Goal: Information Seeking & Learning: Learn about a topic

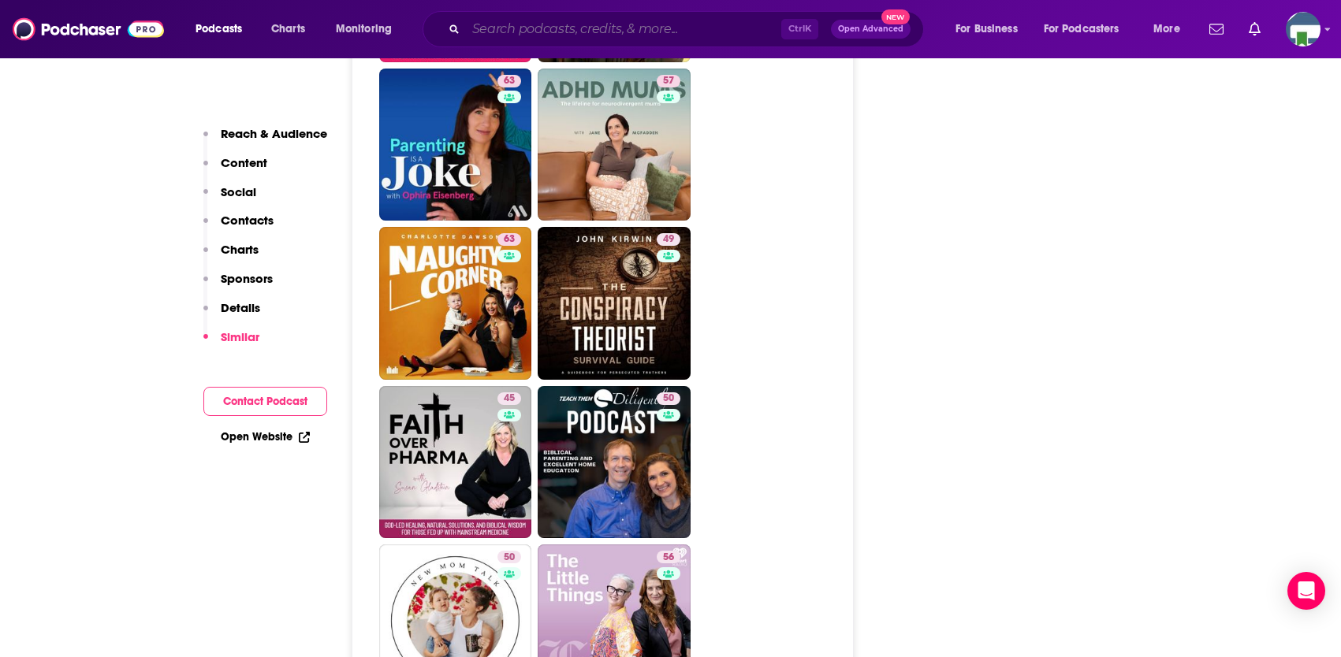
click at [564, 27] on input "Search podcasts, credits, & more..." at bounding box center [623, 29] width 315 height 25
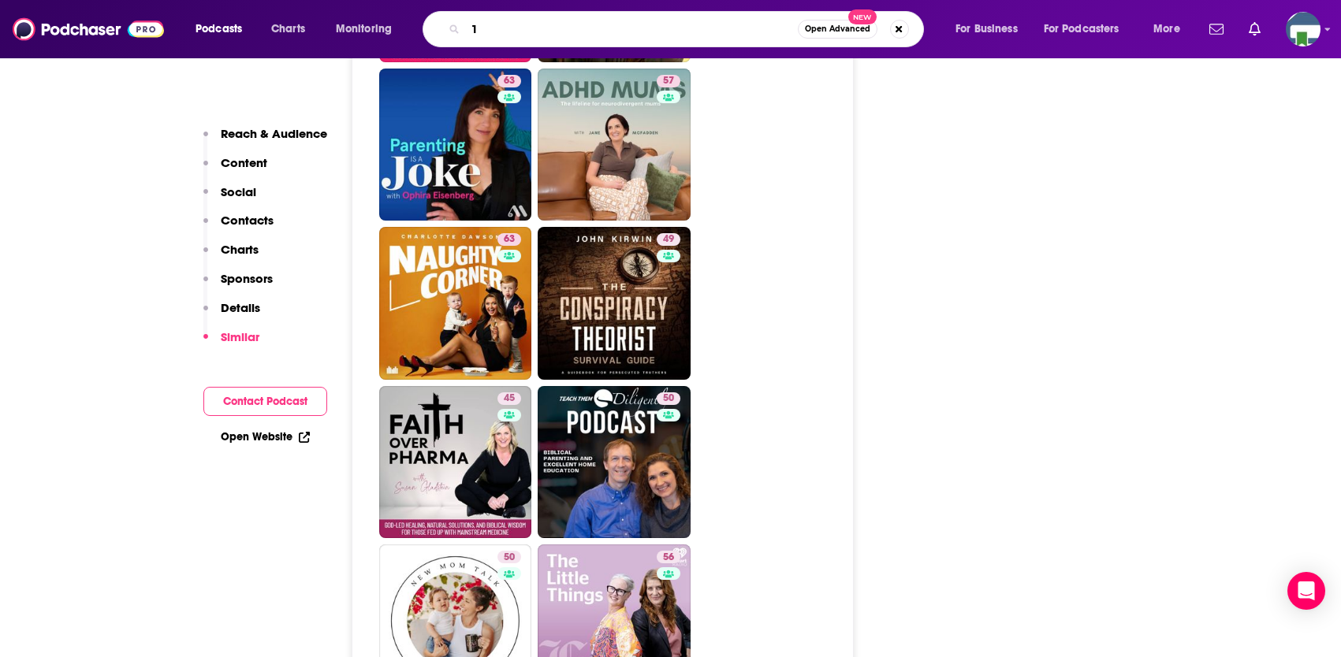
type input "1A"
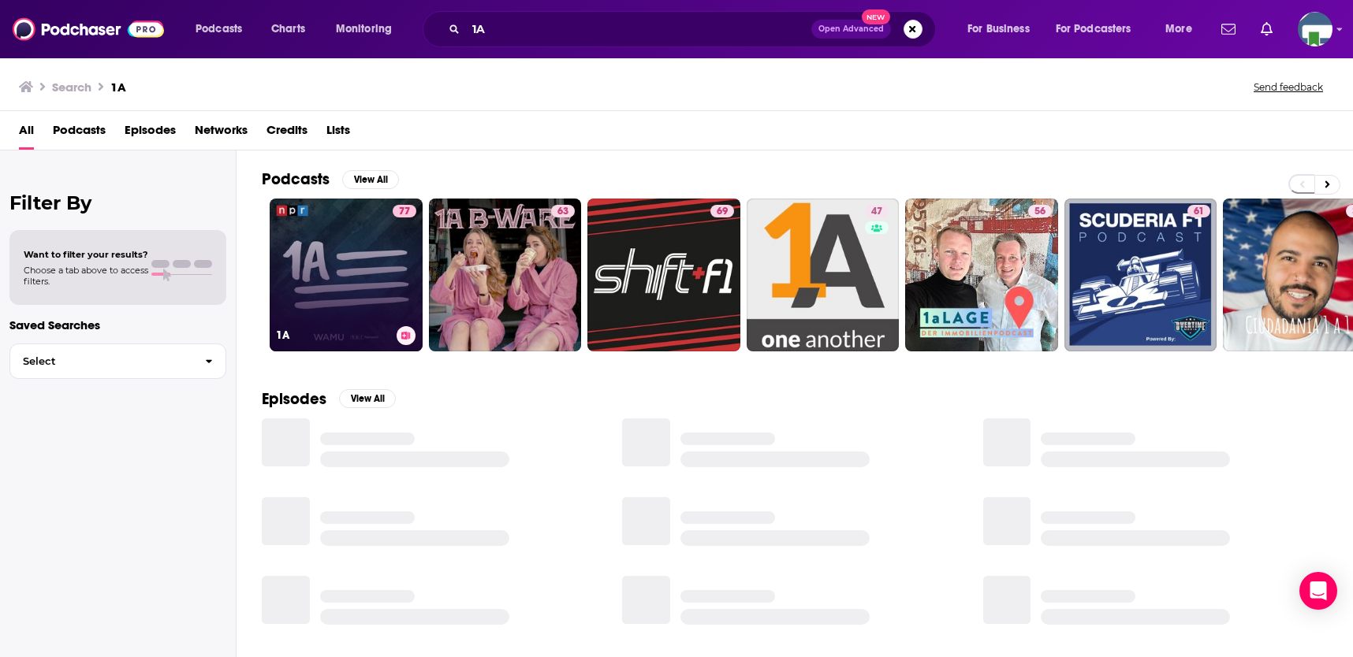
click at [388, 267] on link "77 1A" at bounding box center [346, 275] width 153 height 153
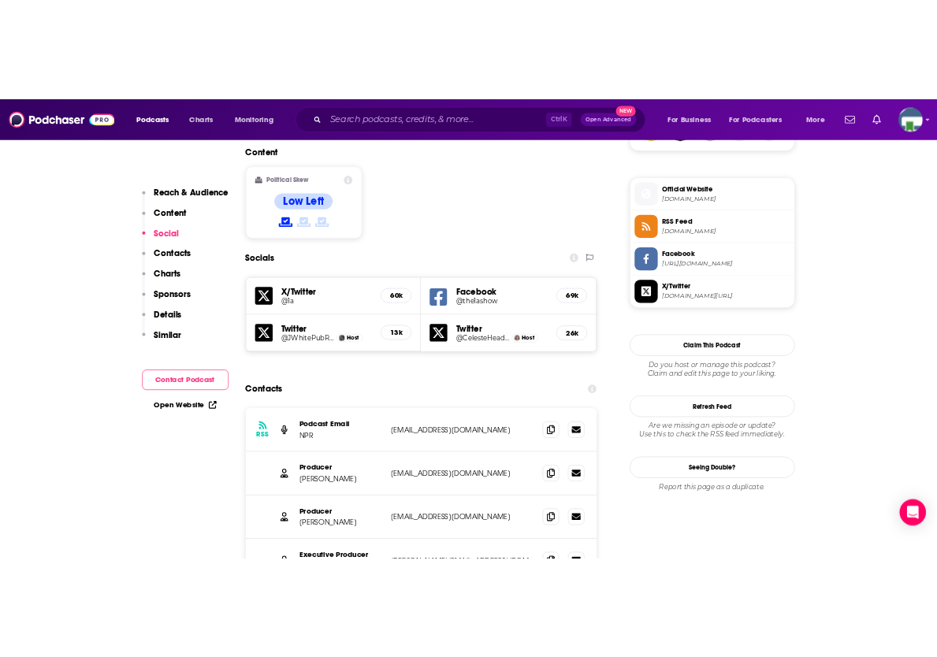
scroll to position [1261, 0]
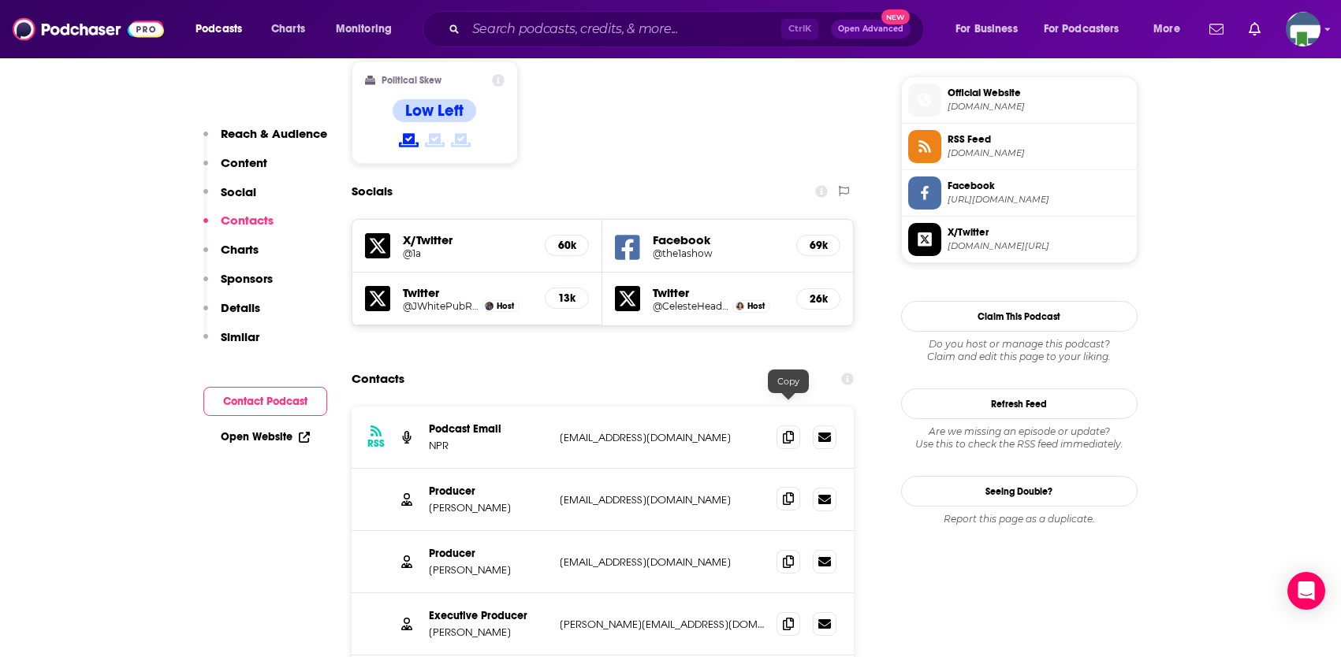
click at [787, 493] on icon at bounding box center [788, 499] width 11 height 13
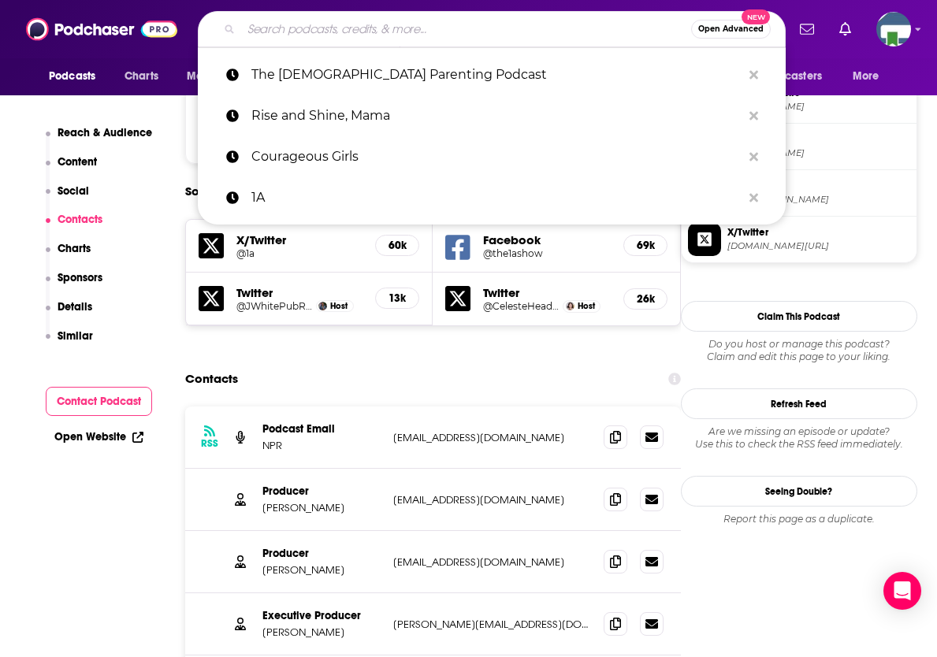
click at [358, 29] on input "Search podcasts, credits, & more..." at bounding box center [466, 29] width 450 height 25
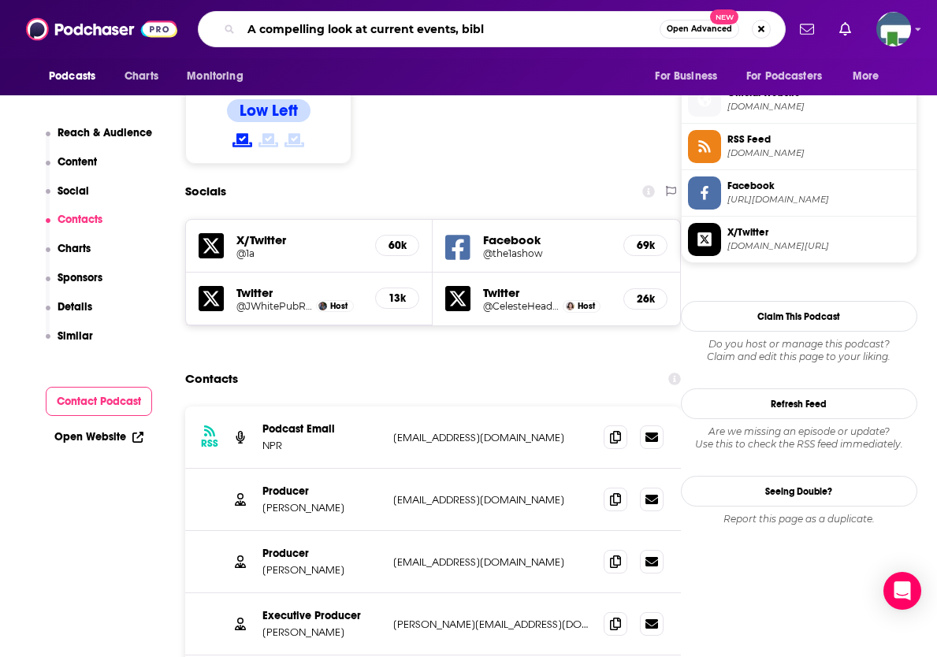
type input "A compelling look at current events, [DEMOGRAPHIC_DATA]"
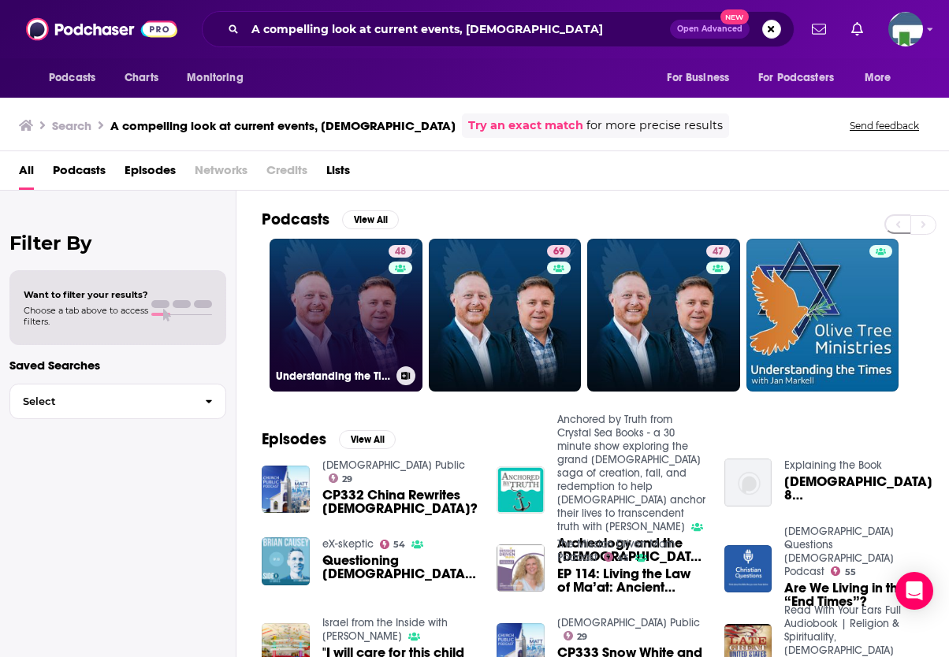
click at [383, 293] on link "48 Understanding the Times on [DOMAIN_NAME] - Audio" at bounding box center [346, 315] width 153 height 153
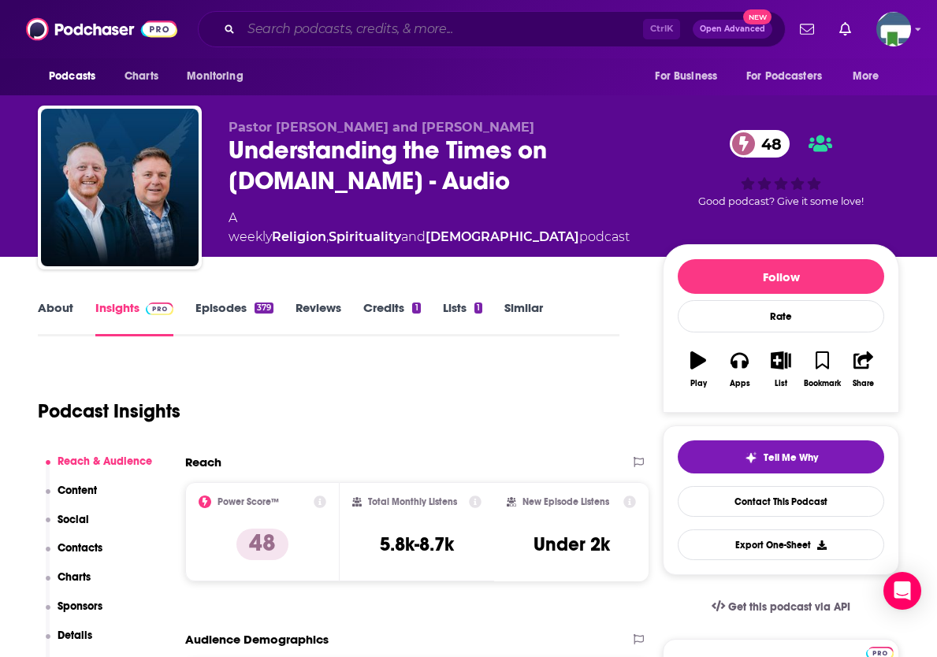
click at [447, 27] on input "Search podcasts, credits, & more..." at bounding box center [442, 29] width 402 height 25
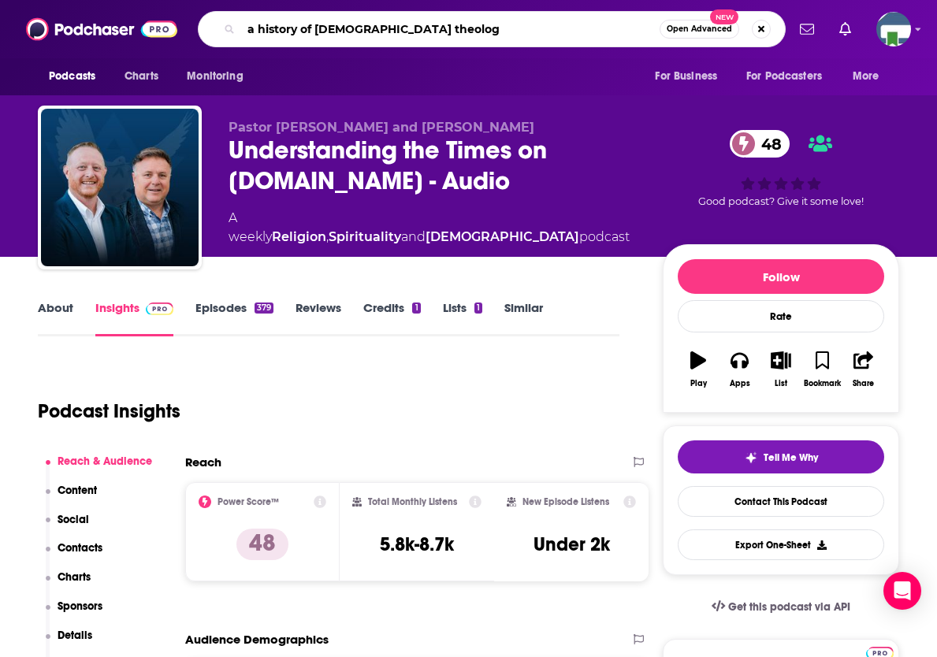
type input "a history of [DEMOGRAPHIC_DATA] theology"
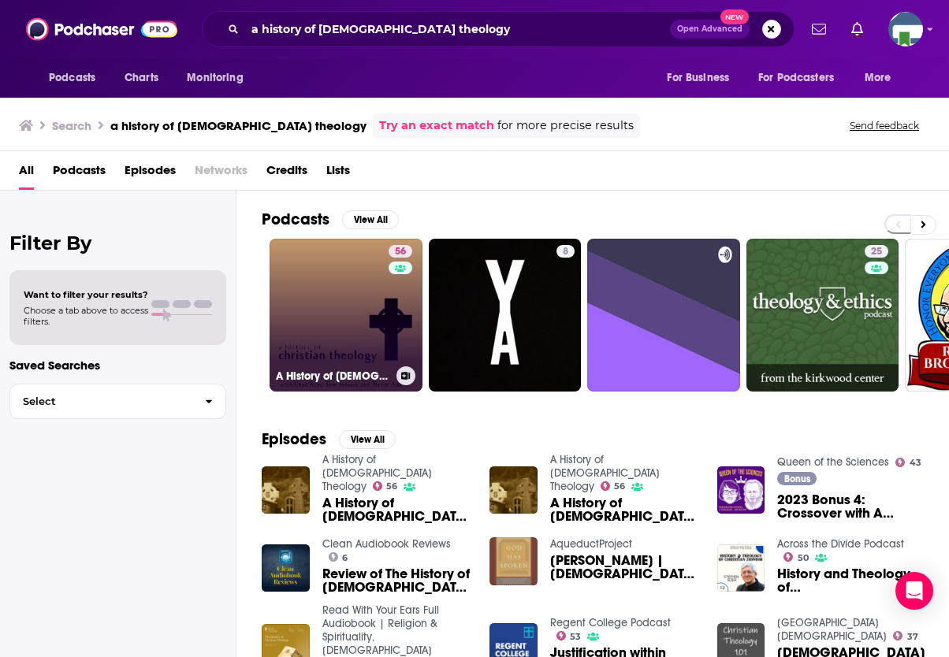
click at [349, 285] on link "56 A History of [DEMOGRAPHIC_DATA] Theology" at bounding box center [346, 315] width 153 height 153
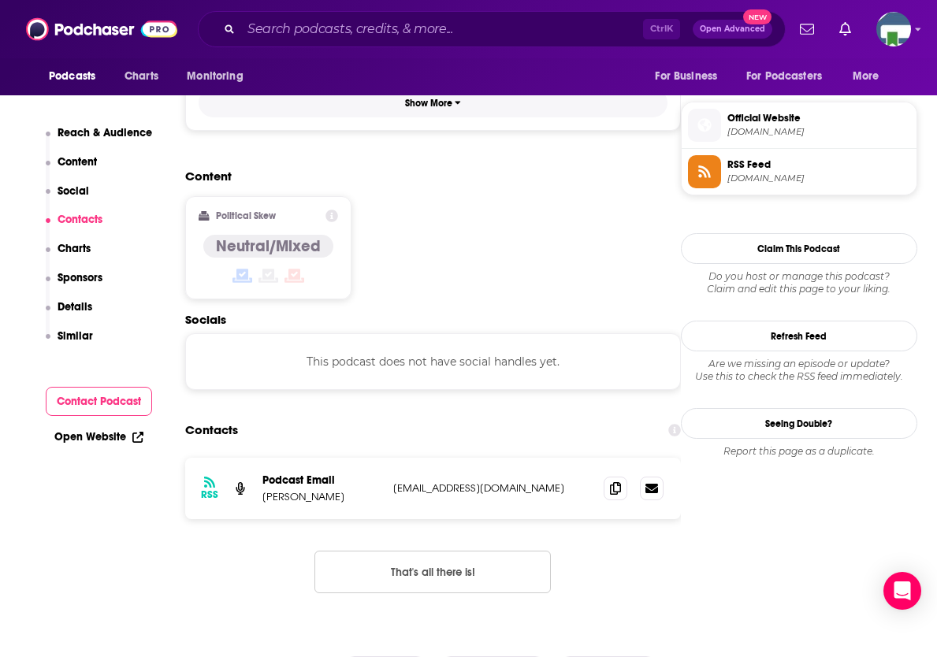
scroll to position [1182, 0]
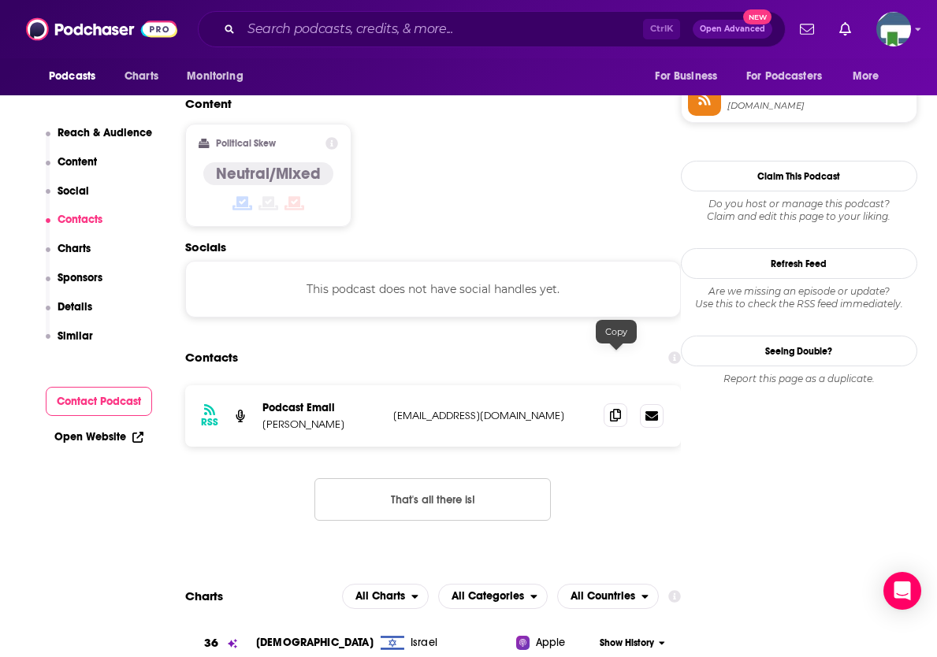
click at [616, 409] on icon at bounding box center [615, 415] width 11 height 13
drag, startPoint x: 844, startPoint y: 433, endPoint x: 809, endPoint y: 405, distance: 44.9
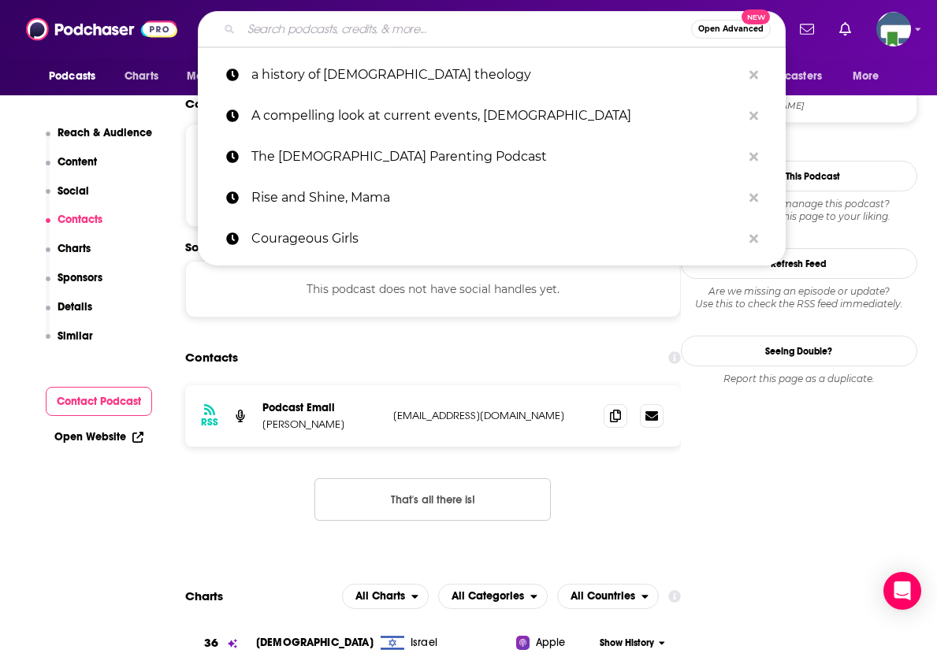
click at [411, 32] on input "Search podcasts, credits, & more..." at bounding box center [466, 29] width 450 height 25
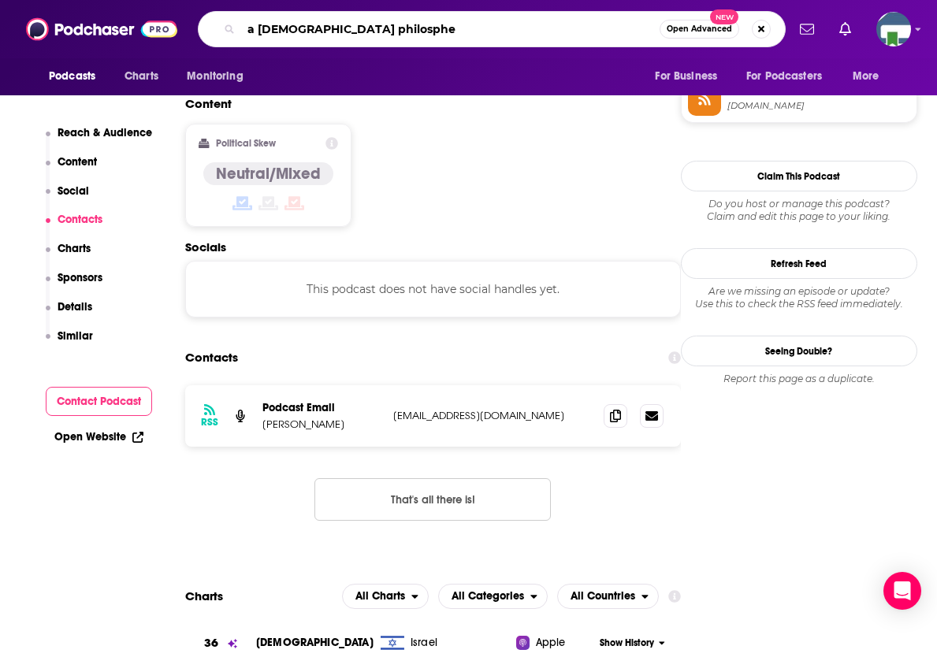
type input "a [DEMOGRAPHIC_DATA] philospher"
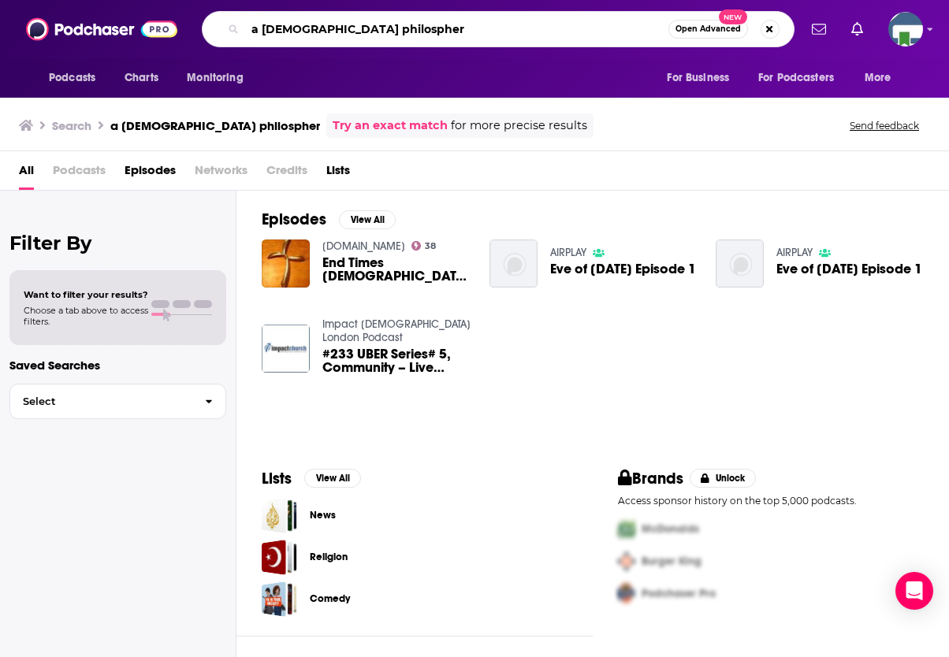
click at [300, 22] on input "a [DEMOGRAPHIC_DATA] philospher" at bounding box center [456, 29] width 423 height 25
drag, startPoint x: 409, startPoint y: 27, endPoint x: 406, endPoint y: 36, distance: 10.0
click at [408, 30] on input "a pastor & a philospher" at bounding box center [456, 29] width 423 height 25
type input "a [DEMOGRAPHIC_DATA] & a philosopher walk into a bar"
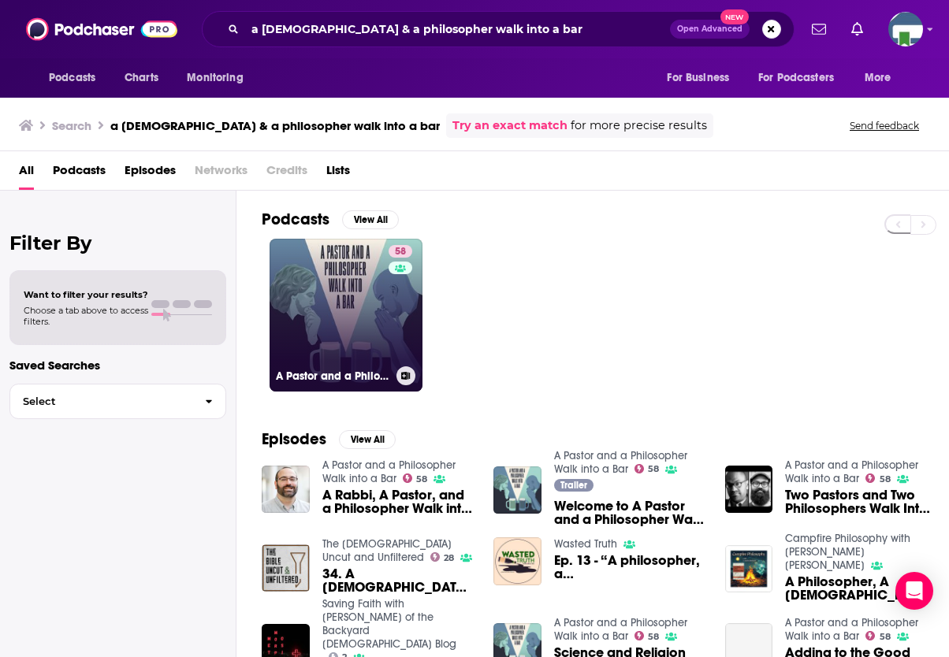
click at [363, 316] on link "58 A [DEMOGRAPHIC_DATA] and a Philosopher Walk into a Bar" at bounding box center [346, 315] width 153 height 153
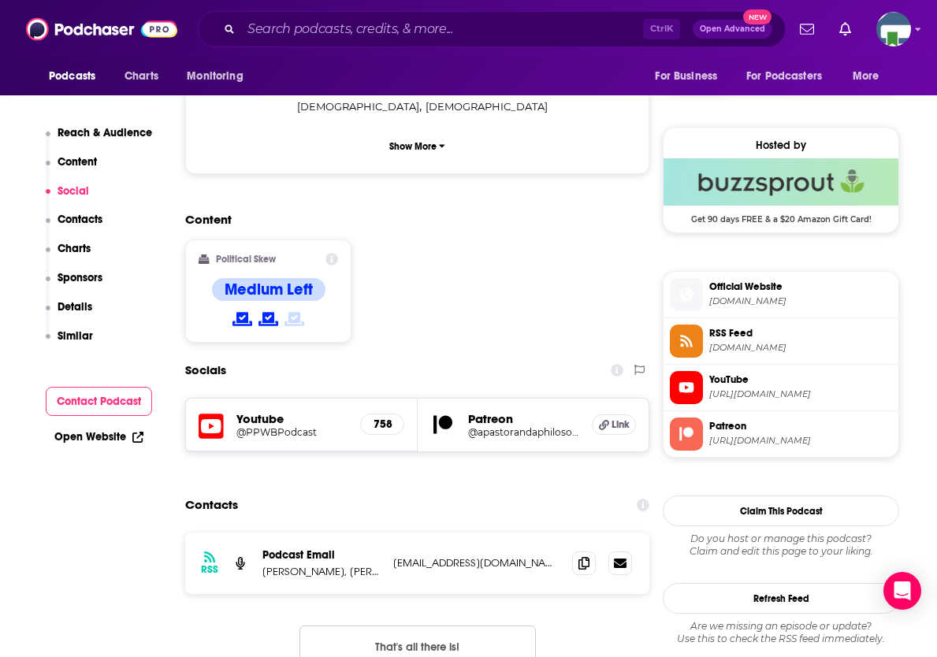
scroll to position [1182, 0]
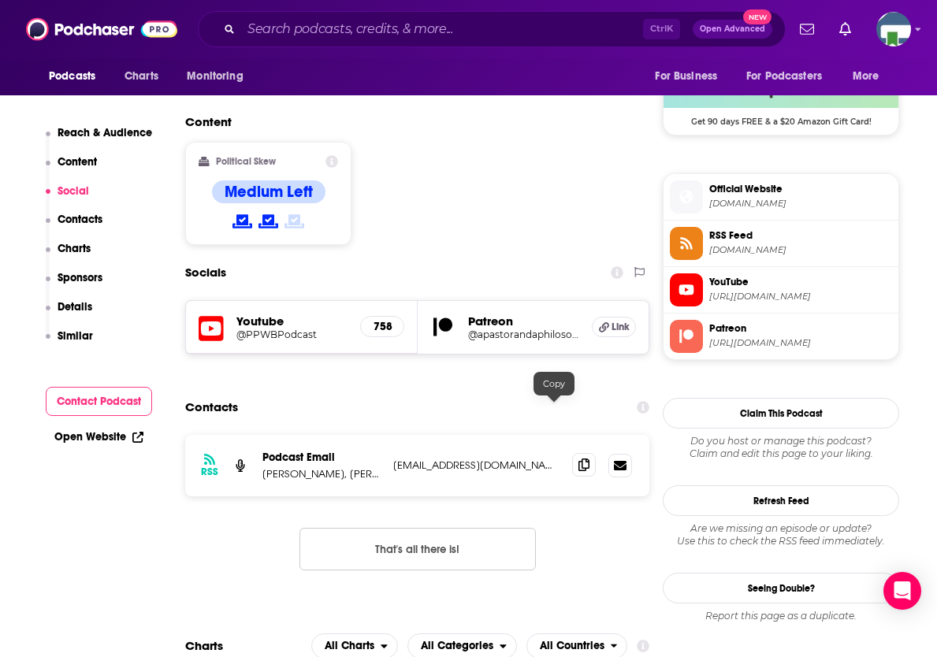
click at [579, 459] on icon at bounding box center [584, 465] width 11 height 13
click at [136, 200] on div "Reach & Audience Content Social Contacts Charts Sponsors Details Similar" at bounding box center [99, 242] width 107 height 232
click at [306, 27] on input "Search podcasts, credits, & more..." at bounding box center [442, 29] width 402 height 25
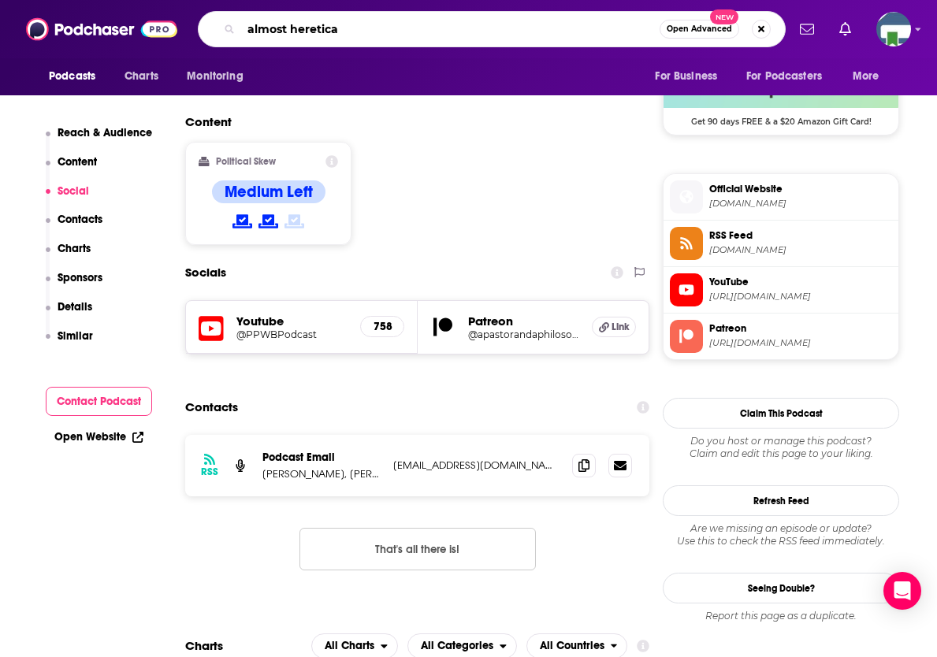
type input "almost heretical"
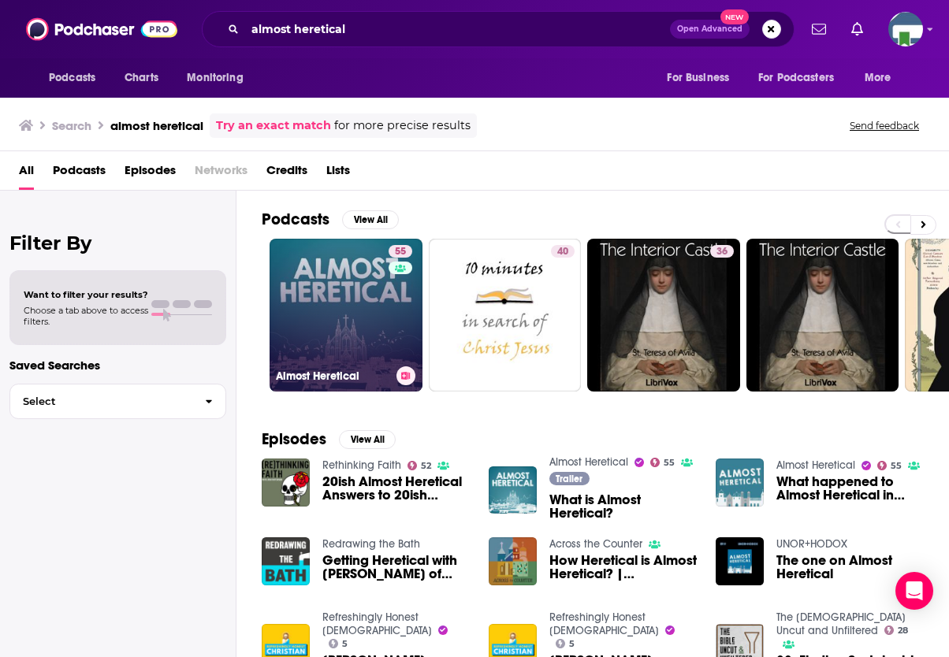
click at [352, 326] on link "55 Almost Heretical" at bounding box center [346, 315] width 153 height 153
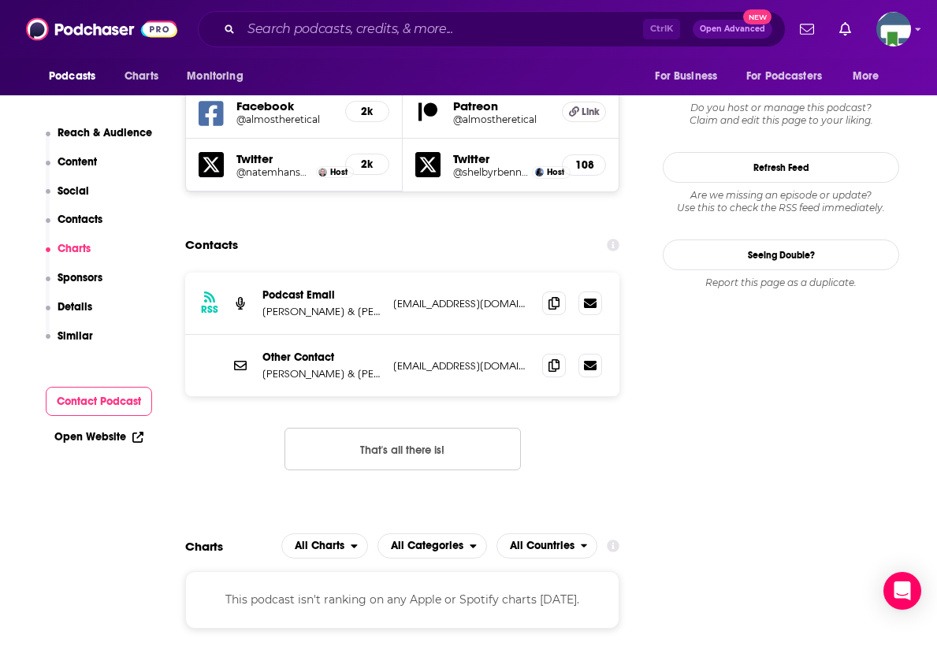
scroll to position [1576, 0]
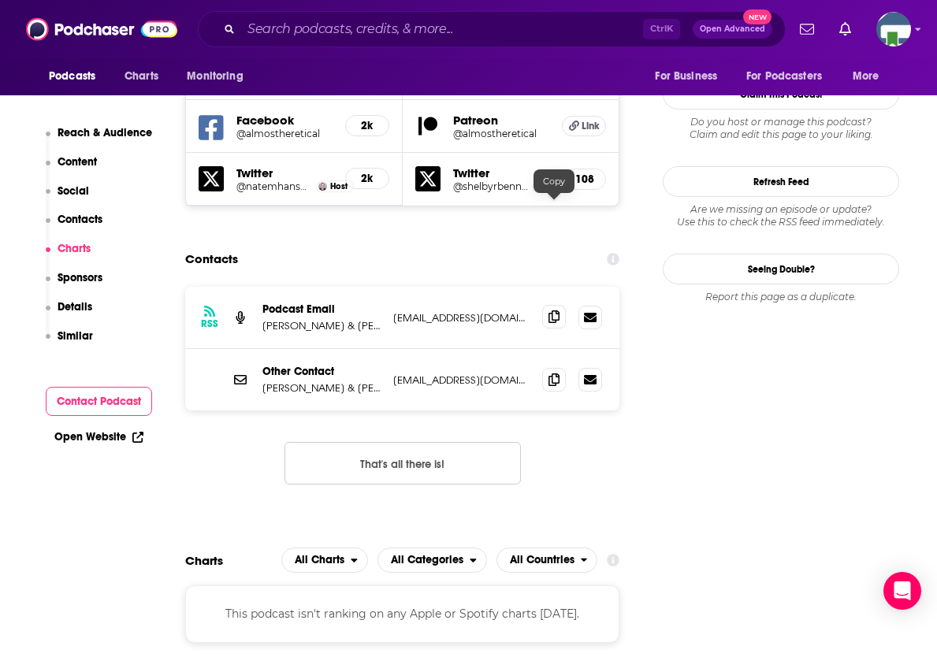
click at [553, 311] on icon at bounding box center [554, 317] width 11 height 13
click at [333, 28] on input "Search podcasts, credits, & more..." at bounding box center [442, 29] width 402 height 25
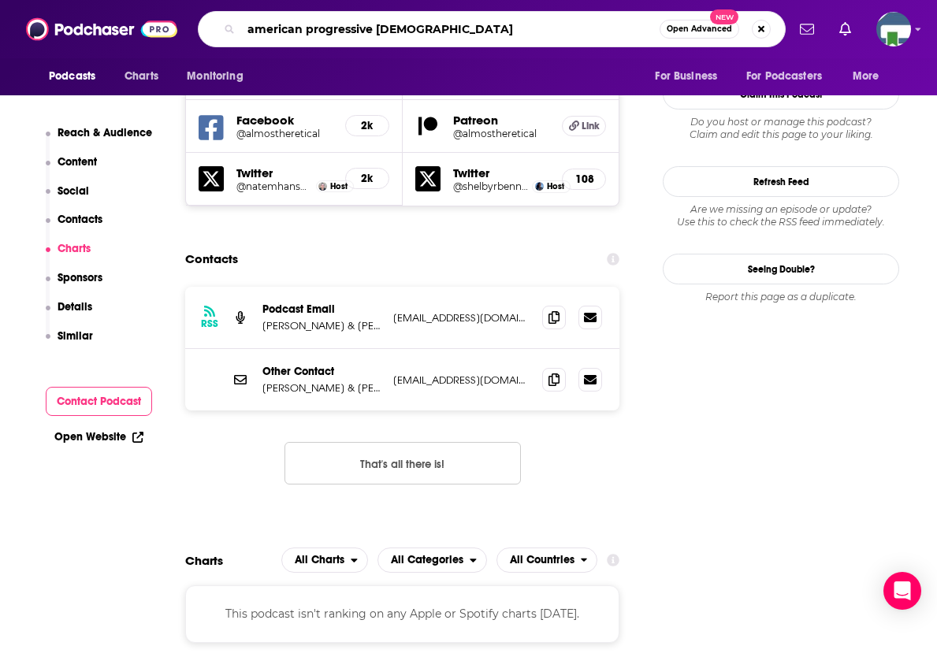
type input "american progressive [DEMOGRAPHIC_DATA]"
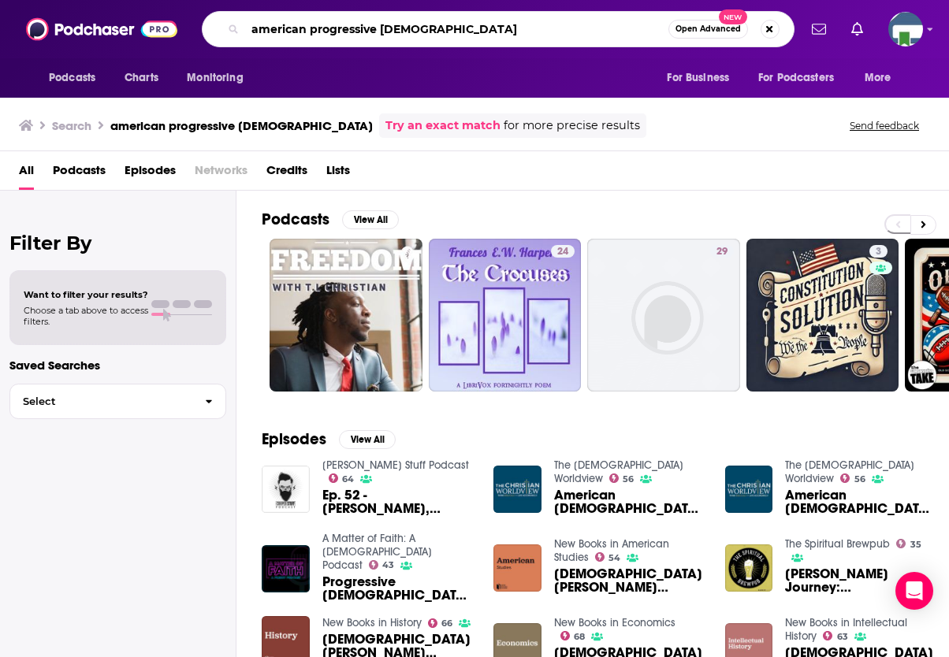
drag, startPoint x: 460, startPoint y: 33, endPoint x: 242, endPoint y: 31, distance: 218.3
click at [242, 31] on div "american progressive [DEMOGRAPHIC_DATA] Open Advanced New" at bounding box center [498, 29] width 593 height 36
type input "armchair expert"
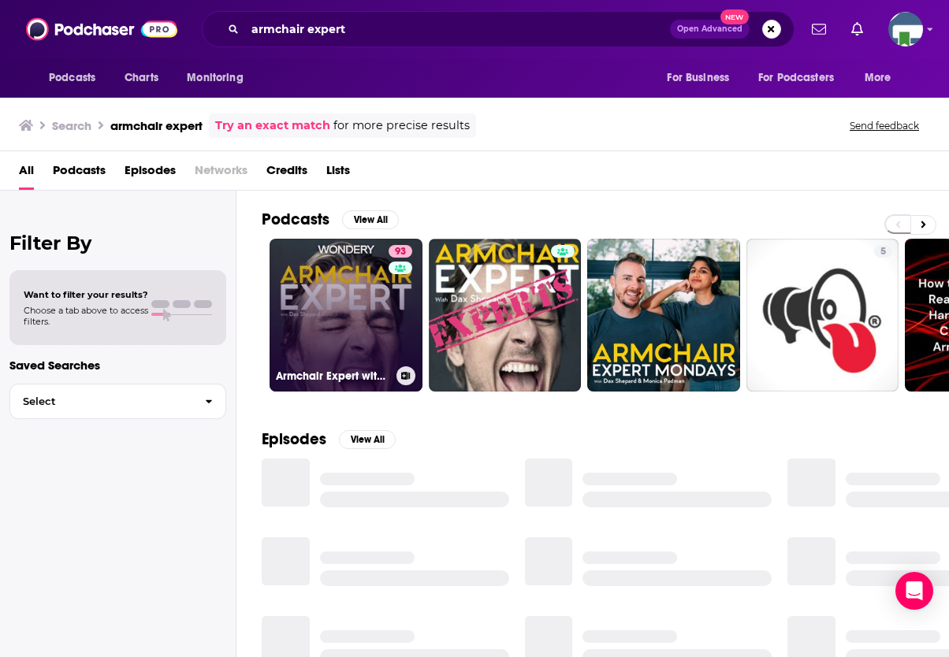
click at [344, 295] on link "93 Armchair Expert with [PERSON_NAME]" at bounding box center [346, 315] width 153 height 153
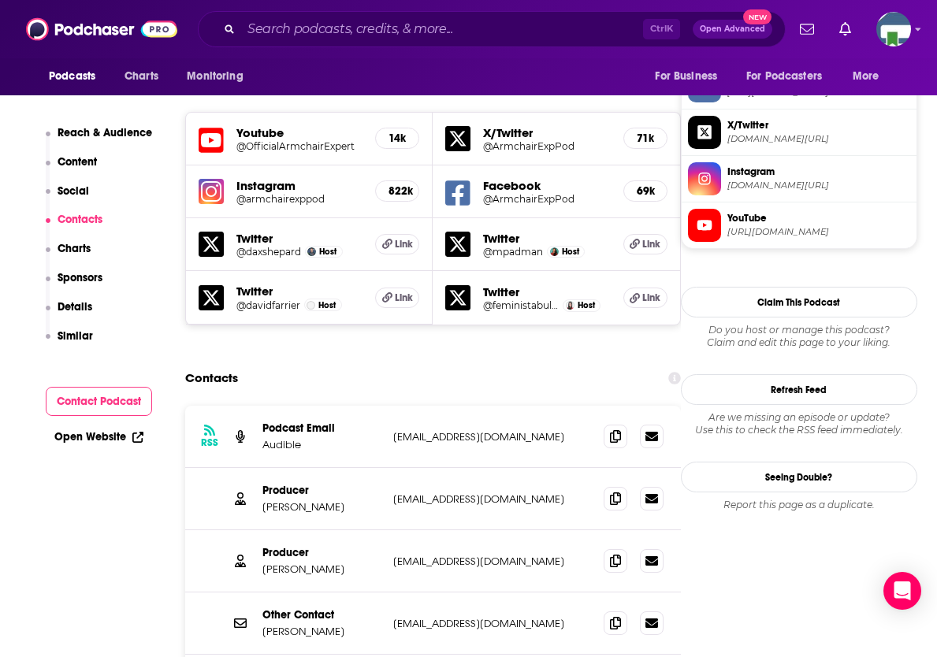
scroll to position [1498, 0]
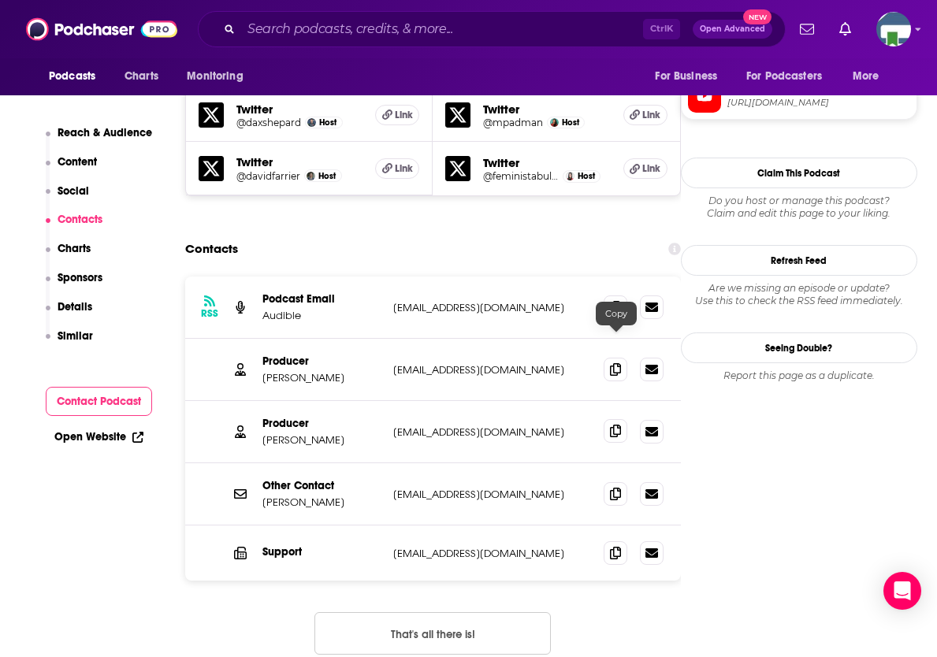
click at [616, 425] on icon at bounding box center [615, 431] width 11 height 13
click at [340, 35] on input "Search podcasts, credits, & more..." at bounding box center [442, 29] width 402 height 25
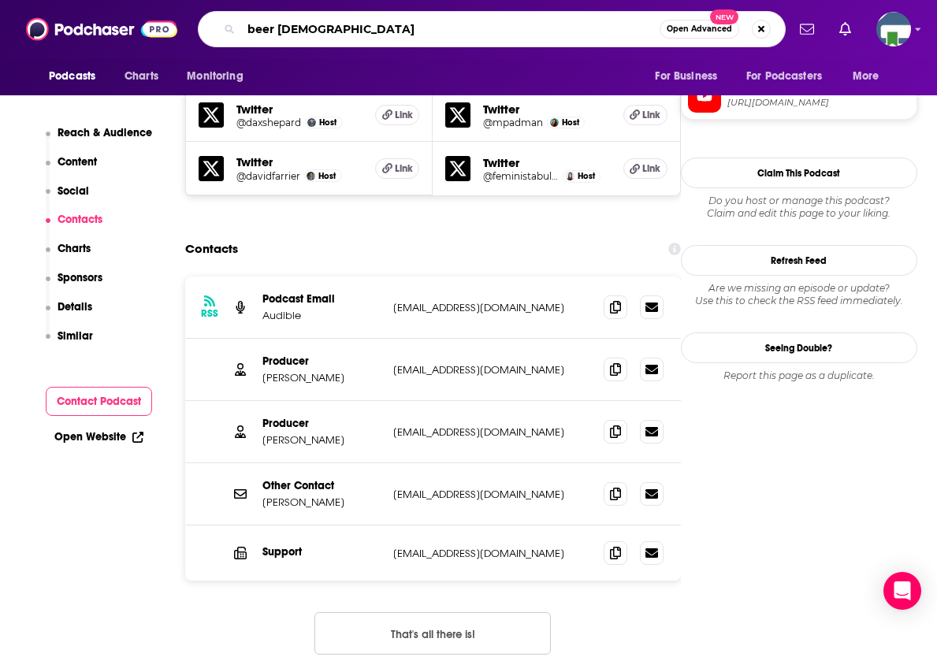
type input "beer [DEMOGRAPHIC_DATA]"
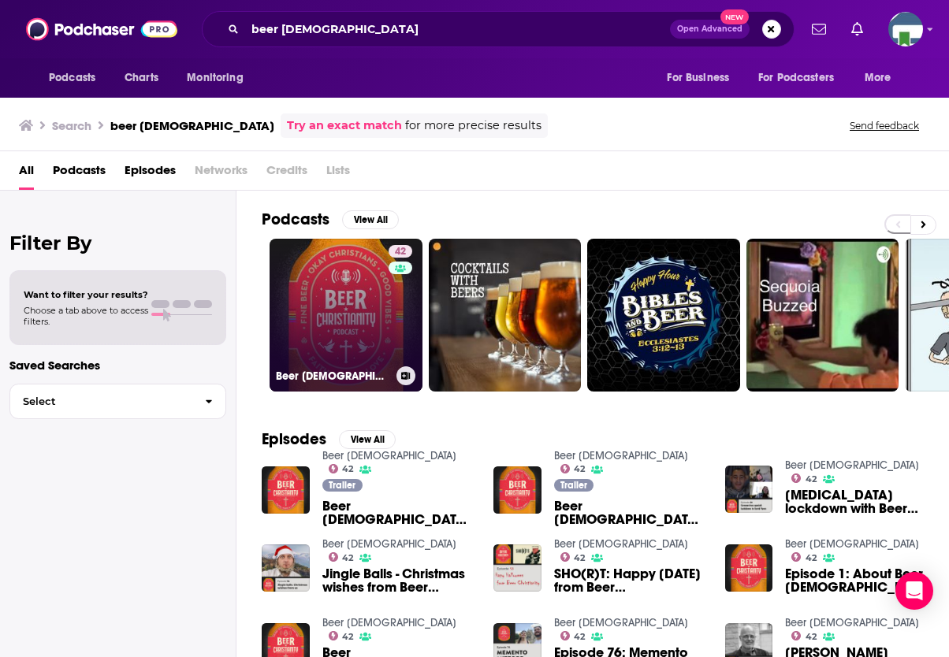
click at [353, 288] on link "42 Beer [DEMOGRAPHIC_DATA]" at bounding box center [346, 315] width 153 height 153
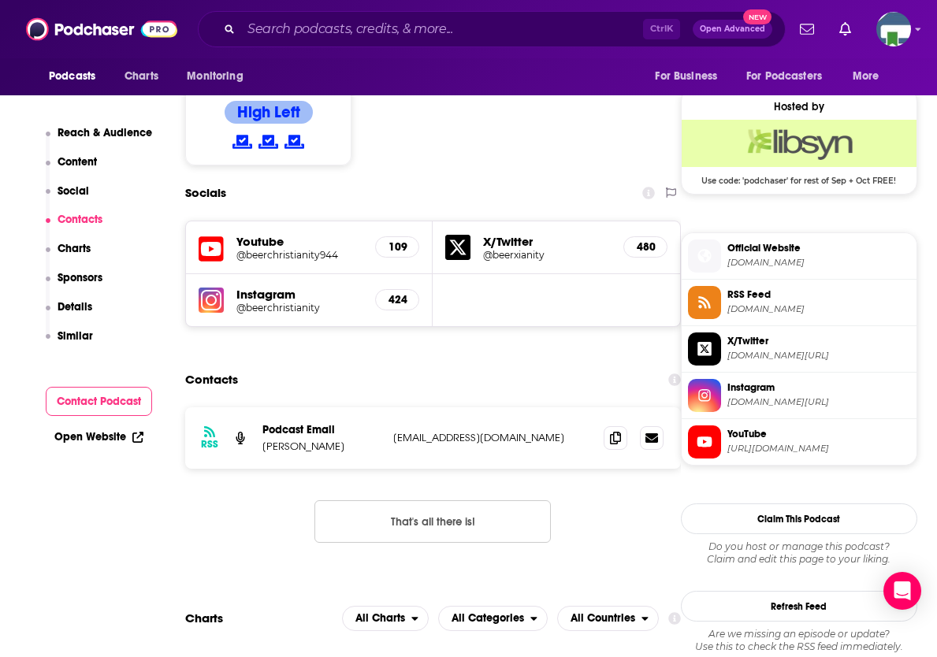
scroll to position [1261, 0]
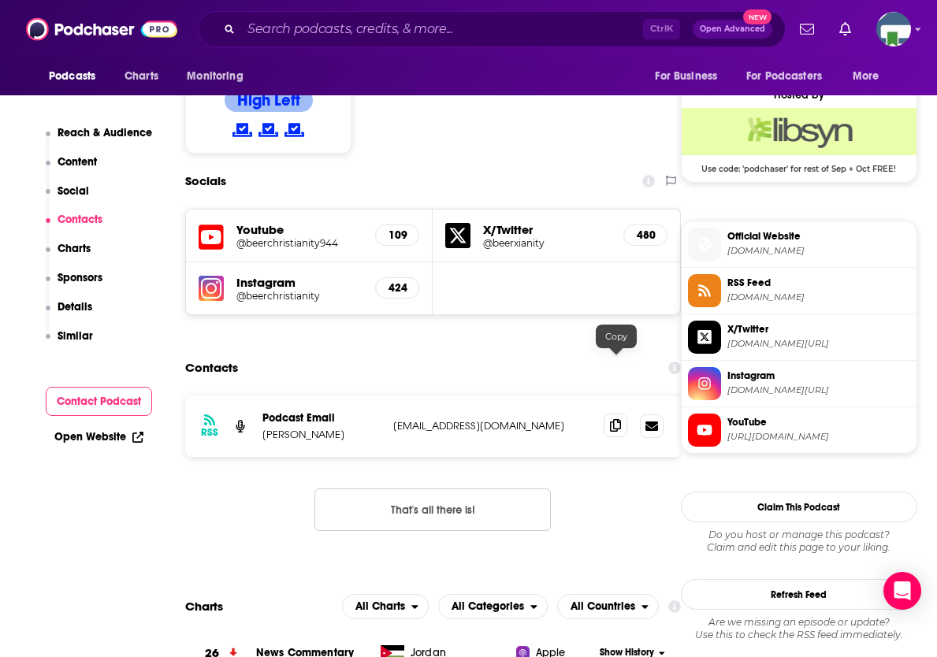
click at [612, 419] on icon at bounding box center [615, 425] width 11 height 13
click at [272, 37] on input "Search podcasts, credits, & more..." at bounding box center [442, 29] width 402 height 25
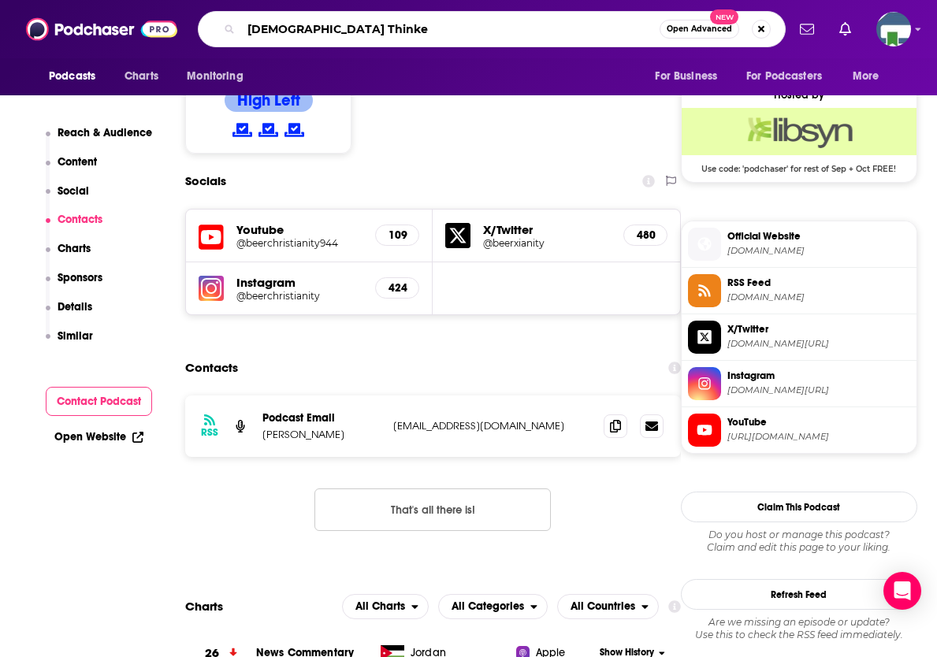
type input "[DEMOGRAPHIC_DATA] Thinker"
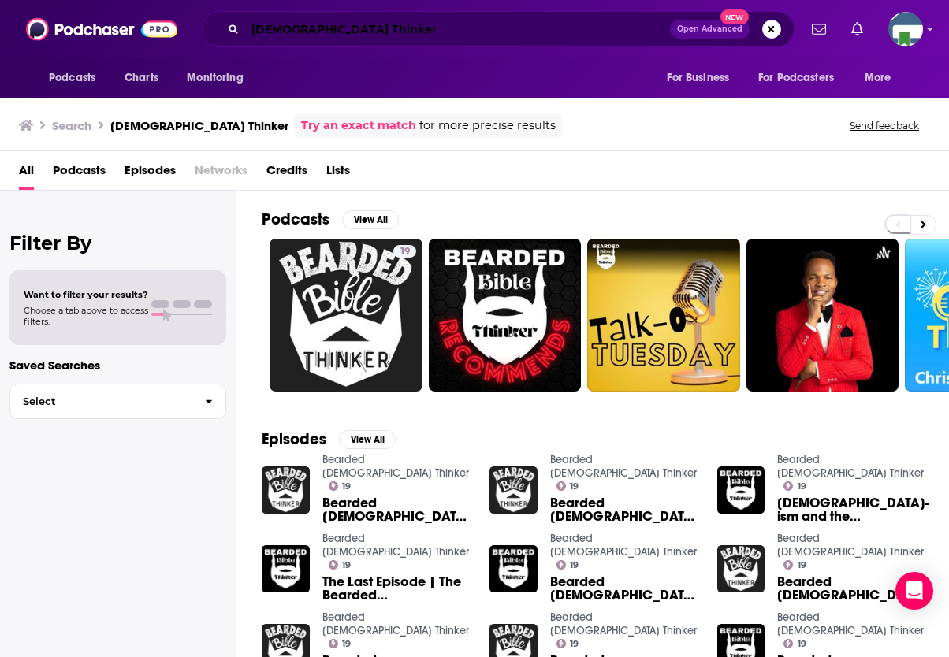
click at [285, 28] on input "[DEMOGRAPHIC_DATA] Thinker" at bounding box center [457, 29] width 425 height 25
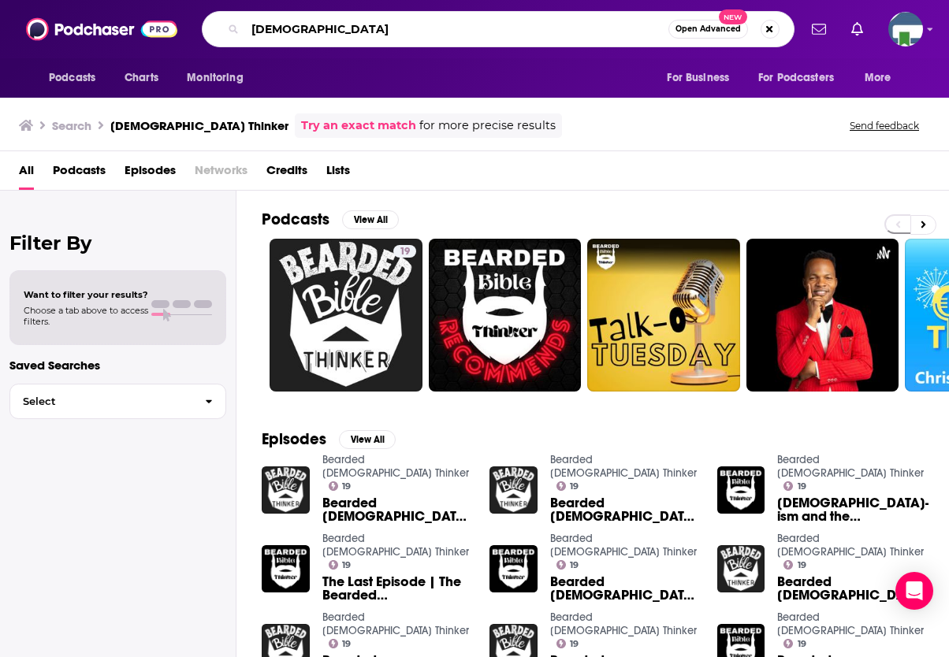
type input "[DEMOGRAPHIC_DATA]"
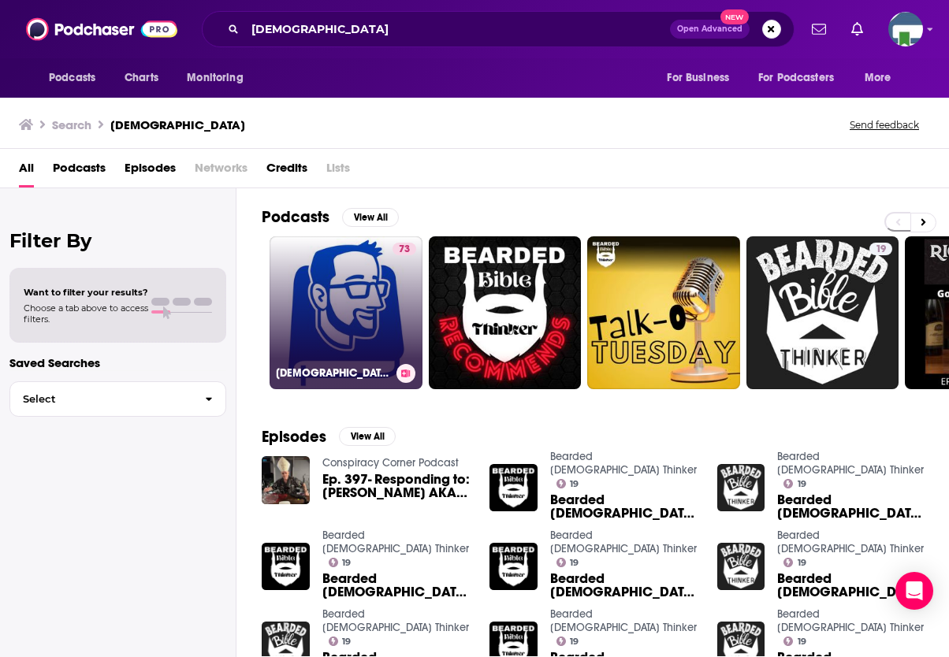
click at [349, 286] on link "73 [DEMOGRAPHIC_DATA]" at bounding box center [346, 312] width 153 height 153
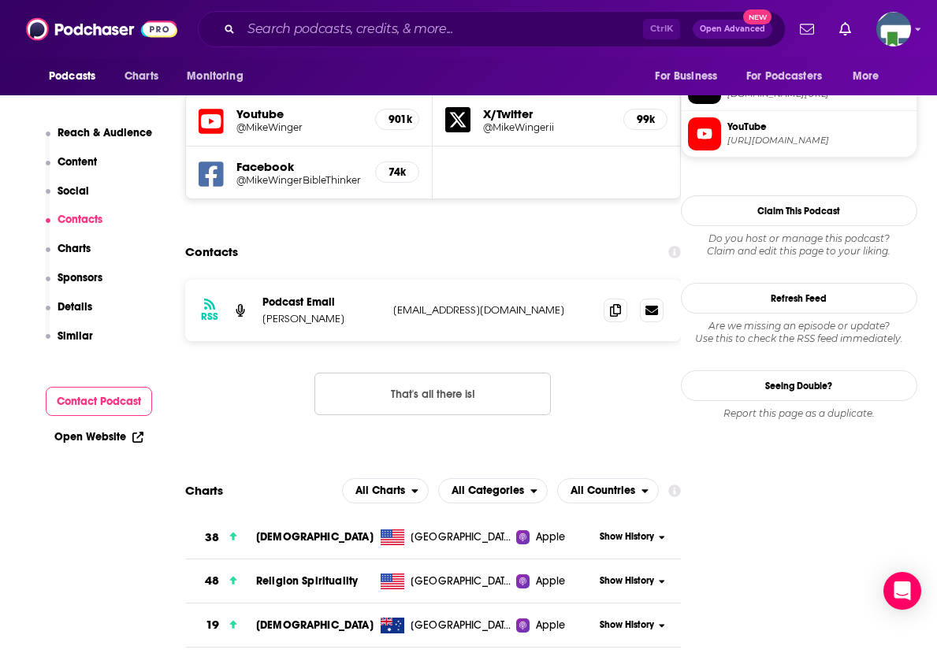
scroll to position [1419, 0]
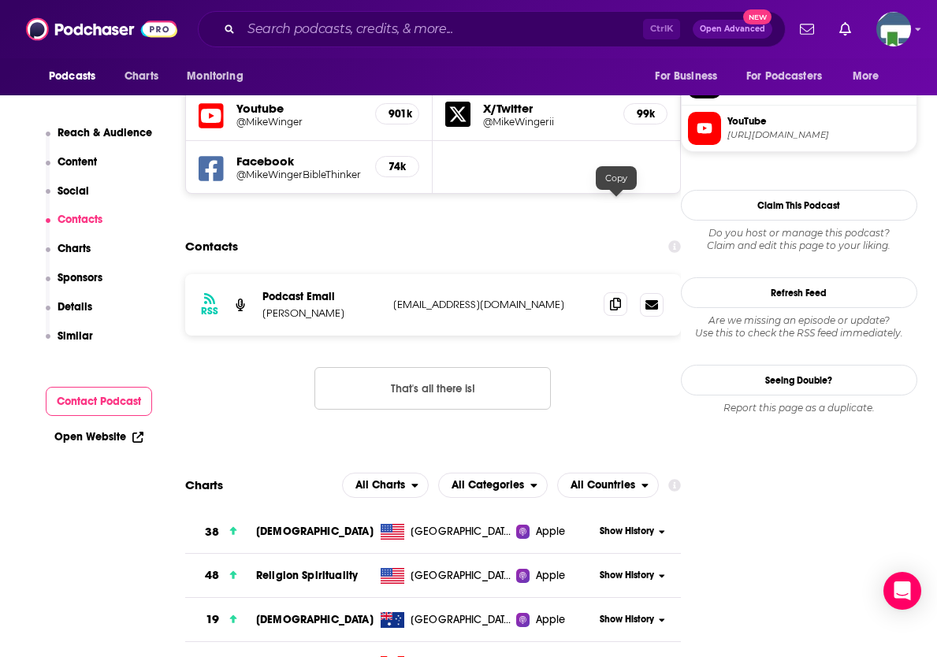
click at [614, 298] on icon at bounding box center [615, 304] width 11 height 13
click at [779, 51] on div "Podcasts Charts Monitoring Ctrl K Open Advanced New For Business For Podcasters…" at bounding box center [468, 29] width 937 height 58
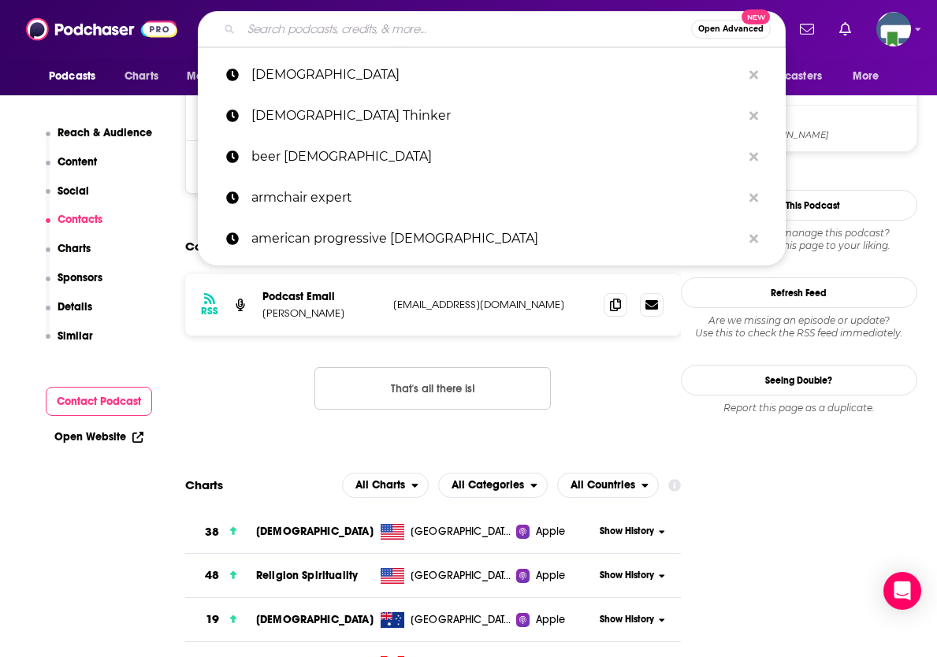
click at [318, 26] on input "Search podcasts, credits, & more..." at bounding box center [466, 29] width 450 height 25
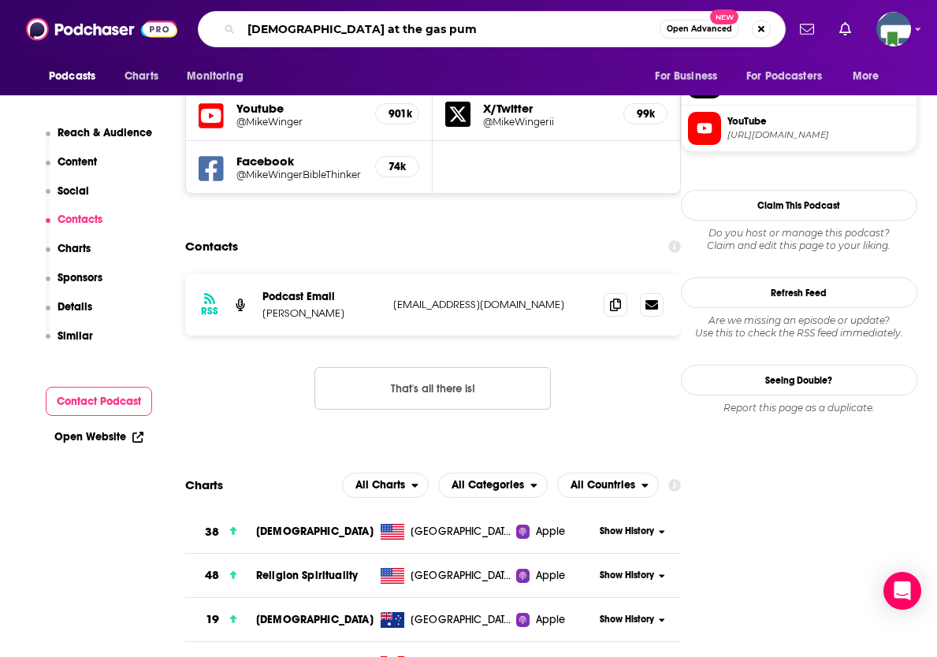
type input "[DEMOGRAPHIC_DATA] at the gas pump"
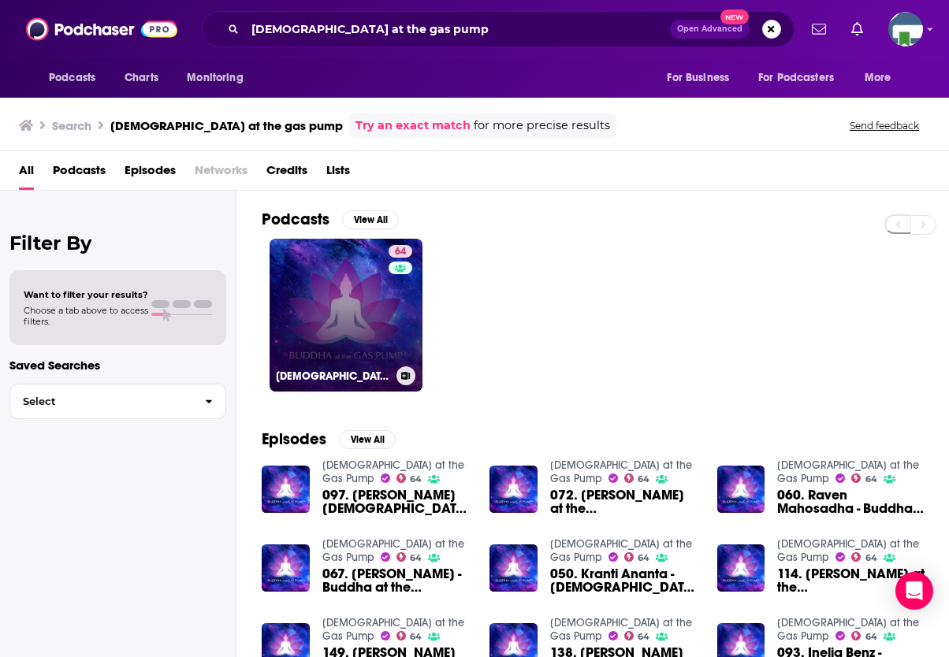
click at [344, 314] on link "64 [DEMOGRAPHIC_DATA] at the Gas Pump" at bounding box center [346, 315] width 153 height 153
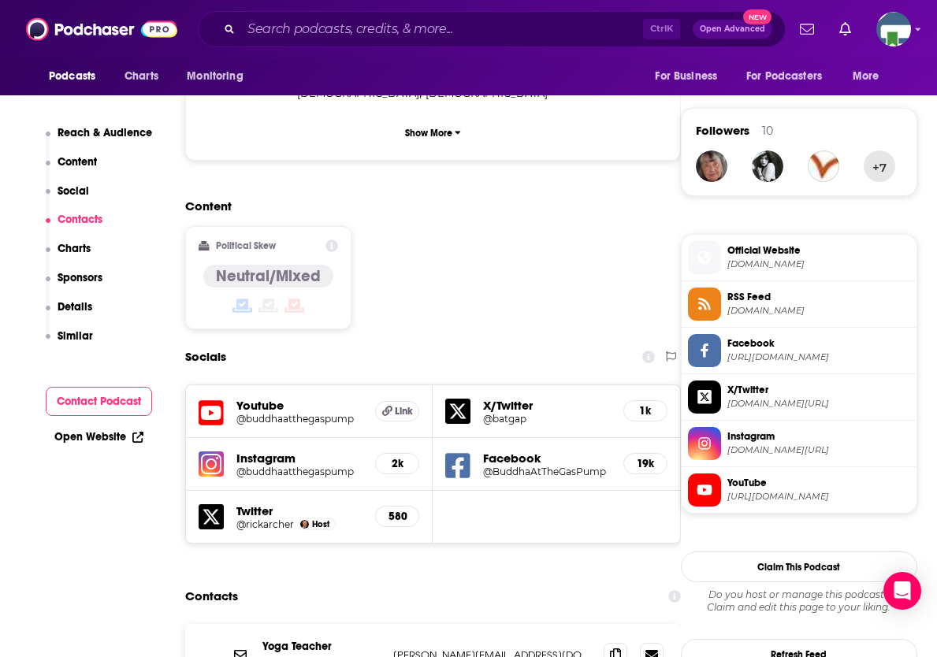
scroll to position [1340, 0]
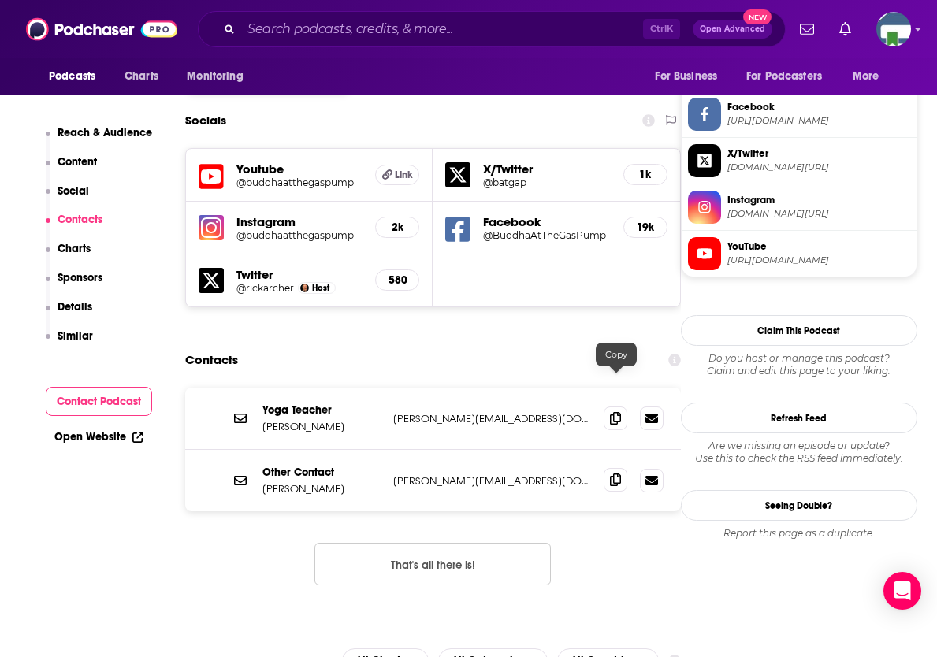
click at [620, 474] on icon at bounding box center [615, 480] width 11 height 13
click at [768, 58] on div "Podcasts Charts Monitoring Ctrl K Open Advanced New For Business For Podcasters…" at bounding box center [468, 29] width 937 height 58
click at [453, 40] on input "Search podcasts, credits, & more..." at bounding box center [442, 29] width 402 height 25
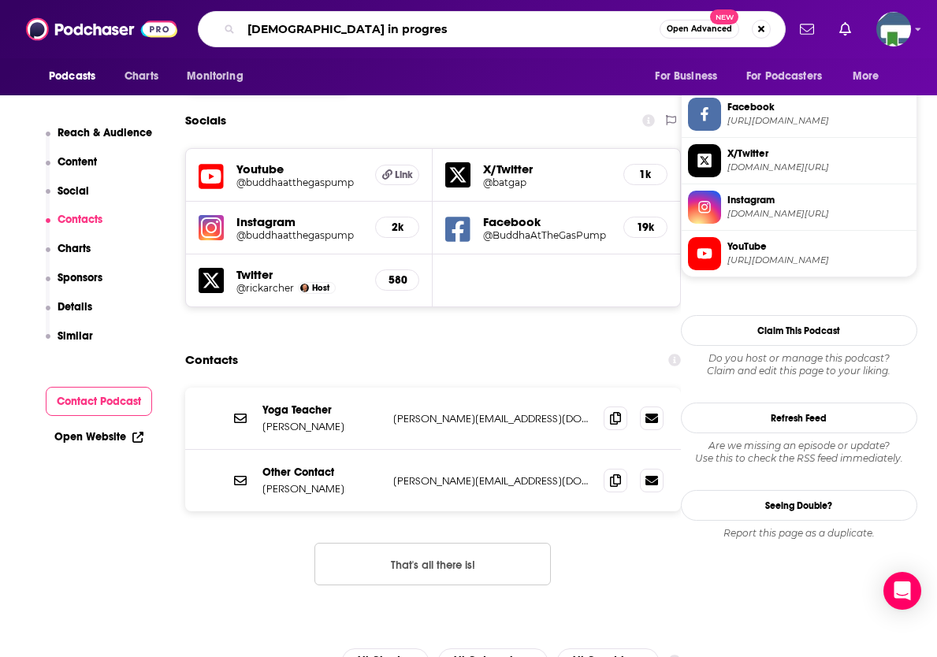
type input "[DEMOGRAPHIC_DATA] in progress"
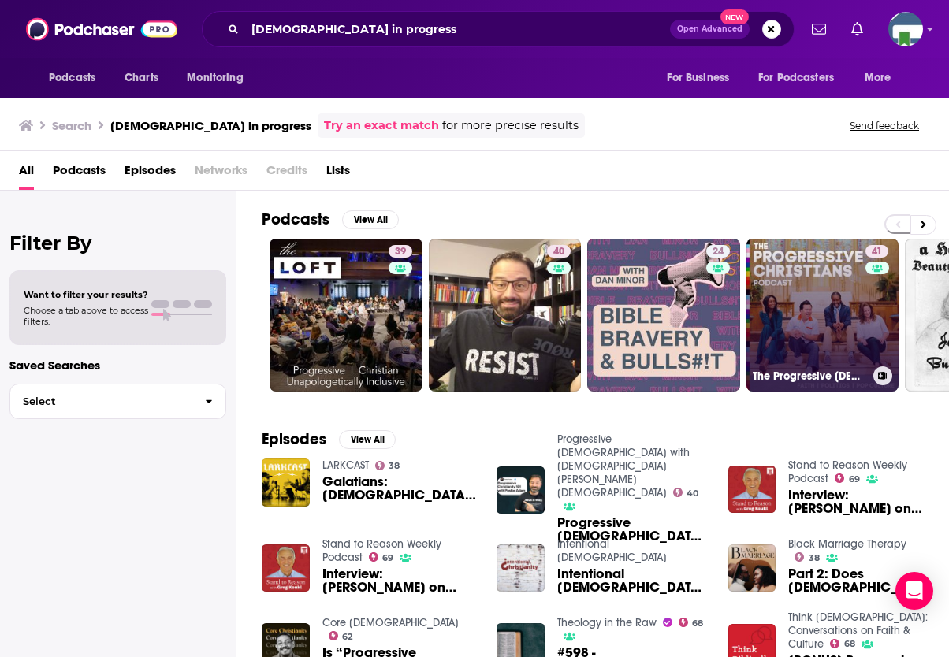
click at [813, 325] on link "41 The Progressive [DEMOGRAPHIC_DATA] Podcast" at bounding box center [822, 315] width 153 height 153
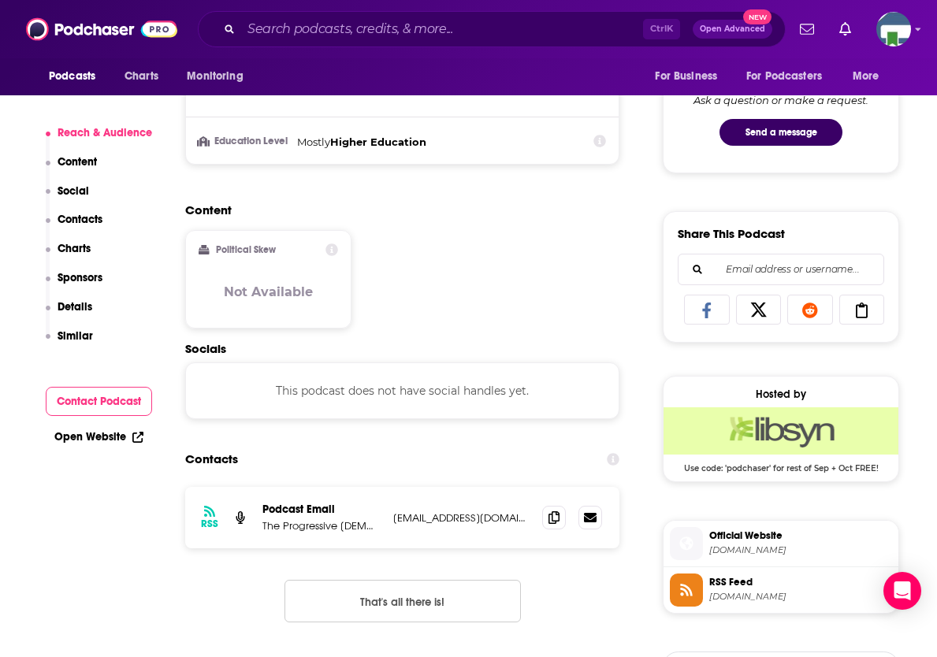
scroll to position [867, 0]
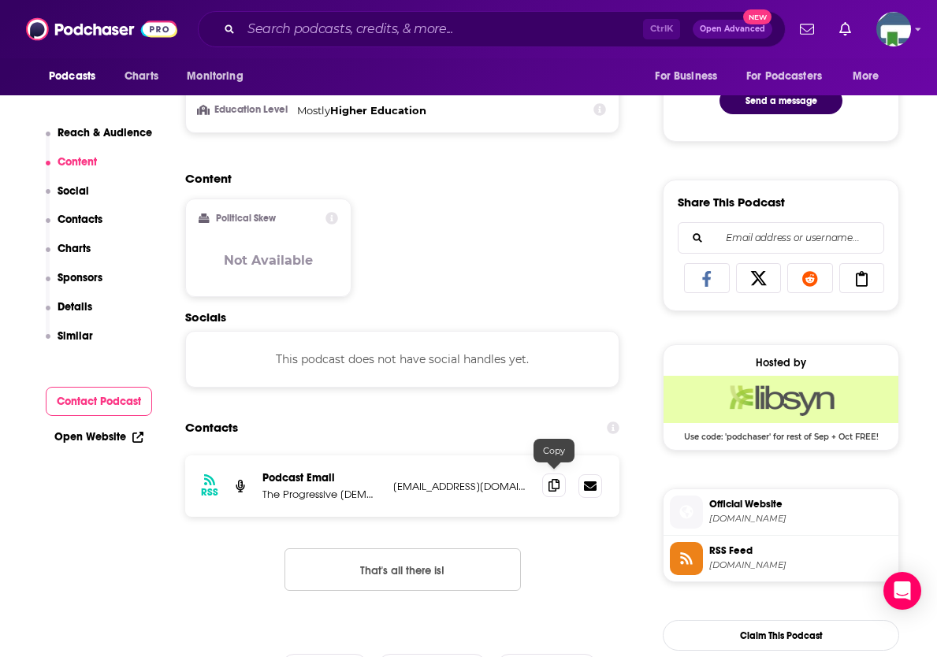
click at [553, 479] on icon at bounding box center [554, 485] width 11 height 13
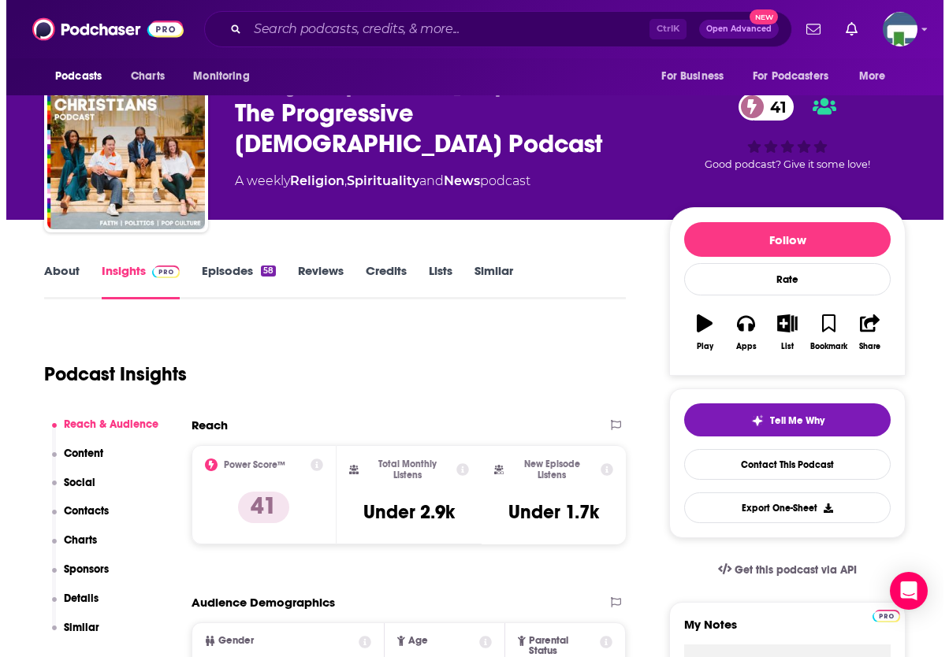
scroll to position [0, 0]
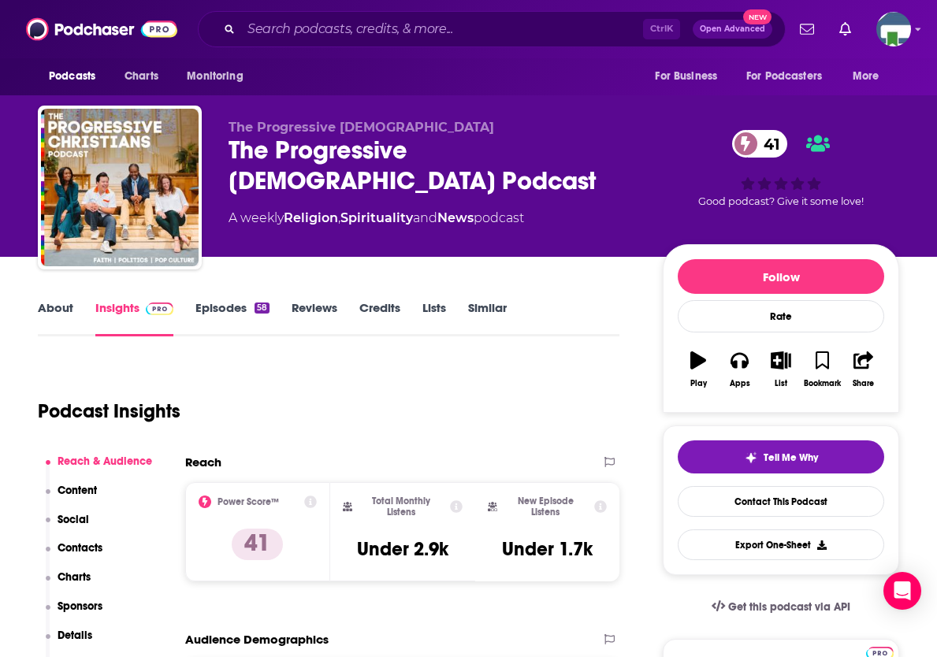
click at [884, 167] on div "41 Good podcast? Give it some love!" at bounding box center [781, 169] width 236 height 98
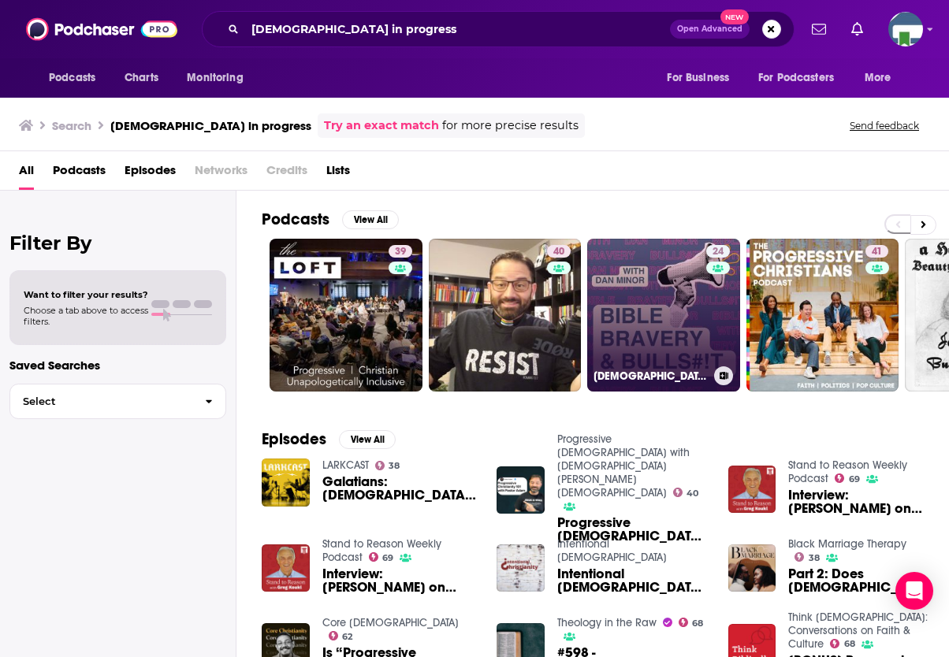
click at [653, 322] on link "24 [DEMOGRAPHIC_DATA], Bravery, & Bulls#!t: A No BS Guide to Deconstruction, Pr…" at bounding box center [663, 315] width 153 height 153
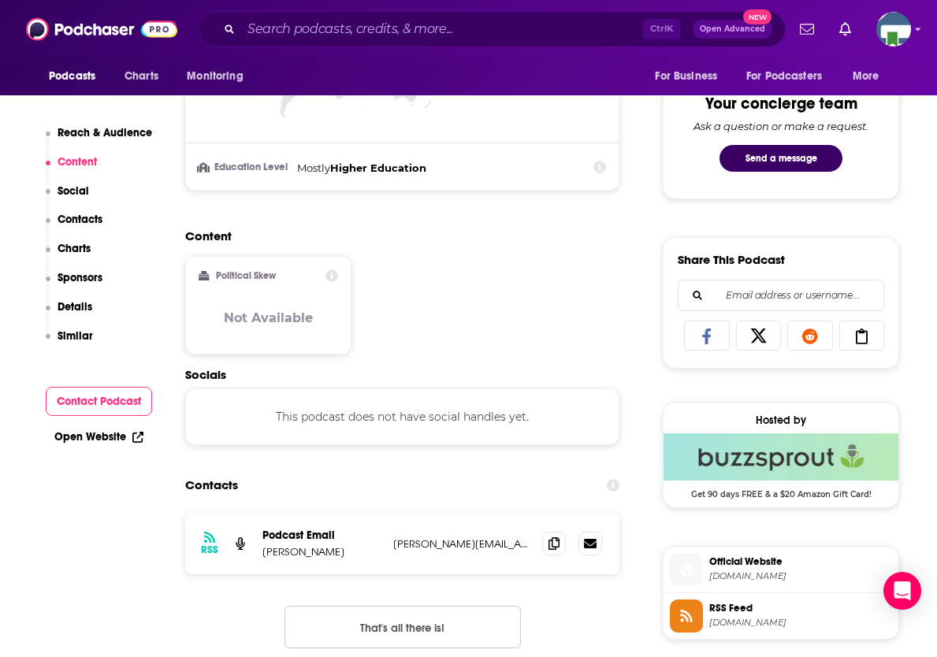
scroll to position [709, 0]
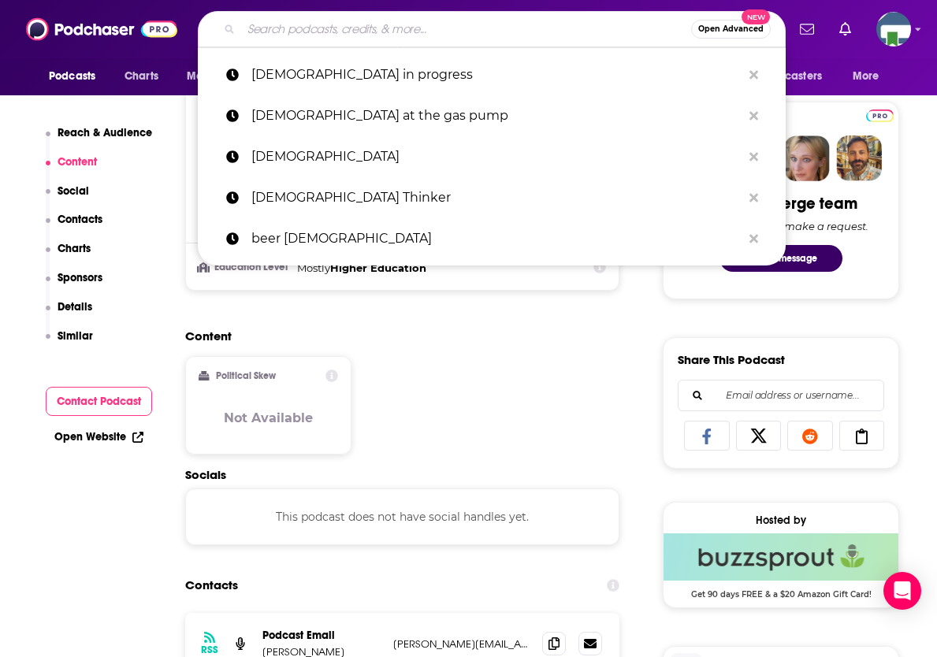
click at [397, 38] on input "Search podcasts, credits, & more..." at bounding box center [466, 29] width 450 height 25
click at [272, 27] on input "Search podcasts, credits, & more..." at bounding box center [466, 29] width 450 height 25
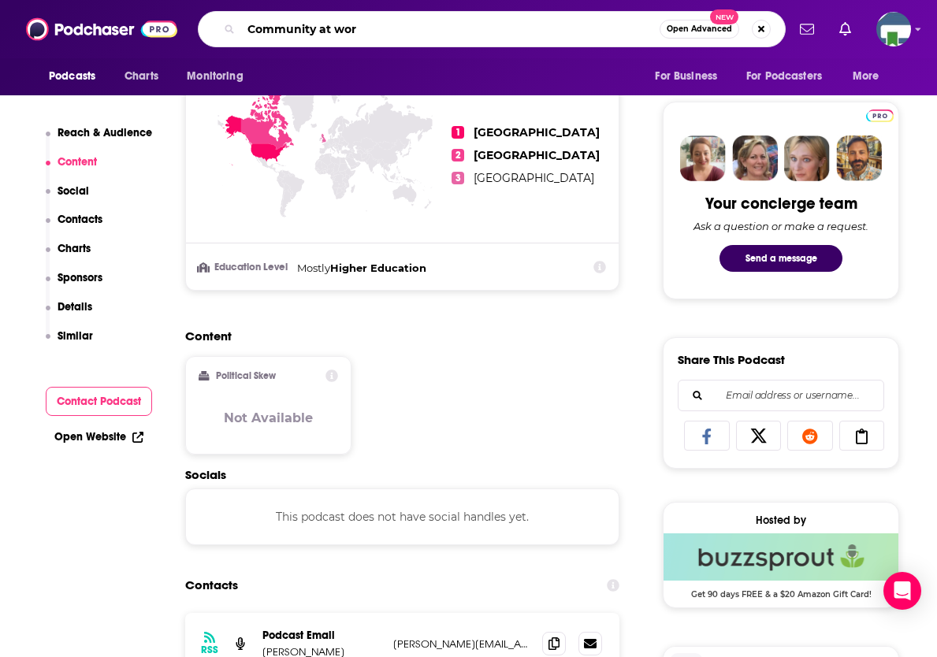
type input "Community at work"
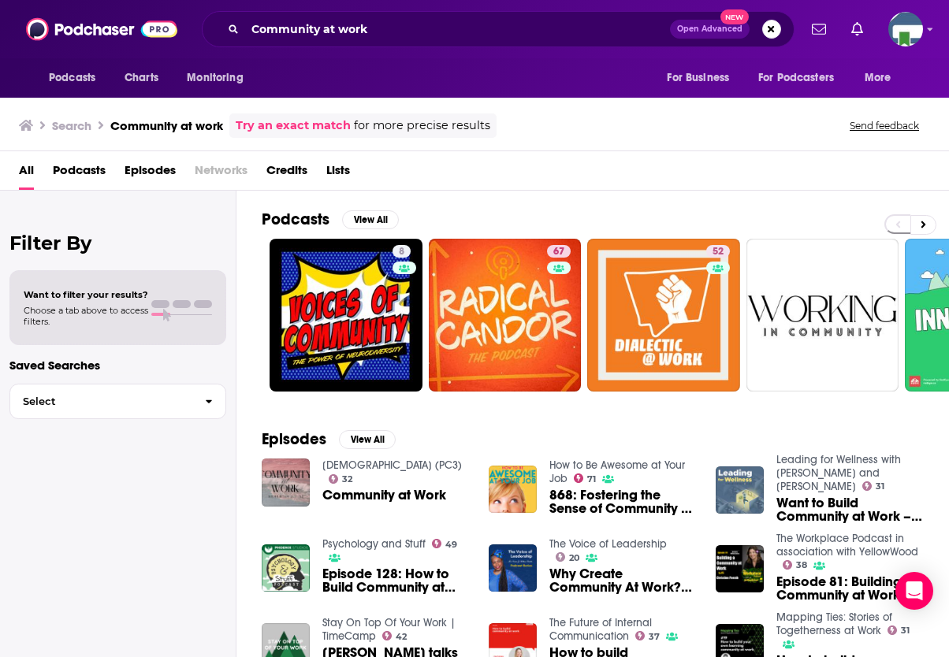
click at [371, 502] on span "Community at Work" at bounding box center [384, 495] width 124 height 13
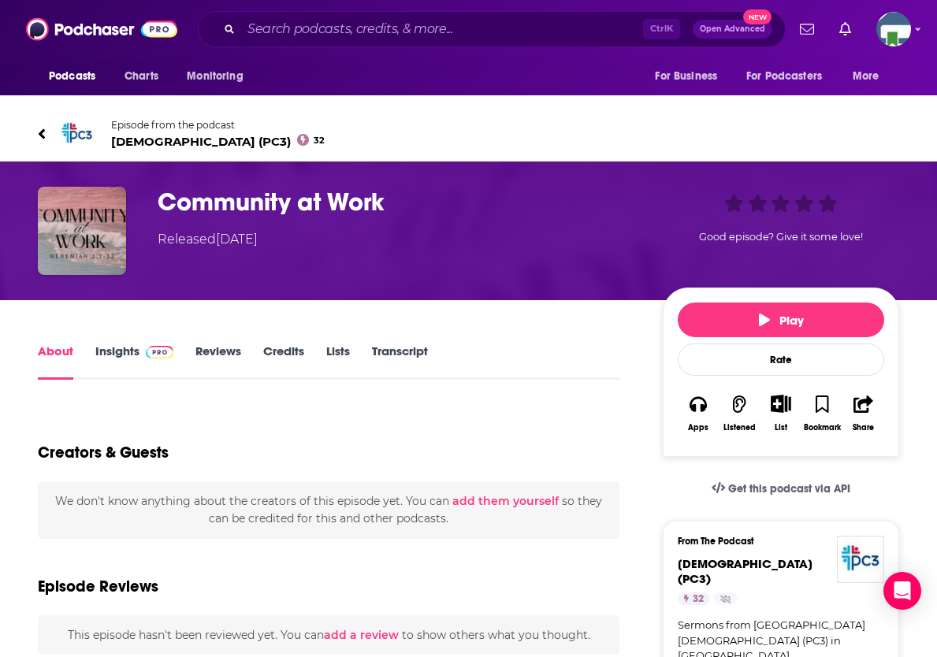
click at [113, 355] on link "Insights" at bounding box center [134, 362] width 78 height 36
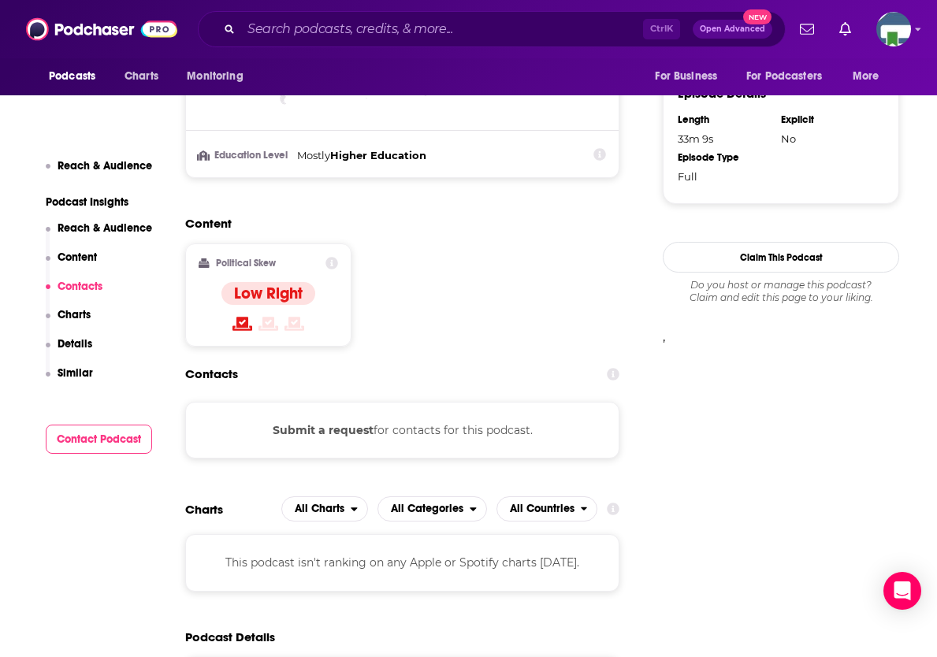
scroll to position [1182, 0]
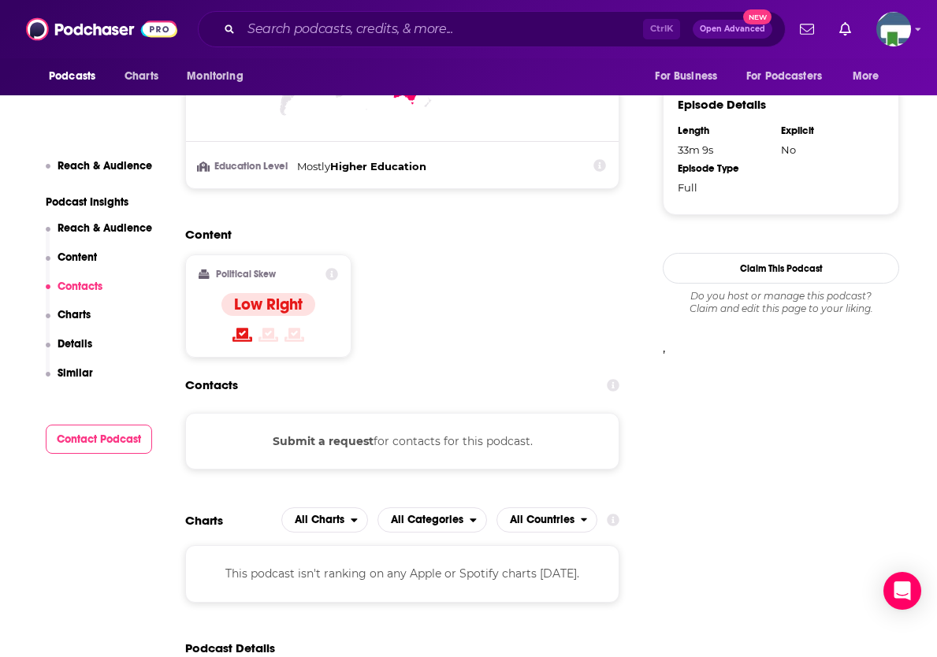
drag, startPoint x: 899, startPoint y: 250, endPoint x: 848, endPoint y: 236, distance: 53.0
click at [434, 39] on input "Search podcasts, credits, & more..." at bounding box center [442, 29] width 402 height 25
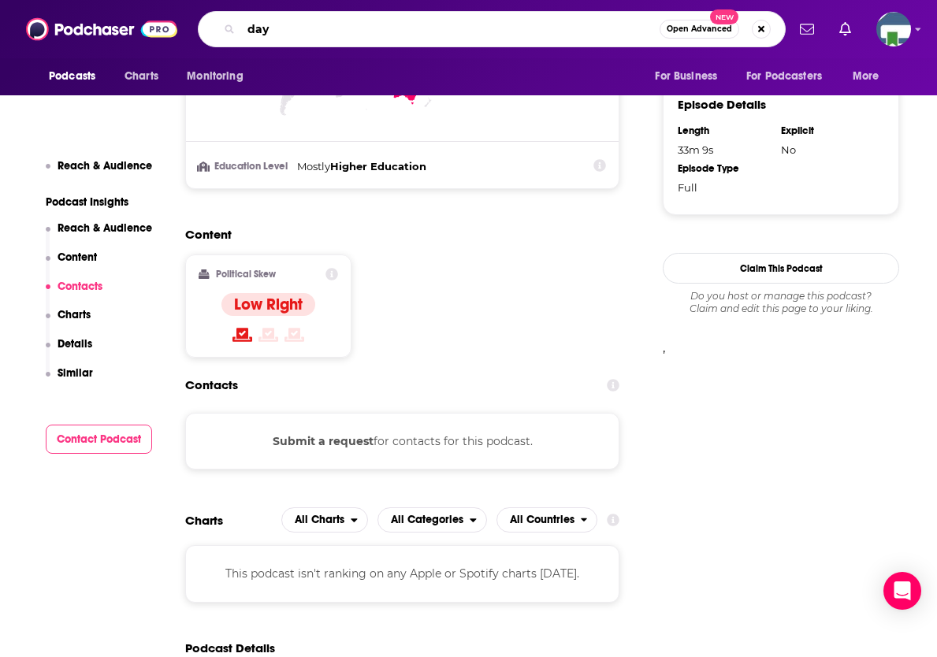
type input "day 1"
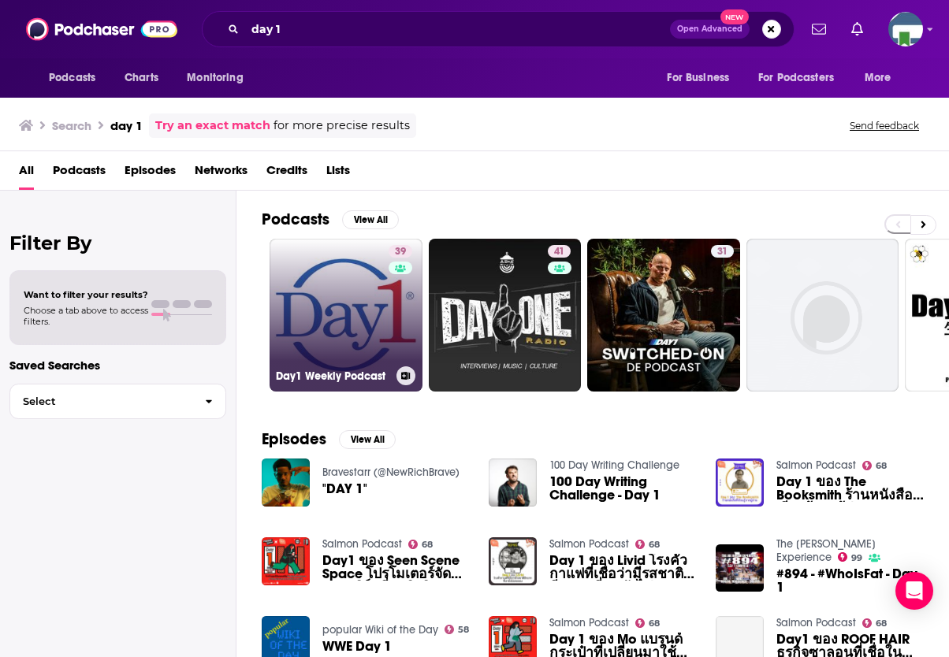
click at [366, 313] on link "39 Day1 Weekly Podcast" at bounding box center [346, 315] width 153 height 153
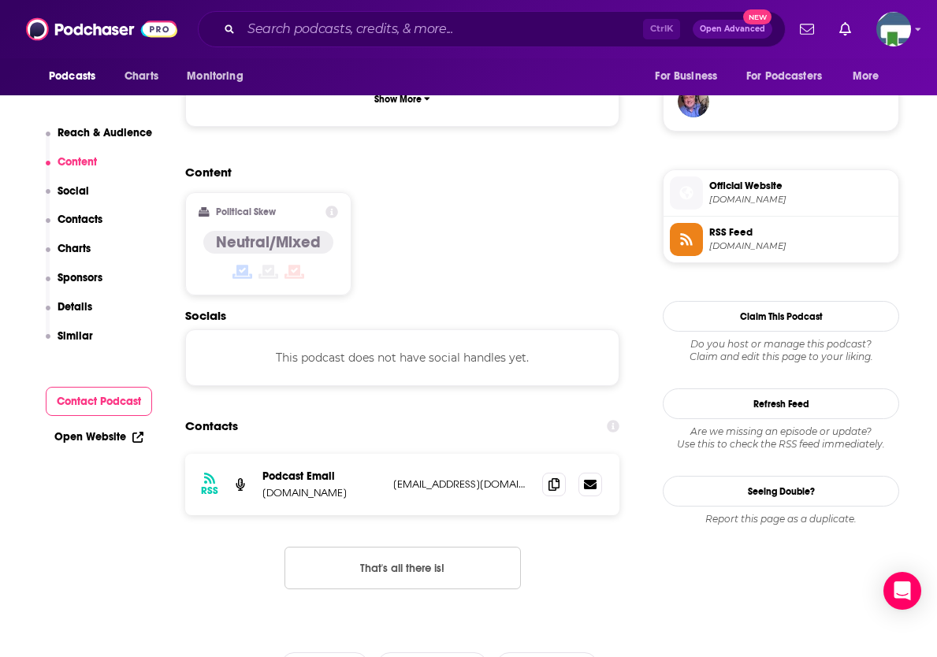
scroll to position [1261, 0]
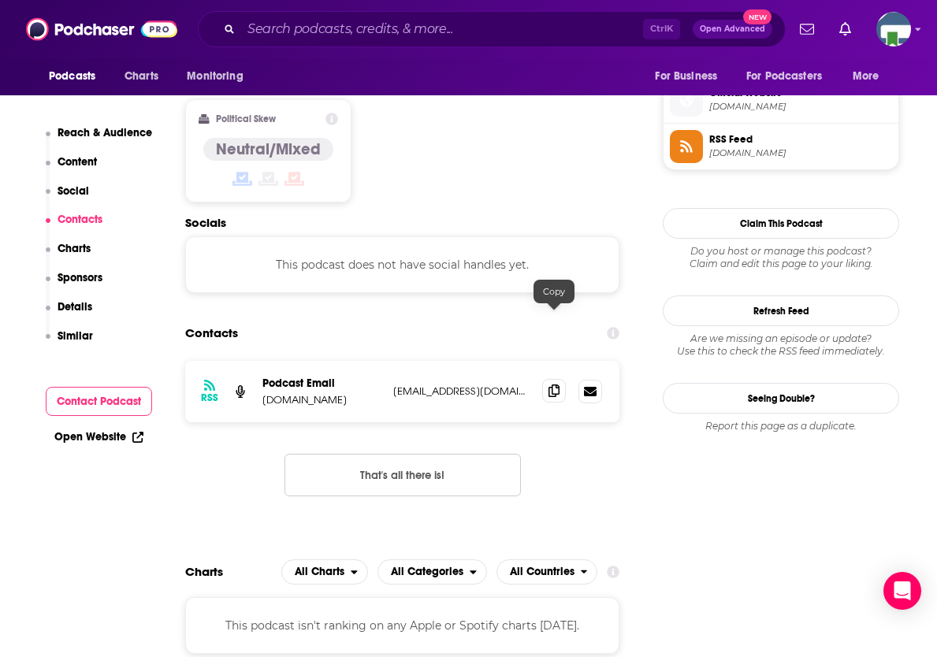
click at [549, 385] on icon at bounding box center [554, 391] width 11 height 13
drag, startPoint x: 881, startPoint y: 197, endPoint x: 793, endPoint y: 191, distance: 88.5
click at [435, 38] on input "Search podcasts, credits, & more..." at bounding box center [442, 29] width 402 height 25
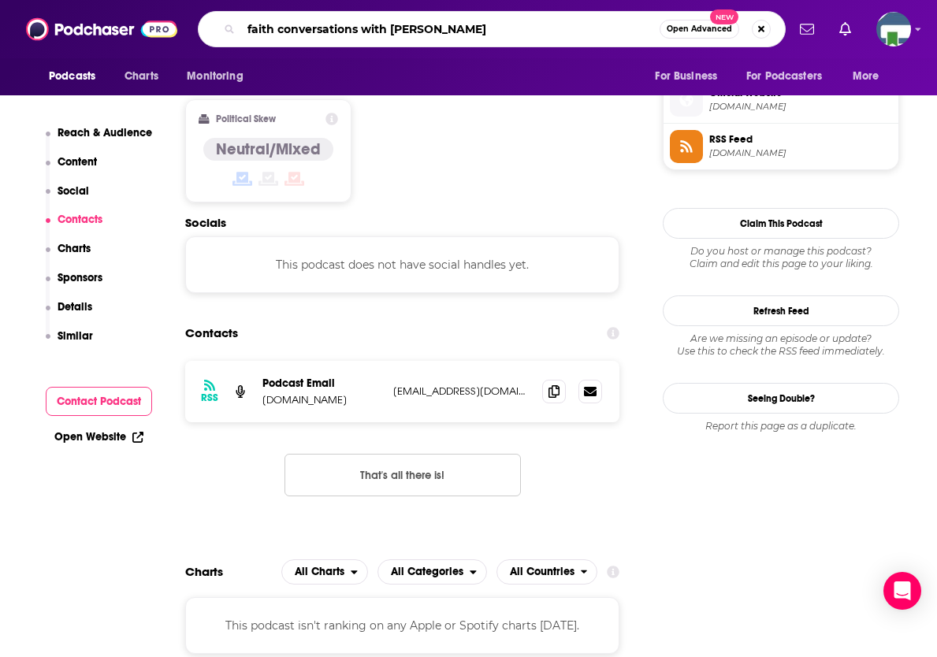
type input "faith conversations with [PERSON_NAME]"
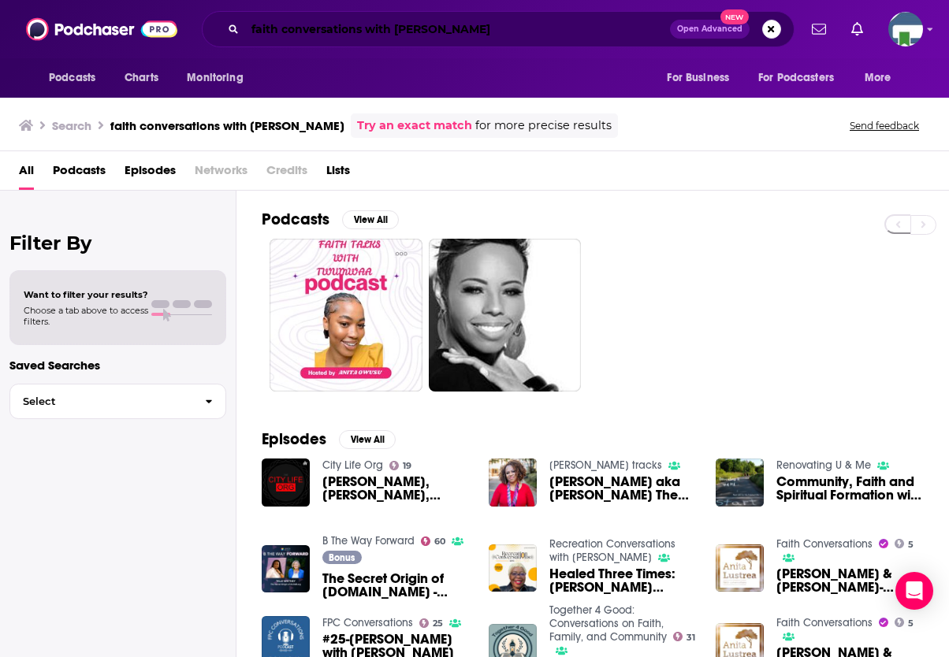
click at [430, 27] on input "faith conversations with [PERSON_NAME]" at bounding box center [457, 29] width 425 height 25
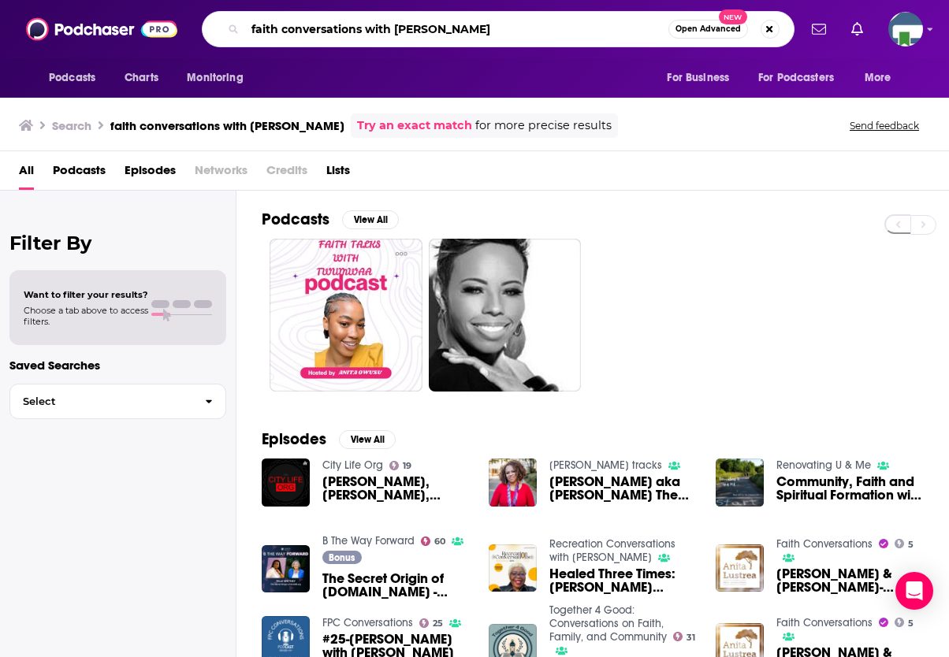
type input "faith conversations with [PERSON_NAME]"
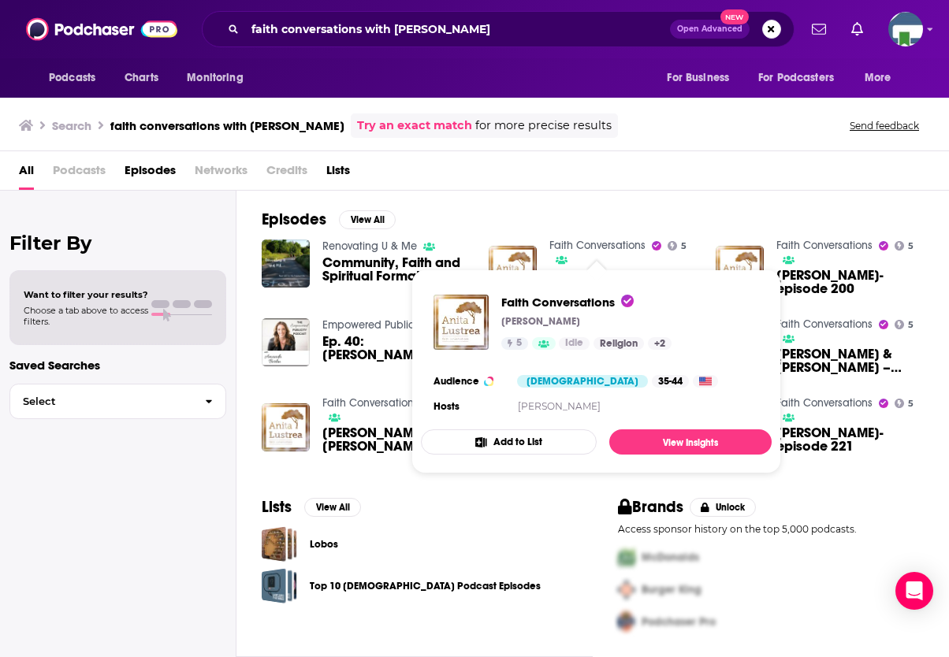
click at [572, 242] on link "Faith Conversations" at bounding box center [597, 245] width 96 height 13
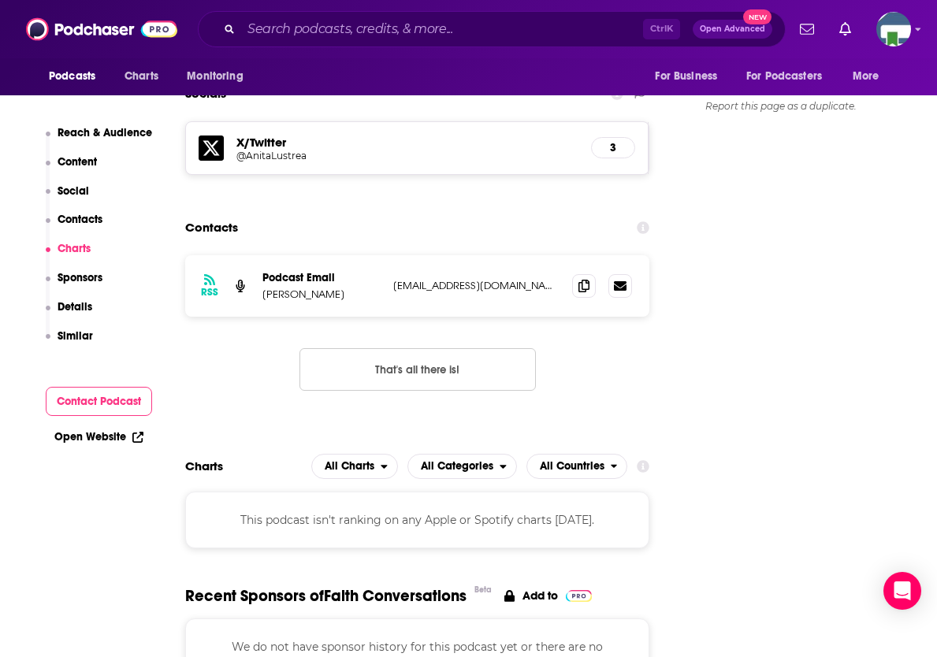
scroll to position [1498, 0]
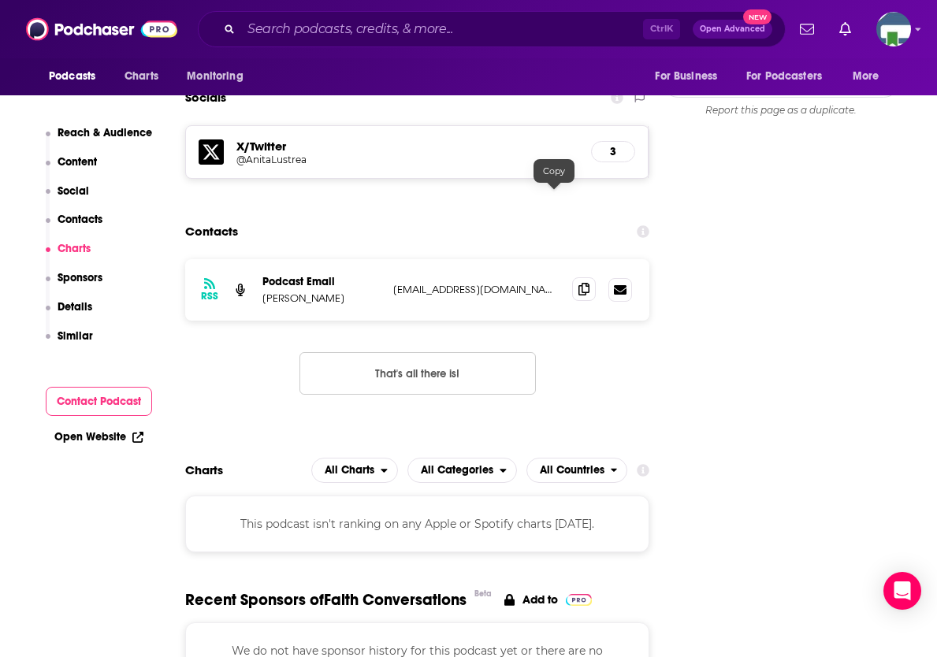
click at [579, 283] on icon at bounding box center [584, 289] width 11 height 13
drag, startPoint x: 70, startPoint y: 556, endPoint x: 76, endPoint y: 515, distance: 41.4
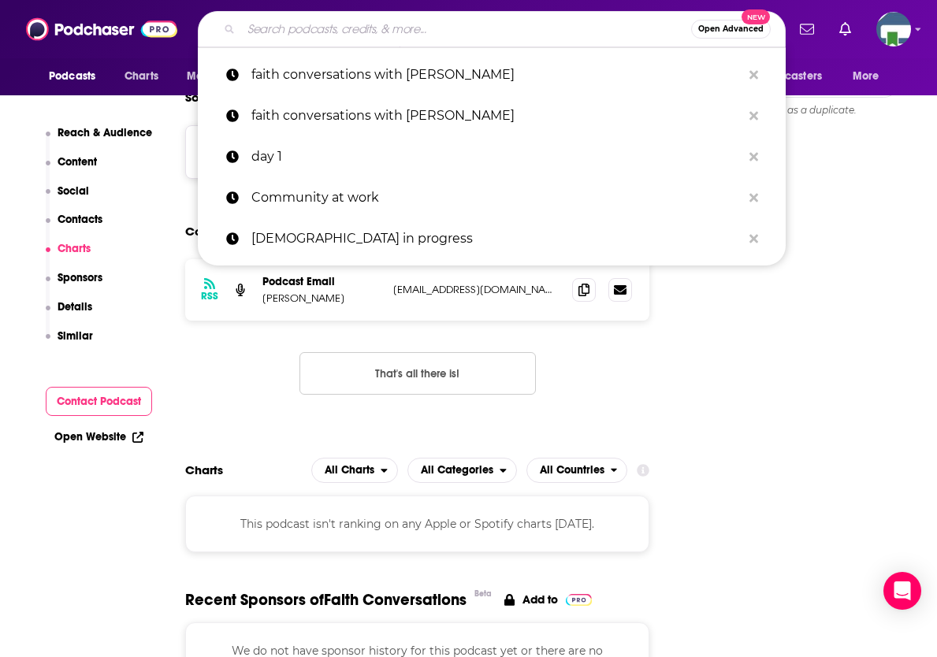
click at [296, 32] on input "Search podcasts, credits, & more..." at bounding box center [466, 29] width 450 height 25
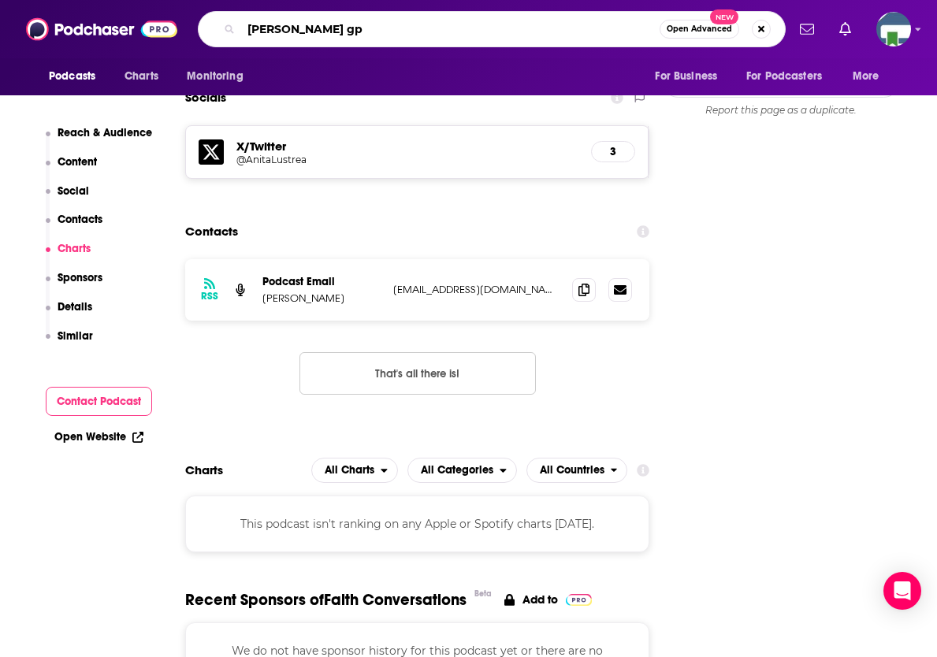
type input "[PERSON_NAME] gps"
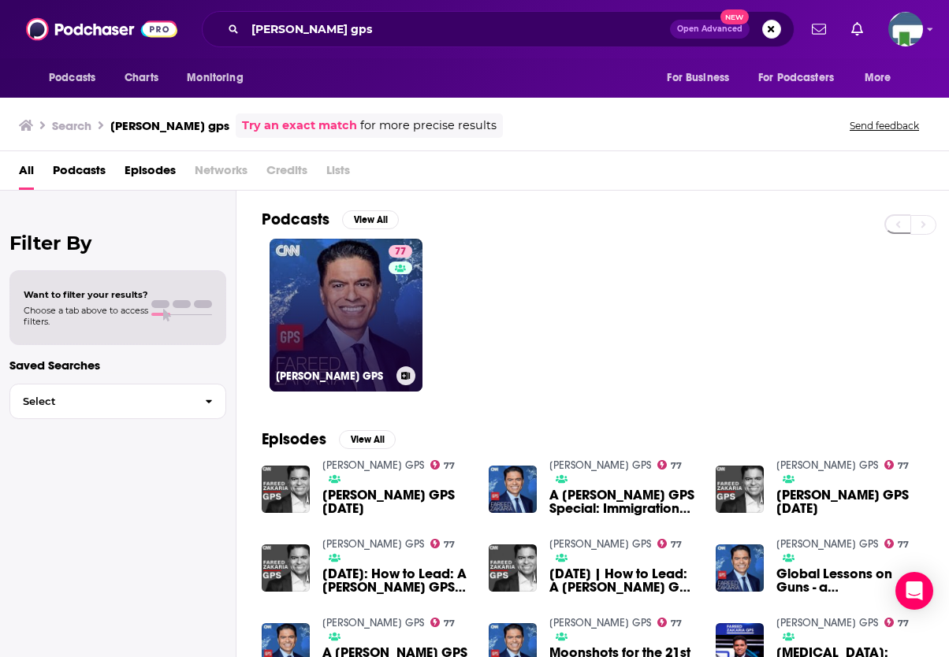
click at [372, 304] on link "77 [PERSON_NAME] GPS" at bounding box center [346, 315] width 153 height 153
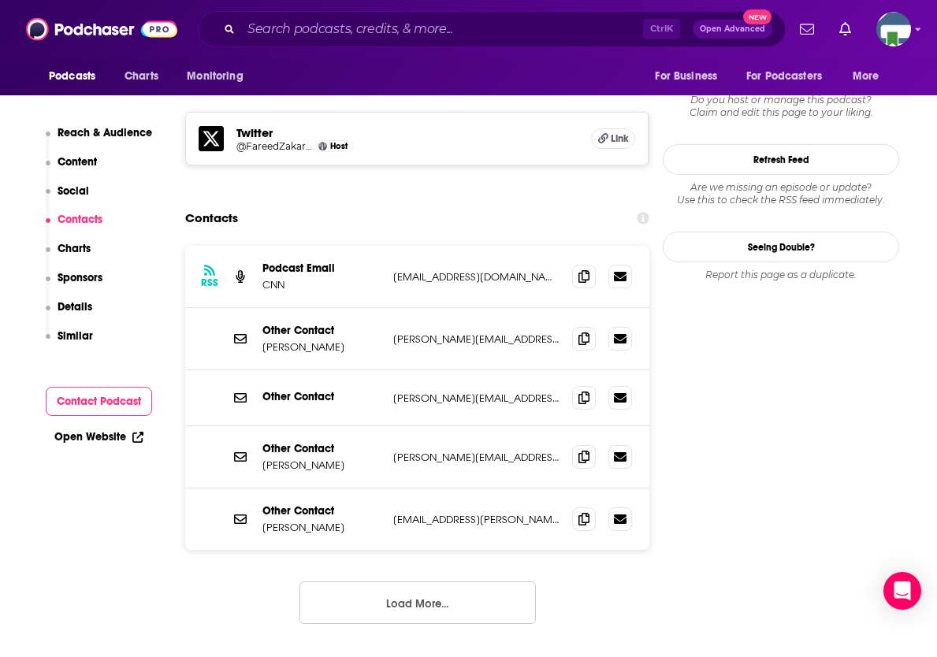
scroll to position [1419, 0]
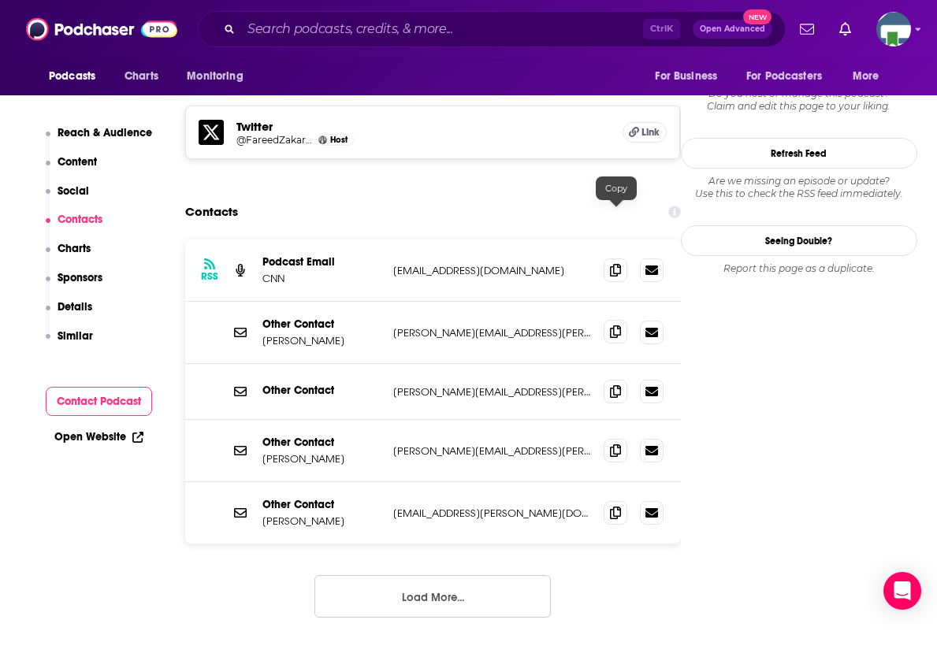
click at [612, 326] on icon at bounding box center [615, 332] width 11 height 13
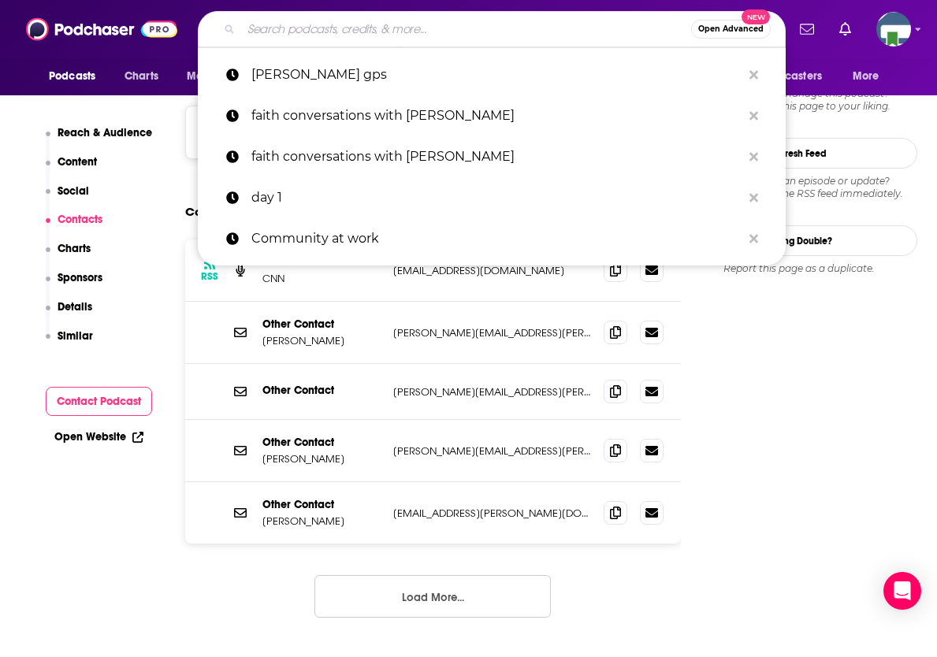
click at [337, 32] on input "Search podcasts, credits, & more..." at bounding box center [466, 29] width 450 height 25
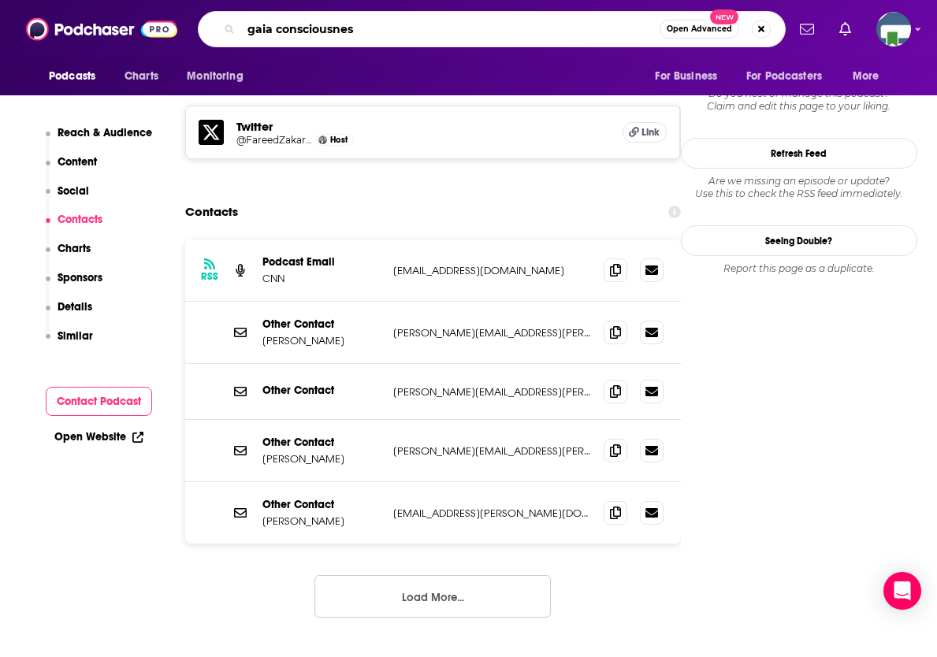
type input "gaia consciousness"
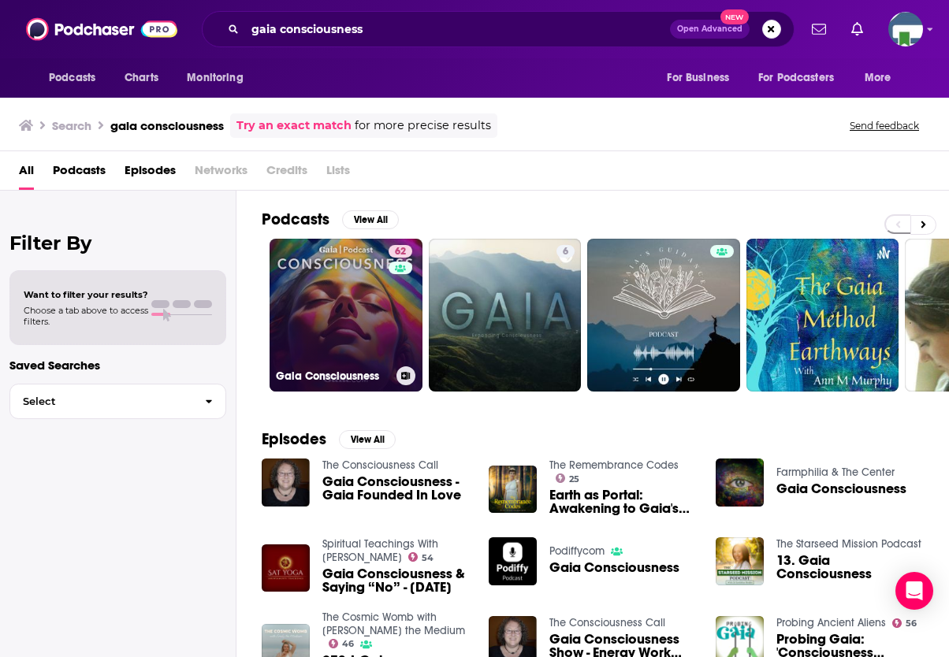
click at [348, 311] on link "62 Gaia Consciousness" at bounding box center [346, 315] width 153 height 153
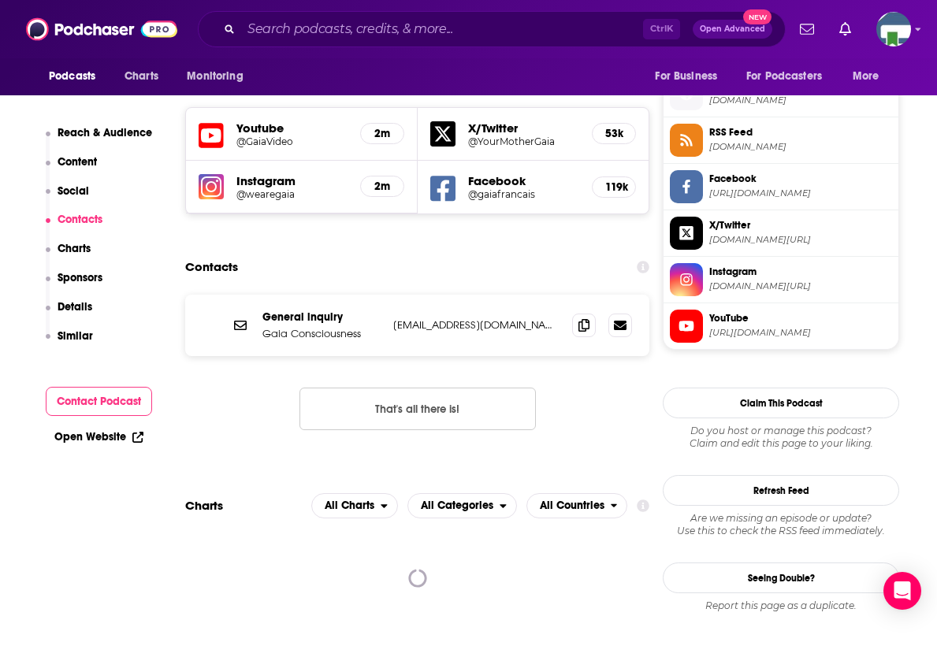
scroll to position [1419, 0]
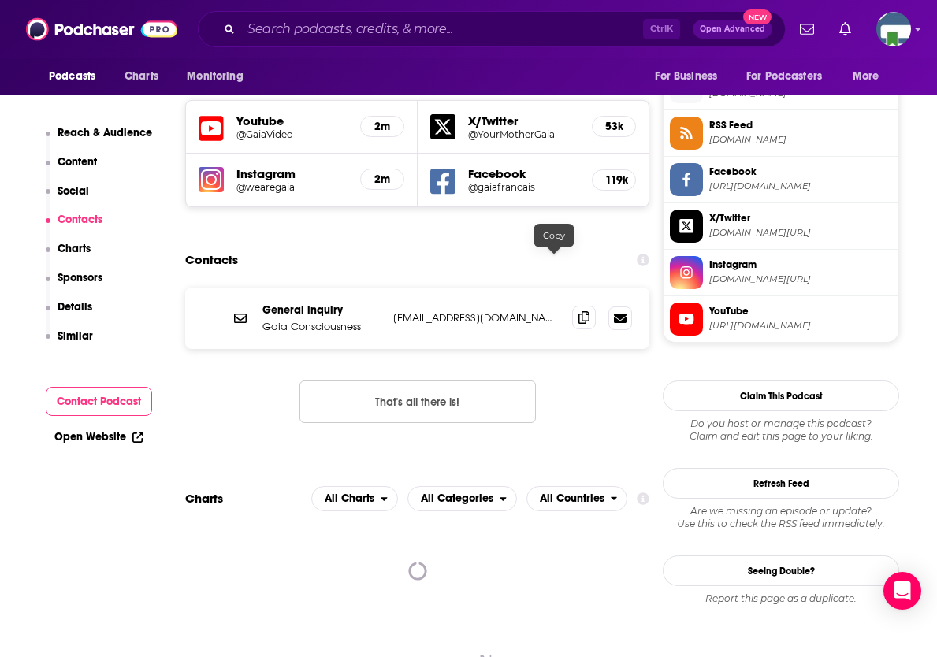
click at [554, 288] on div "General inquiry [PERSON_NAME] Consciousness [EMAIL_ADDRESS][DOMAIN_NAME] [EMAIL…" at bounding box center [417, 368] width 464 height 161
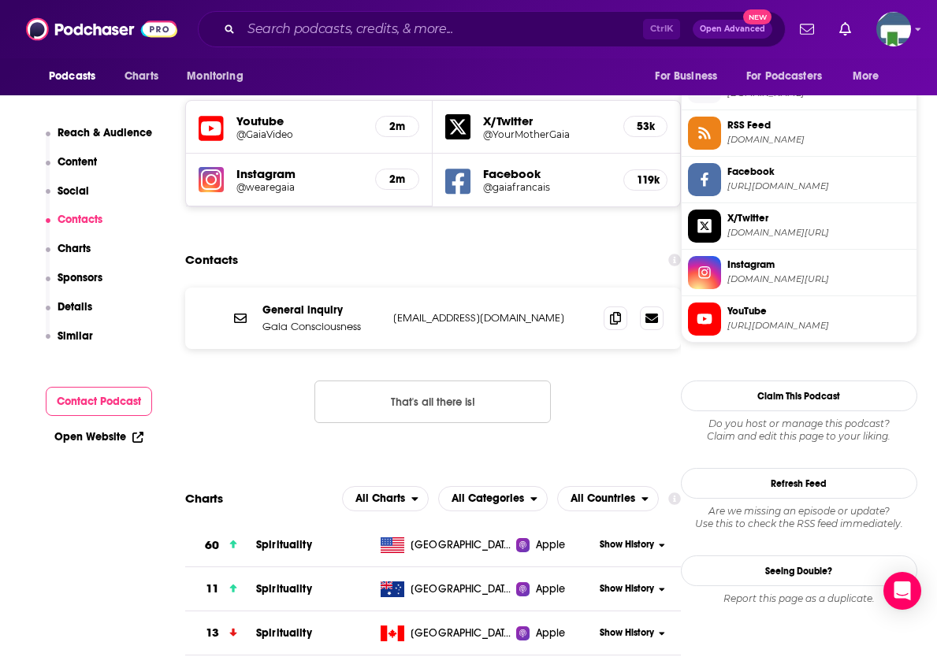
click at [617, 311] on icon at bounding box center [615, 317] width 11 height 13
click at [369, 20] on input "Search podcasts, credits, & more..." at bounding box center [442, 29] width 402 height 25
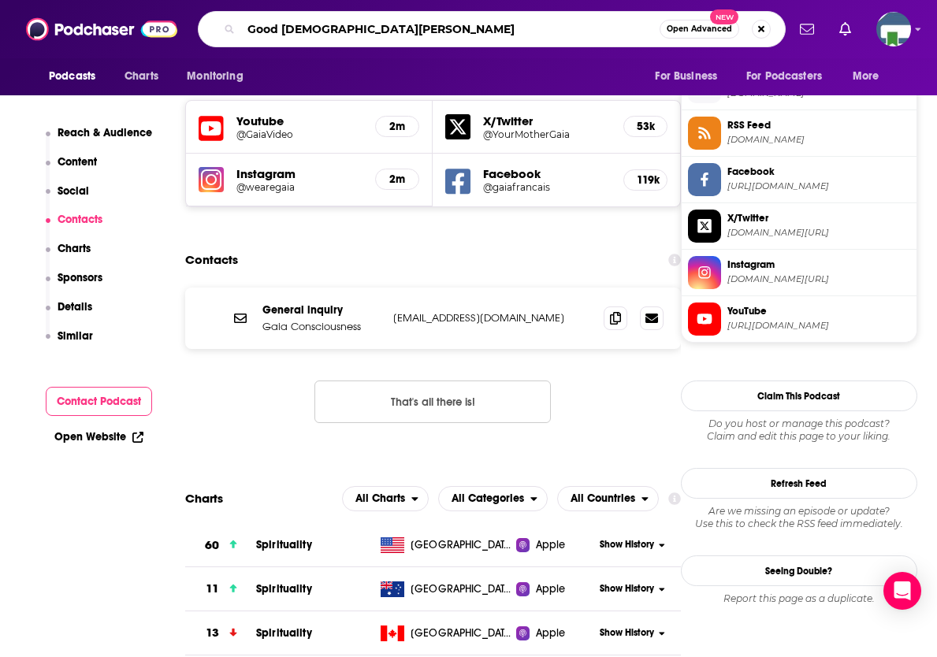
type input "Good christian fun"
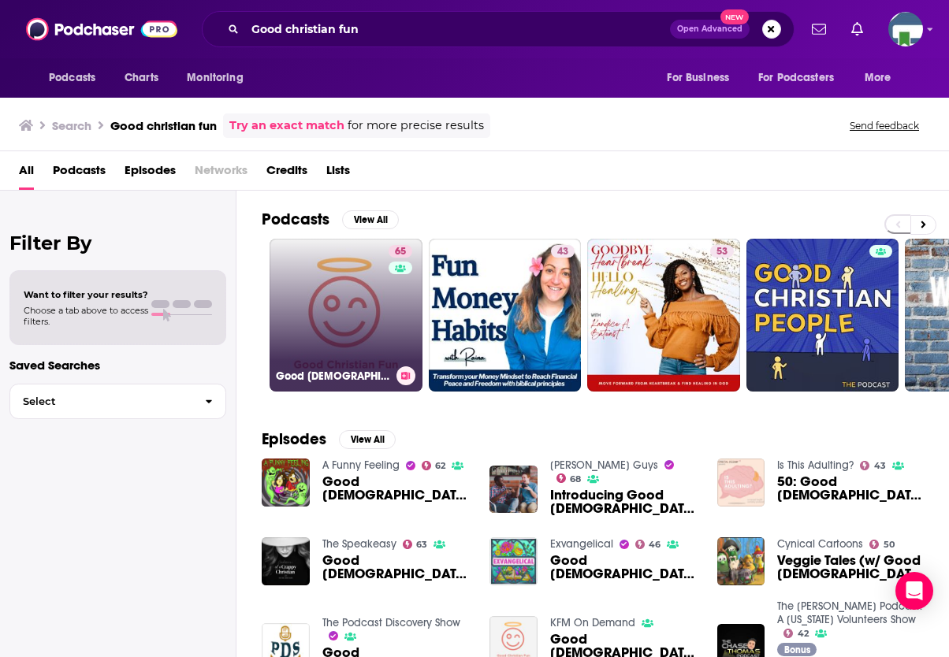
click at [352, 292] on link "65 Good [DEMOGRAPHIC_DATA] Fun" at bounding box center [346, 315] width 153 height 153
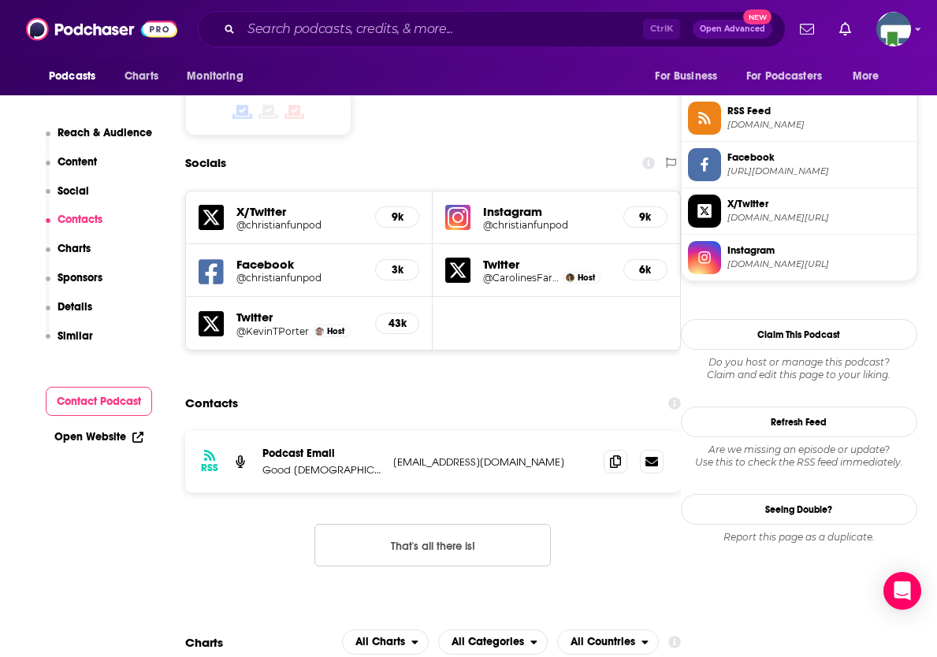
scroll to position [1340, 0]
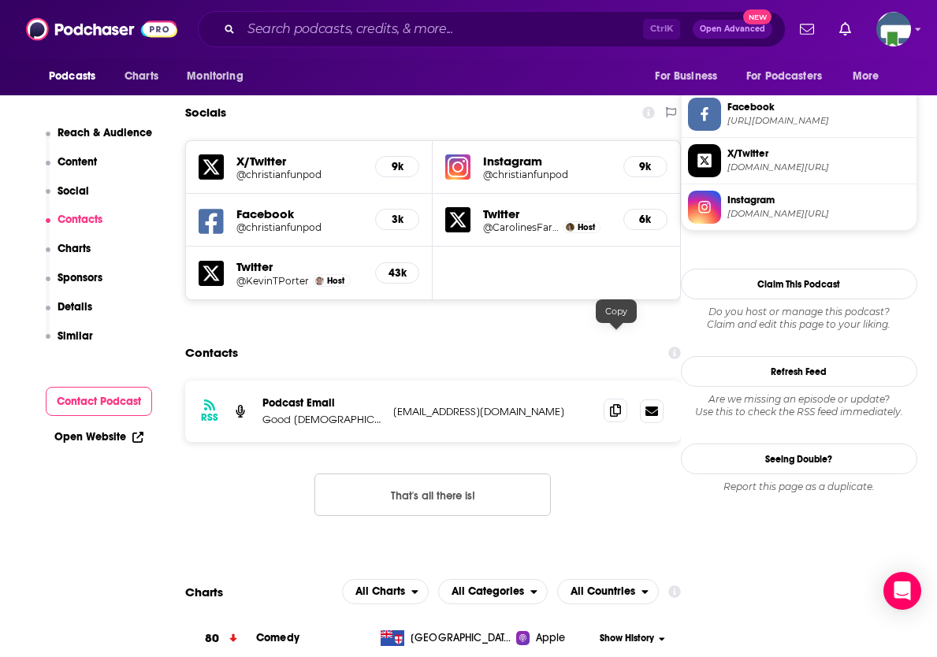
click at [619, 404] on icon at bounding box center [615, 410] width 11 height 13
click at [290, 579] on section "Charts All Charts All Categories All Countries 80 Comedy [GEOGRAPHIC_DATA] Appl…" at bounding box center [433, 619] width 496 height 81
click at [323, 33] on input "Search podcasts, credits, & more..." at bounding box center [442, 29] width 402 height 25
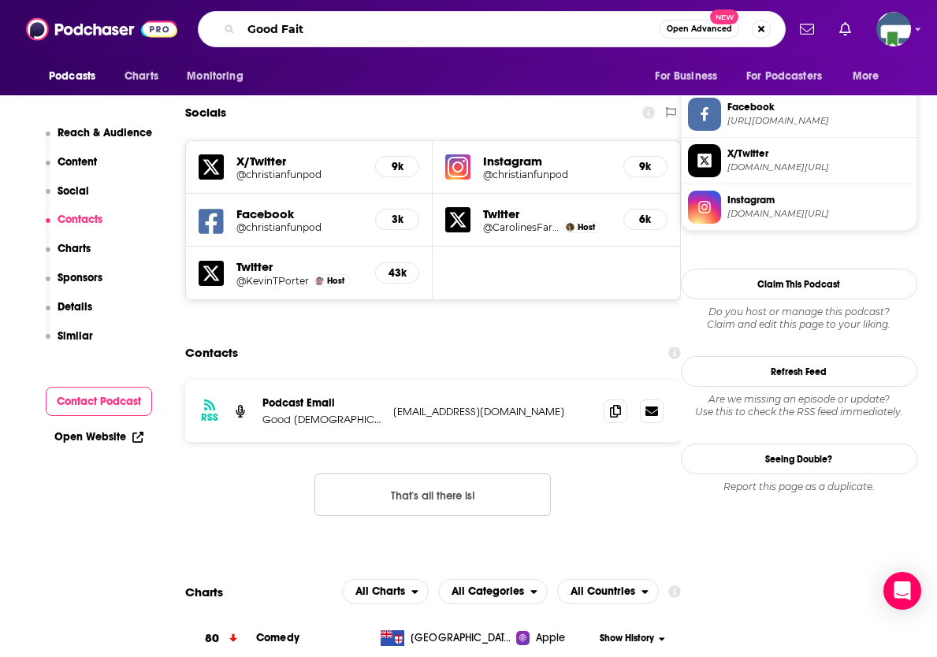
type input "Good Faith"
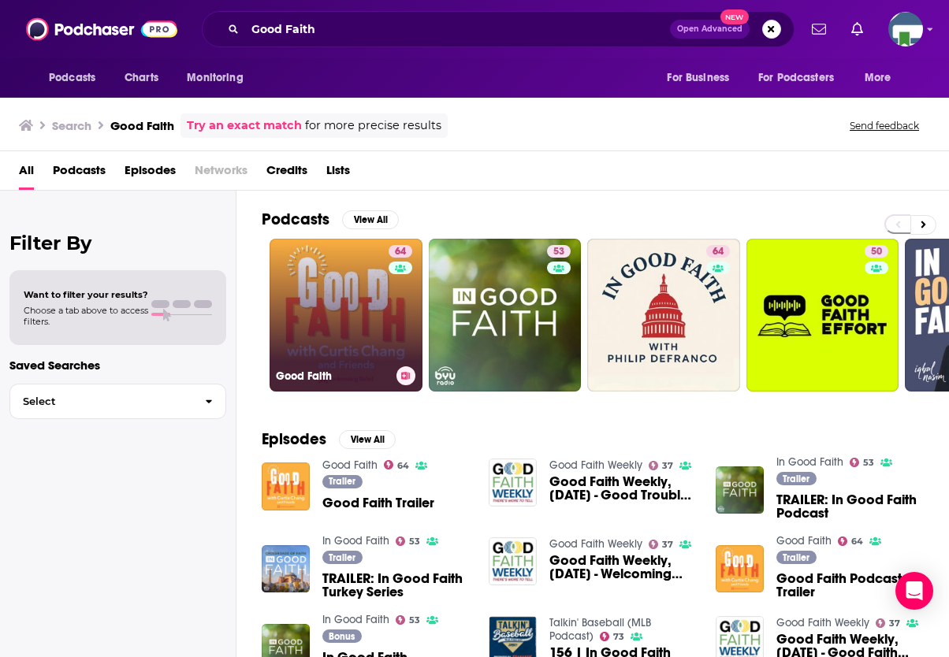
click at [346, 327] on link "64 Good Faith" at bounding box center [346, 315] width 153 height 153
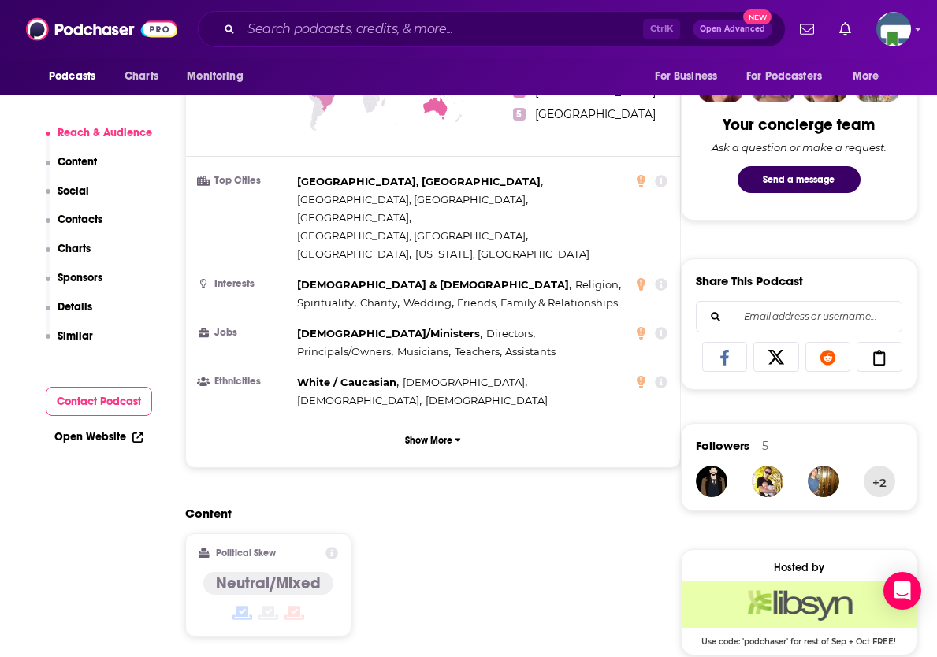
scroll to position [1182, 0]
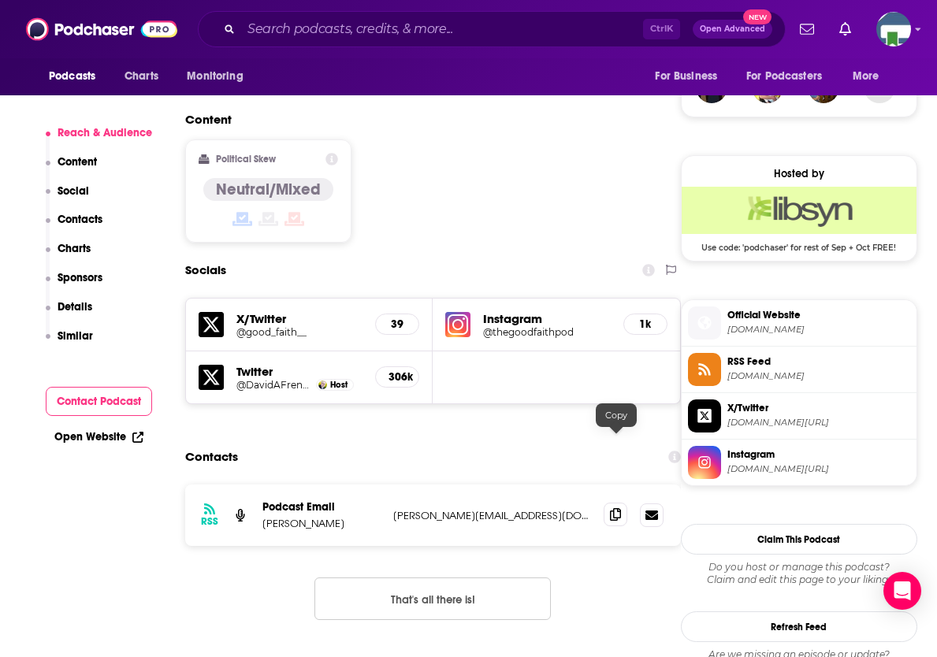
click at [611, 508] on icon at bounding box center [615, 514] width 11 height 13
click at [873, 396] on li "X/Twitter [DOMAIN_NAME][URL]" at bounding box center [799, 416] width 235 height 47
click at [344, 28] on input "Search podcasts, credits, & more..." at bounding box center [442, 29] width 402 height 25
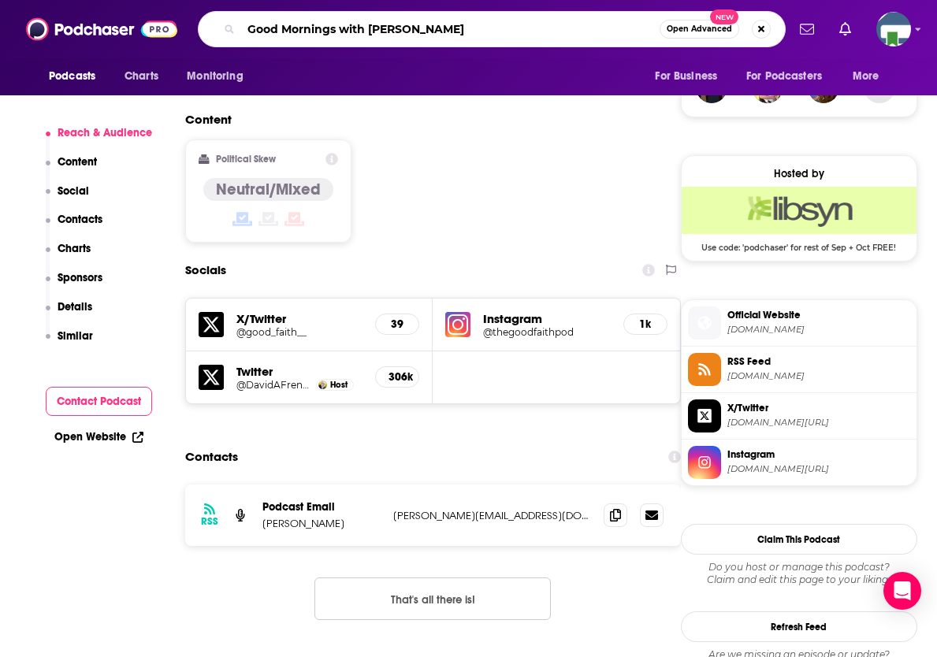
type input "Good Mornings with [PERSON_NAME]"
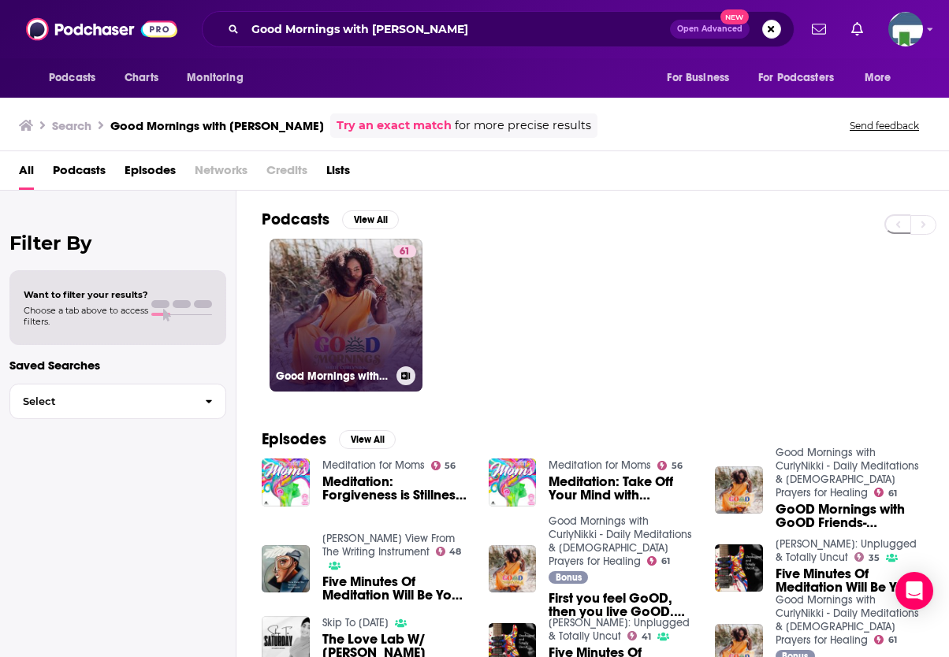
click at [370, 321] on link "61 Good Mornings with CurlyNikki - Daily Meditations & [DEMOGRAPHIC_DATA] Praye…" at bounding box center [346, 315] width 153 height 153
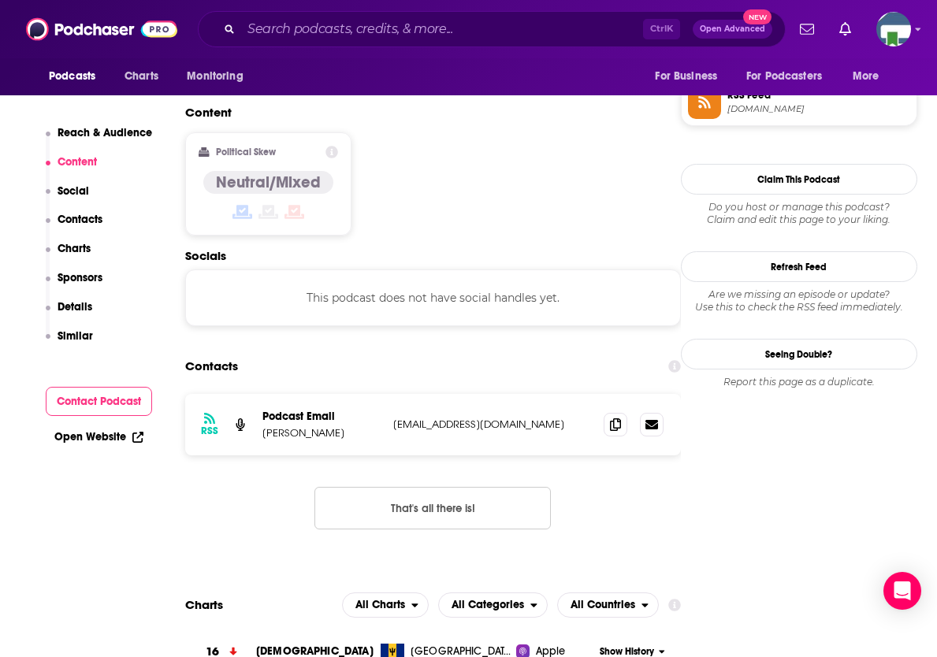
scroll to position [1182, 0]
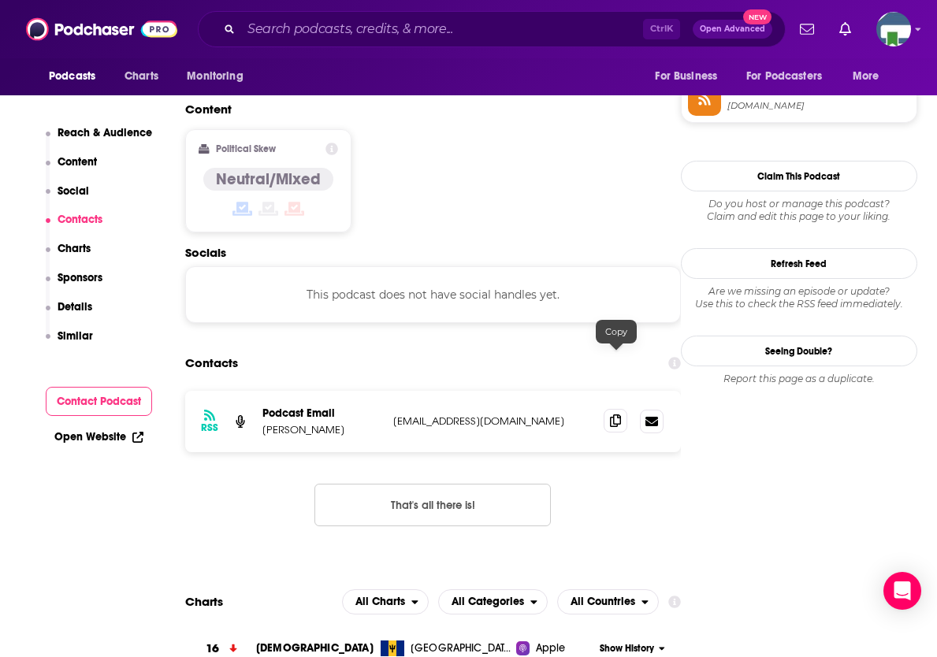
click at [611, 415] on icon at bounding box center [615, 421] width 11 height 13
click at [325, 32] on input "Search podcasts, credits, & more..." at bounding box center [442, 29] width 402 height 25
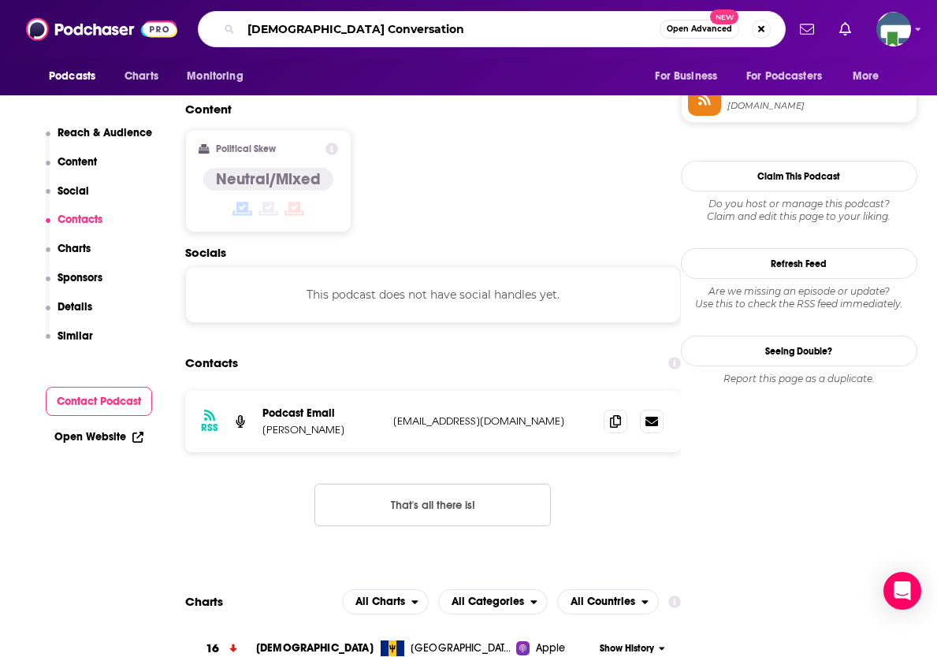
type input "[DEMOGRAPHIC_DATA] Conversations"
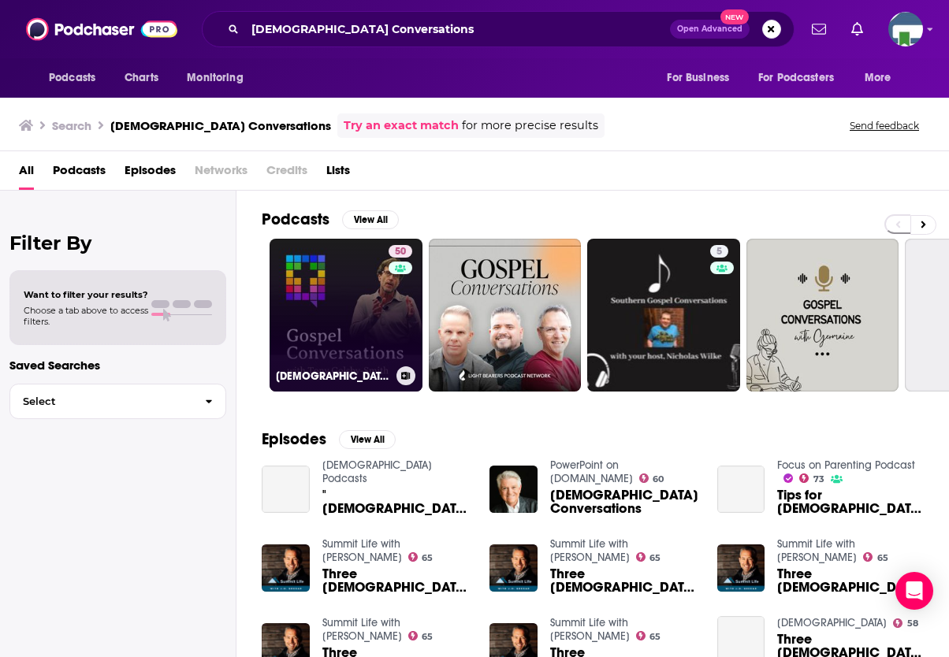
click at [357, 318] on link "50 [DEMOGRAPHIC_DATA] Conversations podcast" at bounding box center [346, 315] width 153 height 153
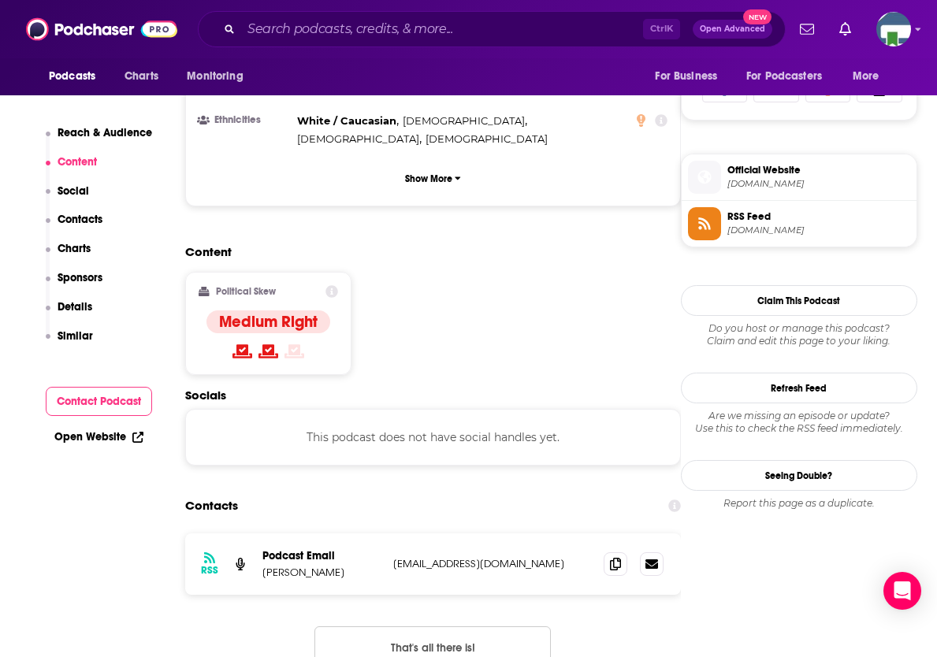
scroll to position [1182, 0]
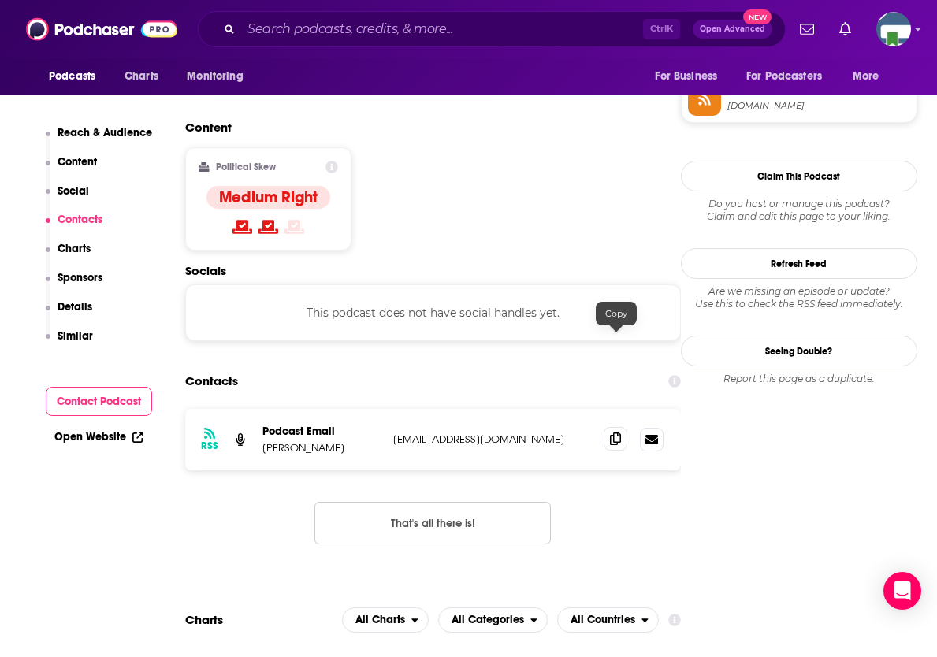
click at [613, 433] on icon at bounding box center [615, 439] width 11 height 13
drag, startPoint x: 79, startPoint y: 541, endPoint x: 104, endPoint y: 504, distance: 45.5
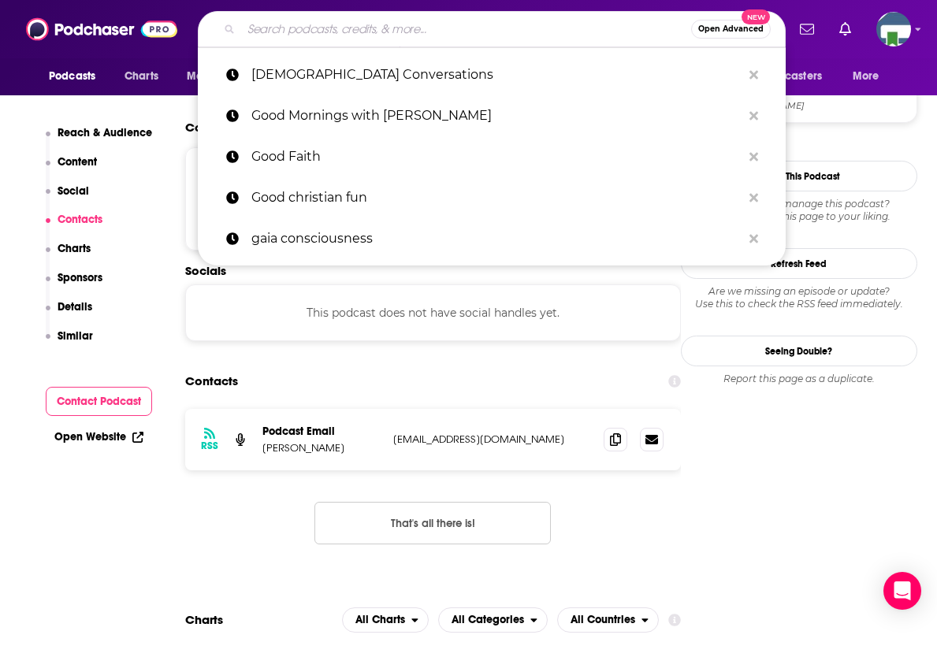
click at [326, 18] on input "Search podcasts, credits, & more..." at bounding box center [466, 29] width 450 height 25
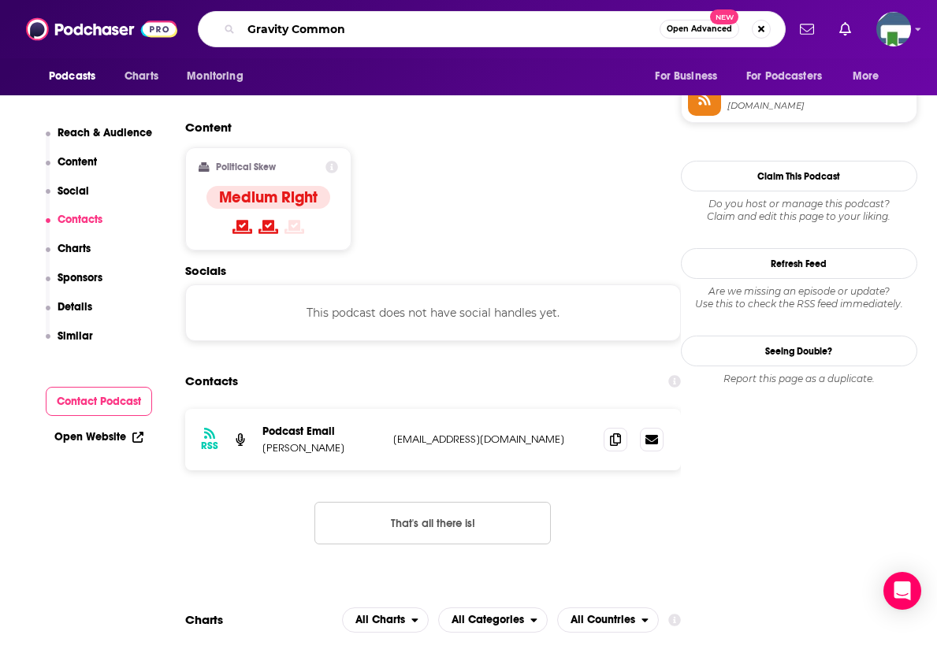
type input "Gravity Commons"
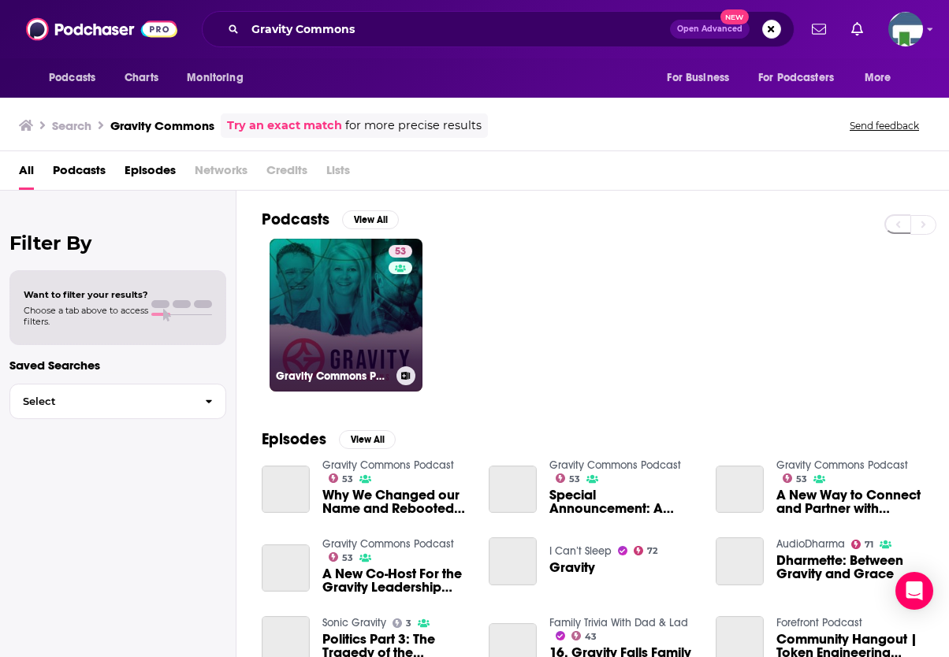
click at [367, 293] on link "53 Gravity Commons Podcast" at bounding box center [346, 315] width 153 height 153
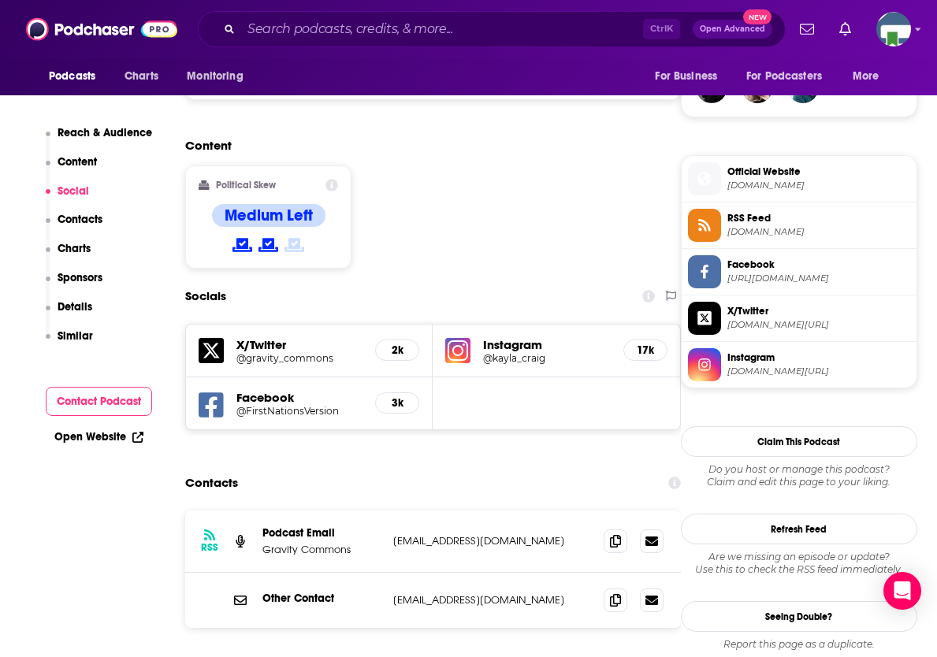
scroll to position [1261, 0]
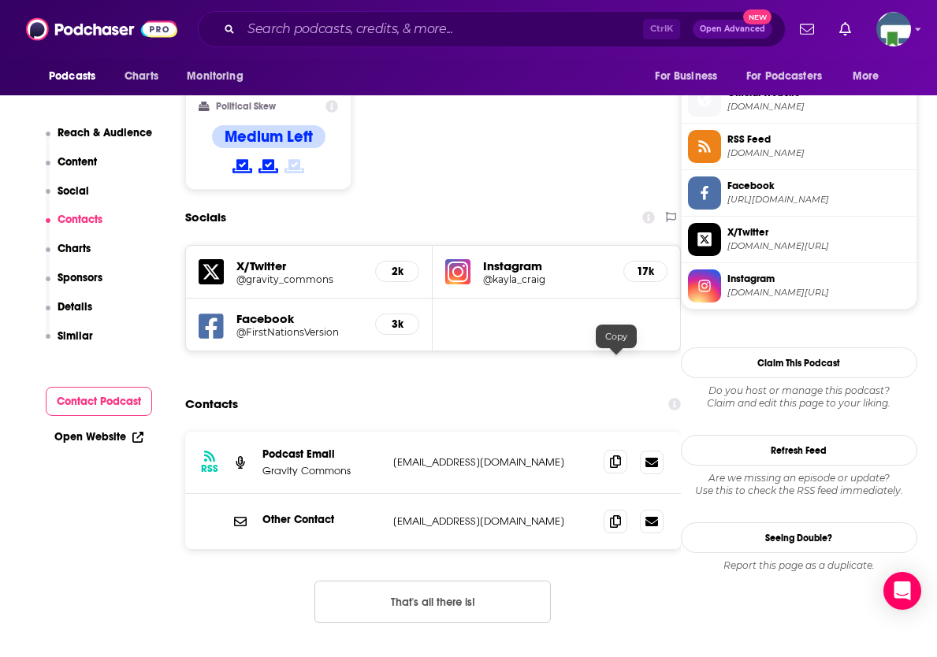
click at [615, 456] on icon at bounding box center [615, 462] width 11 height 13
click at [205, 545] on div "RSS Podcast Email Gravity Commons [EMAIL_ADDRESS][DOMAIN_NAME] [EMAIL_ADDRESS][…" at bounding box center [433, 540] width 496 height 217
click at [318, 20] on input "Search podcasts, credits, & more..." at bounding box center [442, 29] width 402 height 25
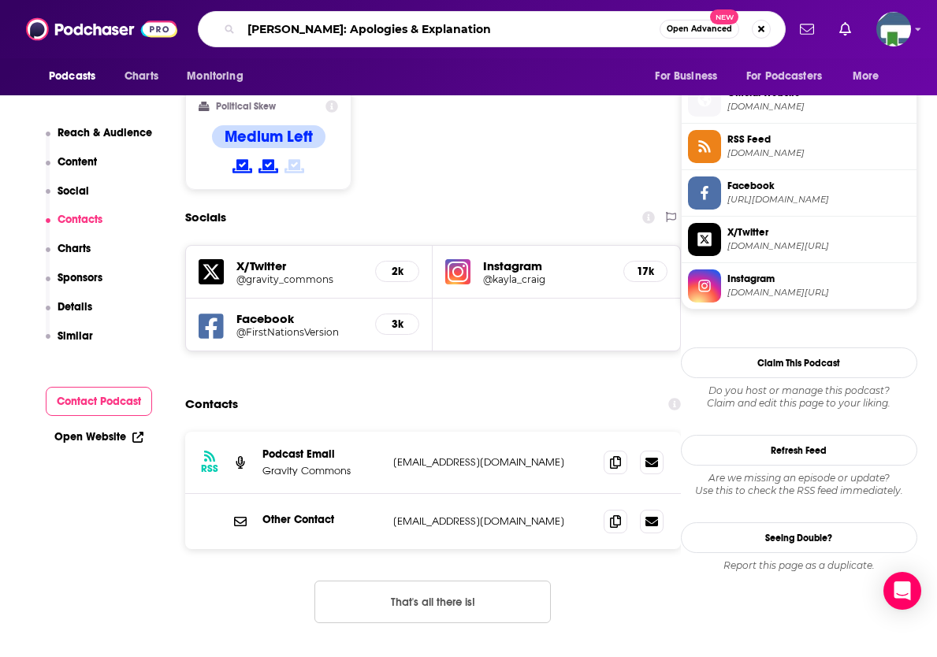
type input "[PERSON_NAME]: Apologies & Explanations"
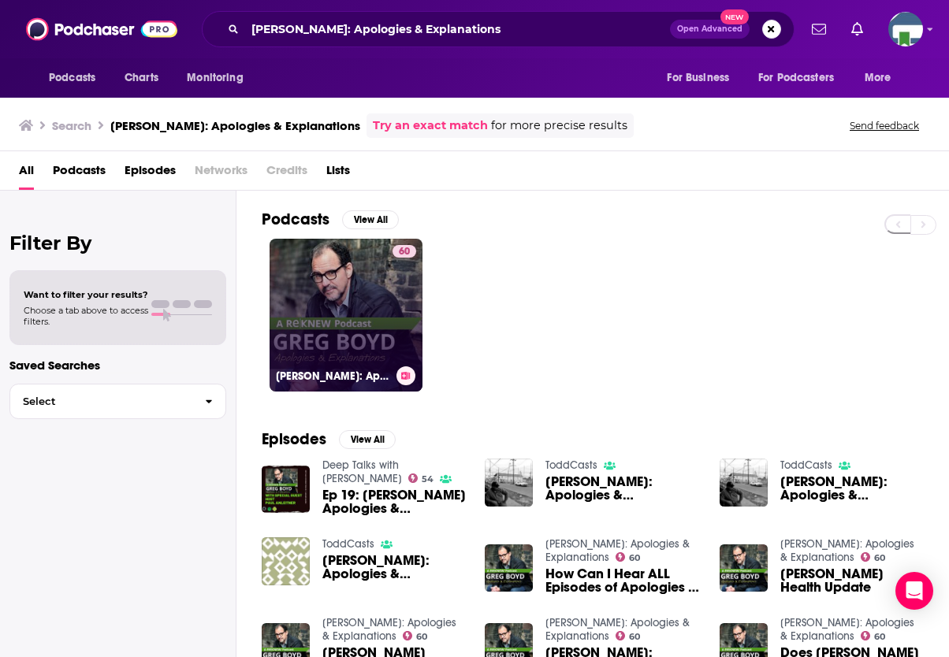
click at [376, 314] on link "60 [PERSON_NAME]: Apologies & Explanations" at bounding box center [346, 315] width 153 height 153
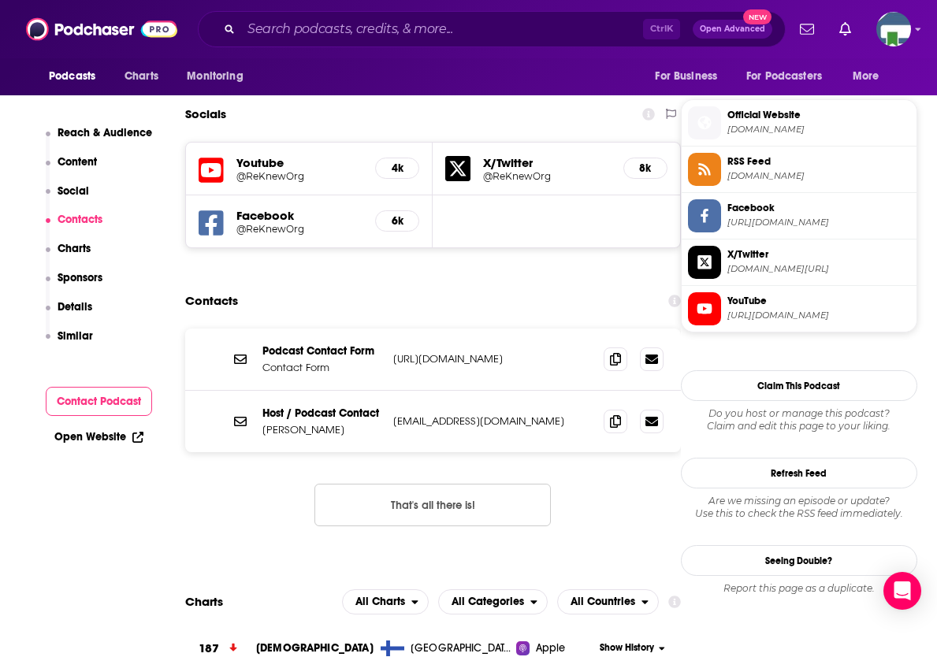
scroll to position [1419, 0]
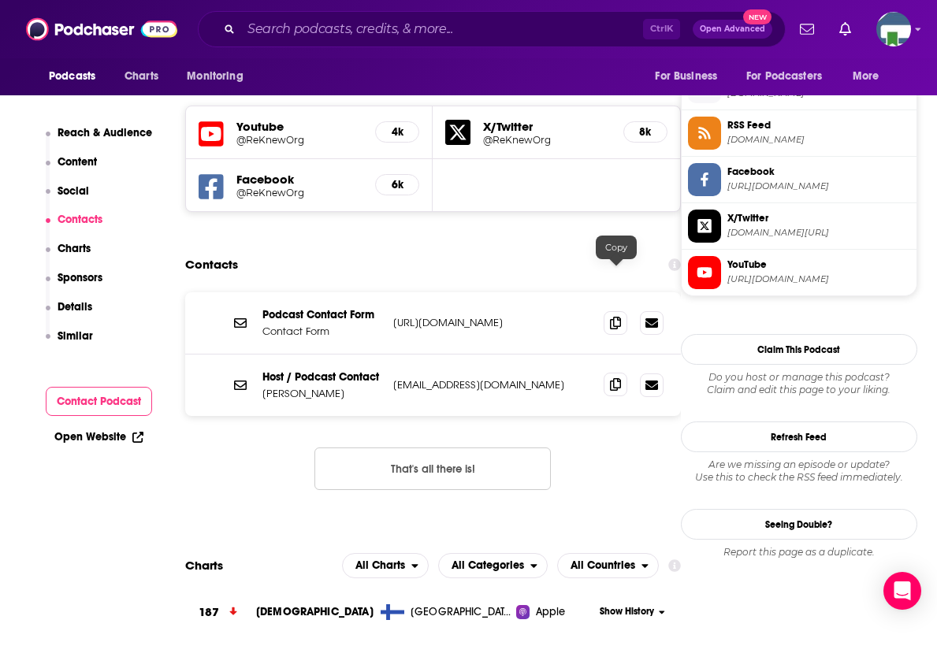
click at [612, 378] on icon at bounding box center [615, 384] width 11 height 13
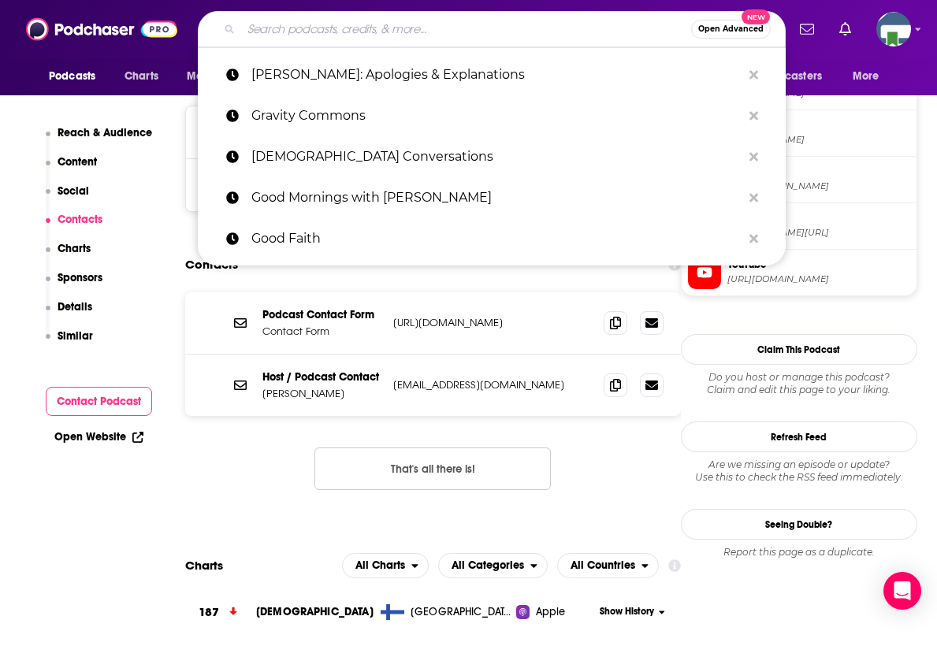
click at [309, 34] on input "Search podcasts, credits, & more..." at bounding box center [466, 29] width 450 height 25
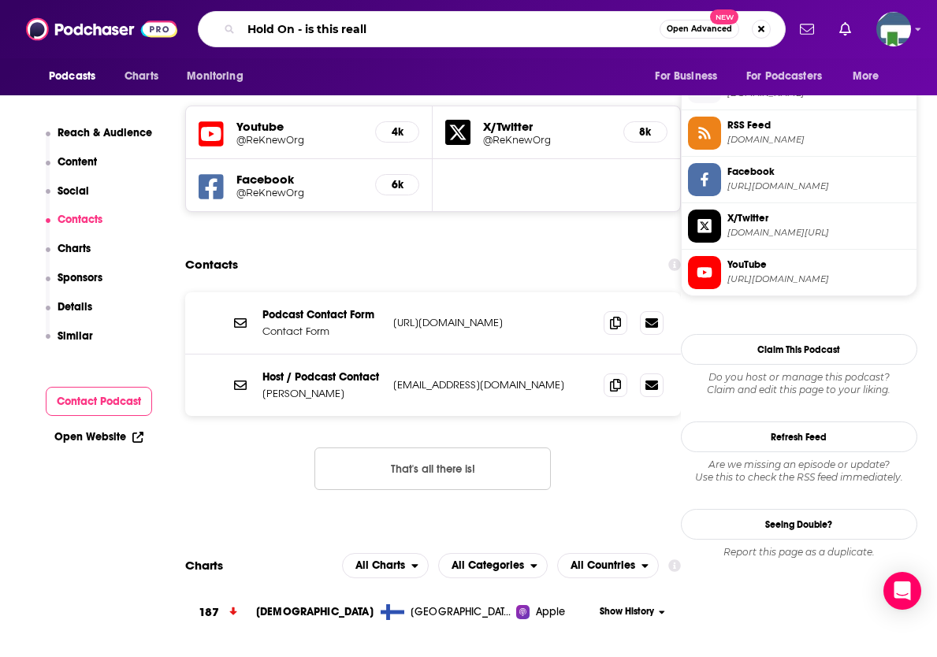
type input "Hold On - is this really"
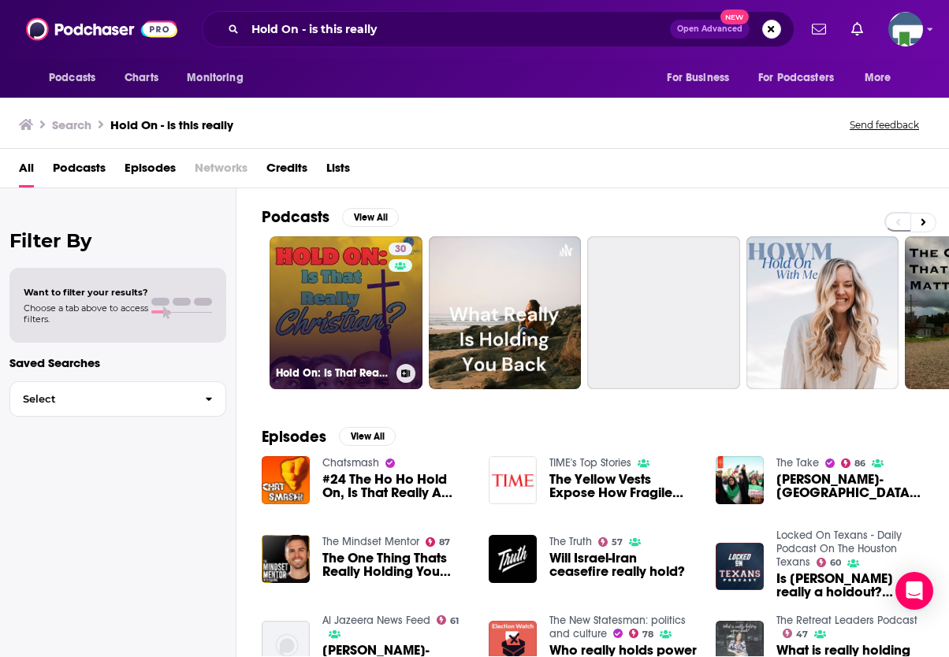
click at [345, 322] on link "30 Hold On: Is That Really [DEMOGRAPHIC_DATA]?" at bounding box center [346, 312] width 153 height 153
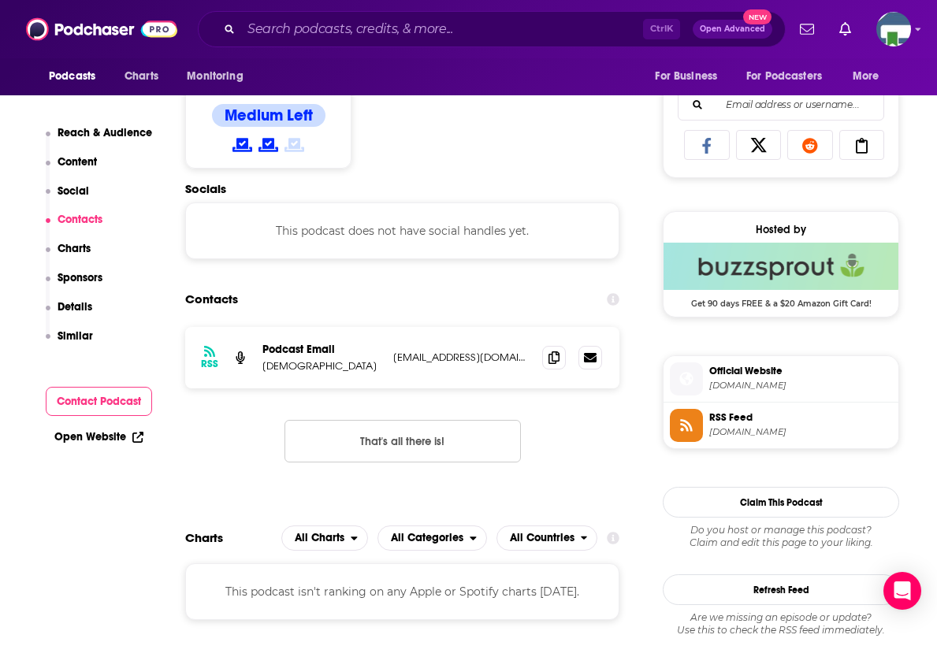
scroll to position [1025, 0]
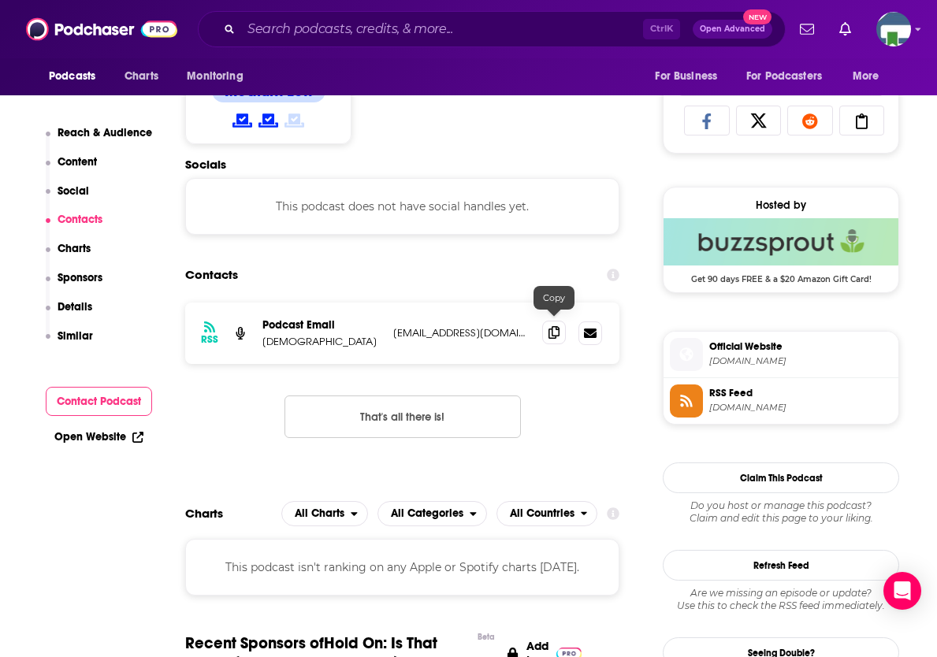
click at [549, 326] on icon at bounding box center [554, 332] width 11 height 13
drag, startPoint x: 890, startPoint y: 309, endPoint x: 840, endPoint y: 305, distance: 49.8
click at [436, 31] on input "Search podcasts, credits, & more..." at bounding box center [442, 29] width 402 height 25
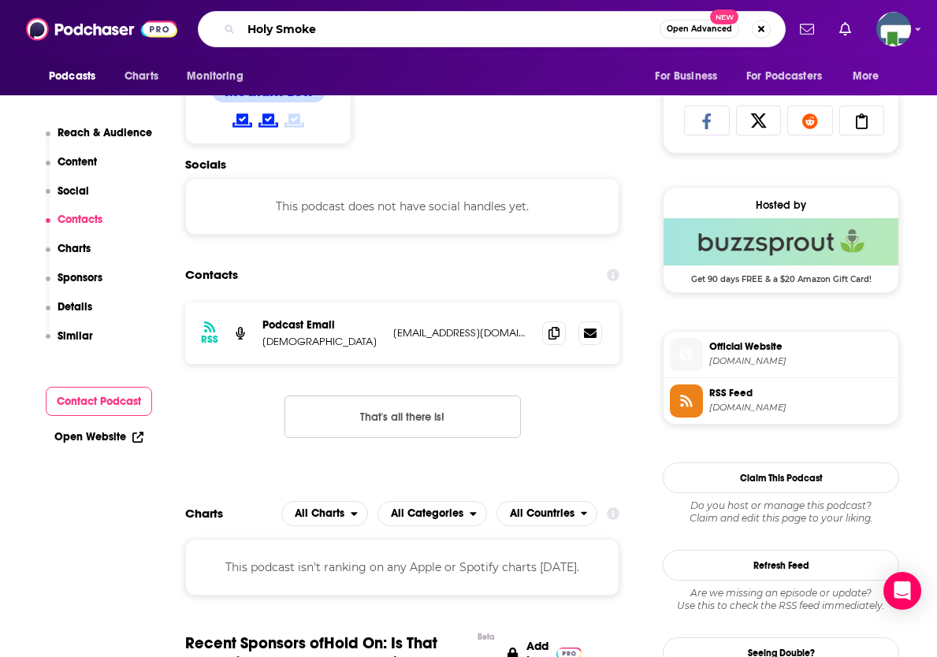
type input "Holy Smokes"
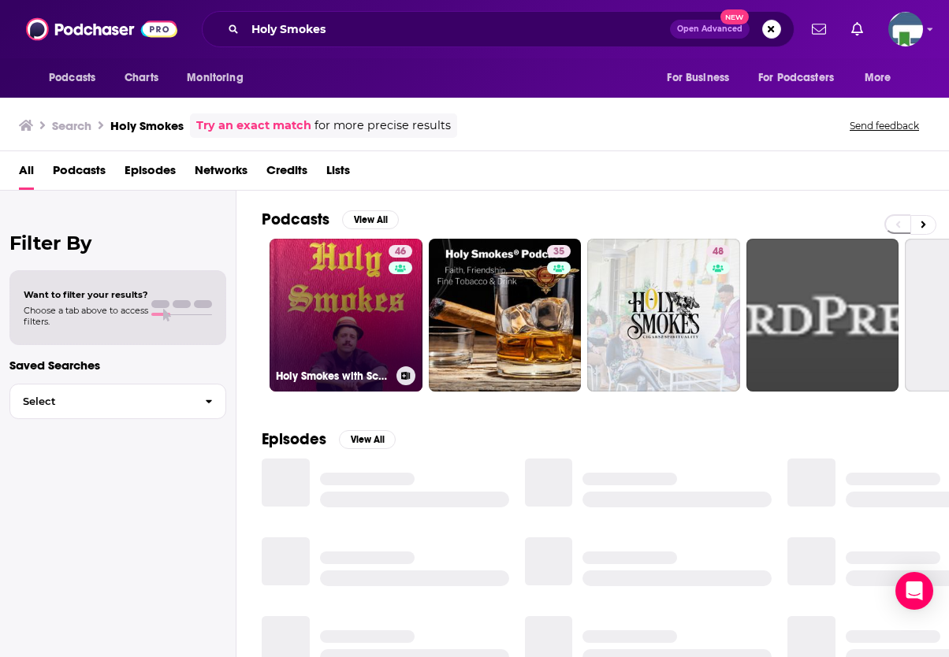
click at [355, 302] on link "46 Holy Smokes with Scoochie Boochie" at bounding box center [346, 315] width 153 height 153
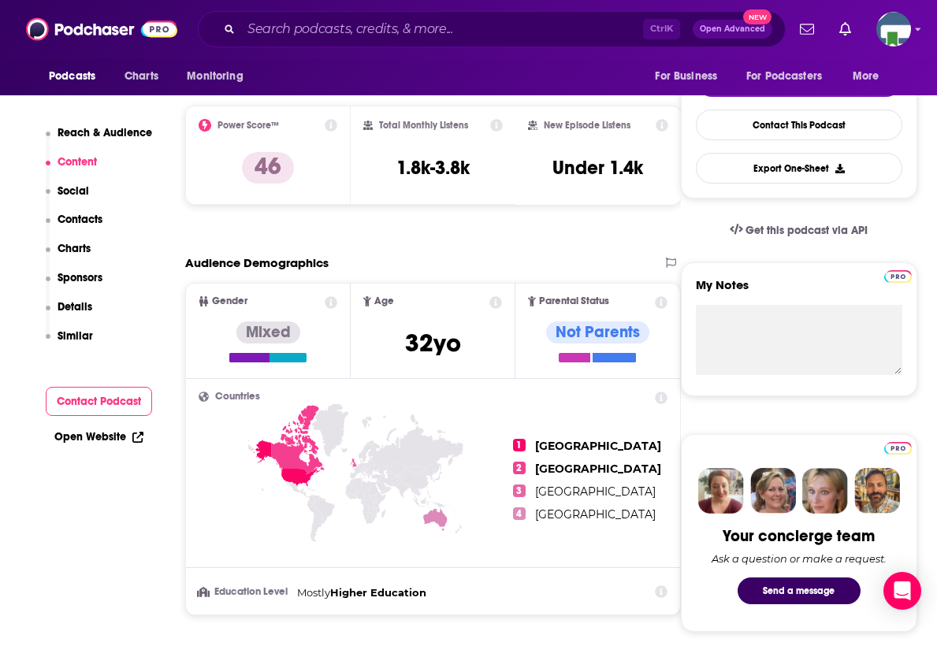
scroll to position [315, 0]
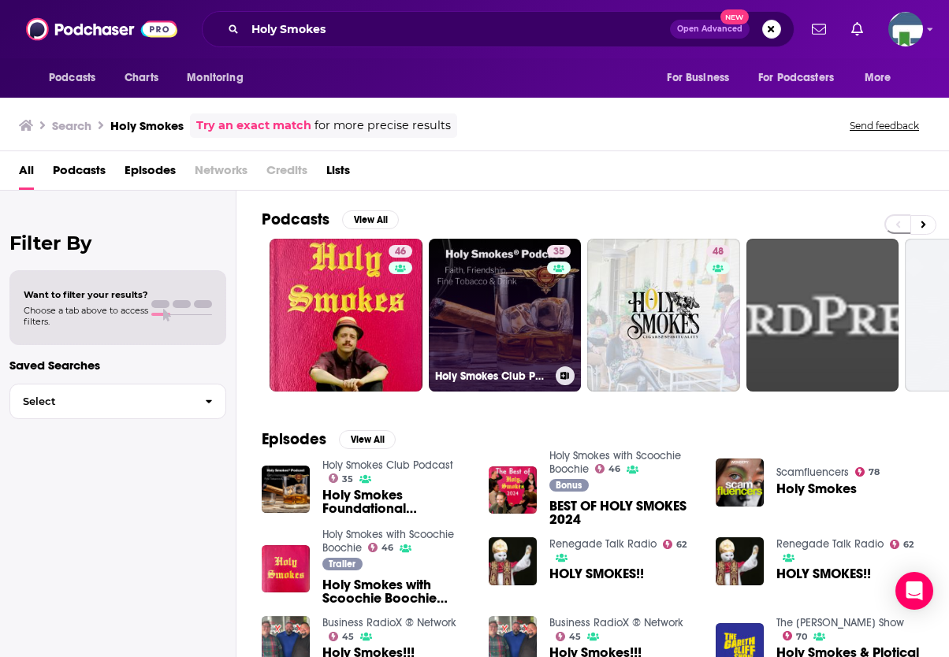
click at [538, 309] on link "35 Holy Smokes Club Podcast" at bounding box center [505, 315] width 153 height 153
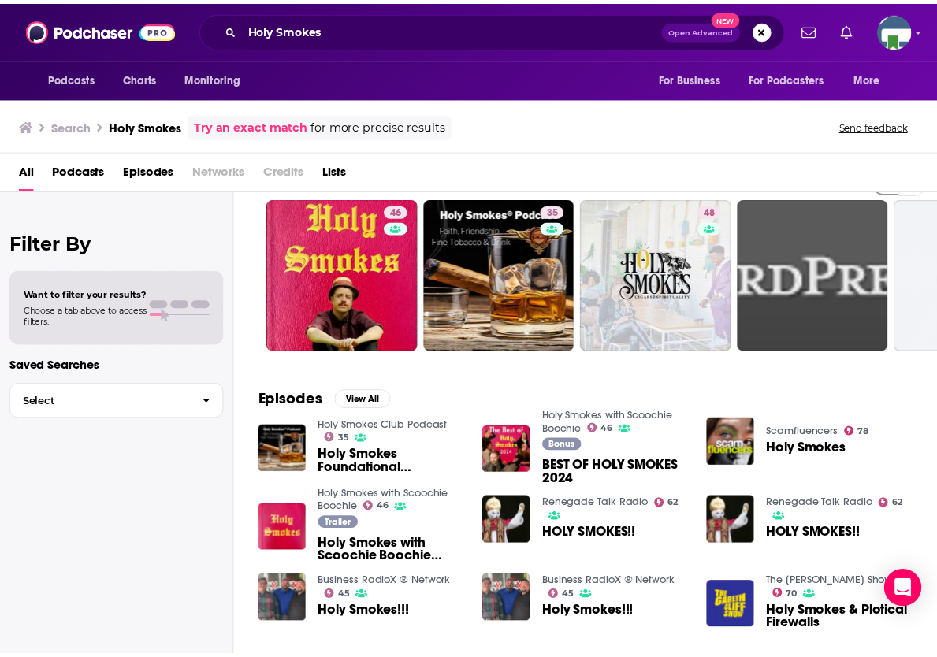
scroll to position [79, 0]
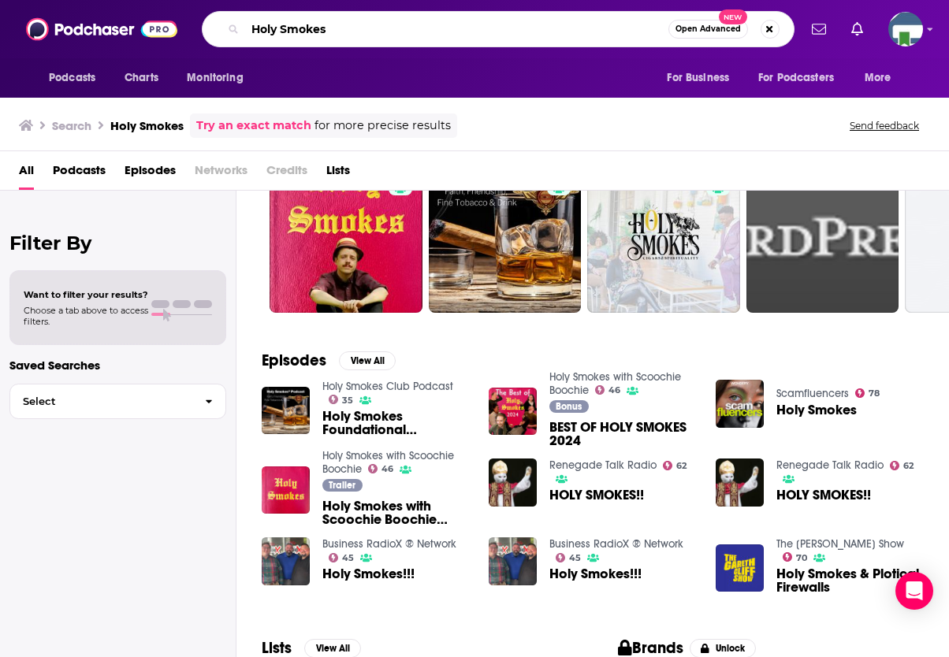
drag, startPoint x: 337, startPoint y: 28, endPoint x: 234, endPoint y: 41, distance: 104.0
click at [234, 41] on div "Holy Smokes Open Advanced New" at bounding box center [498, 29] width 593 height 36
type input "Inglorious pasterds"
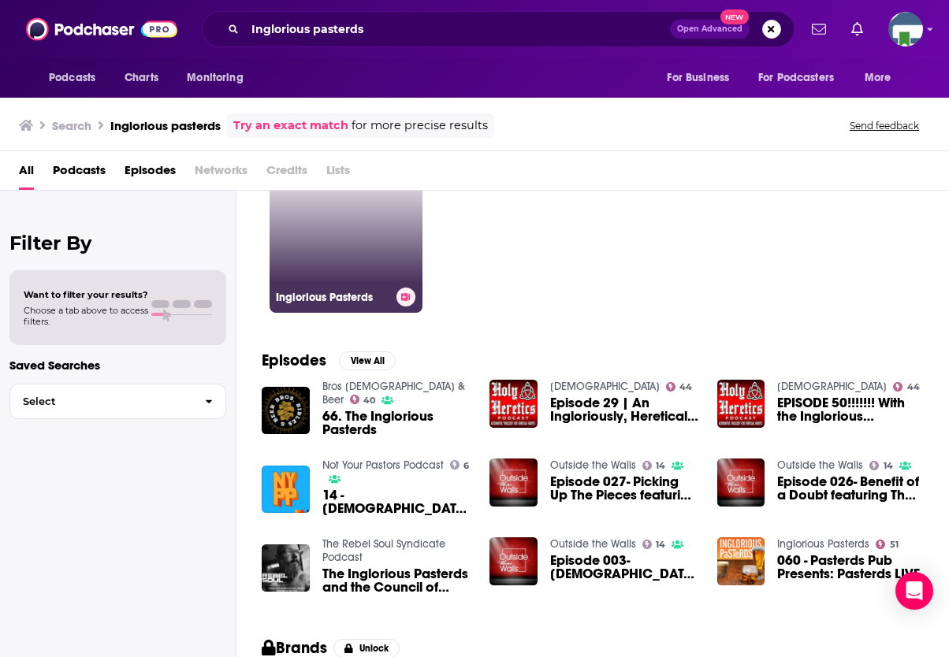
click at [346, 258] on link "51 Inglorious Pasterds" at bounding box center [346, 236] width 153 height 153
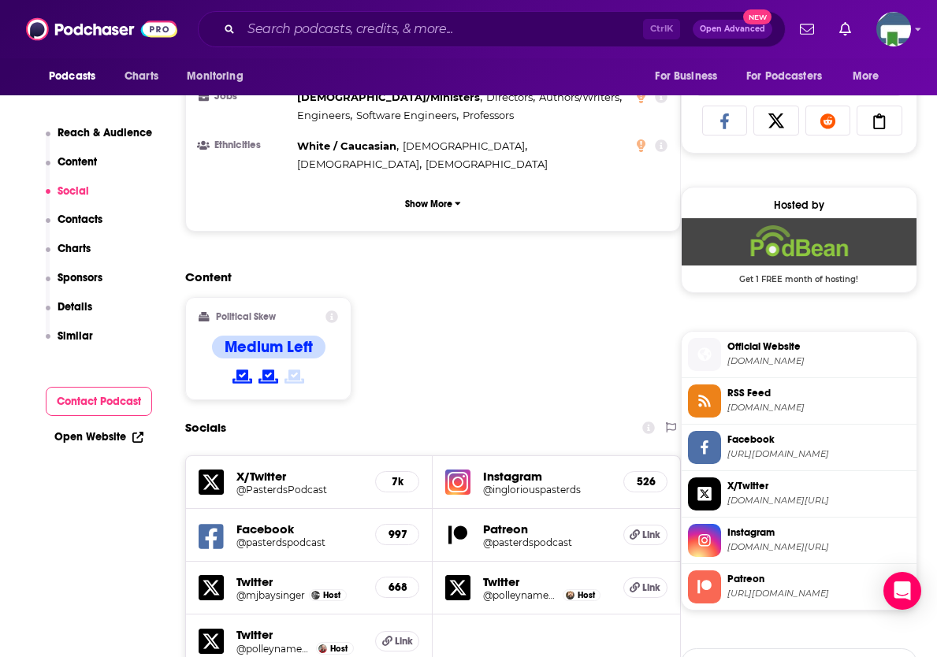
scroll to position [1419, 0]
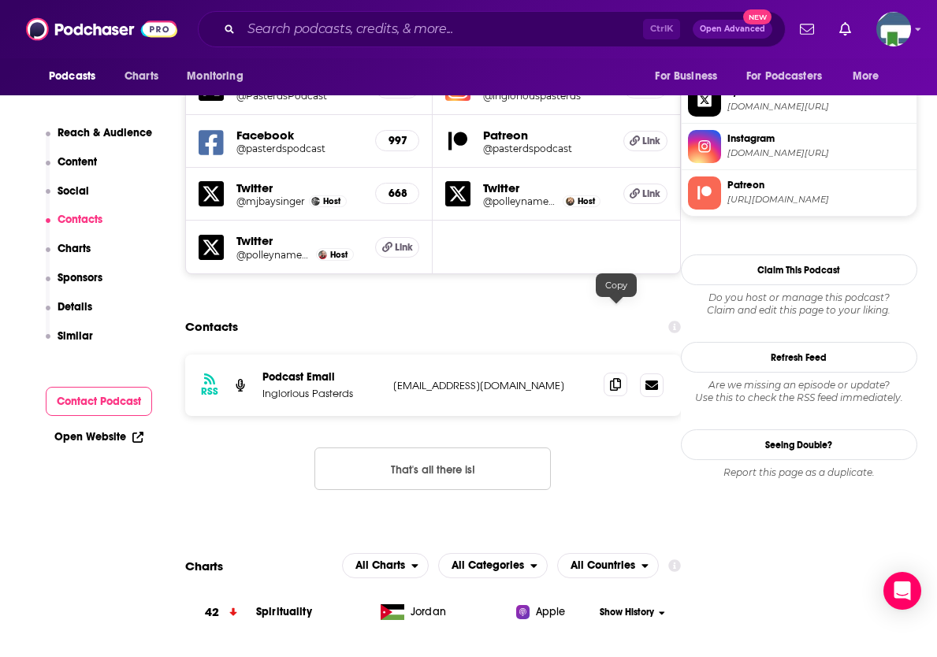
click at [609, 373] on span at bounding box center [616, 385] width 24 height 24
drag, startPoint x: 899, startPoint y: 237, endPoint x: 836, endPoint y: 223, distance: 63.9
click at [453, 21] on input "Search podcasts, credits, & more..." at bounding box center [442, 29] width 402 height 25
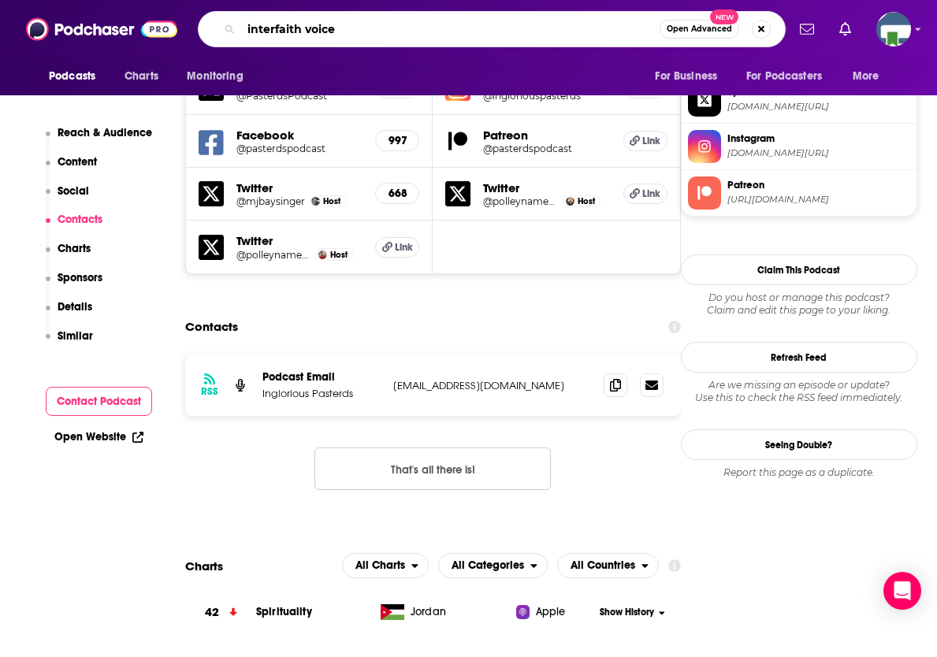
type input "interfaith voices"
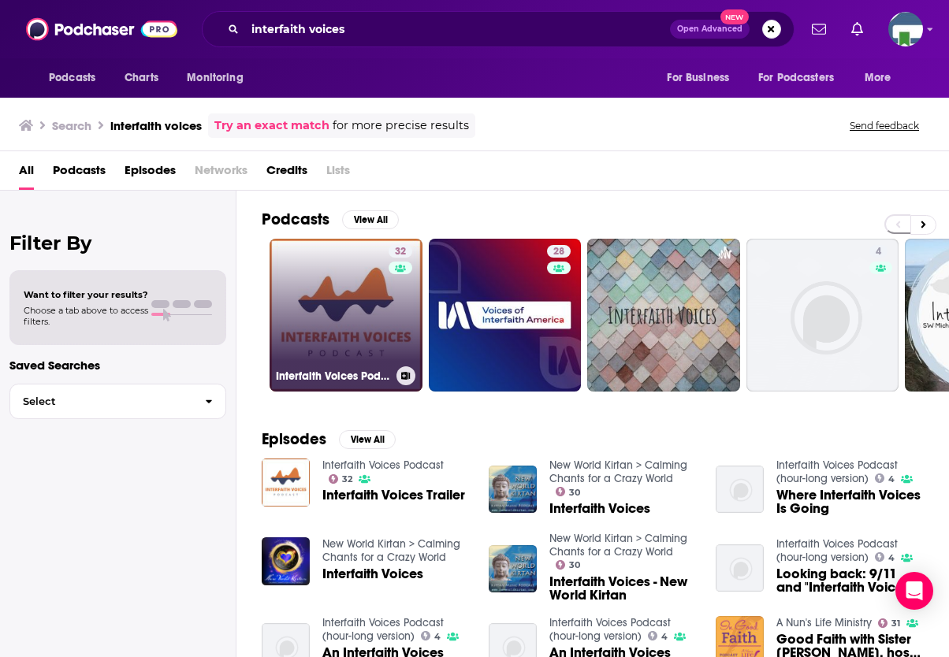
click at [348, 292] on link "32 Interfaith Voices Podcast" at bounding box center [346, 315] width 153 height 153
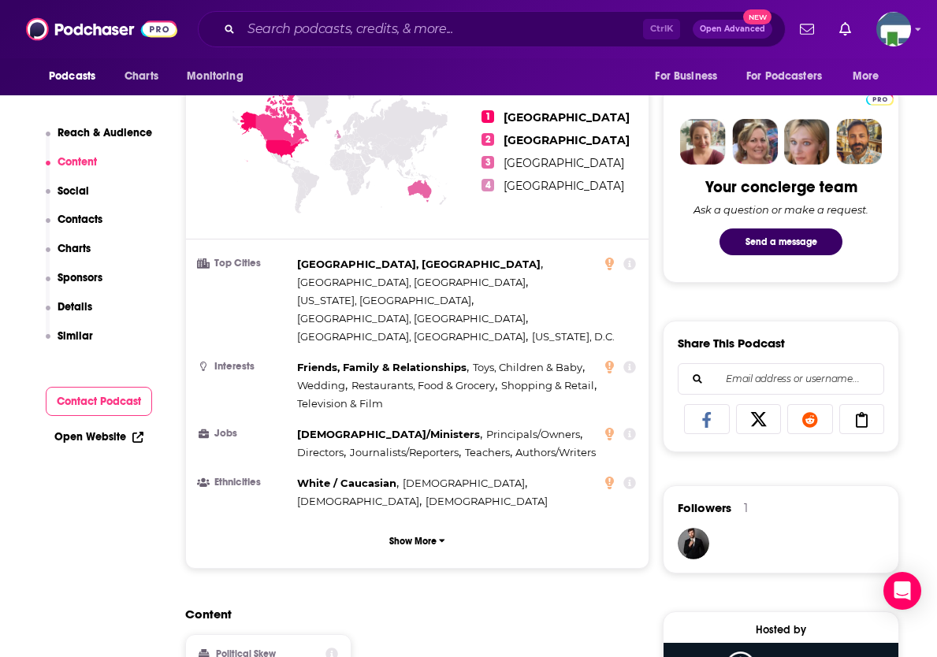
scroll to position [709, 0]
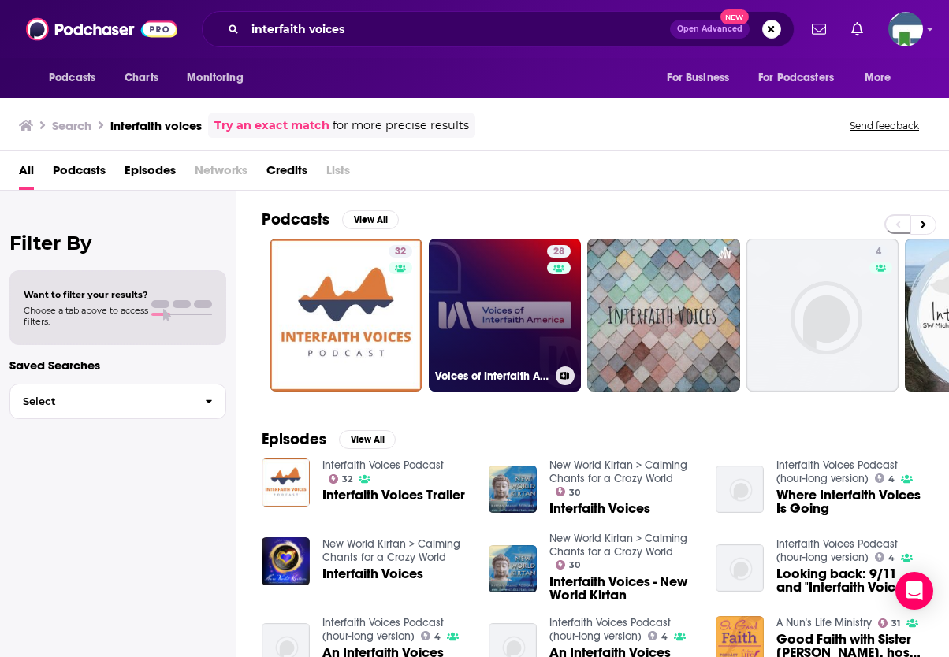
click at [504, 298] on link "28 Voices of Interfaith America" at bounding box center [505, 315] width 153 height 153
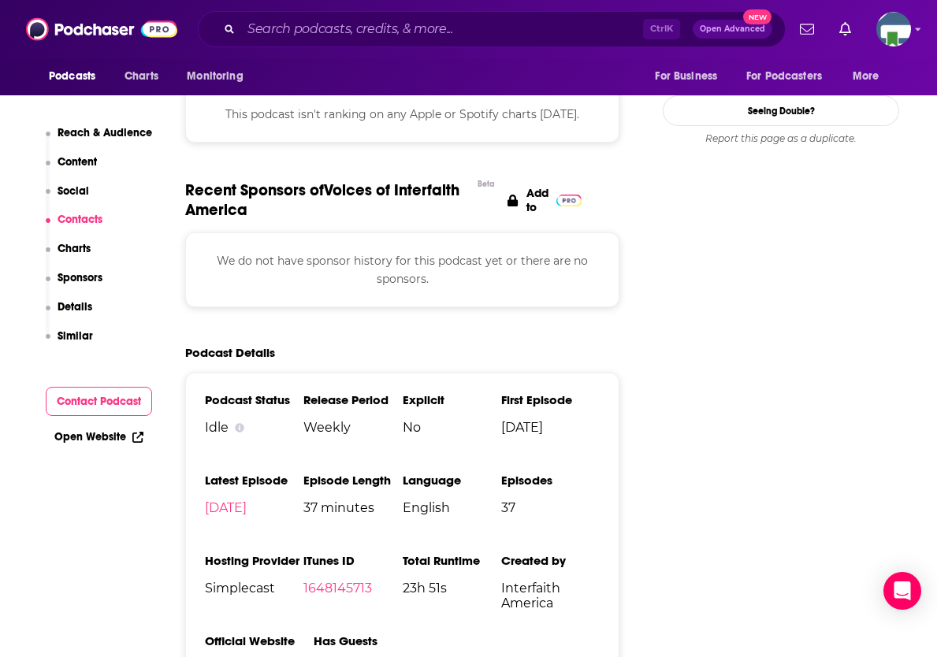
scroll to position [1025, 0]
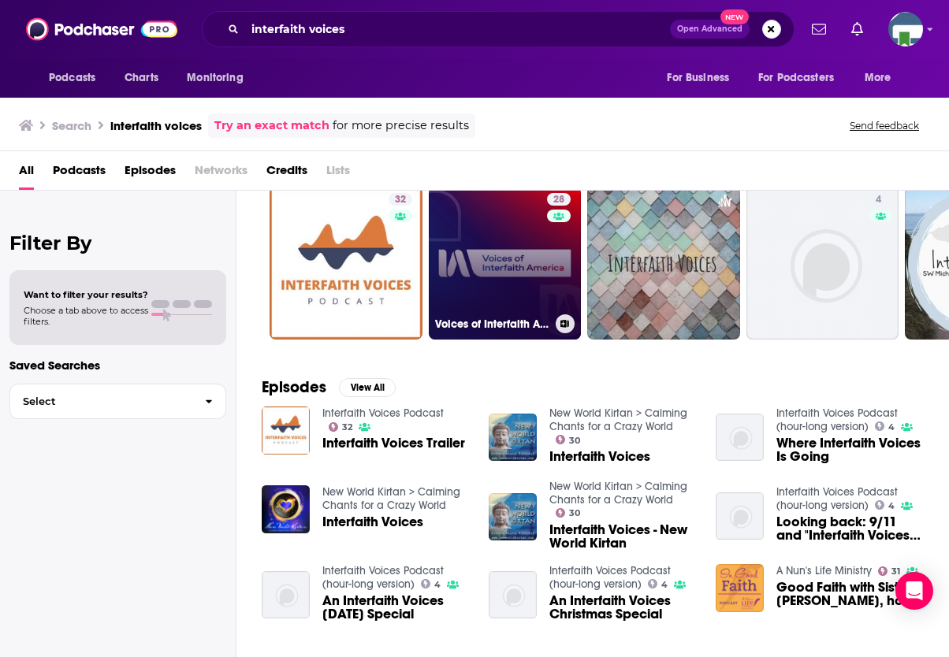
scroll to position [79, 0]
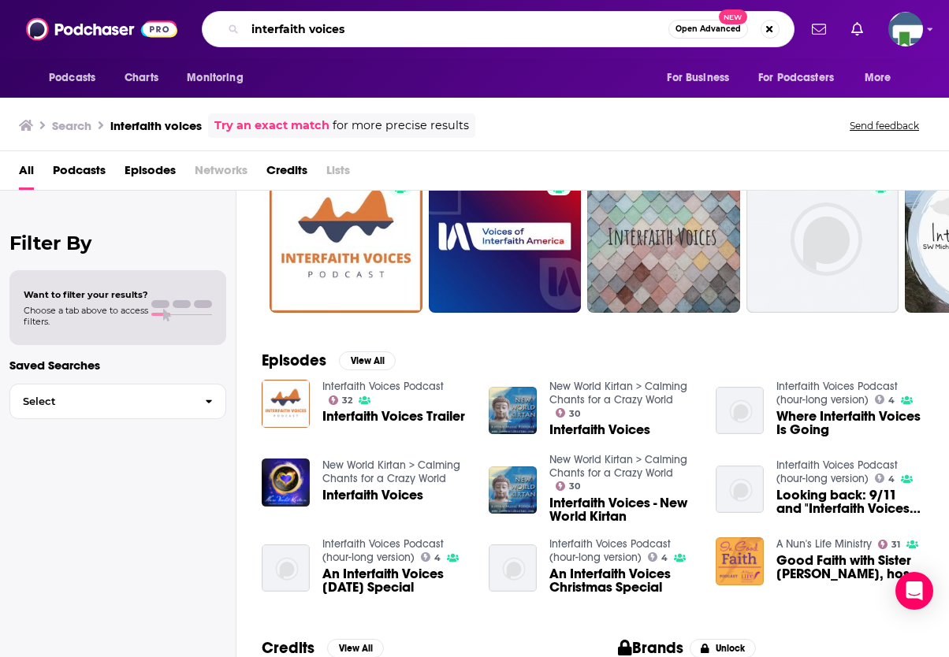
drag, startPoint x: 311, startPoint y: 26, endPoint x: 221, endPoint y: 27, distance: 89.9
click at [221, 27] on div "interfaith voices Open Advanced New" at bounding box center [498, 29] width 593 height 36
type input "Inverse podcast"
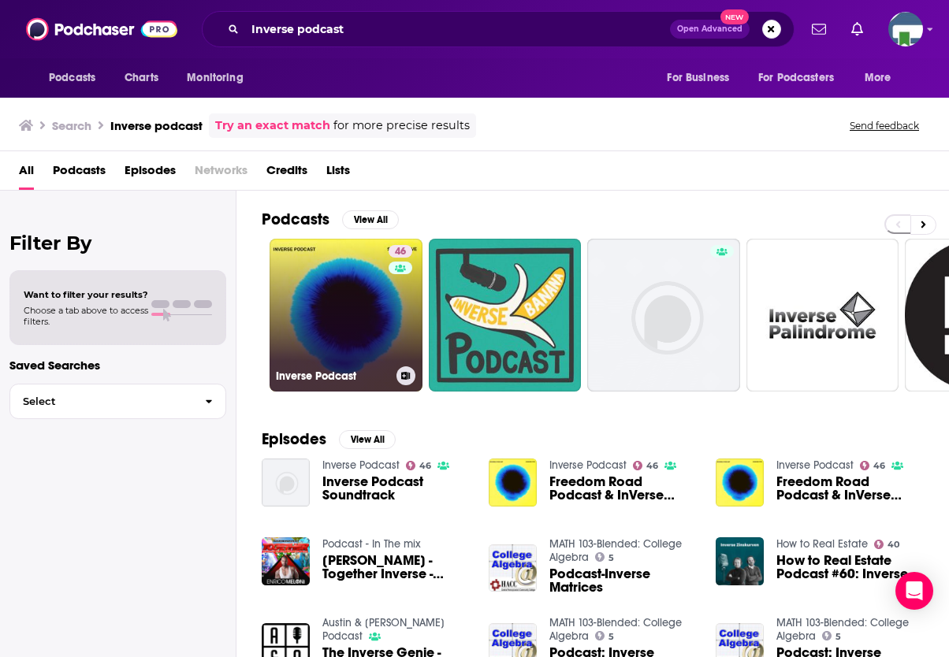
click at [374, 285] on link "46 Inverse Podcast" at bounding box center [346, 315] width 153 height 153
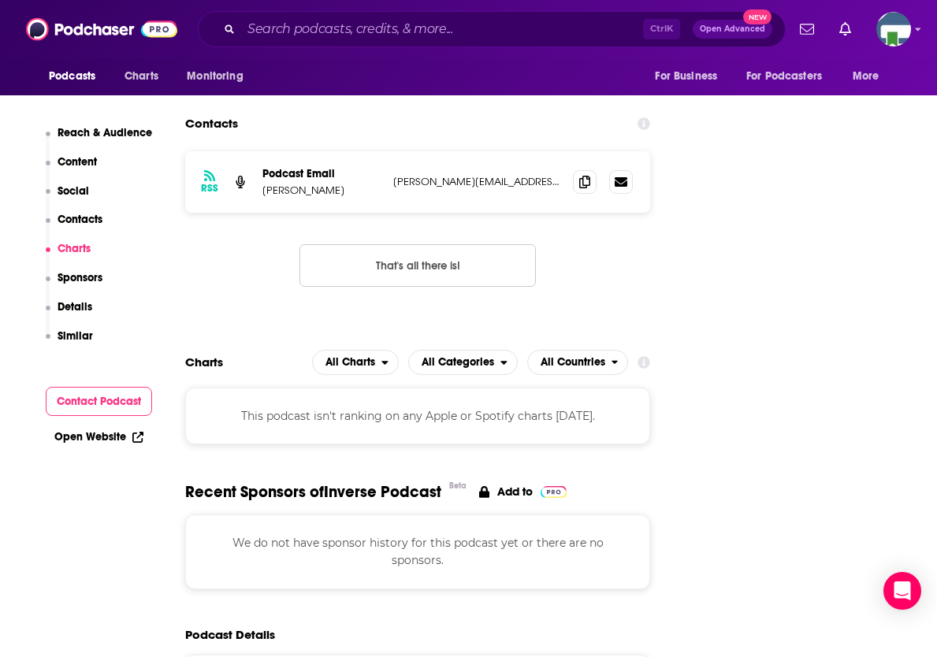
scroll to position [1498, 0]
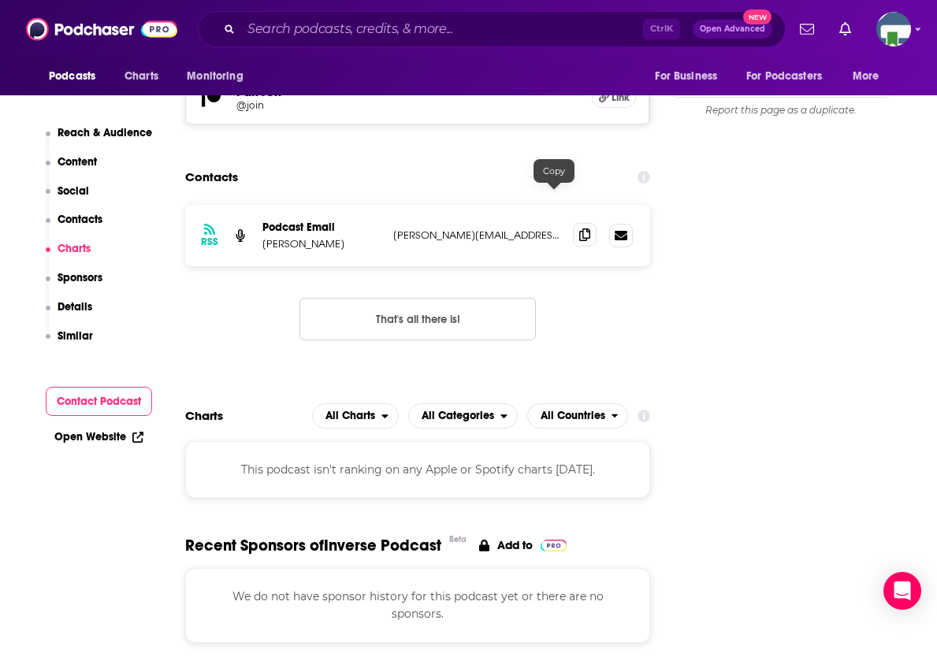
click at [579, 229] on icon at bounding box center [584, 235] width 11 height 13
drag, startPoint x: 884, startPoint y: 230, endPoint x: 826, endPoint y: 213, distance: 60.9
click at [403, 31] on input "Search podcasts, credits, & more..." at bounding box center [442, 29] width 402 height 25
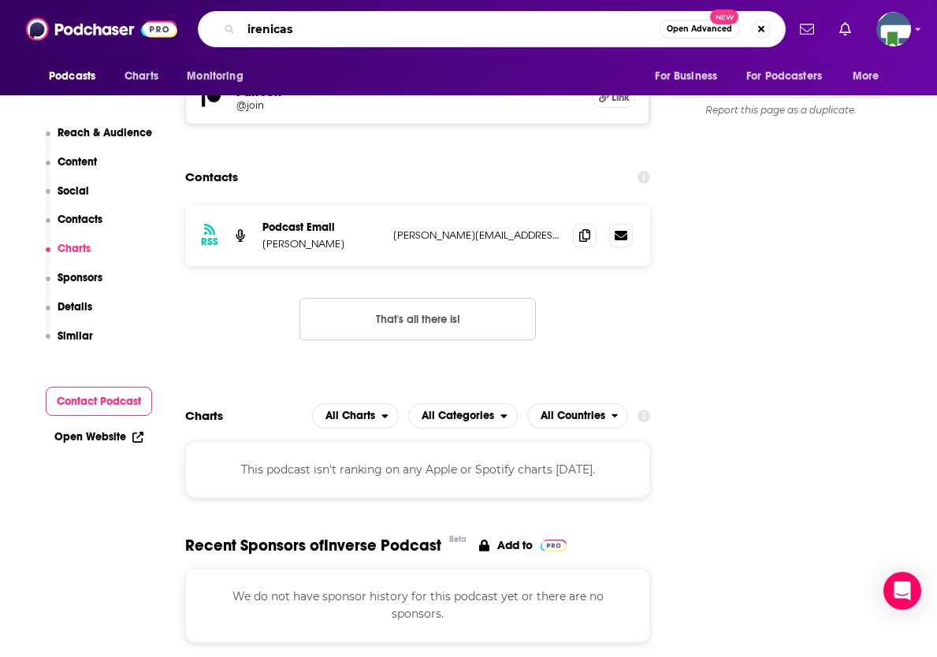
type input "irenicast"
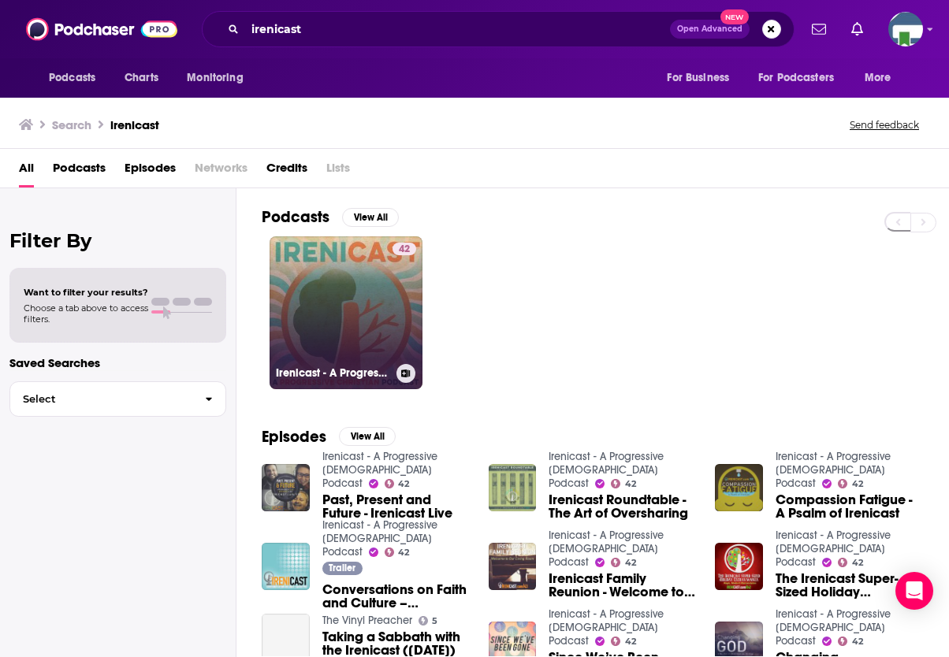
click at [357, 318] on link "42 Irenicast - A Progressive [DEMOGRAPHIC_DATA] Podcast" at bounding box center [346, 312] width 153 height 153
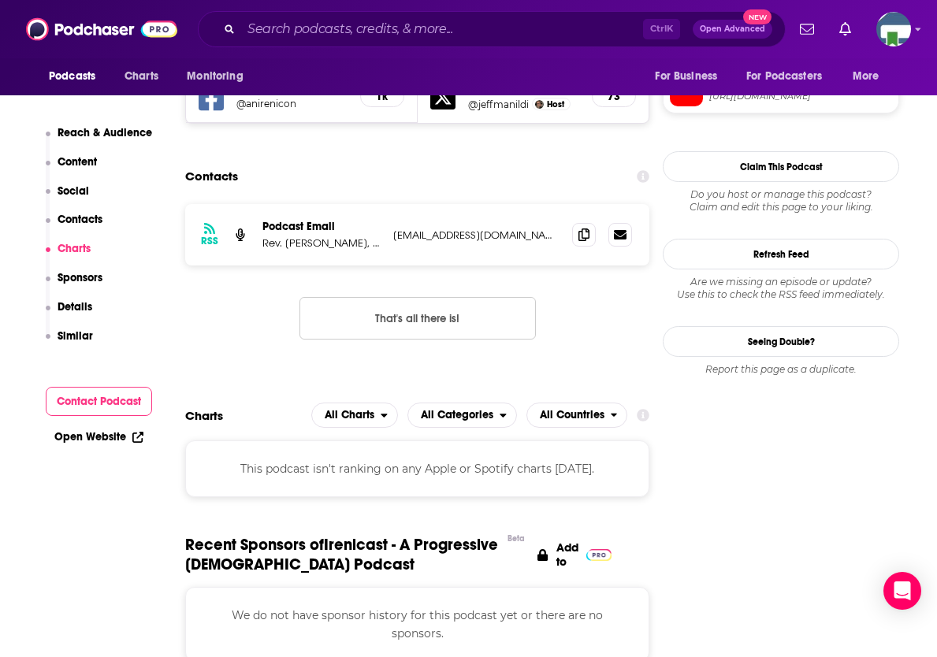
scroll to position [1498, 0]
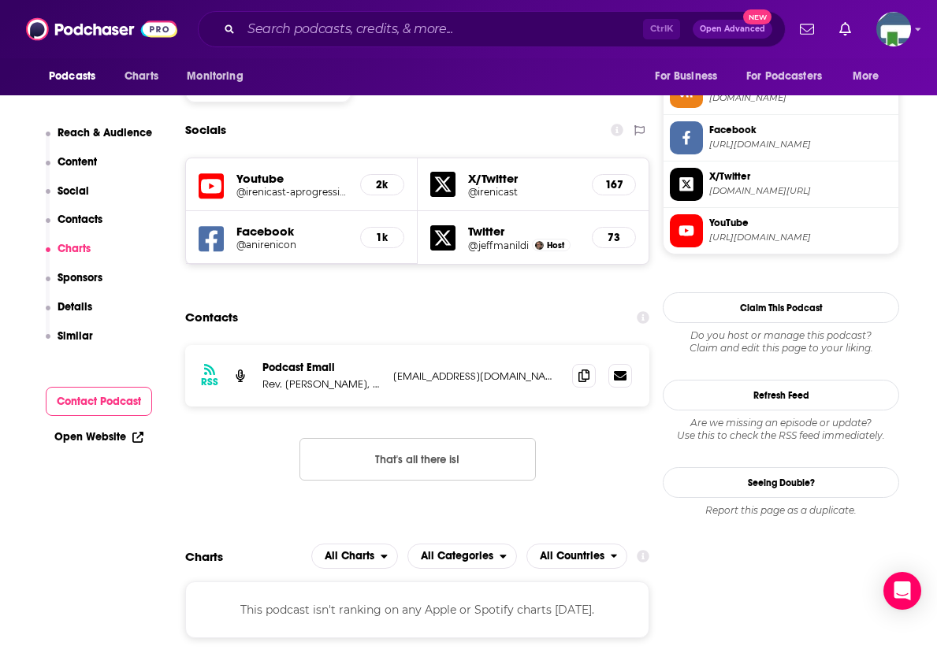
click at [416, 26] on input "Search podcasts, credits, & more..." at bounding box center [442, 29] width 402 height 25
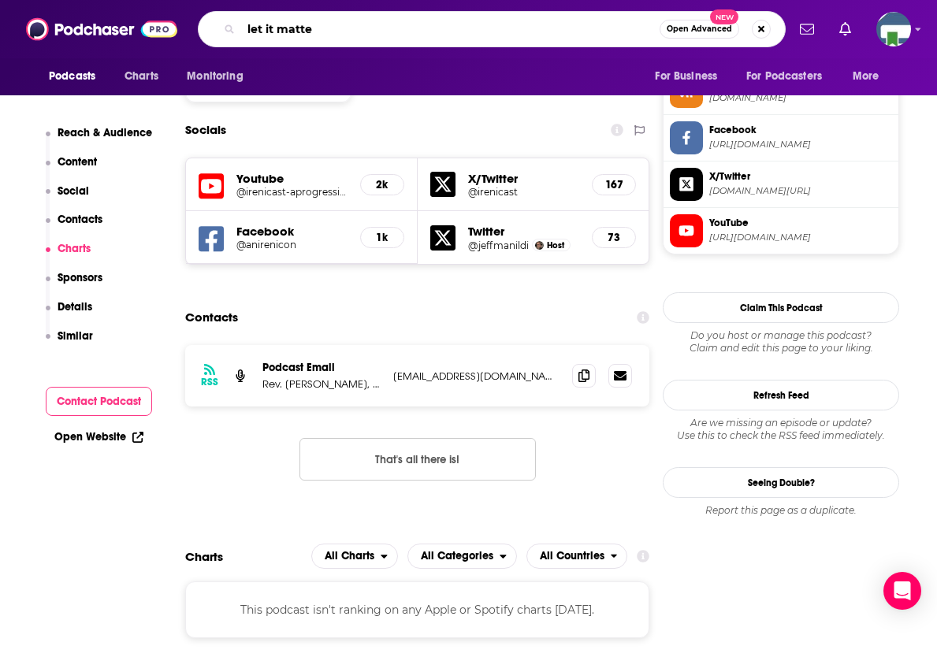
type input "let it matter"
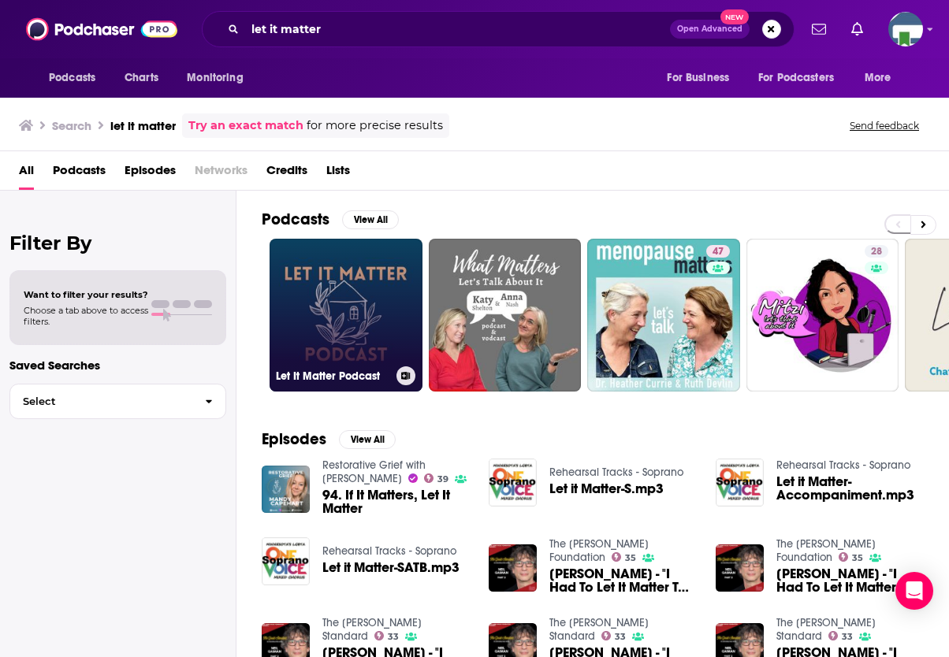
click at [369, 281] on link "Let It Matter Podcast" at bounding box center [346, 315] width 153 height 153
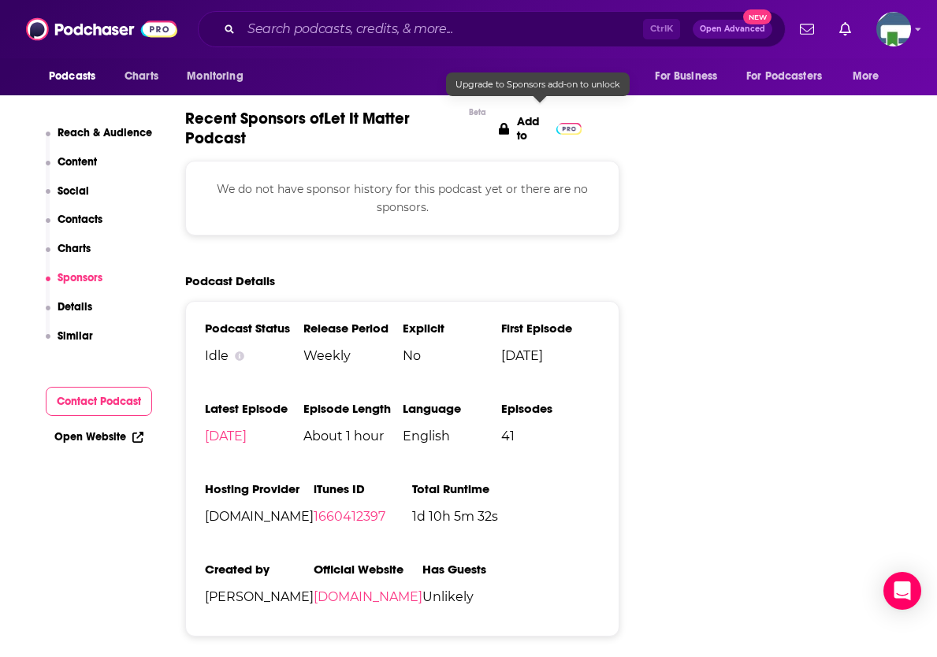
scroll to position [1734, 0]
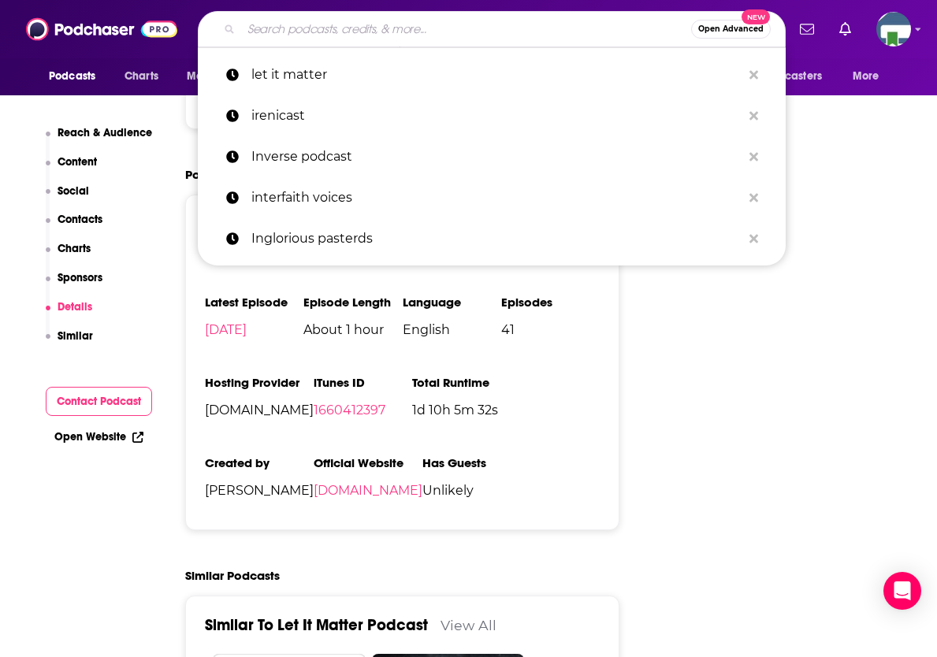
click at [285, 18] on input "Search podcasts, credits, & more..." at bounding box center [466, 29] width 450 height 25
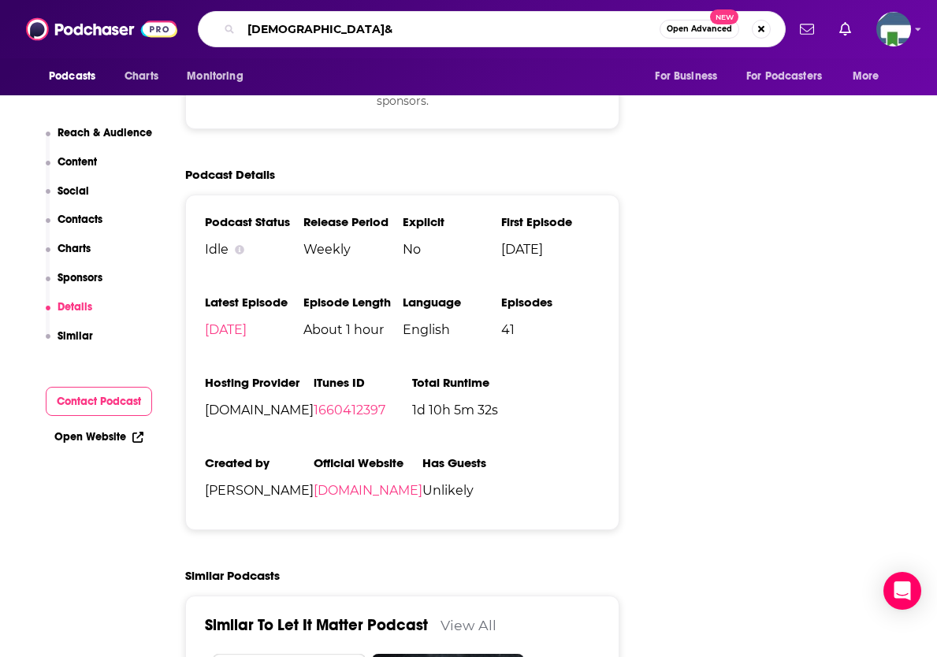
type input "[DEMOGRAPHIC_DATA]&A"
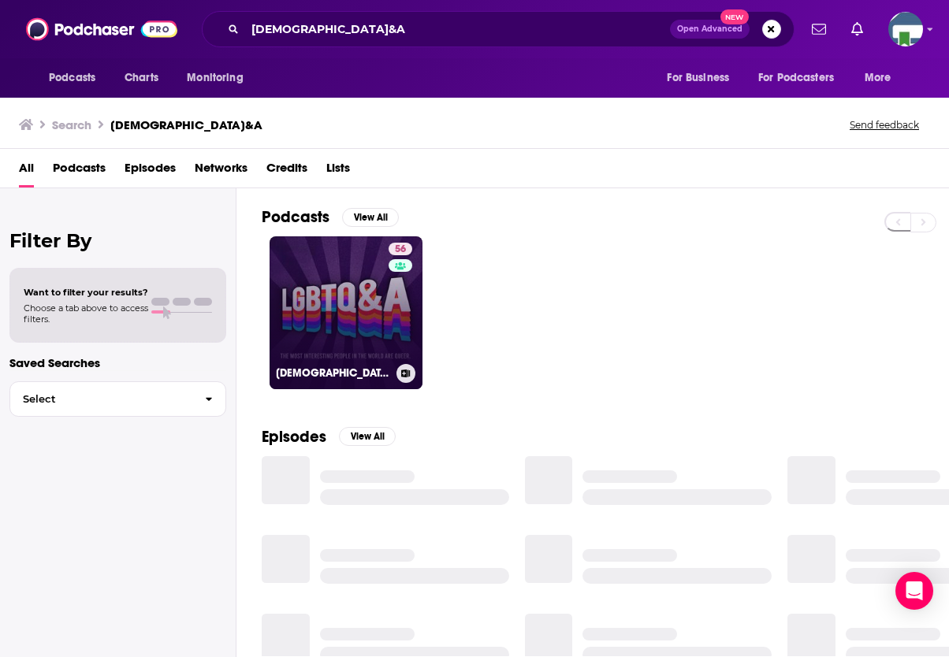
click at [339, 300] on link "56 [DEMOGRAPHIC_DATA]&A" at bounding box center [346, 312] width 153 height 153
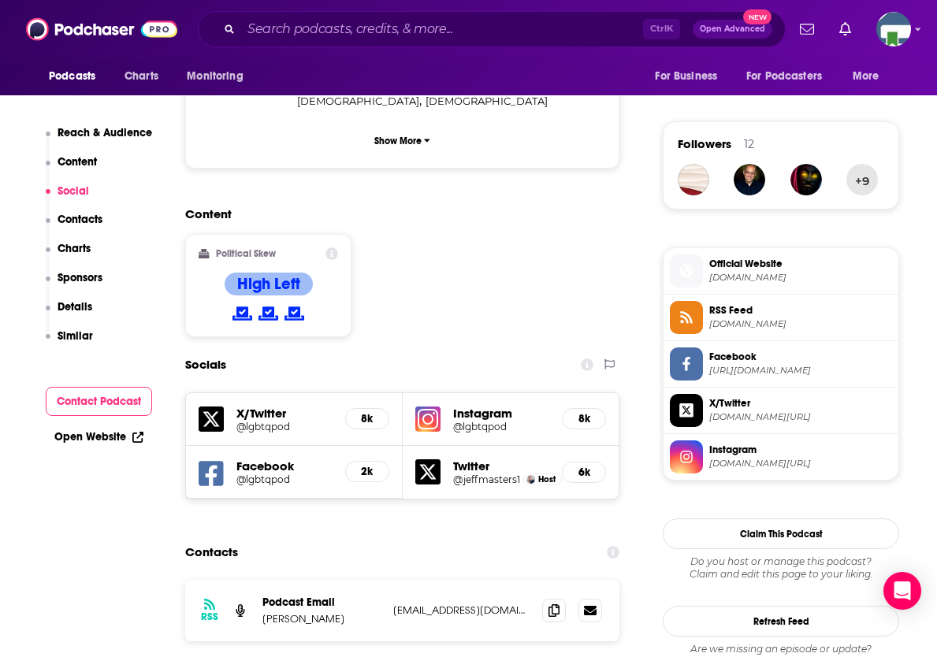
scroll to position [1182, 0]
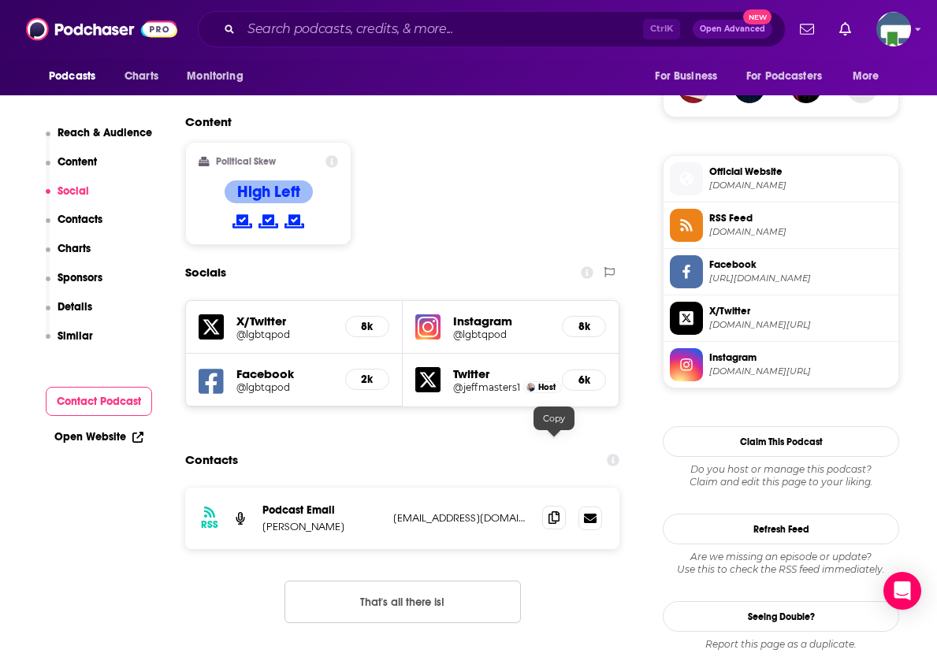
click at [553, 512] on icon at bounding box center [554, 518] width 11 height 13
click at [559, 535] on div "RSS Podcast Email [PERSON_NAME] [EMAIL_ADDRESS][DOMAIN_NAME] [EMAIL_ADDRESS][DO…" at bounding box center [402, 568] width 434 height 161
click at [288, 28] on input "Search podcasts, credits, & more..." at bounding box center [442, 29] width 402 height 25
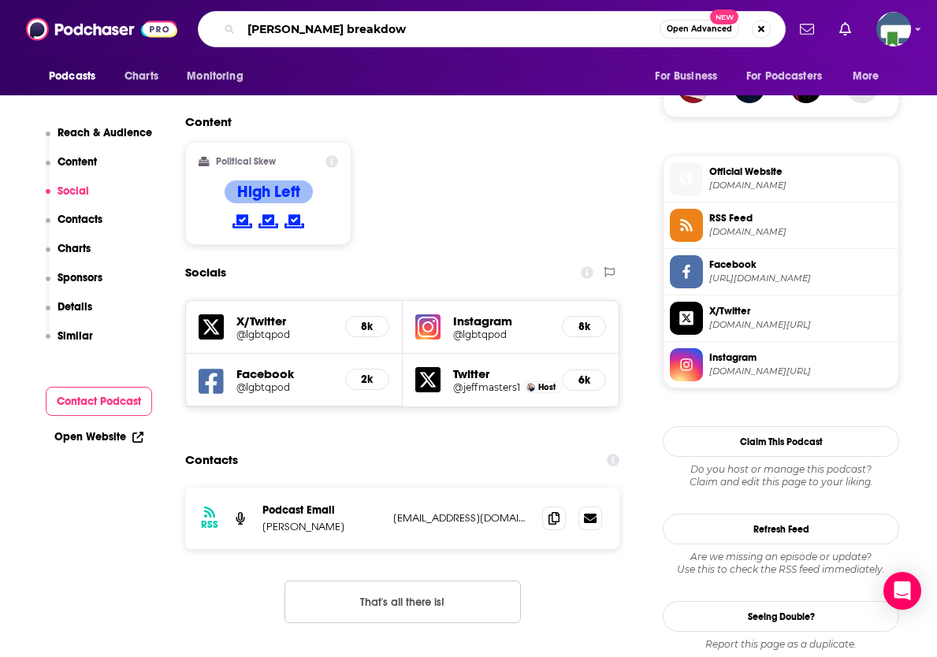
type input "[PERSON_NAME] breakdown"
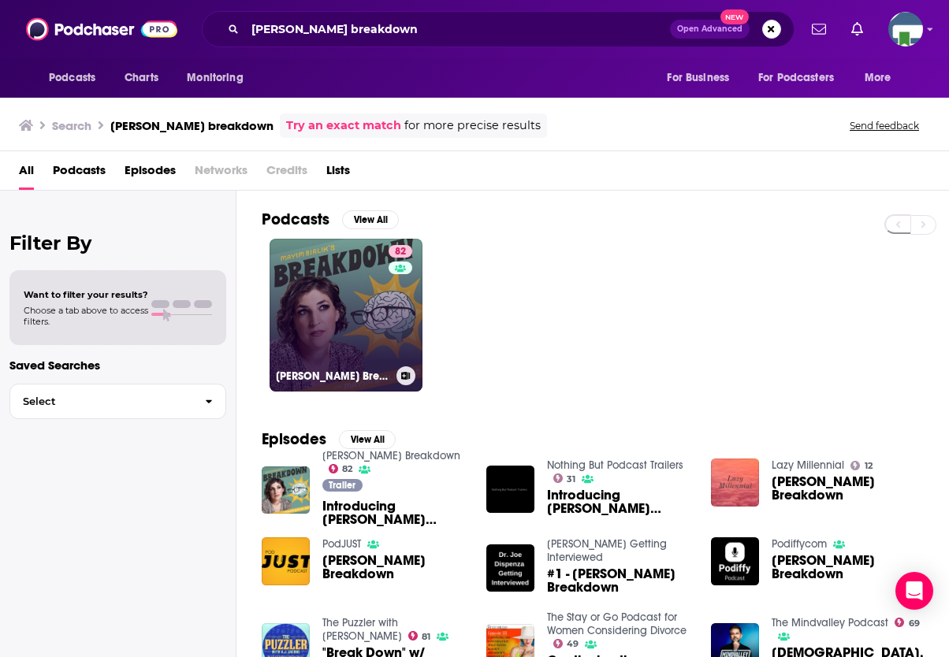
click at [352, 321] on link "82 [PERSON_NAME] Breakdown" at bounding box center [346, 315] width 153 height 153
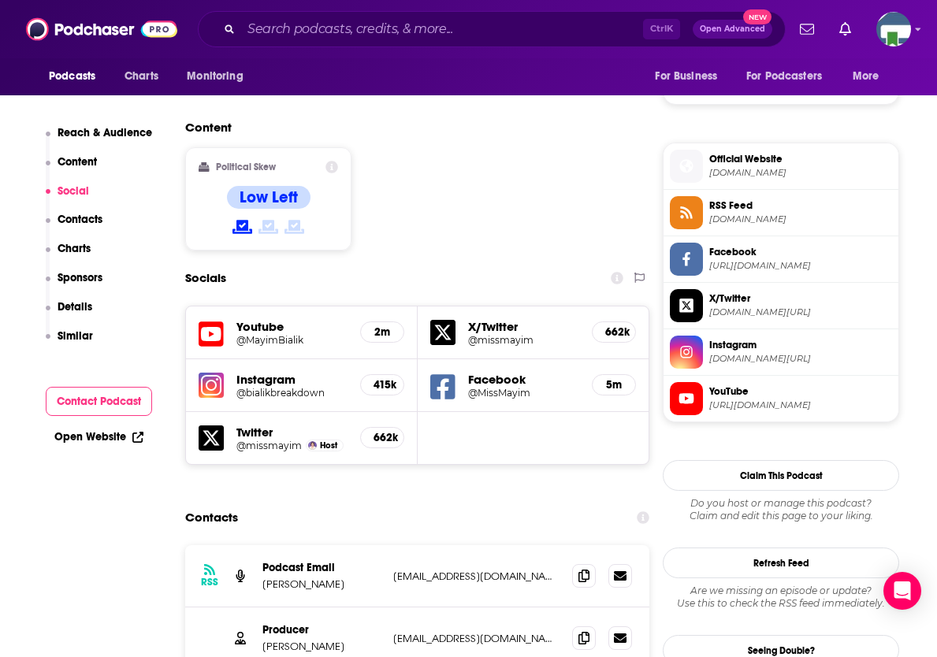
scroll to position [1340, 0]
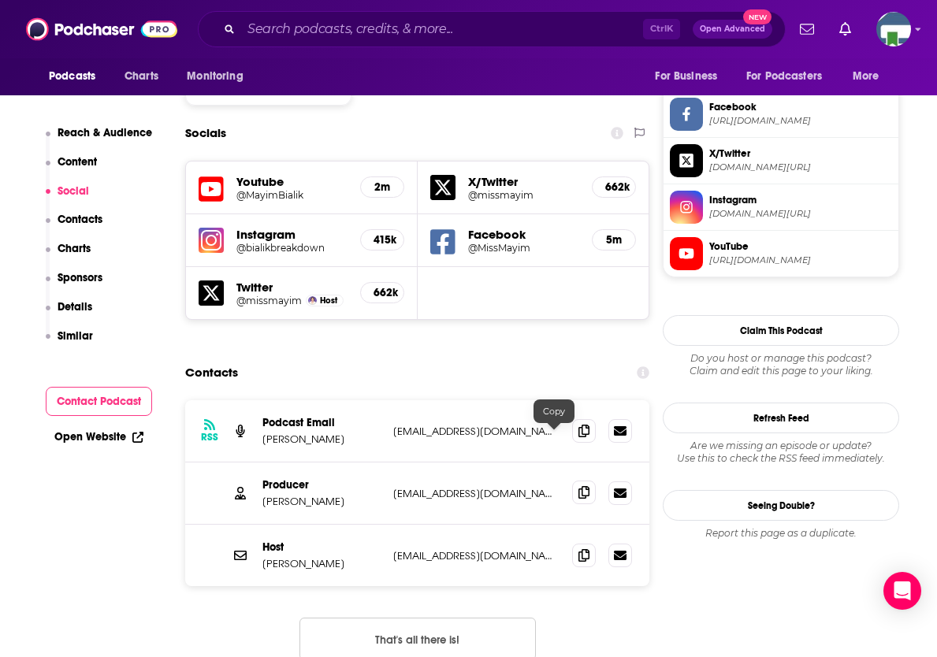
click at [579, 486] on icon at bounding box center [584, 492] width 11 height 13
drag, startPoint x: 35, startPoint y: 549, endPoint x: 34, endPoint y: 525, distance: 24.4
click at [289, 27] on input "Search podcasts, credits, & more..." at bounding box center [442, 29] width 402 height 25
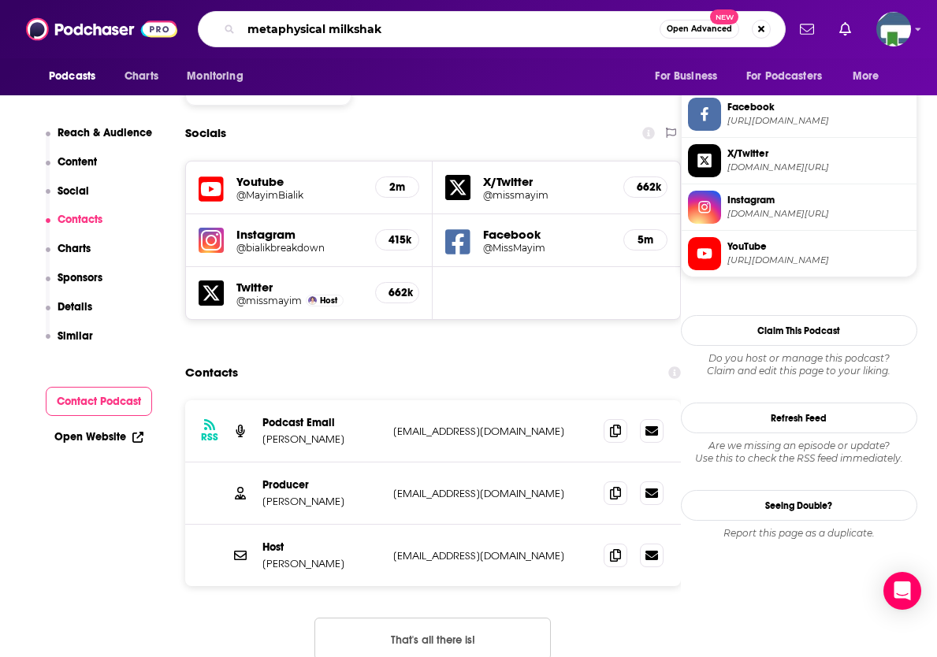
type input "metaphysical milkshake"
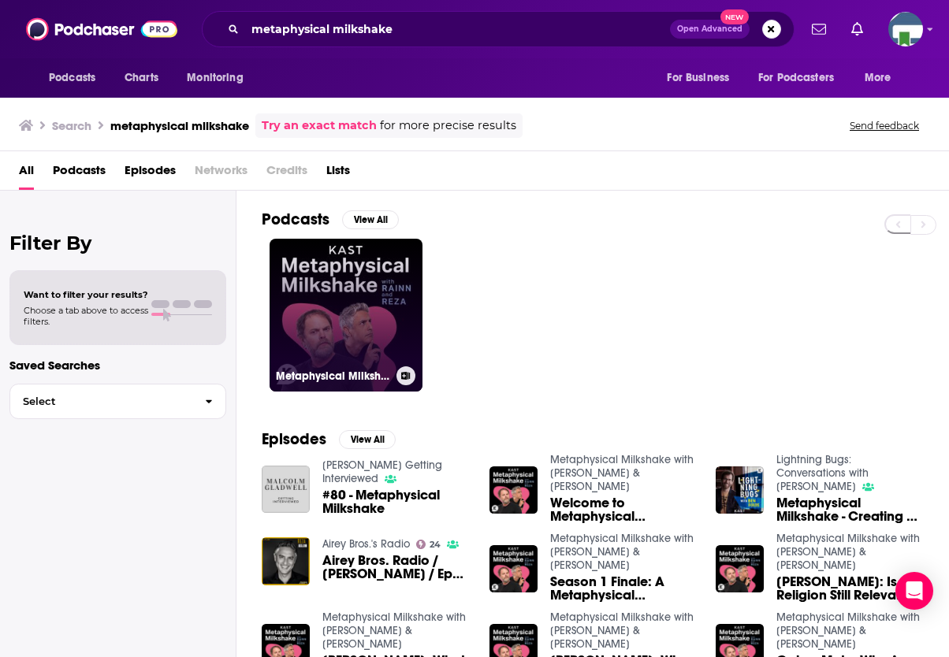
click at [379, 342] on link "Metaphysical Milkshake with [PERSON_NAME] & [PERSON_NAME]" at bounding box center [346, 315] width 153 height 153
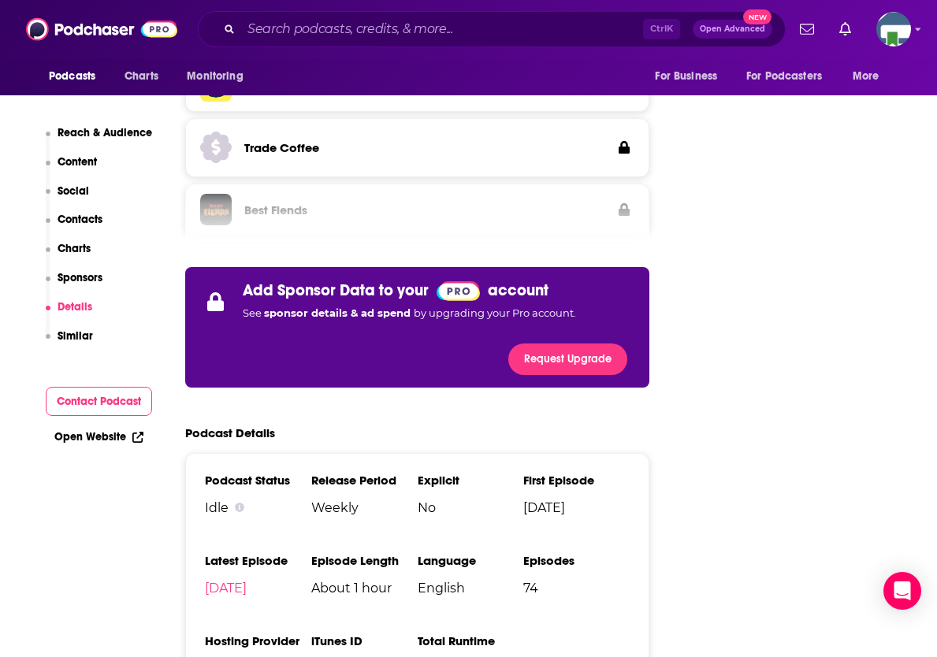
scroll to position [1971, 0]
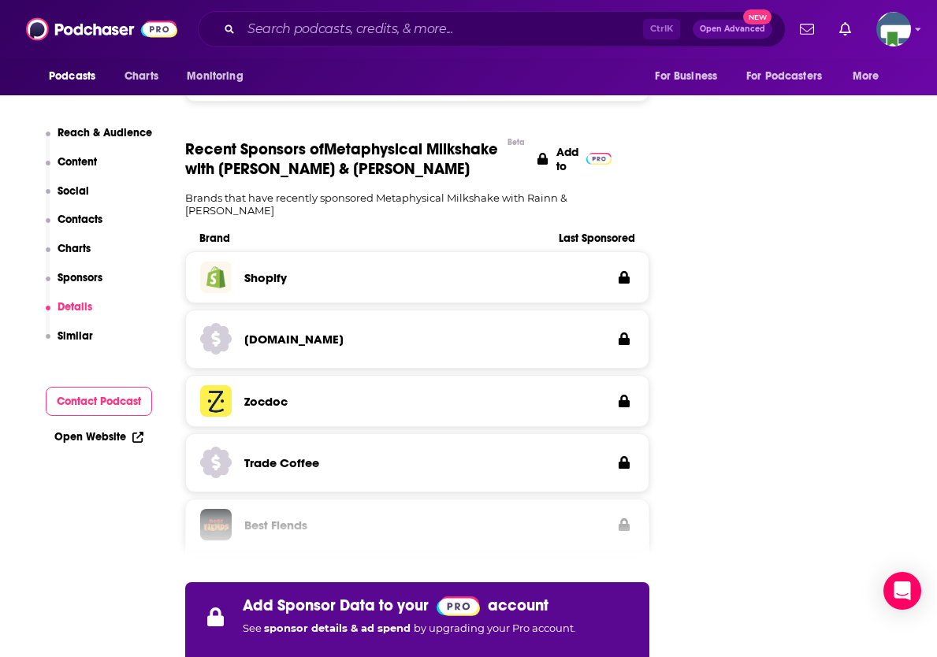
click at [357, 31] on input "Search podcasts, credits, & more..." at bounding box center [442, 29] width 402 height 25
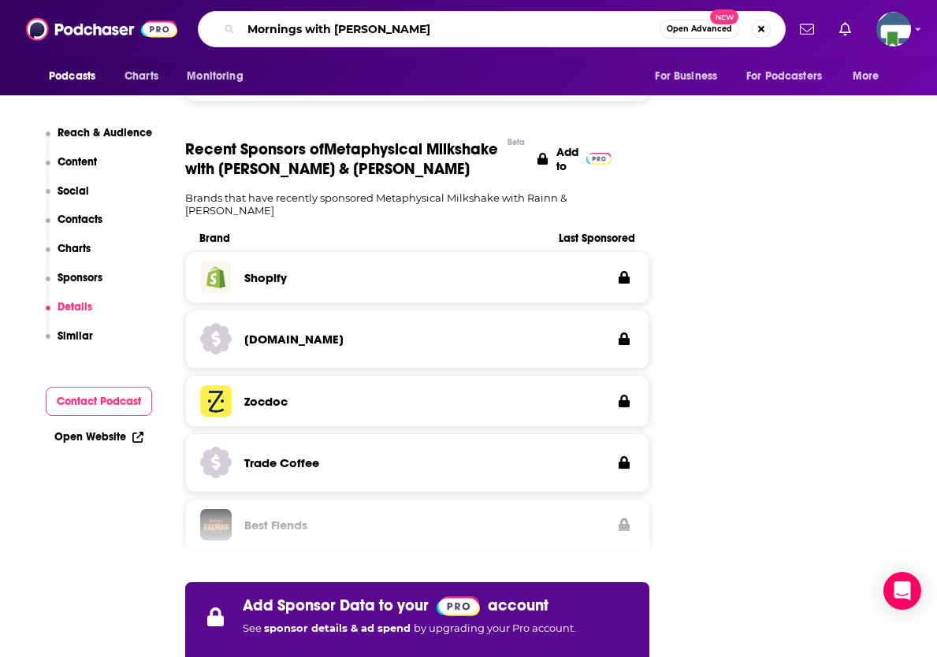
type input "Mornings with [PERSON_NAME]"
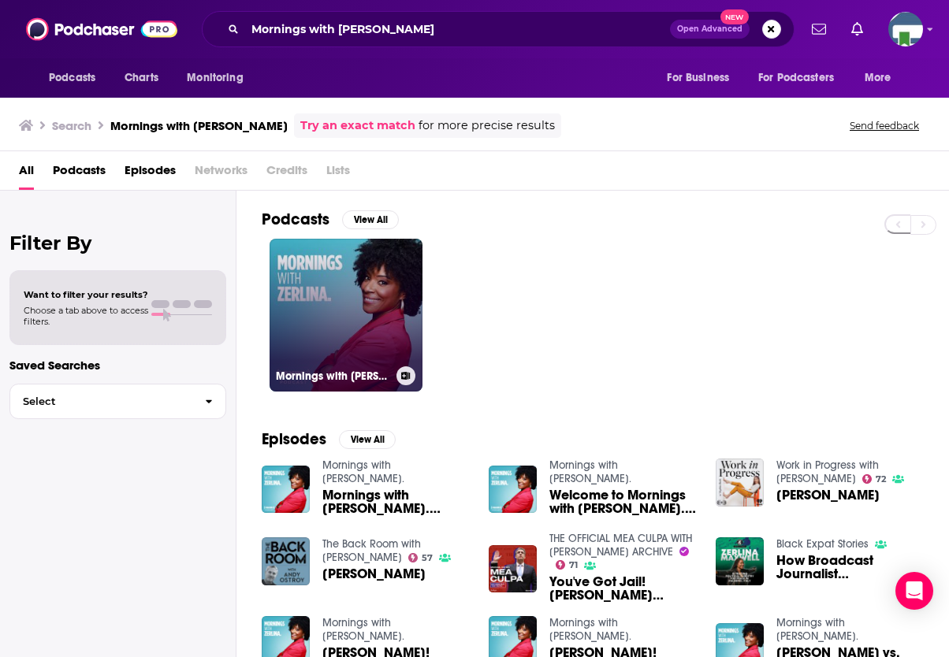
click at [366, 304] on link "Mornings with [PERSON_NAME]." at bounding box center [346, 315] width 153 height 153
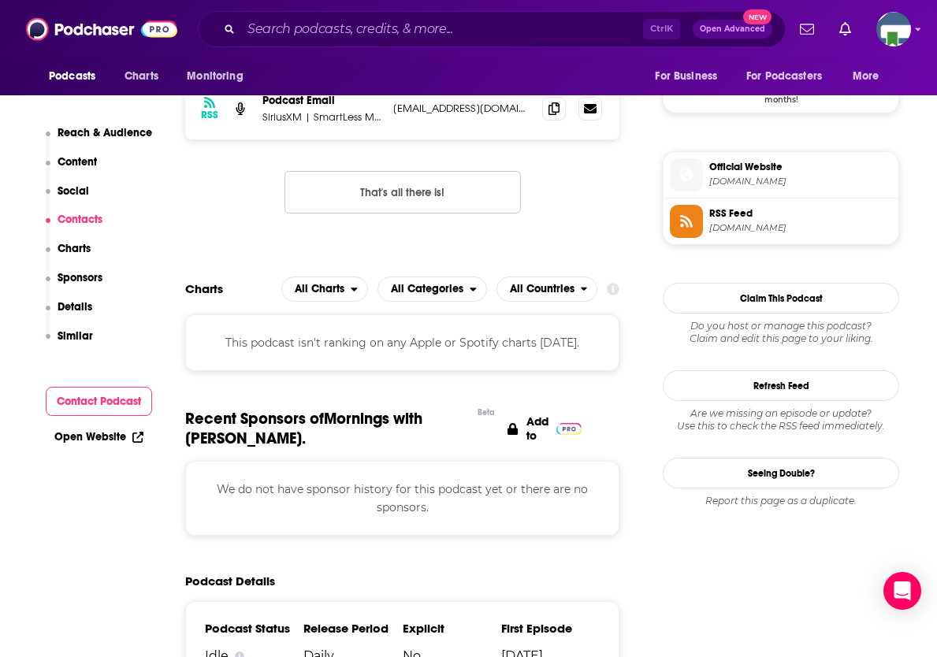
scroll to position [1025, 0]
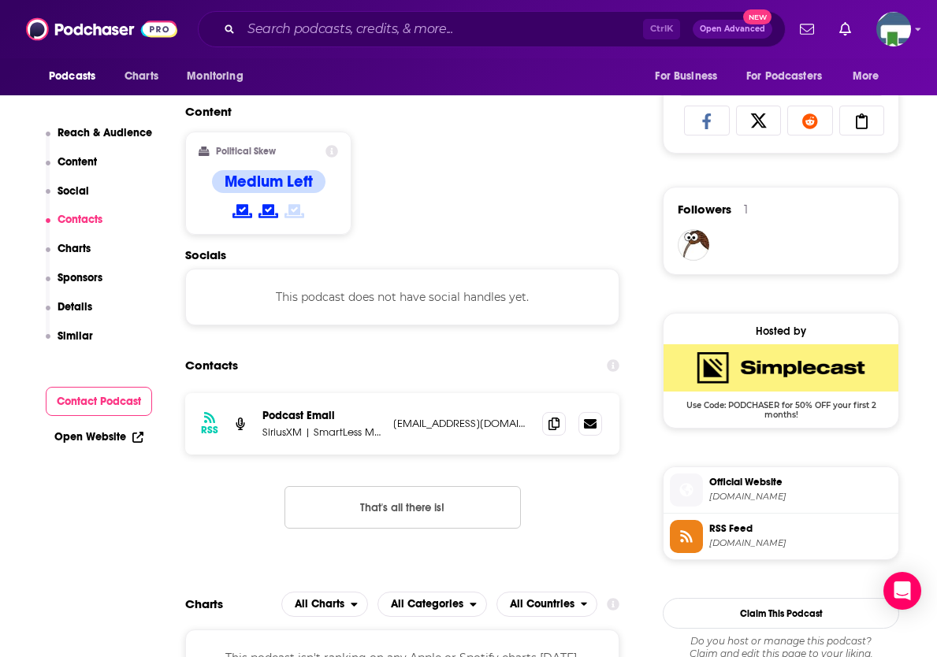
click at [488, 26] on input "Search podcasts, credits, & more..." at bounding box center [442, 29] width 402 height 25
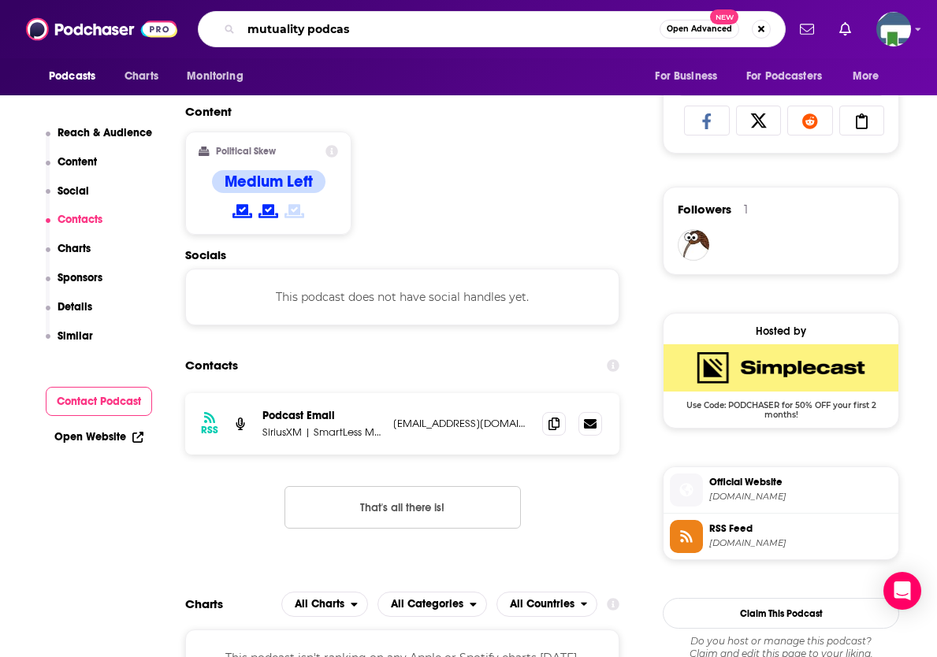
type input "mutuality podcast"
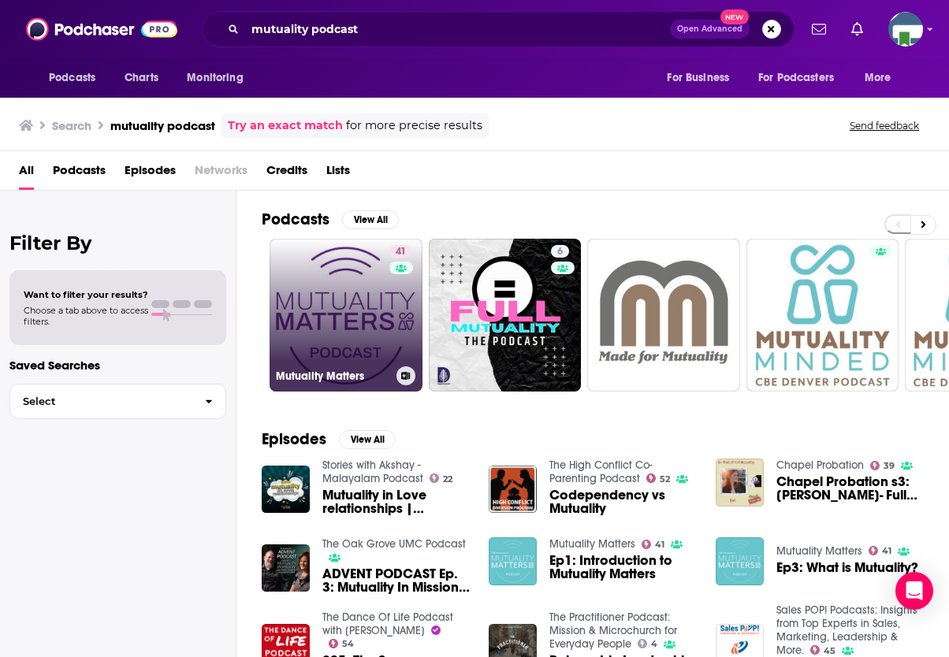
click at [370, 337] on link "41 Mutuality Matters" at bounding box center [346, 315] width 153 height 153
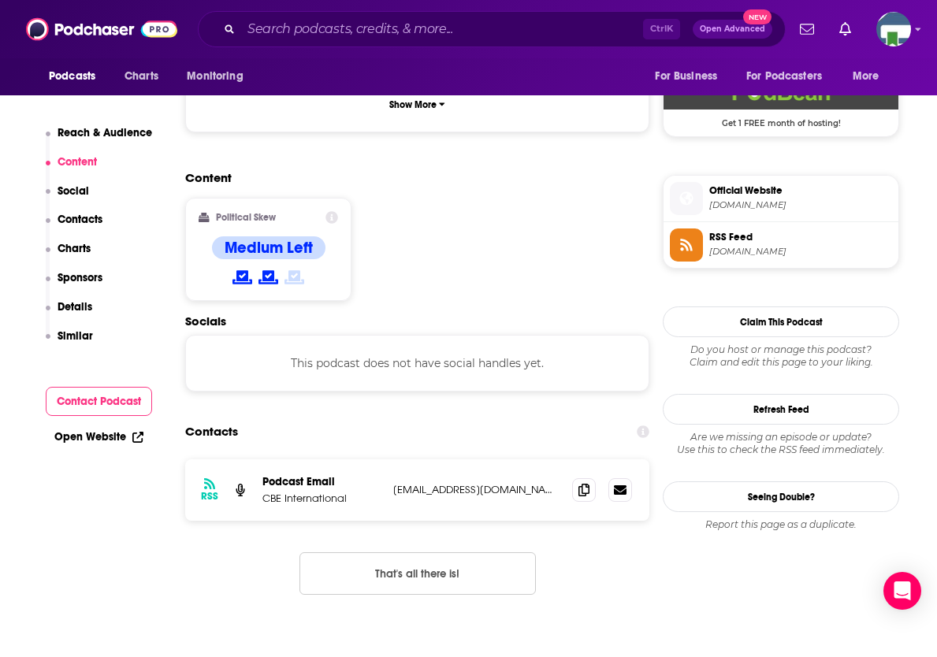
scroll to position [1182, 0]
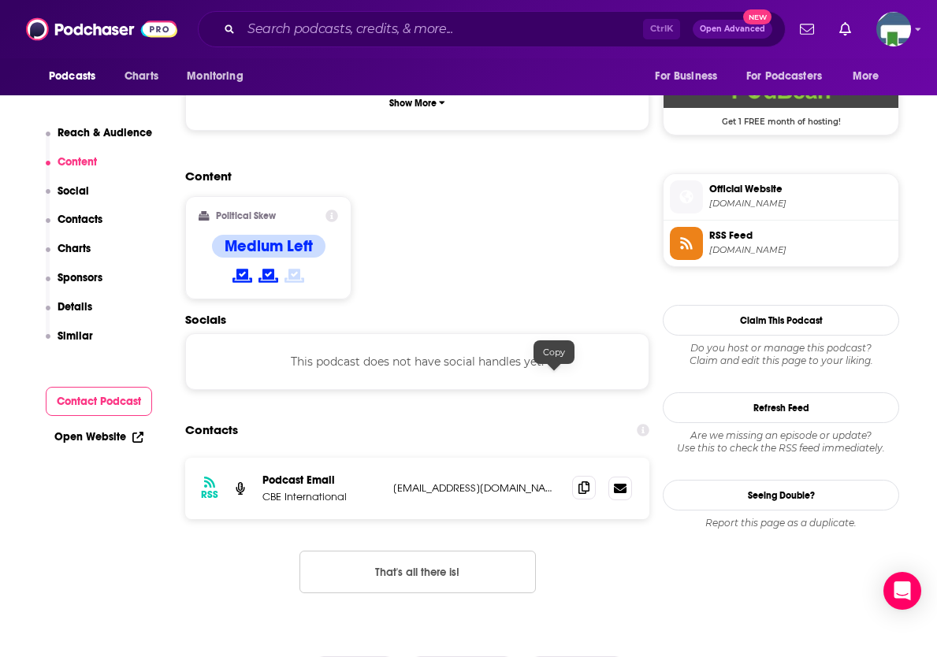
click at [579, 482] on icon at bounding box center [584, 488] width 11 height 13
drag, startPoint x: 910, startPoint y: 283, endPoint x: 777, endPoint y: 237, distance: 140.8
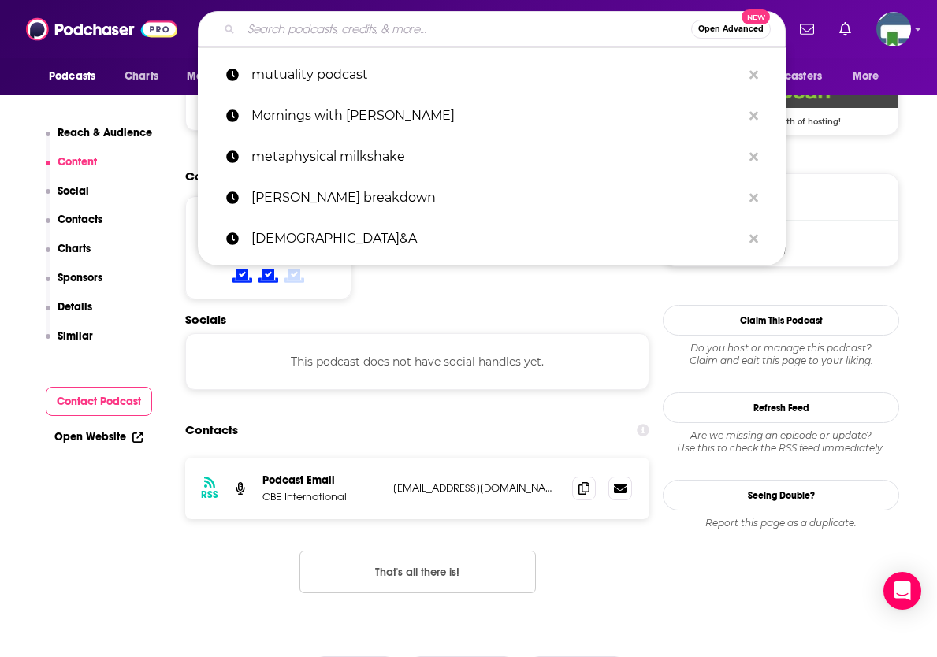
click at [415, 26] on input "Search podcasts, credits, & more..." at bounding box center [466, 29] width 450 height 25
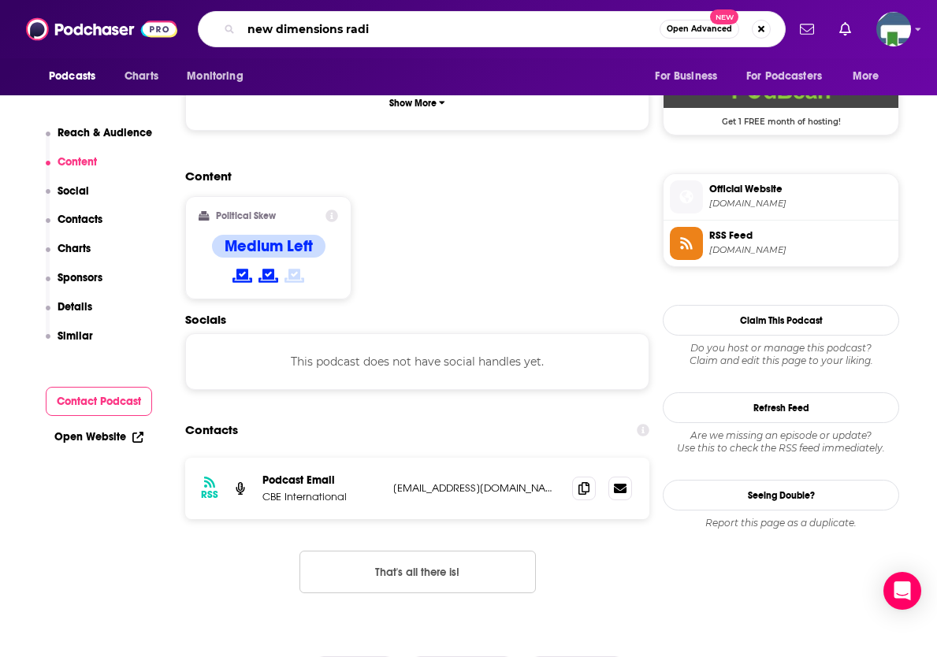
type input "new dimensions radio"
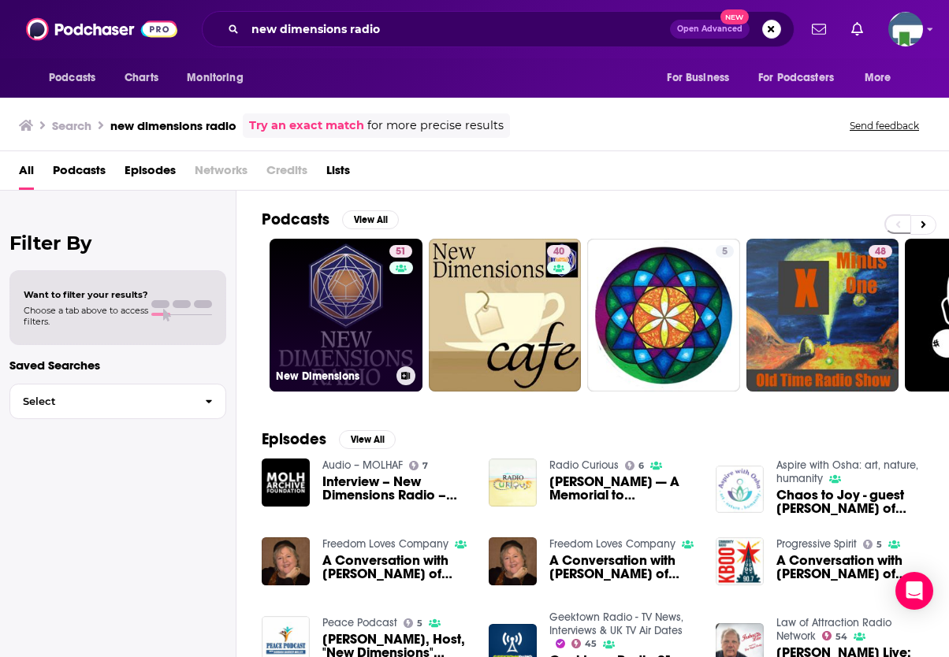
click at [359, 302] on link "51 New Dimensions" at bounding box center [346, 315] width 153 height 153
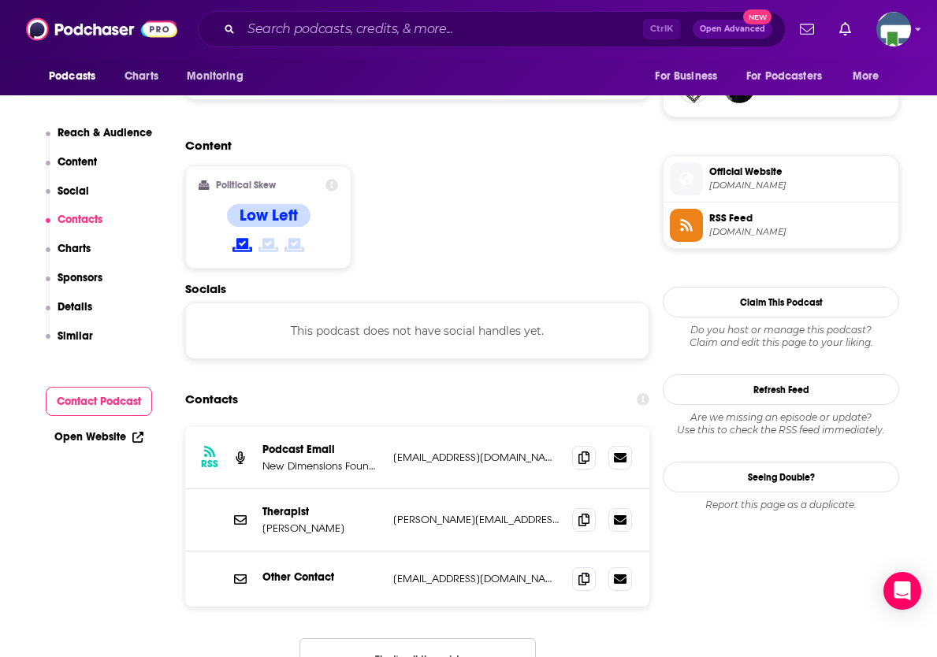
scroll to position [1261, 0]
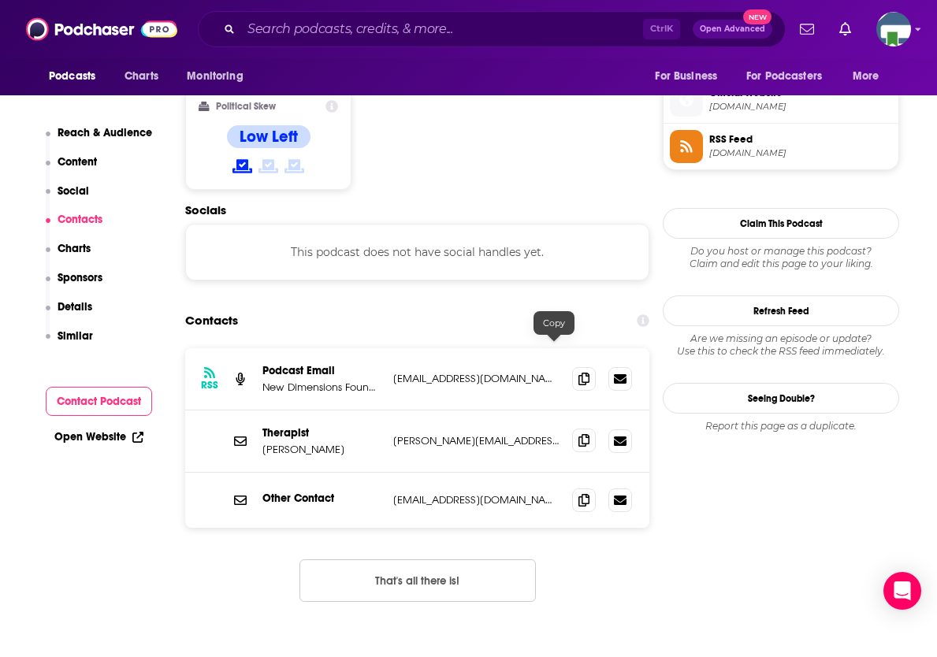
click at [579, 434] on icon at bounding box center [584, 440] width 11 height 13
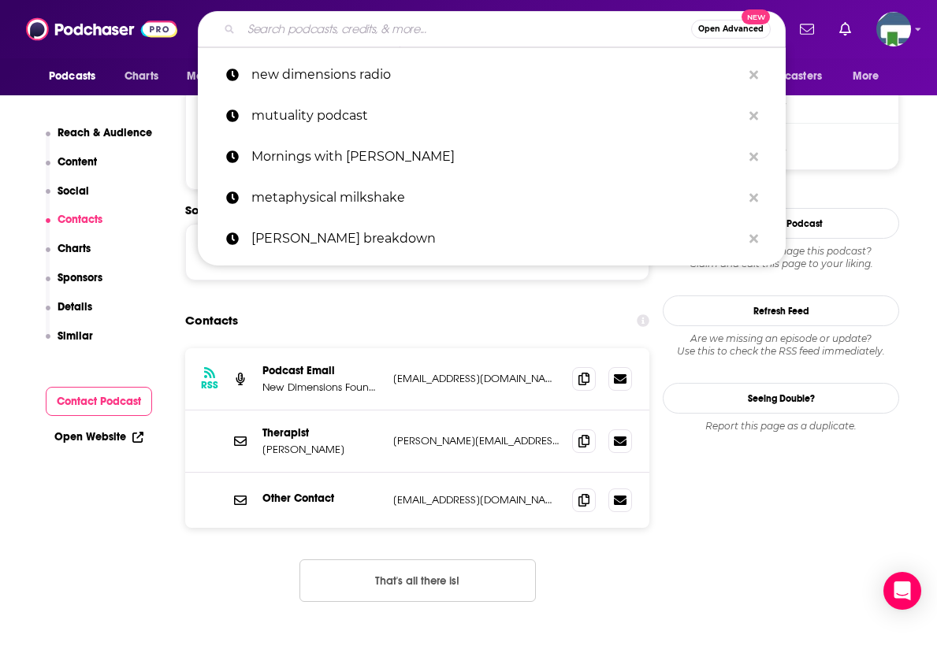
click at [392, 27] on input "Search podcasts, credits, & more..." at bounding box center [466, 29] width 450 height 25
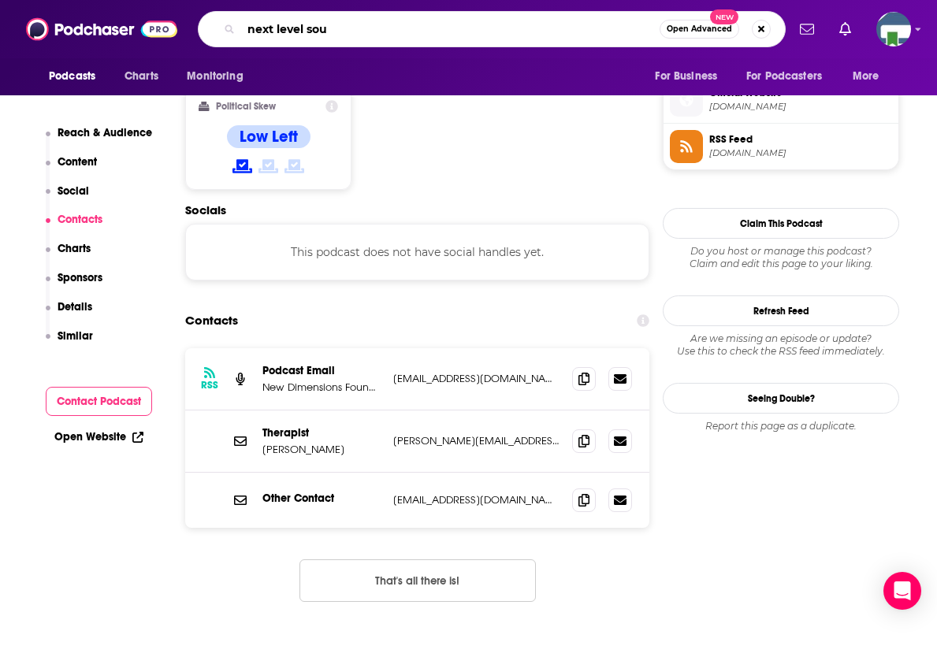
type input "next level soul"
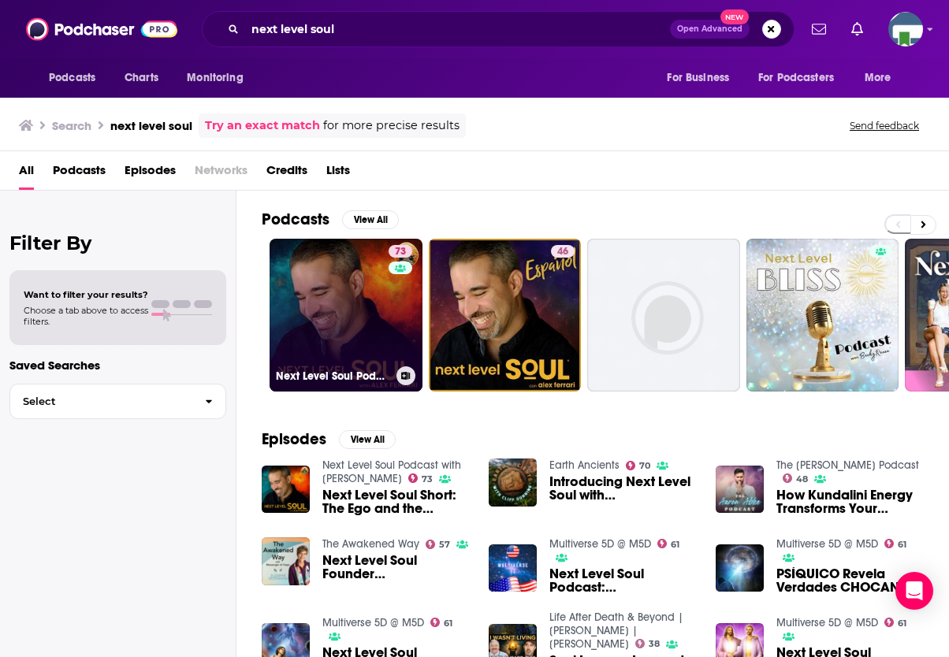
click at [381, 310] on link "73 Next Level Soul Podcast with [PERSON_NAME]" at bounding box center [346, 315] width 153 height 153
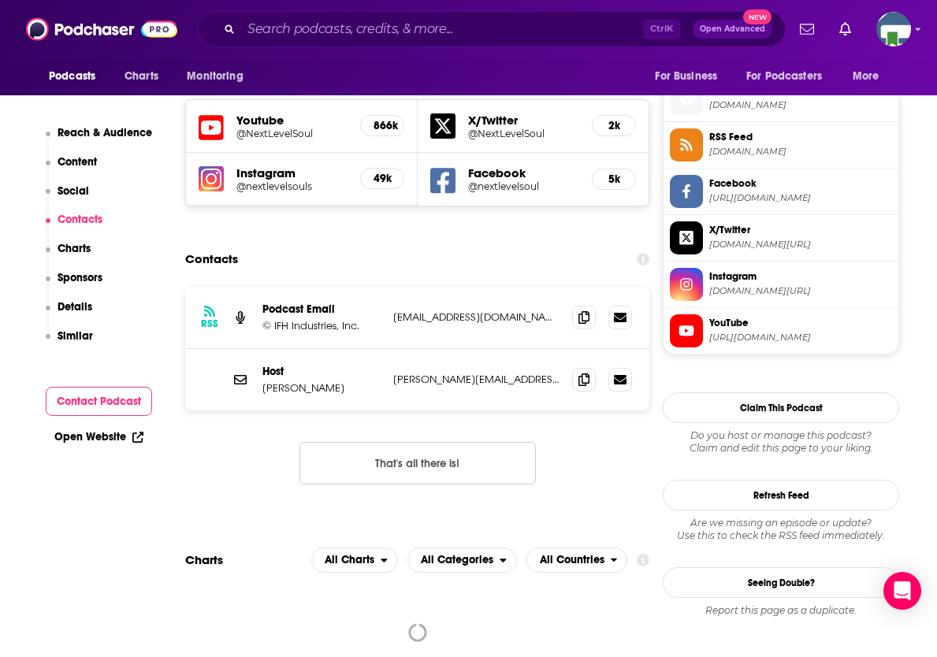
scroll to position [1419, 0]
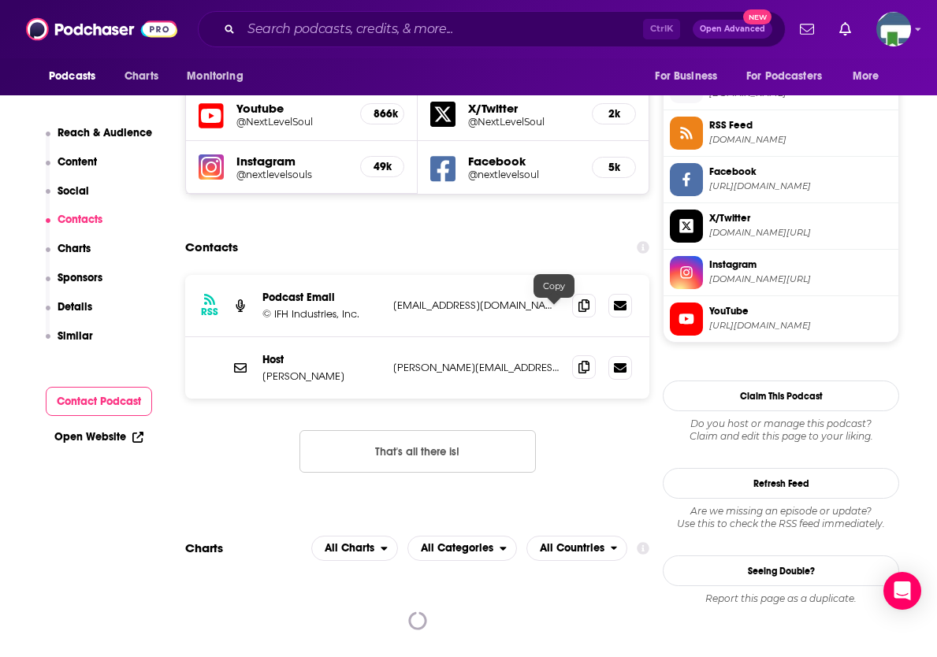
click at [547, 337] on div "Host [PERSON_NAME] [PERSON_NAME][EMAIL_ADDRESS][DOMAIN_NAME] [PERSON_NAME][EMAI…" at bounding box center [417, 367] width 464 height 61
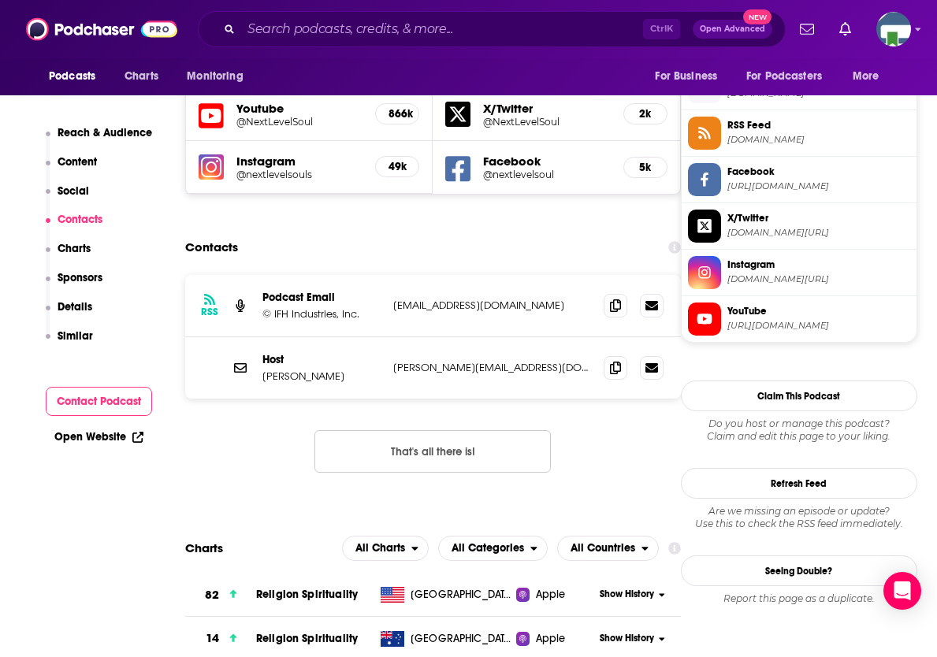
click at [620, 361] on icon at bounding box center [615, 367] width 11 height 13
drag, startPoint x: 921, startPoint y: 361, endPoint x: 883, endPoint y: 353, distance: 38.6
click at [411, 26] on input "Search podcasts, credits, & more..." at bounding box center [442, 29] width 402 height 25
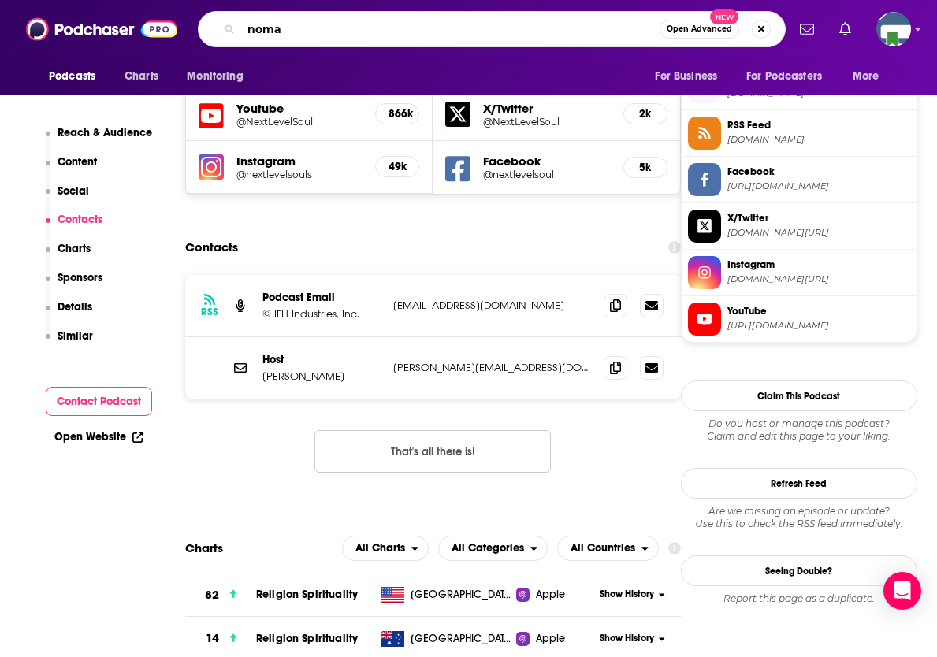
type input "nomad"
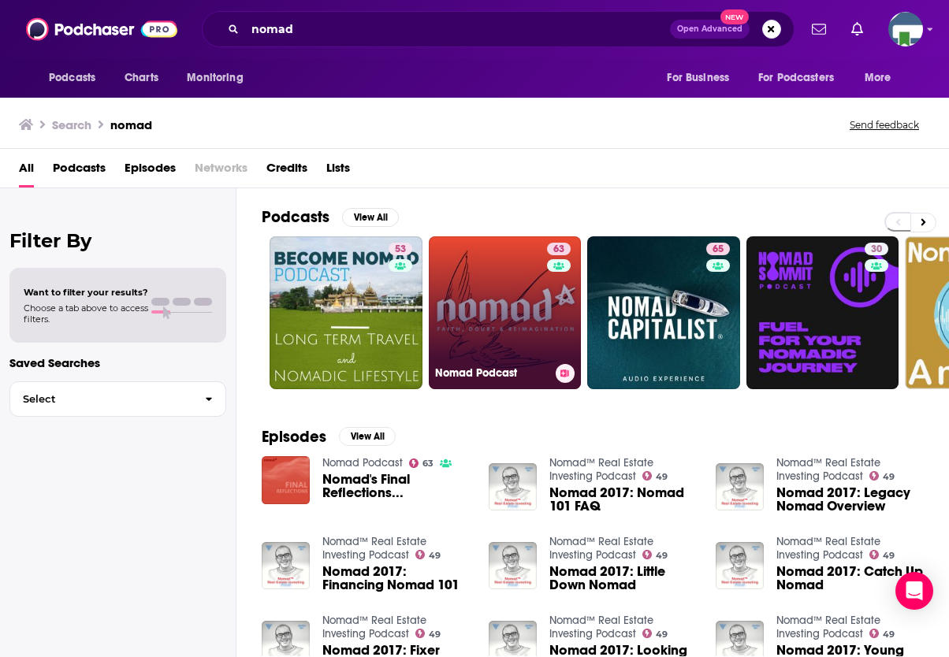
click at [526, 272] on link "63 Nomad Podcast" at bounding box center [505, 312] width 153 height 153
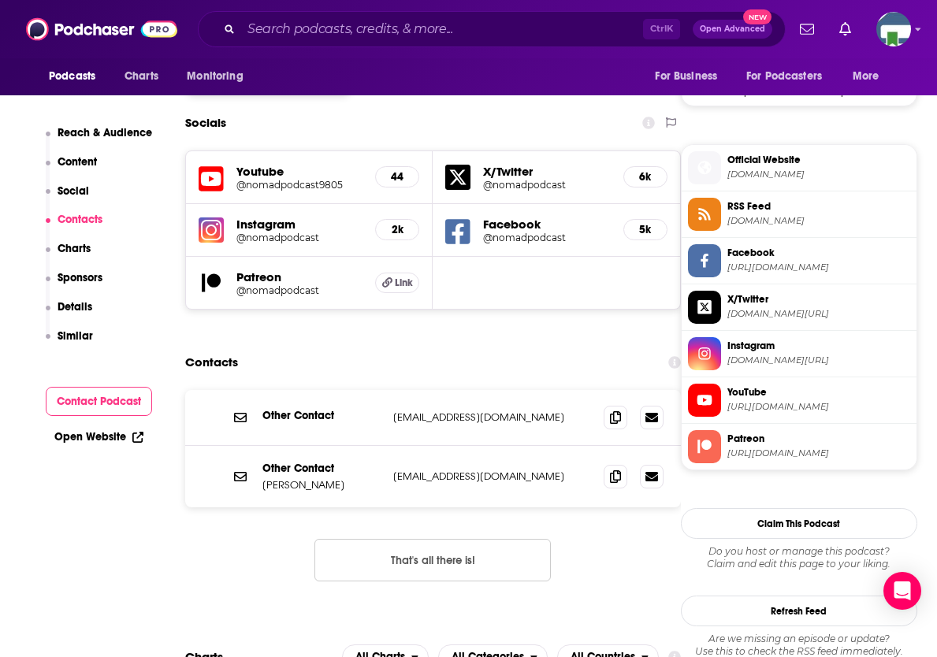
scroll to position [1340, 0]
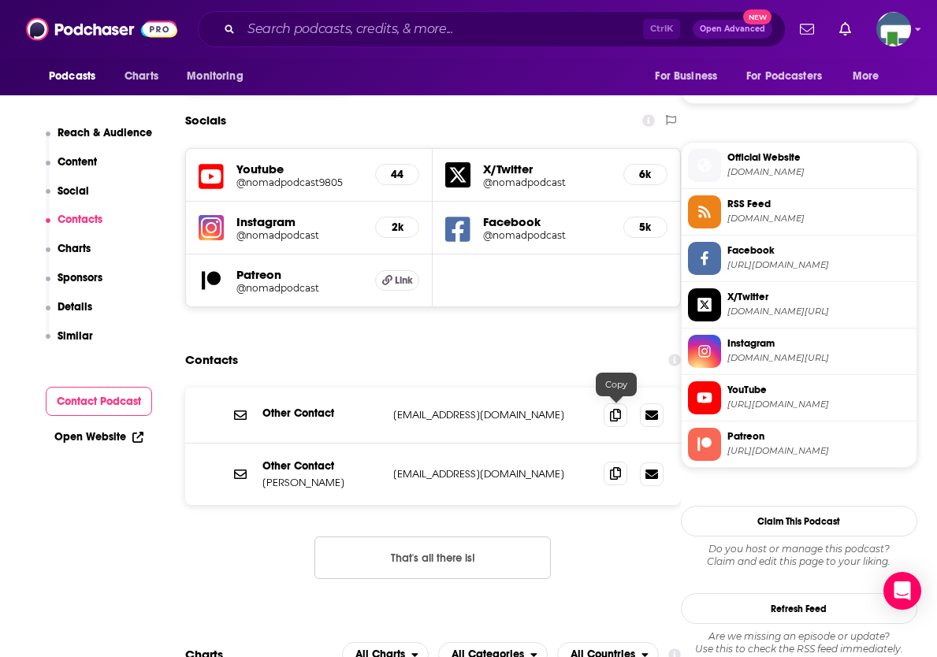
click at [619, 467] on icon at bounding box center [615, 473] width 11 height 13
click at [876, 218] on span "[DOMAIN_NAME]" at bounding box center [819, 219] width 183 height 12
click at [415, 30] on input "Search podcasts, credits, & more..." at bounding box center [442, 29] width 402 height 25
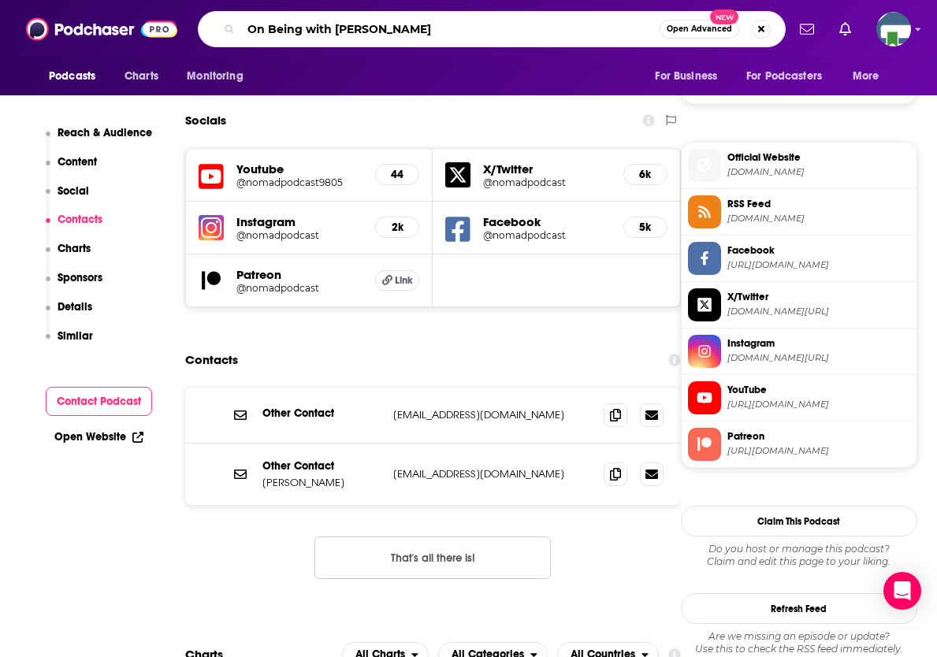
type input "On Being with [PERSON_NAME]"
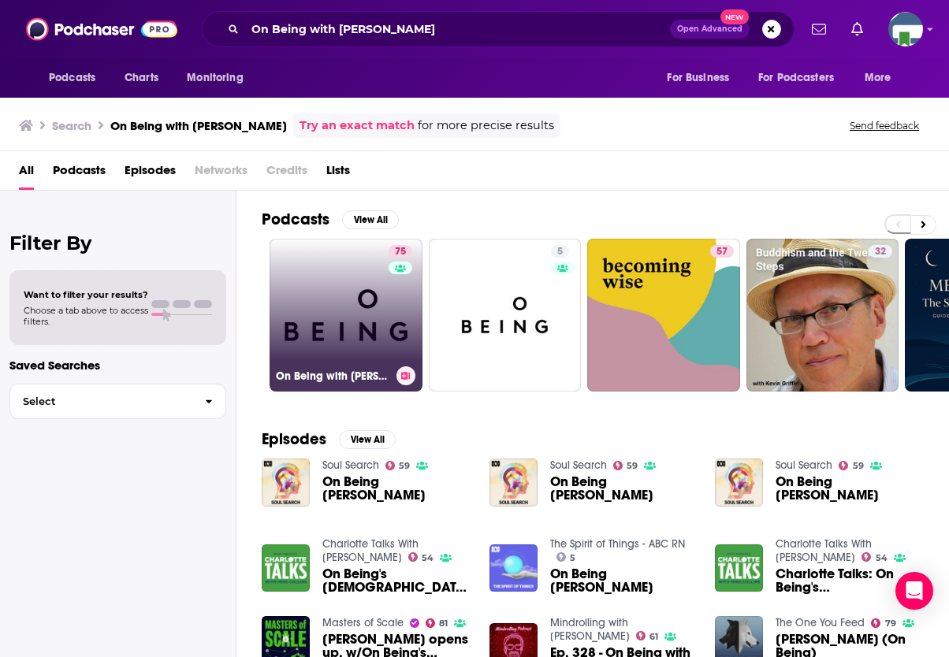
click at [372, 307] on link "75 On Being with [PERSON_NAME]" at bounding box center [346, 315] width 153 height 153
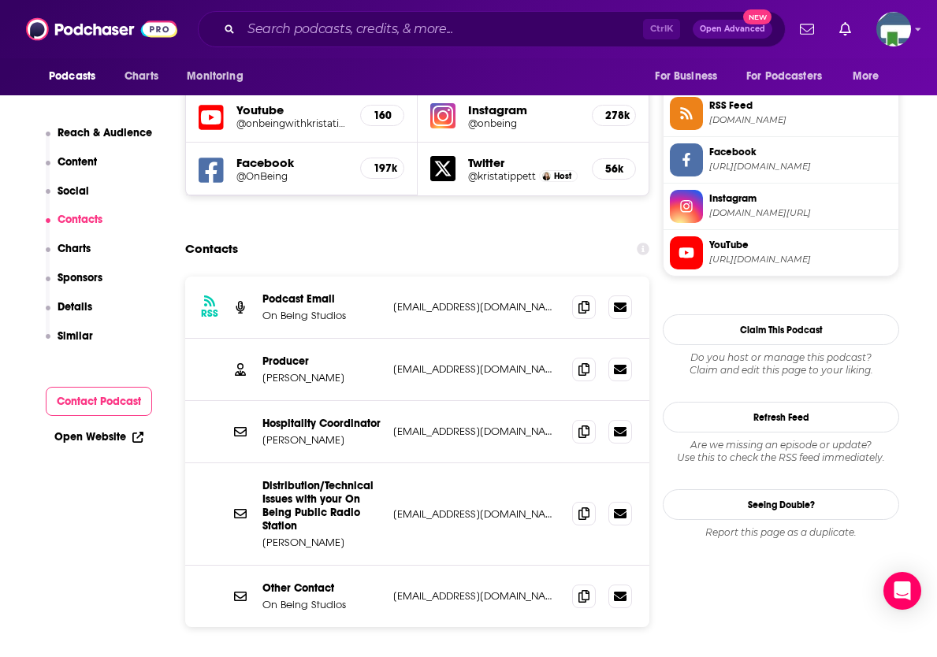
scroll to position [1498, 0]
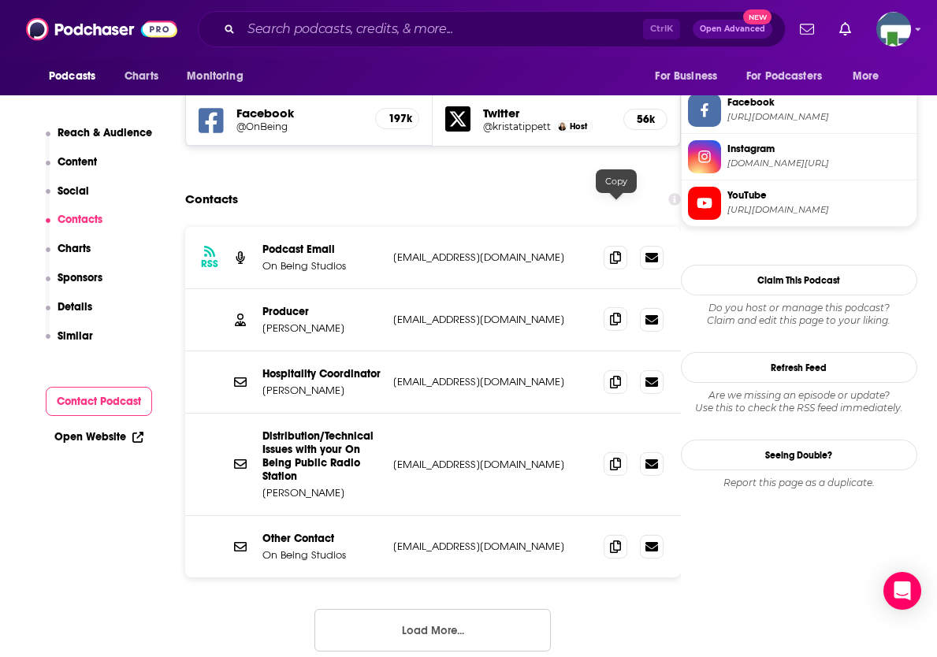
click at [611, 313] on icon at bounding box center [615, 319] width 11 height 13
drag, startPoint x: 906, startPoint y: 247, endPoint x: 839, endPoint y: 229, distance: 70.2
click at [509, 24] on input "Search podcasts, credits, & more..." at bounding box center [442, 29] width 402 height 25
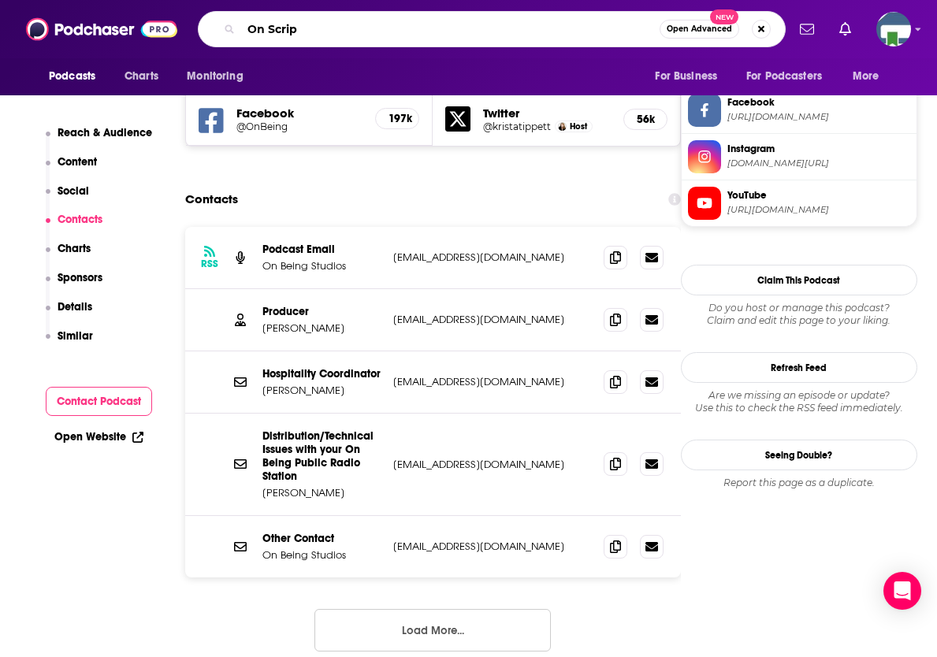
type input "On Script"
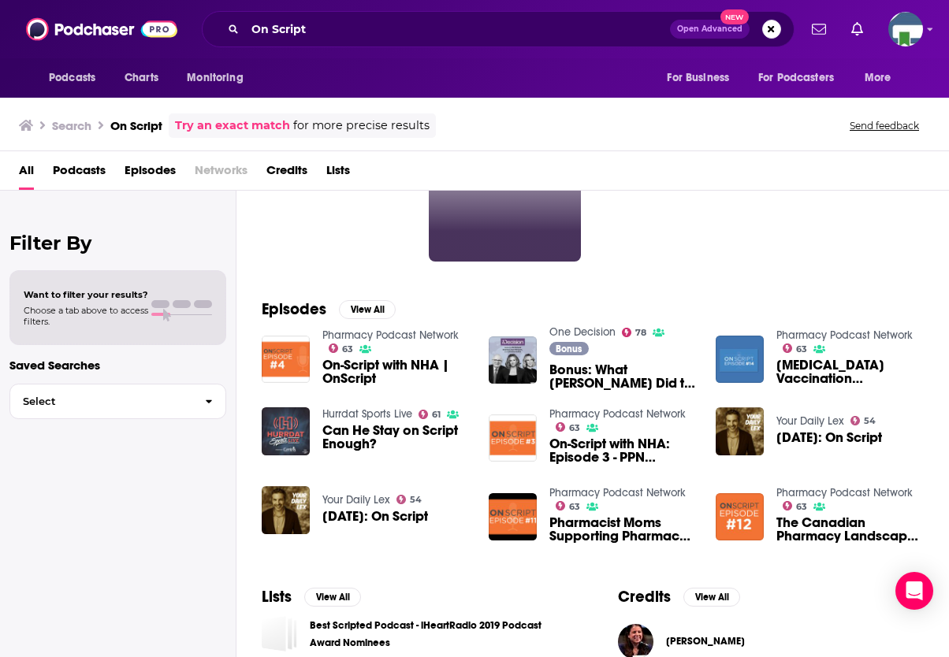
scroll to position [158, 0]
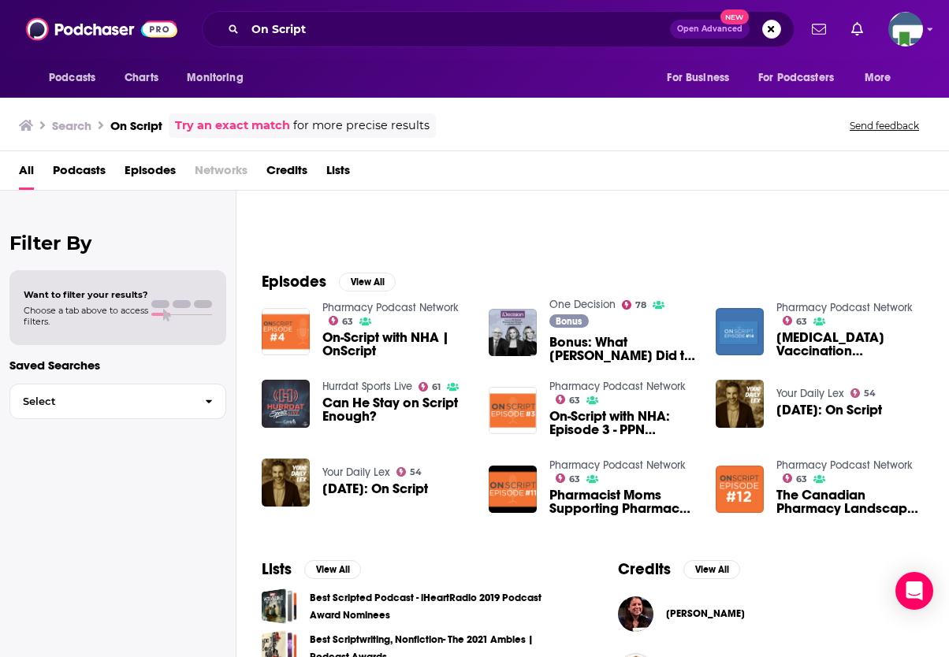
drag, startPoint x: 39, startPoint y: 552, endPoint x: 39, endPoint y: 543, distance: 8.7
click at [39, 552] on div "Filter By Want to filter your results? Choose a tab above to access filters. Sa…" at bounding box center [118, 519] width 236 height 657
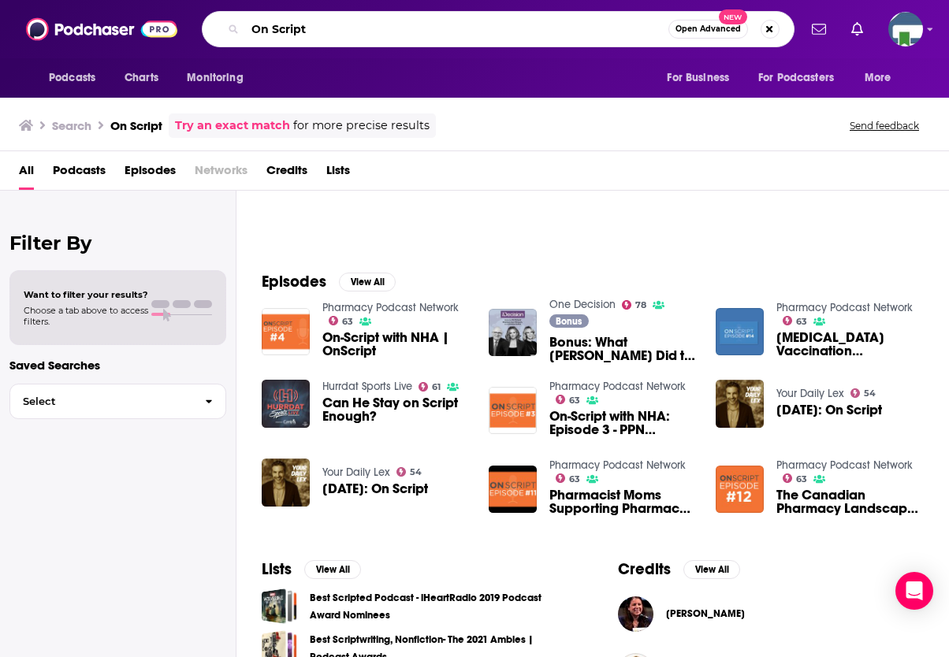
drag, startPoint x: 315, startPoint y: 32, endPoint x: 214, endPoint y: 34, distance: 100.9
click at [214, 34] on div "On Script Open Advanced New" at bounding box center [498, 29] width 593 height 36
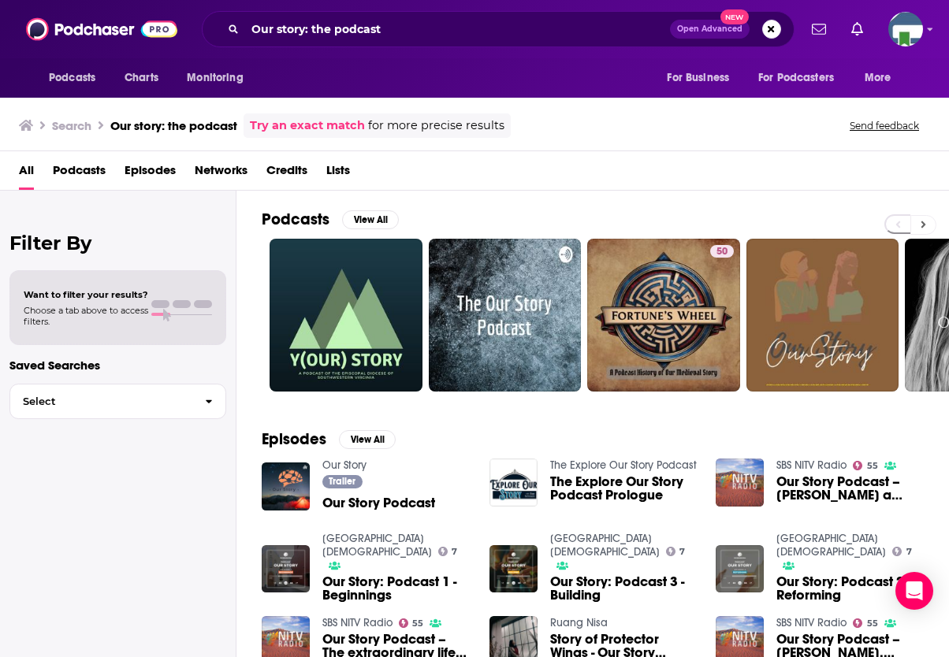
click at [919, 223] on button at bounding box center [923, 225] width 26 height 20
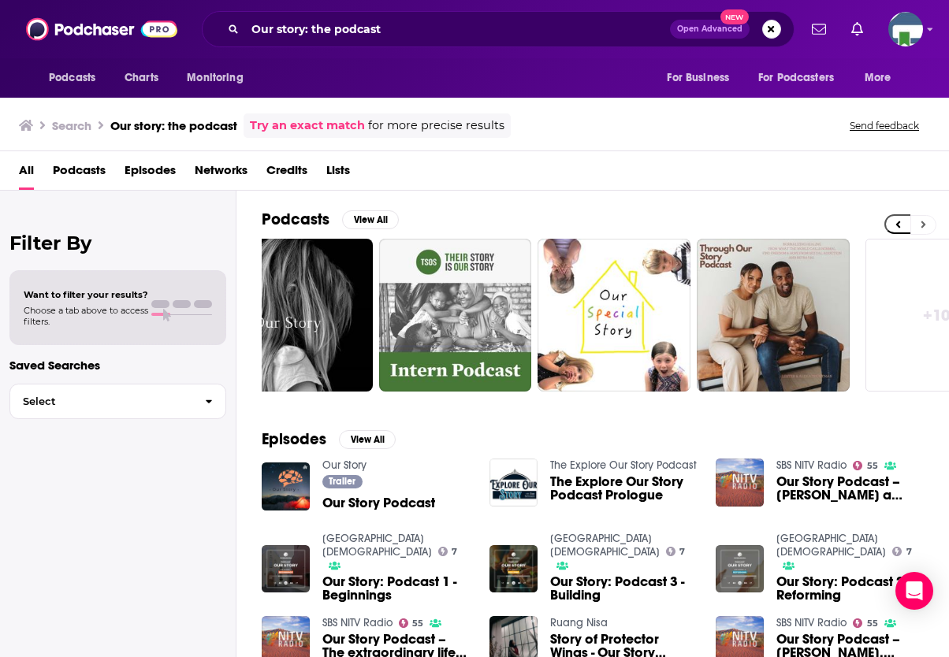
scroll to position [0, 687]
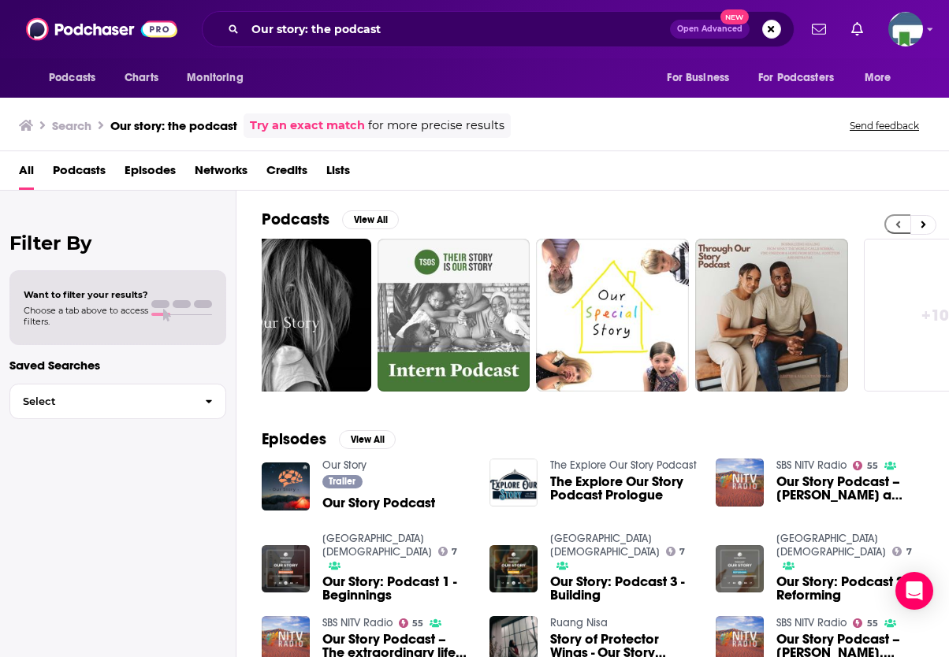
click at [894, 221] on button at bounding box center [897, 224] width 26 height 20
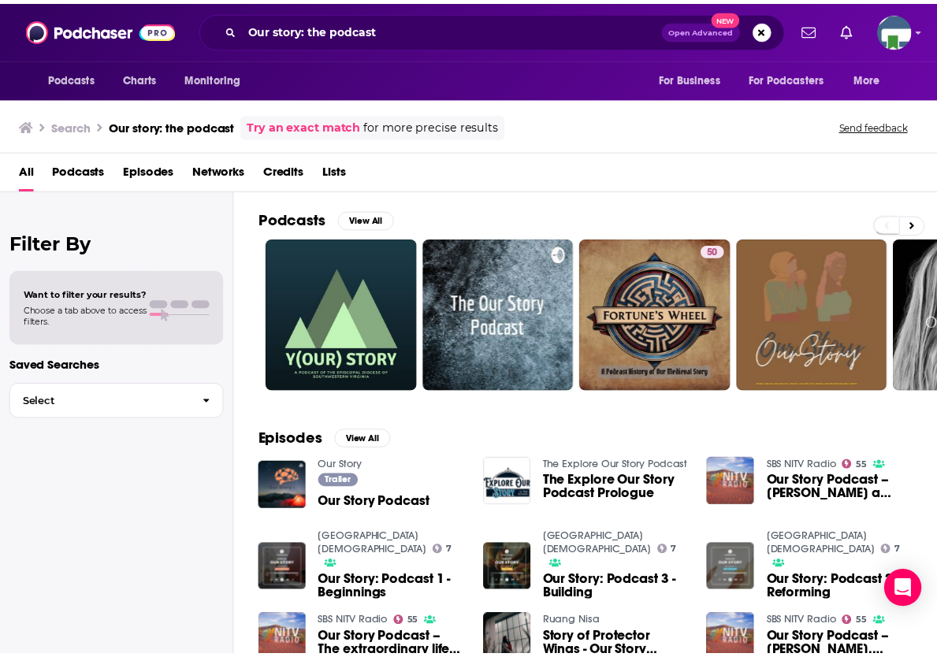
scroll to position [0, 0]
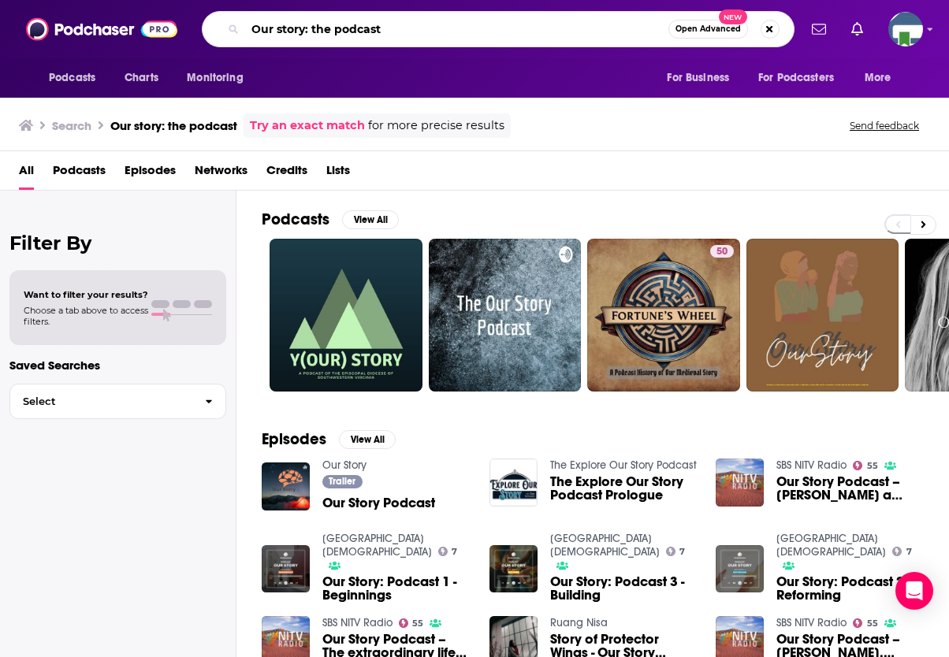
drag, startPoint x: 404, startPoint y: 34, endPoint x: 236, endPoint y: 39, distance: 167.2
click at [236, 39] on div "Our story: the podcast Open Advanced New" at bounding box center [498, 29] width 593 height 36
type input "practicing [DEMOGRAPHIC_DATA]"
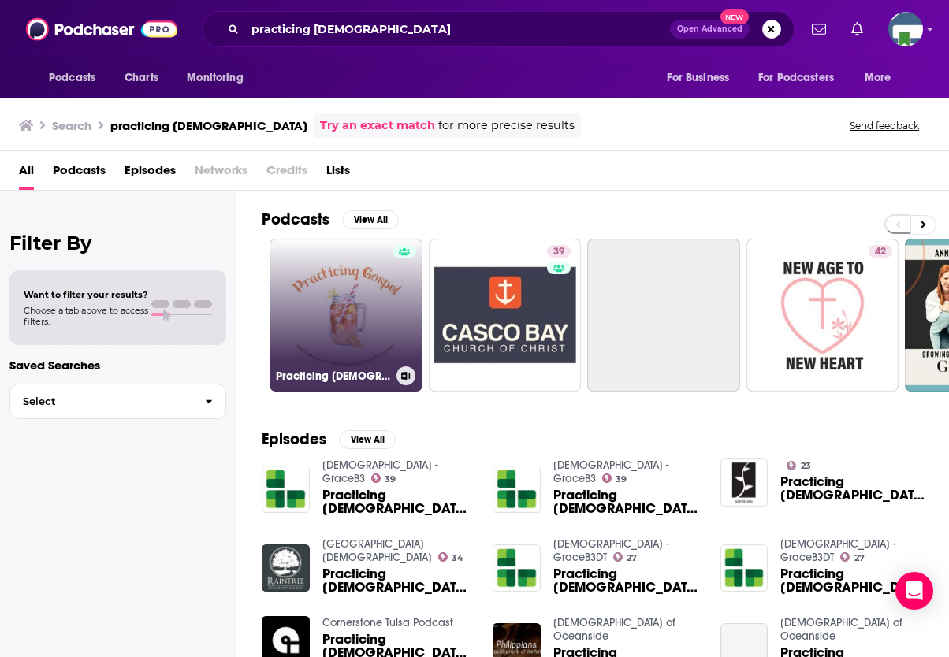
click at [358, 315] on link "Practicing [DEMOGRAPHIC_DATA] Podcast" at bounding box center [346, 315] width 153 height 153
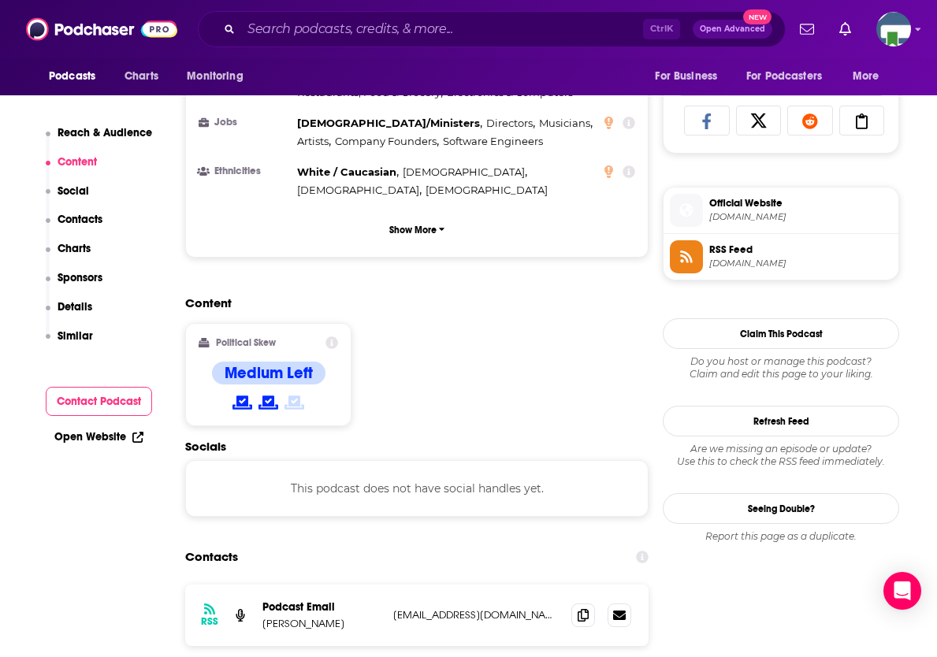
scroll to position [1340, 0]
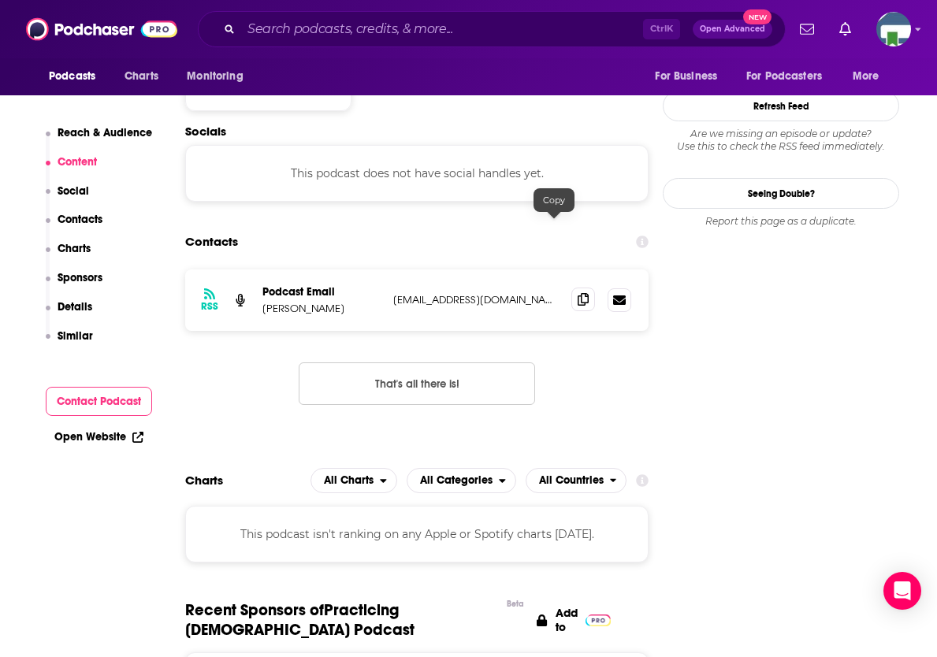
click at [578, 293] on icon at bounding box center [583, 299] width 11 height 13
click at [304, 31] on input "Search podcasts, credits, & more..." at bounding box center [442, 29] width 402 height 25
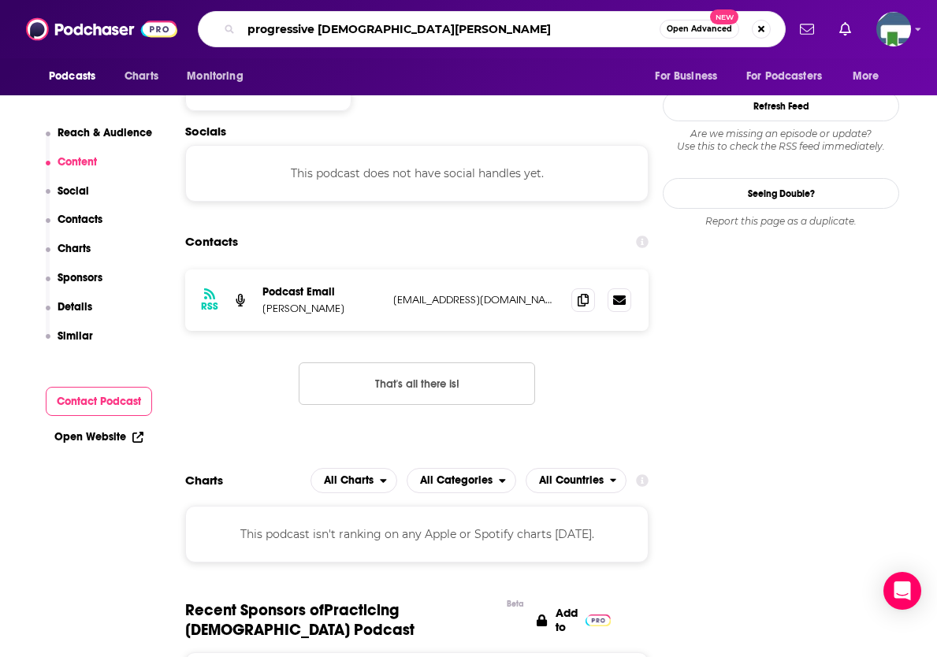
type input "progressive [DEMOGRAPHIC_DATA] alliance"
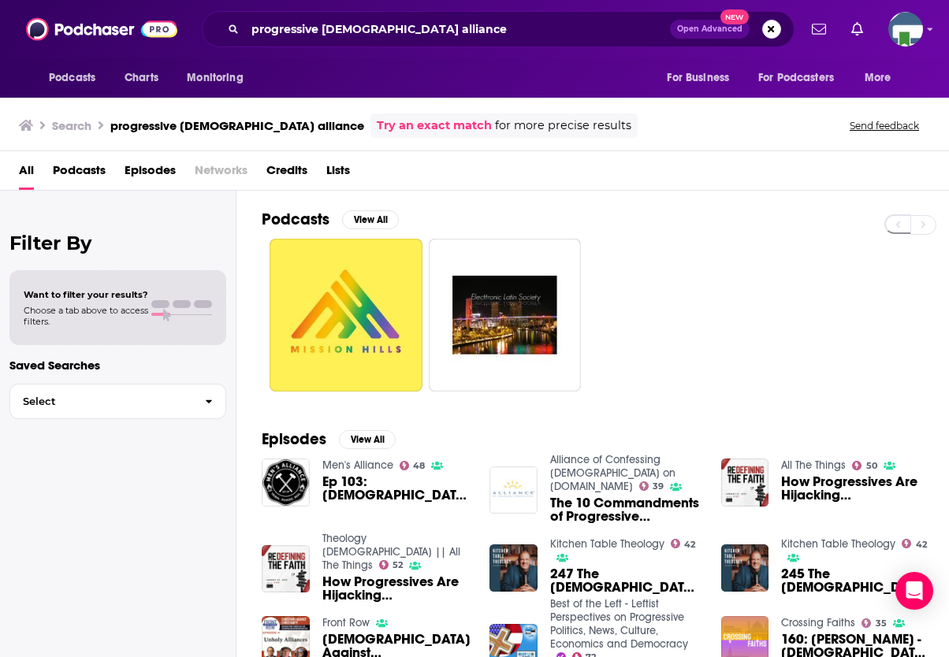
click at [114, 542] on div "Filter By Want to filter your results? Choose a tab above to access filters. Sa…" at bounding box center [118, 519] width 236 height 657
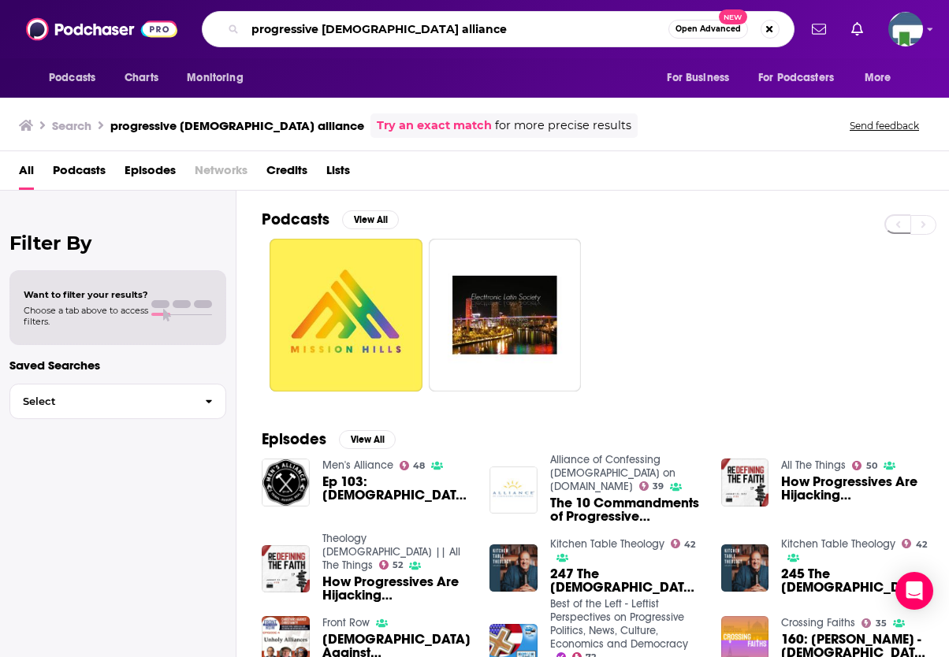
drag, startPoint x: 455, startPoint y: 31, endPoint x: 244, endPoint y: 15, distance: 211.8
click at [244, 15] on div "progressive [DEMOGRAPHIC_DATA] alliance Open Advanced New" at bounding box center [498, 29] width 593 height 36
type input "[DEMOGRAPHIC_DATA] spirit podcast"
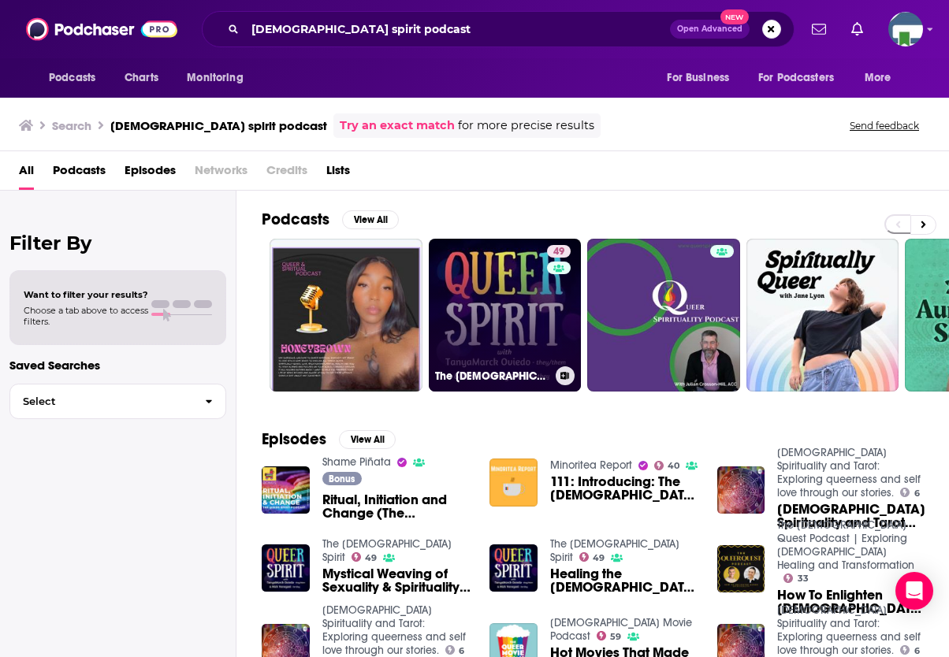
click at [489, 333] on link "49 The [DEMOGRAPHIC_DATA] Spirit" at bounding box center [505, 315] width 153 height 153
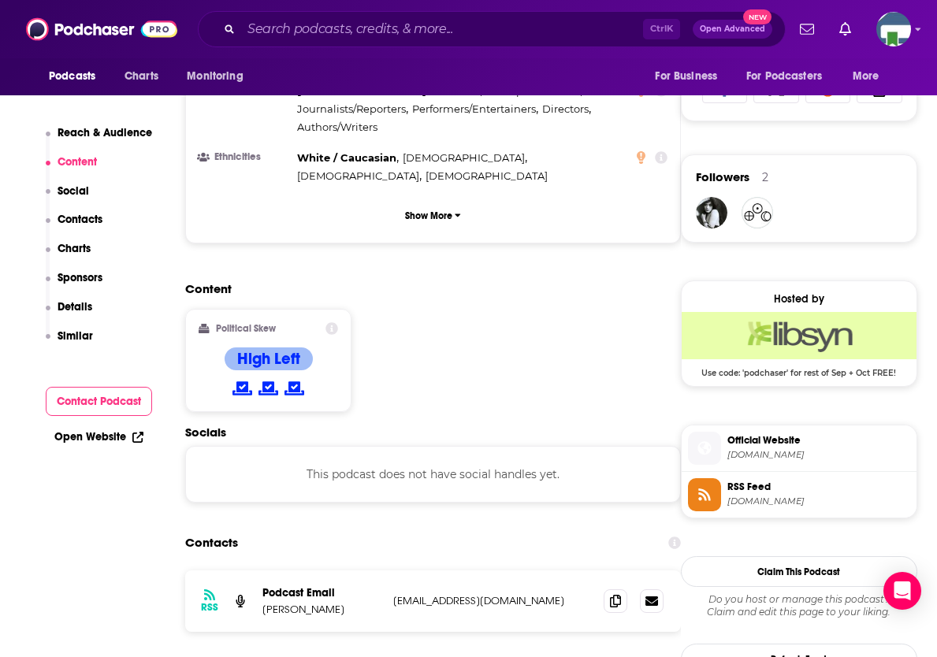
scroll to position [1340, 0]
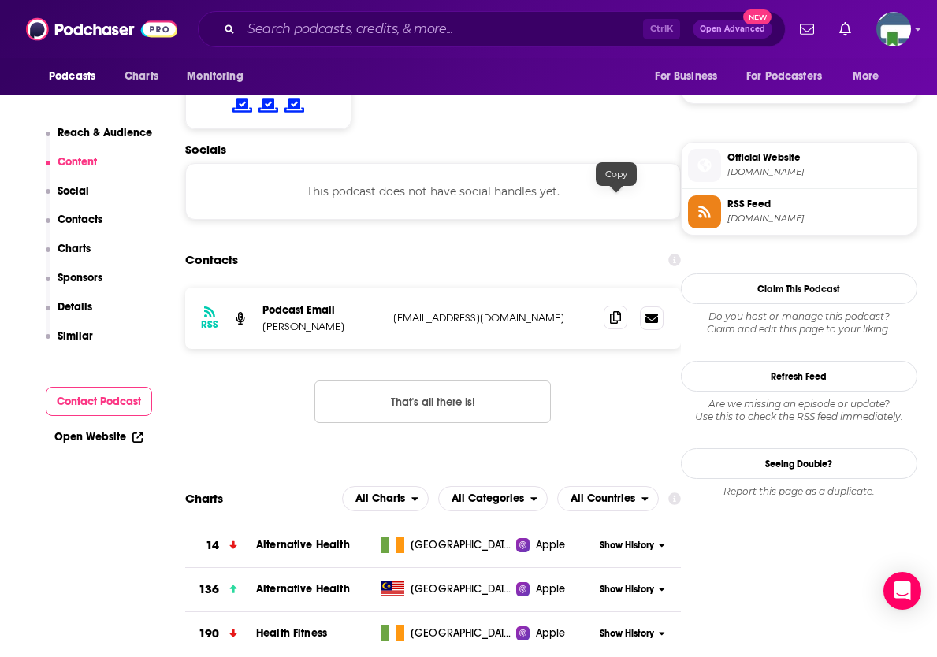
click at [620, 311] on icon at bounding box center [615, 317] width 11 height 13
click at [305, 26] on input "Search podcasts, credits, & more..." at bounding box center [442, 29] width 402 height 25
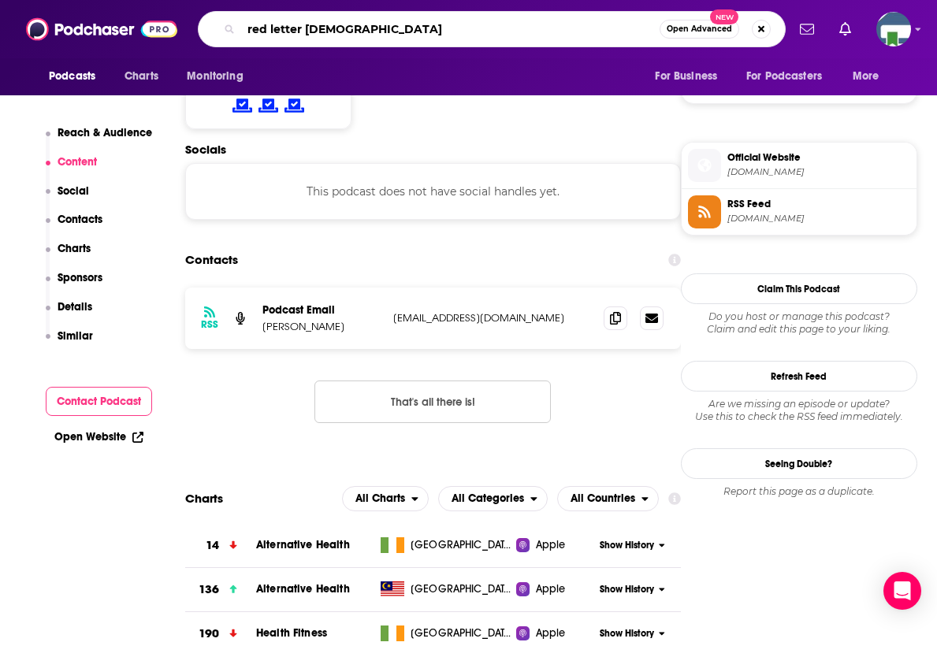
type input "red letter [DEMOGRAPHIC_DATA]"
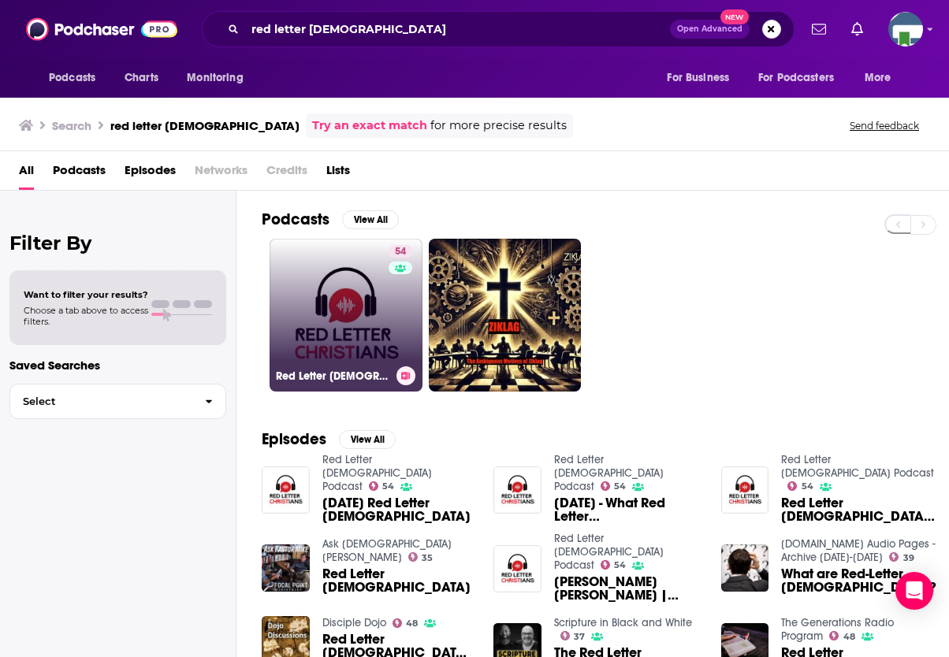
click at [362, 319] on link "54 Red Letter [DEMOGRAPHIC_DATA] Podcast" at bounding box center [346, 315] width 153 height 153
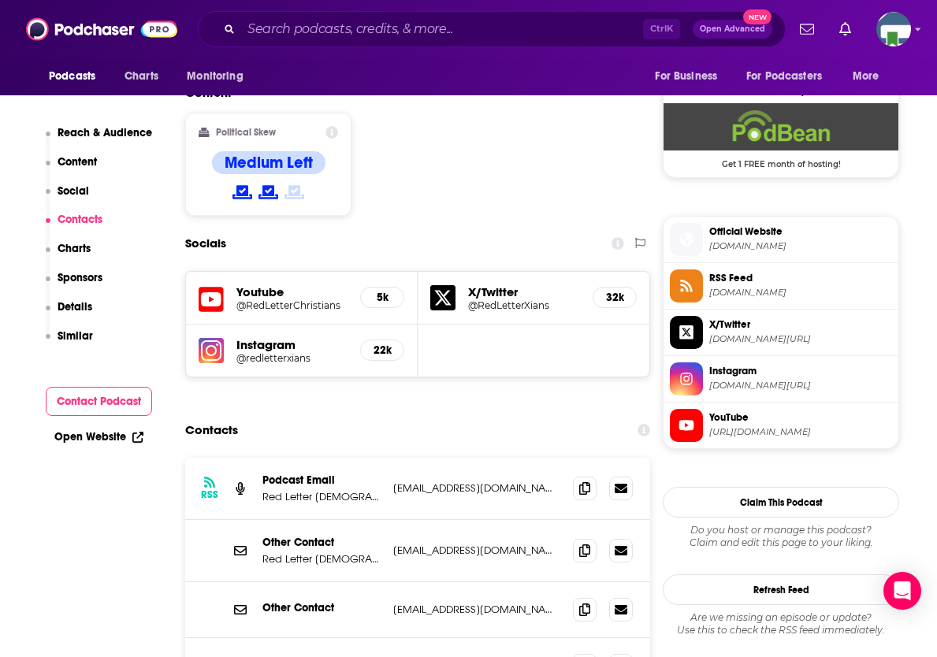
scroll to position [1340, 0]
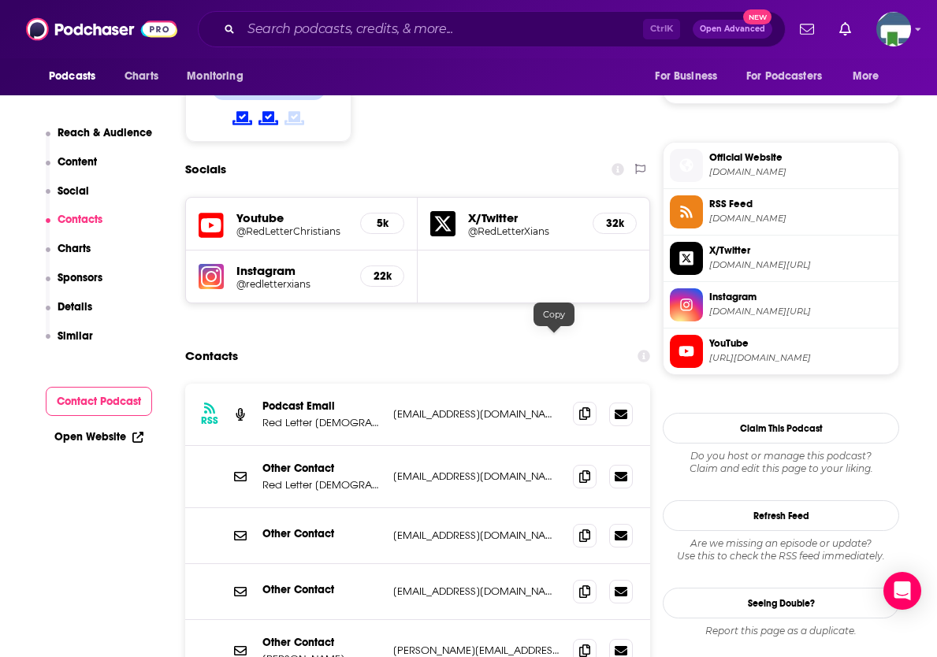
click at [579, 408] on icon at bounding box center [584, 414] width 11 height 13
click at [286, 620] on div "Other Contact [PERSON_NAME] [PERSON_NAME][EMAIL_ADDRESS][DOMAIN_NAME] [PERSON_N…" at bounding box center [417, 650] width 465 height 61
click at [425, 26] on input "Search podcasts, credits, & more..." at bounding box center [442, 29] width 402 height 25
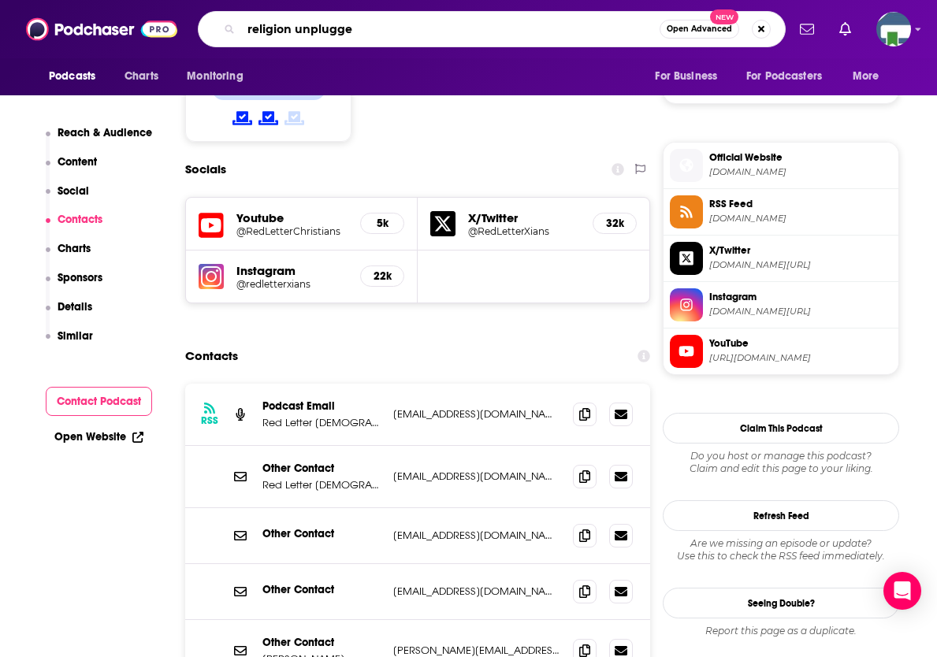
type input "religion unplugged"
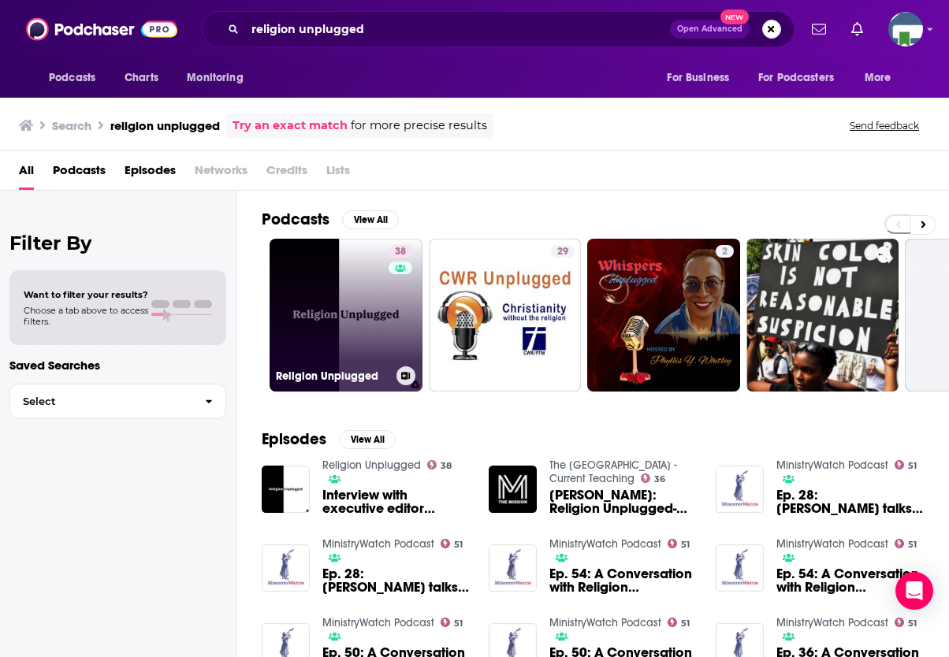
click at [358, 310] on link "38 Religion Unplugged" at bounding box center [346, 315] width 153 height 153
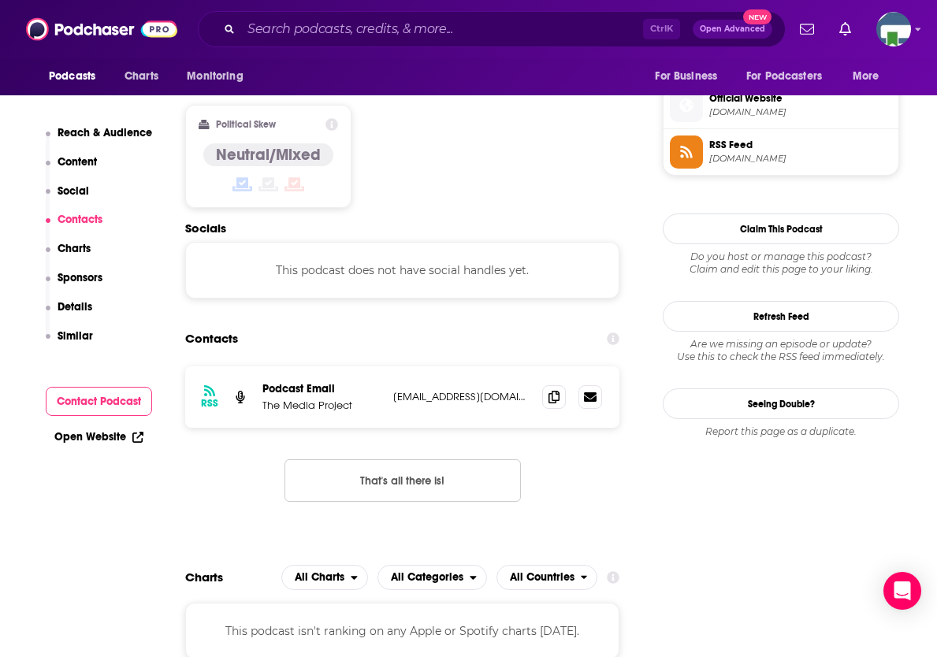
scroll to position [1261, 0]
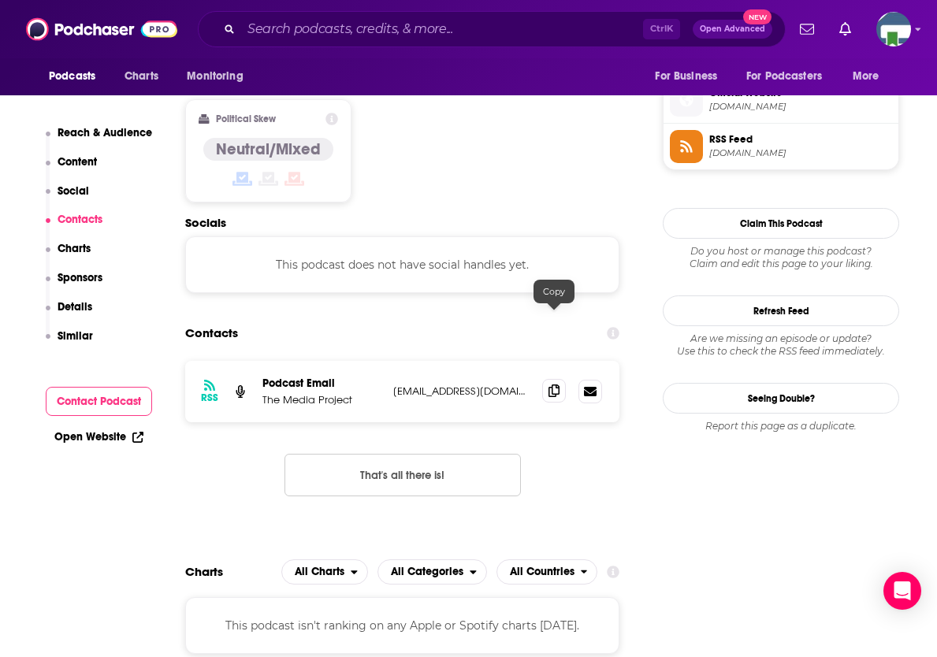
click at [551, 385] on icon at bounding box center [554, 391] width 11 height 13
click at [293, 35] on input "Search podcasts, credits, & more..." at bounding box center [442, 29] width 402 height 25
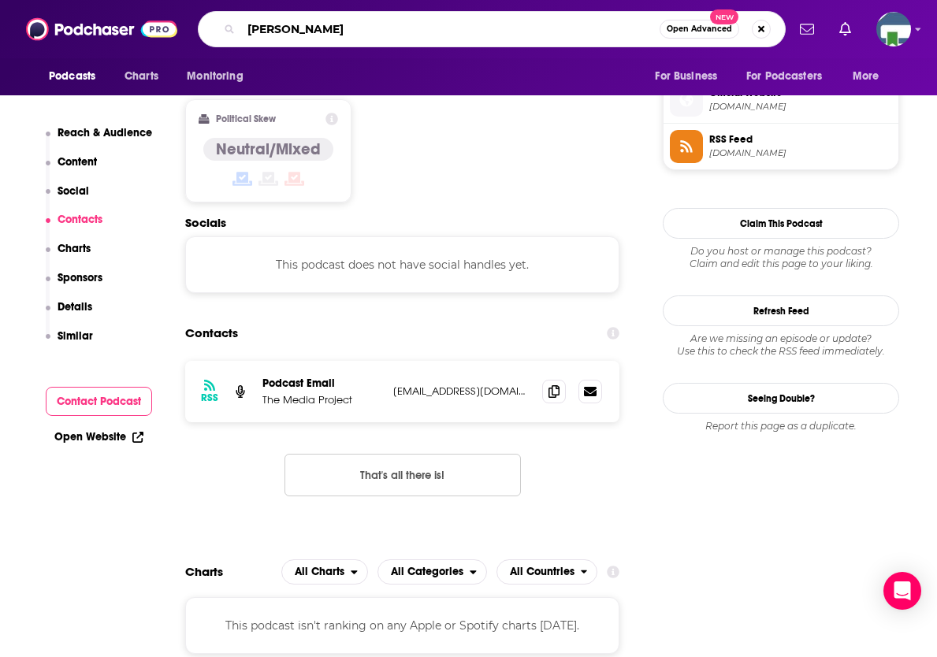
type input "[PERSON_NAME]"
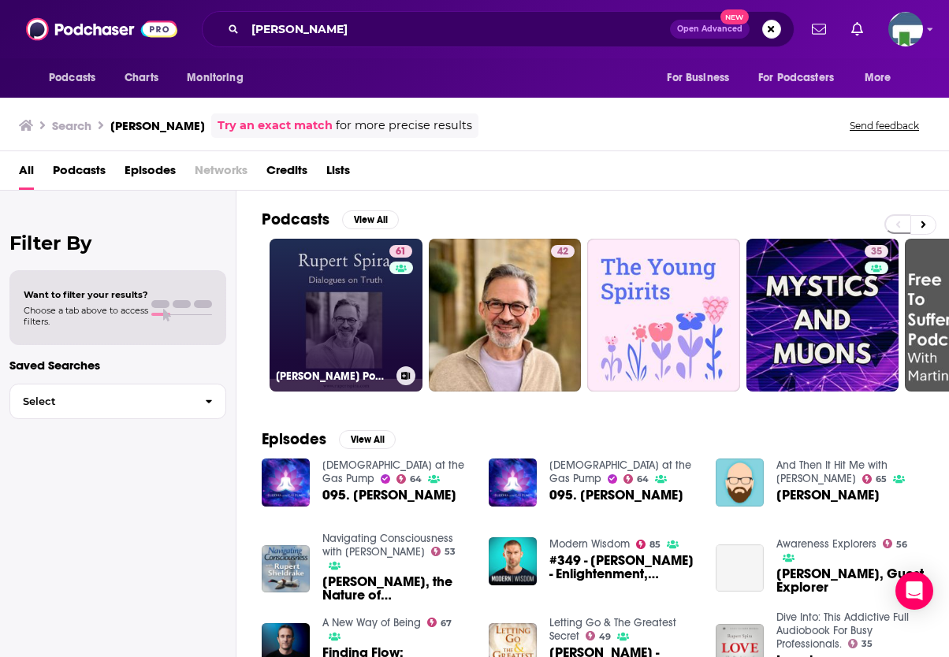
click at [368, 294] on link "61 [PERSON_NAME] Podcast" at bounding box center [346, 315] width 153 height 153
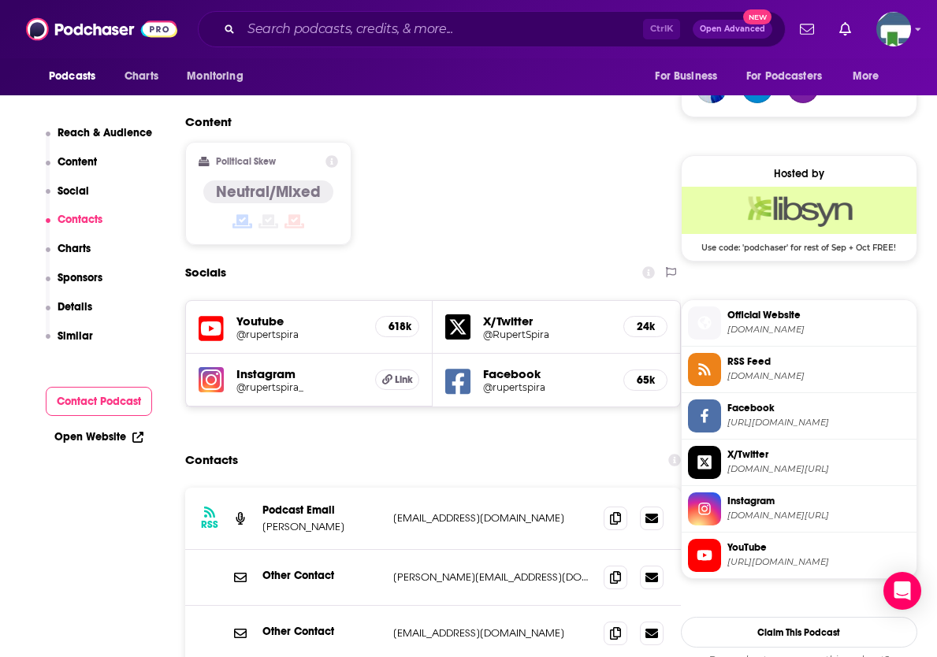
scroll to position [1340, 0]
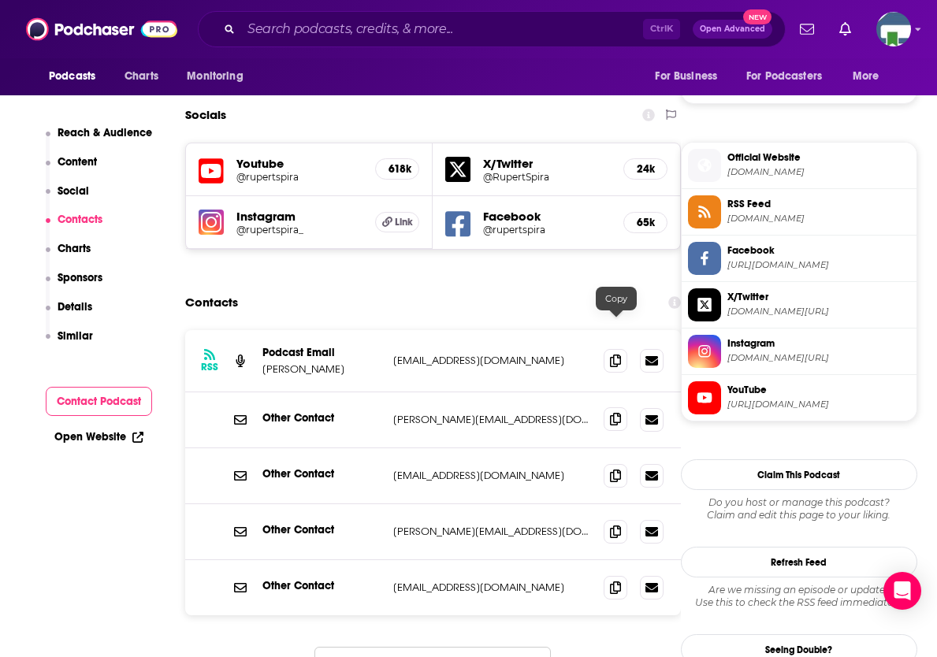
click at [615, 413] on icon at bounding box center [615, 419] width 11 height 13
click at [505, 535] on div "RSS Podcast Email [PERSON_NAME] [EMAIL_ADDRESS][DOMAIN_NAME] [EMAIL_ADDRESS][DO…" at bounding box center [433, 522] width 496 height 385
click at [613, 413] on icon at bounding box center [615, 419] width 11 height 13
click at [211, 545] on div "RSS Podcast Email [PERSON_NAME] [EMAIL_ADDRESS][DOMAIN_NAME] [EMAIL_ADDRESS][DO…" at bounding box center [433, 522] width 496 height 385
click at [297, 17] on div "Ctrl K Open Advanced New" at bounding box center [492, 29] width 588 height 36
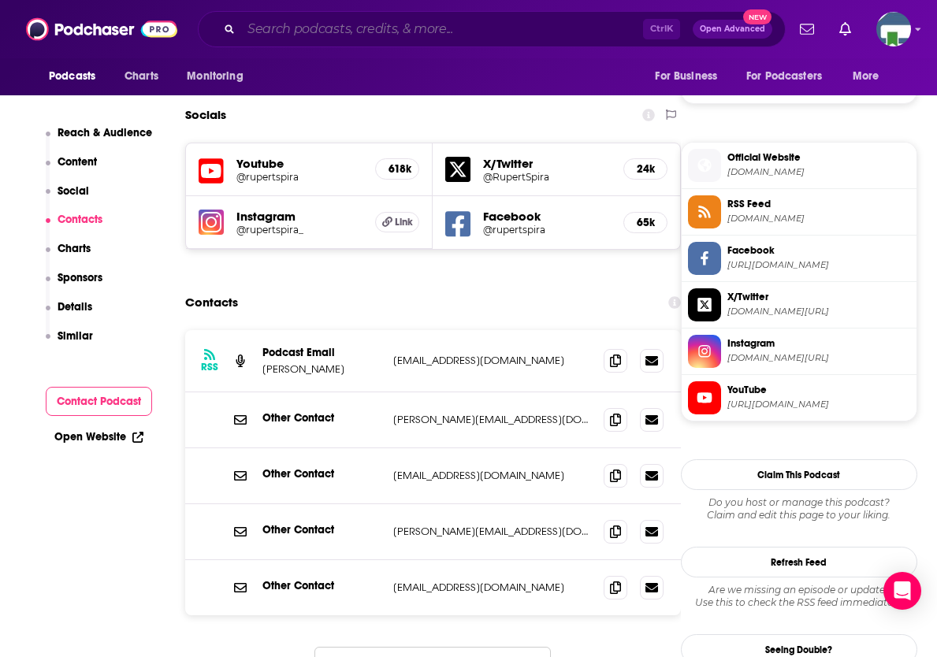
click at [261, 32] on input "Search podcasts, credits, & more..." at bounding box center [442, 29] width 402 height 25
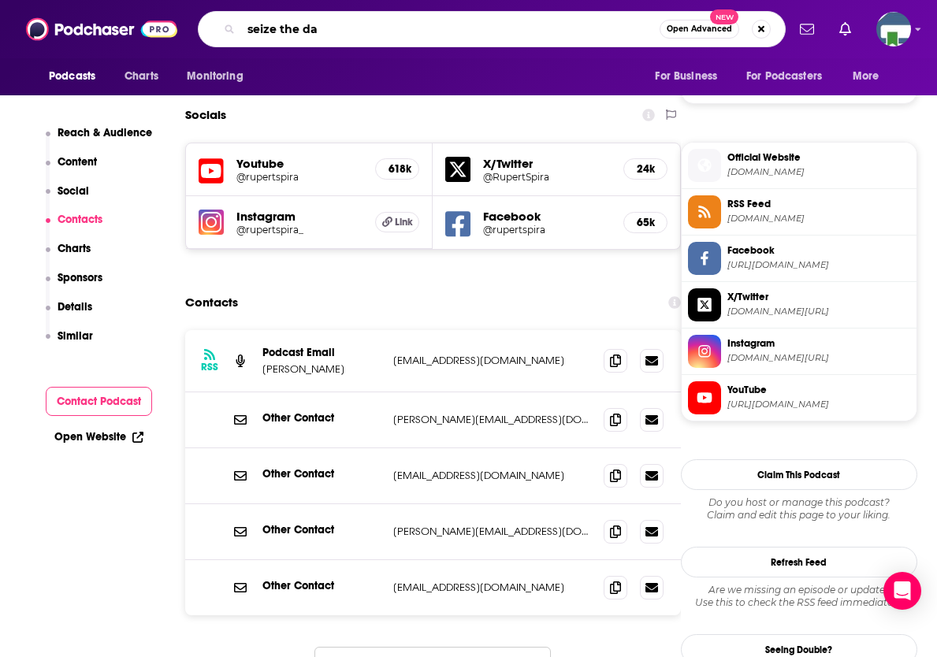
type input "seize the day"
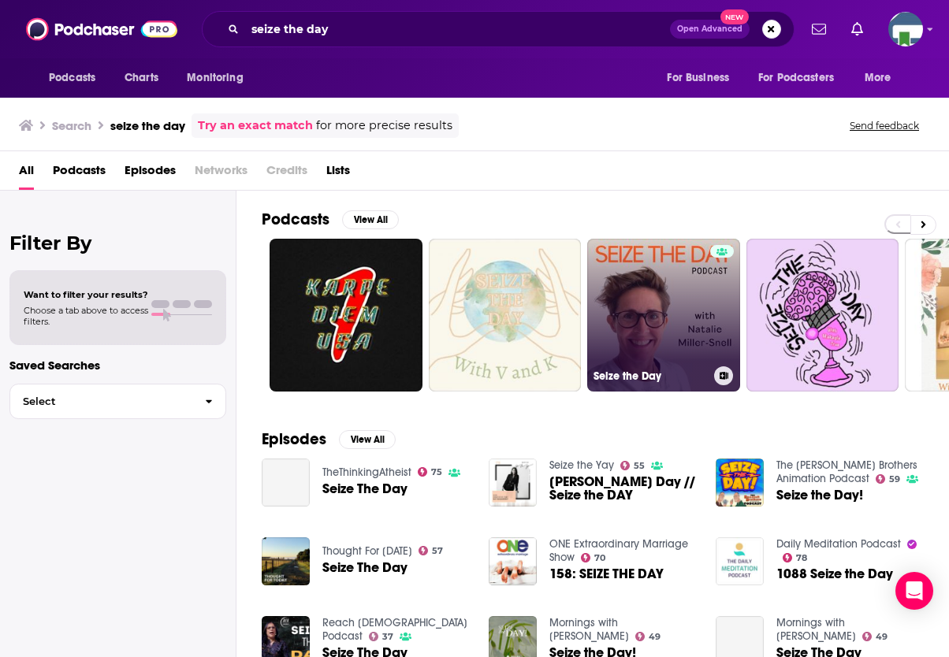
click at [648, 311] on link "Seize the Day" at bounding box center [663, 315] width 153 height 153
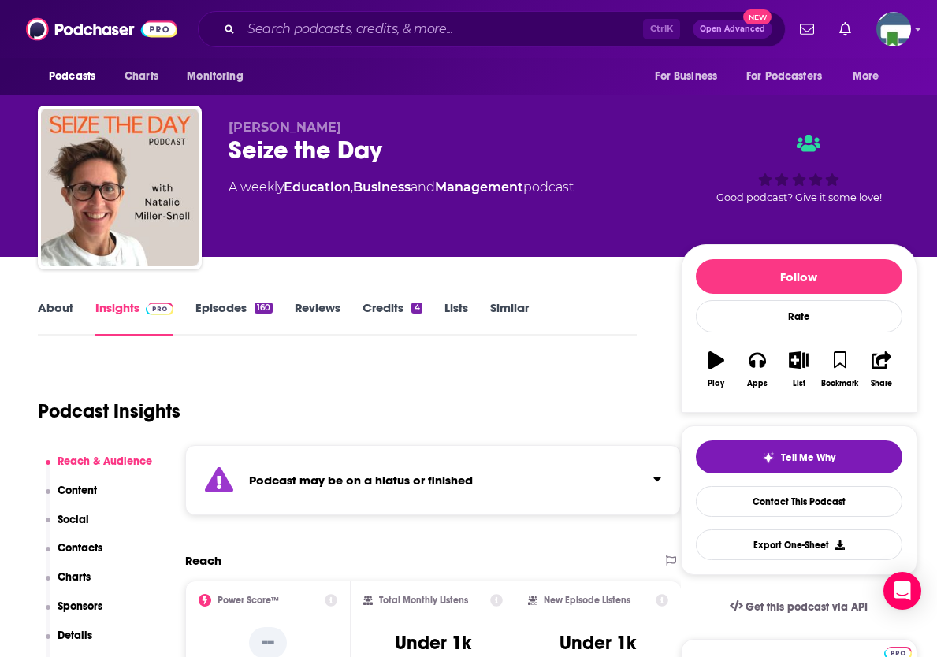
click at [290, 31] on input "Search podcasts, credits, & more..." at bounding box center [442, 29] width 402 height 25
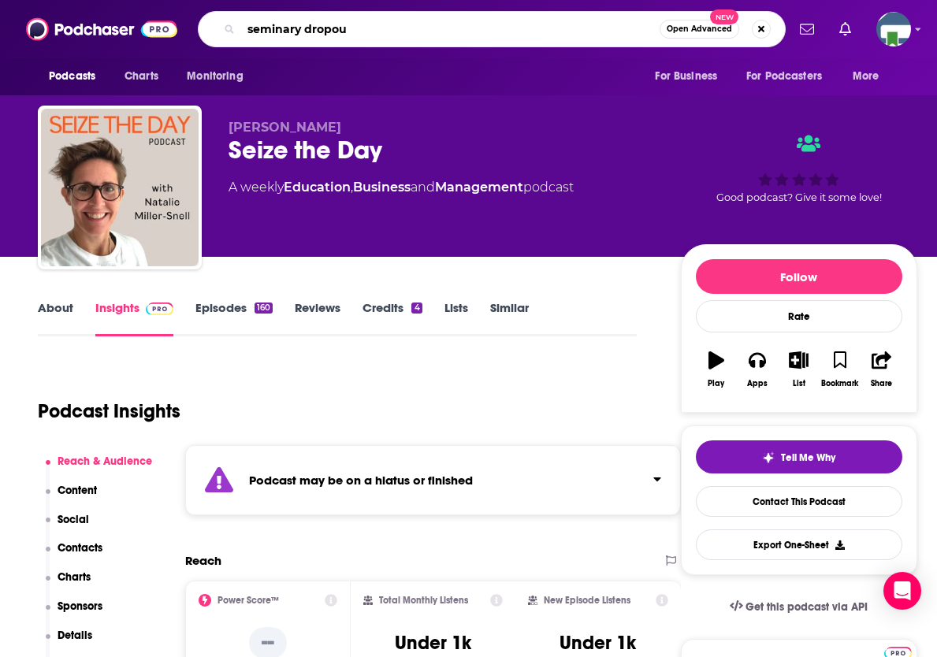
type input "seminary dropout"
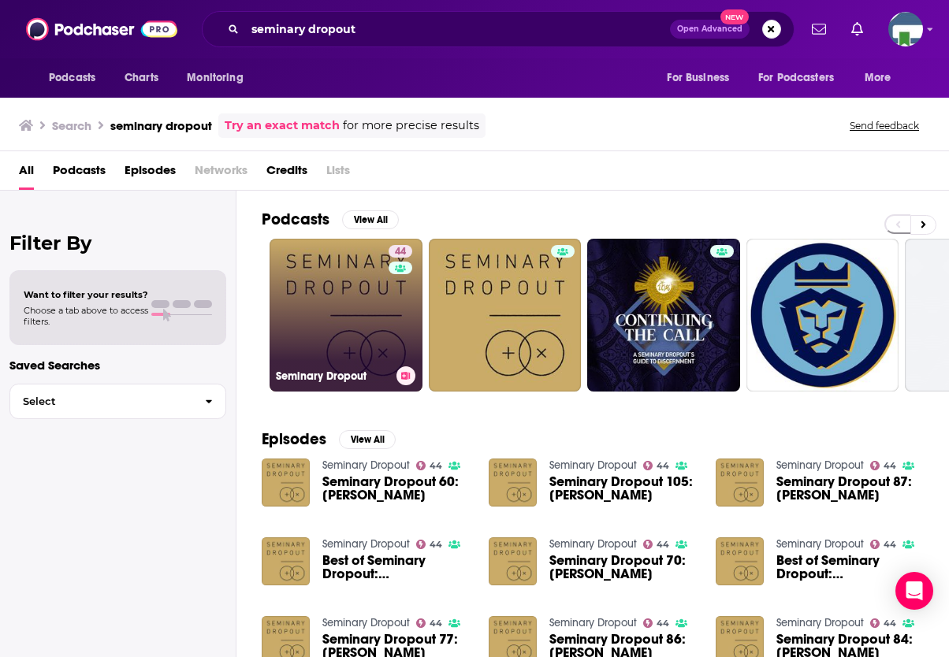
click at [350, 311] on link "44 Seminary Dropout" at bounding box center [346, 315] width 153 height 153
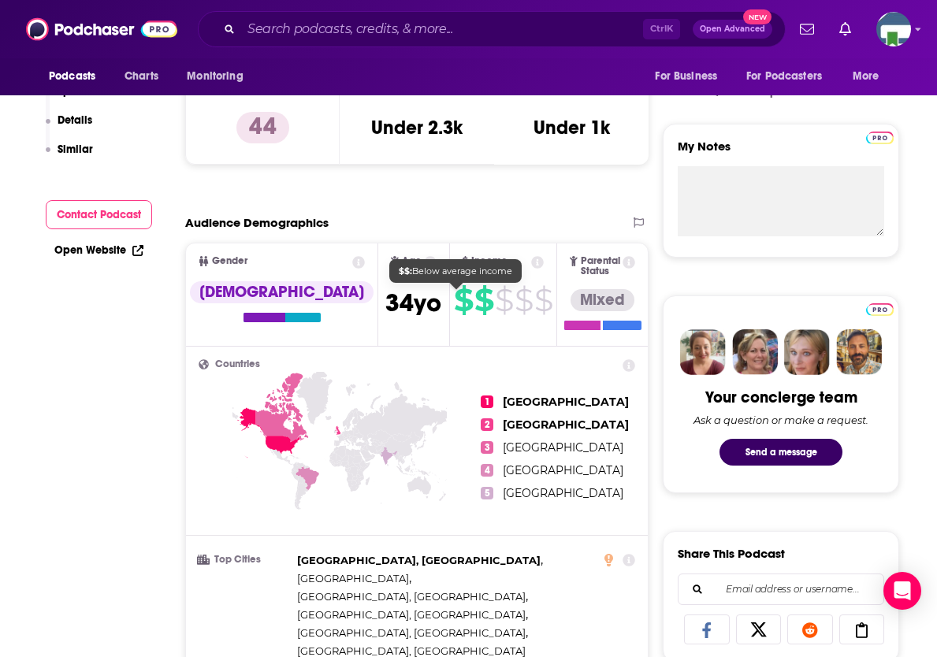
scroll to position [158, 0]
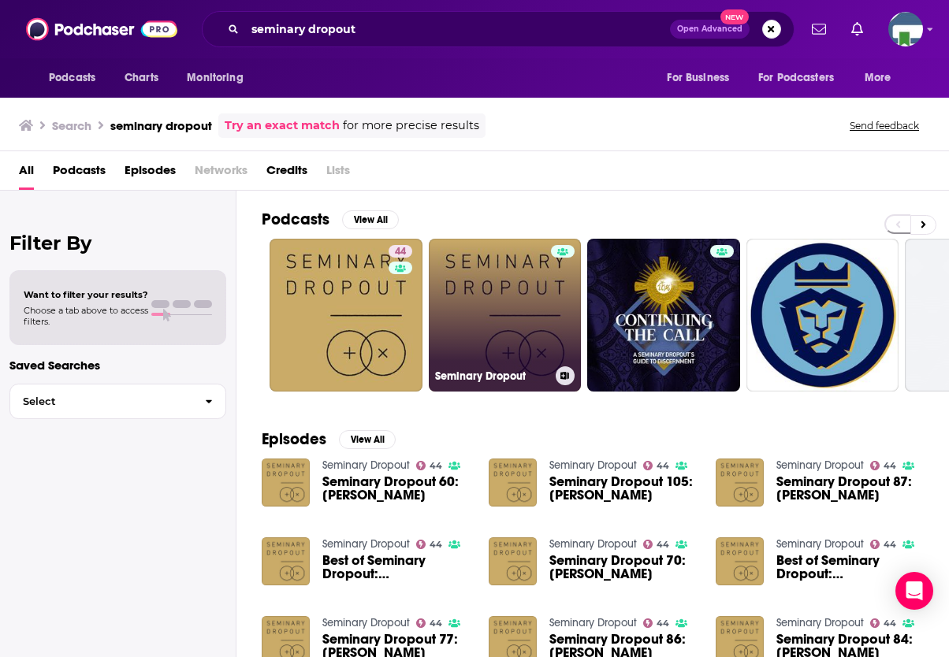
click at [494, 310] on link "Seminary Dropout" at bounding box center [505, 315] width 153 height 153
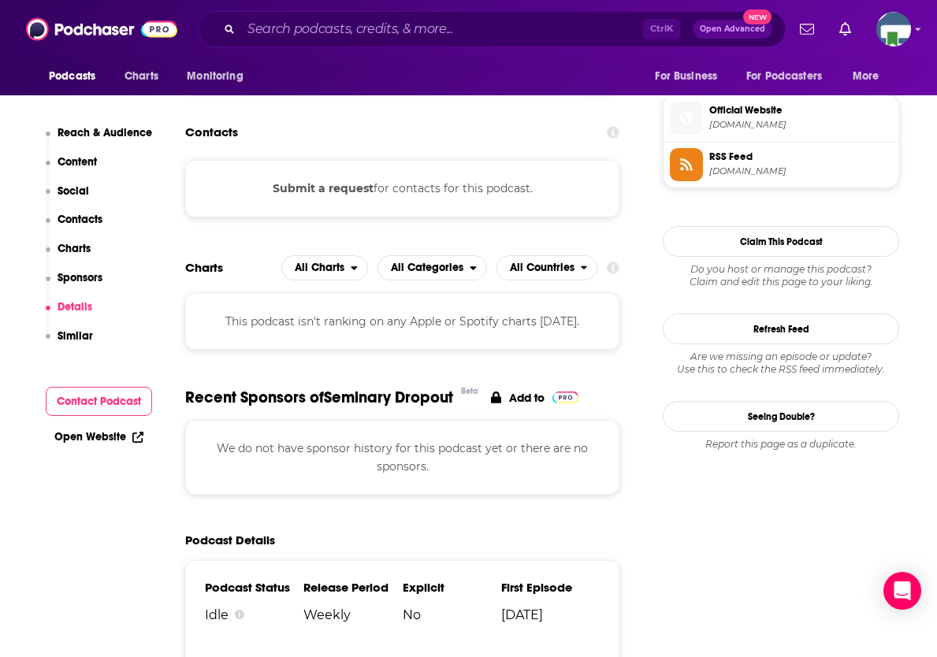
scroll to position [1655, 0]
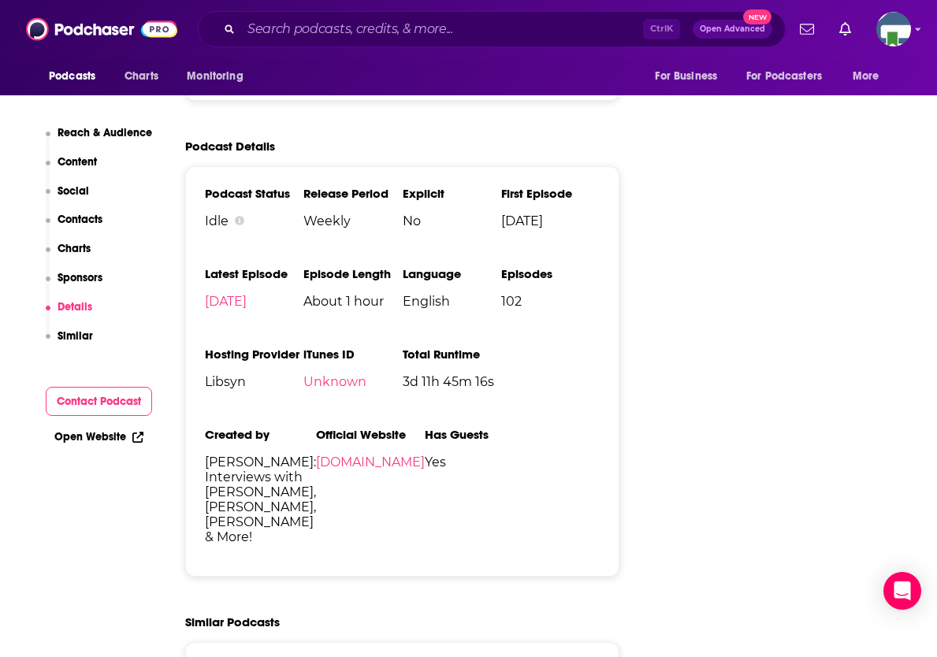
click at [298, 27] on input "Search podcasts, credits, & more..." at bounding box center [442, 29] width 402 height 25
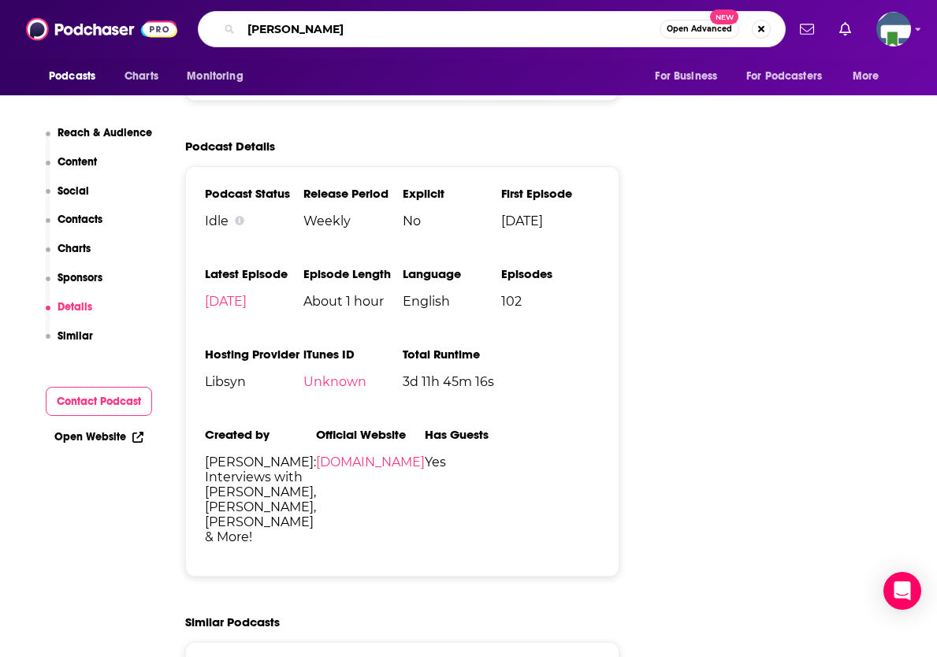
type input "[PERSON_NAME] show"
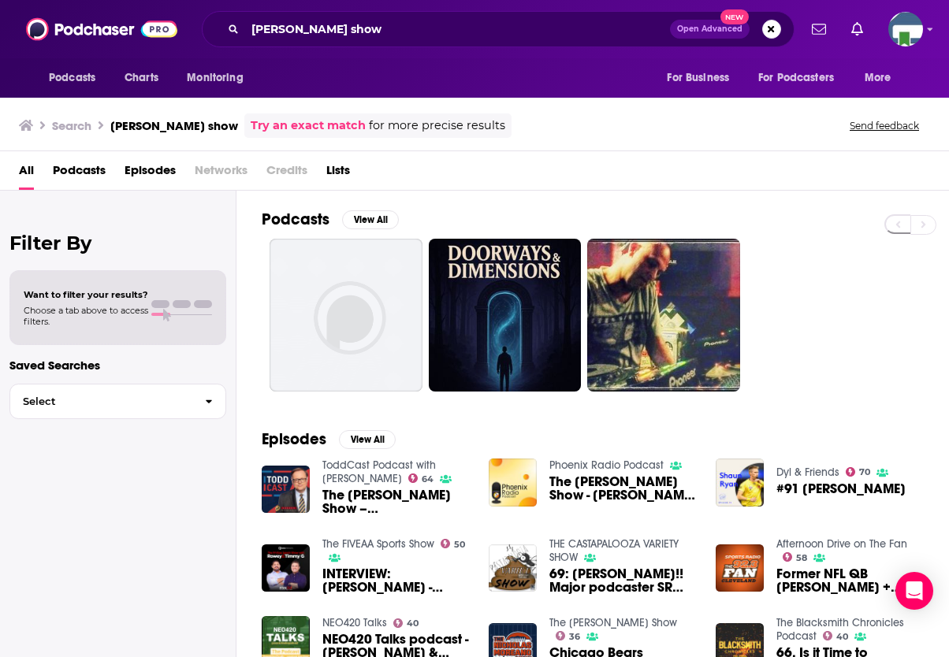
click at [77, 546] on div "Filter By Want to filter your results? Choose a tab above to access filters. Sa…" at bounding box center [118, 519] width 236 height 657
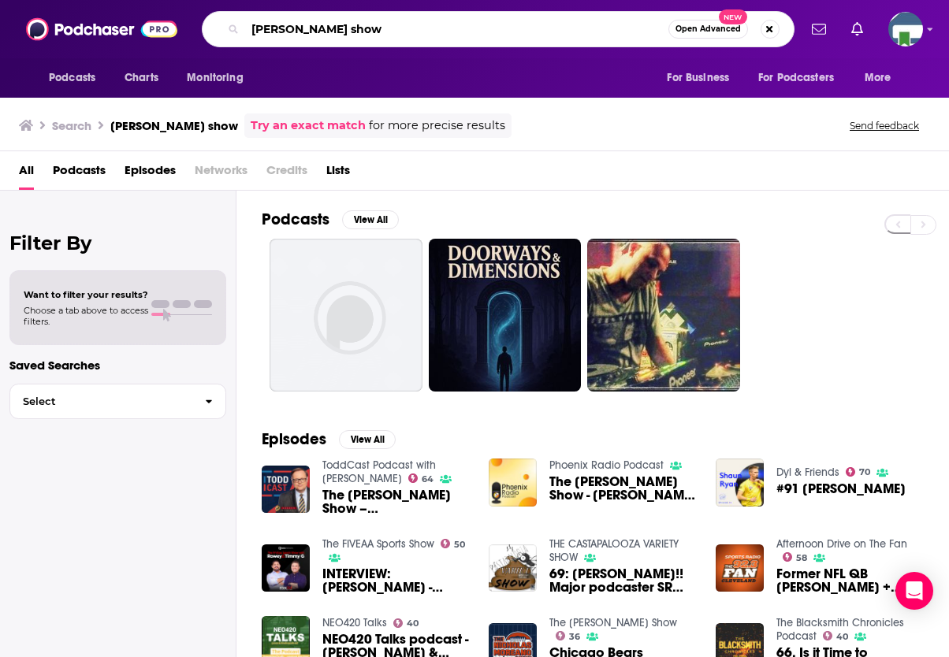
drag, startPoint x: 374, startPoint y: 25, endPoint x: 321, endPoint y: 28, distance: 53.7
click at [319, 28] on input "[PERSON_NAME] show" at bounding box center [456, 29] width 423 height 25
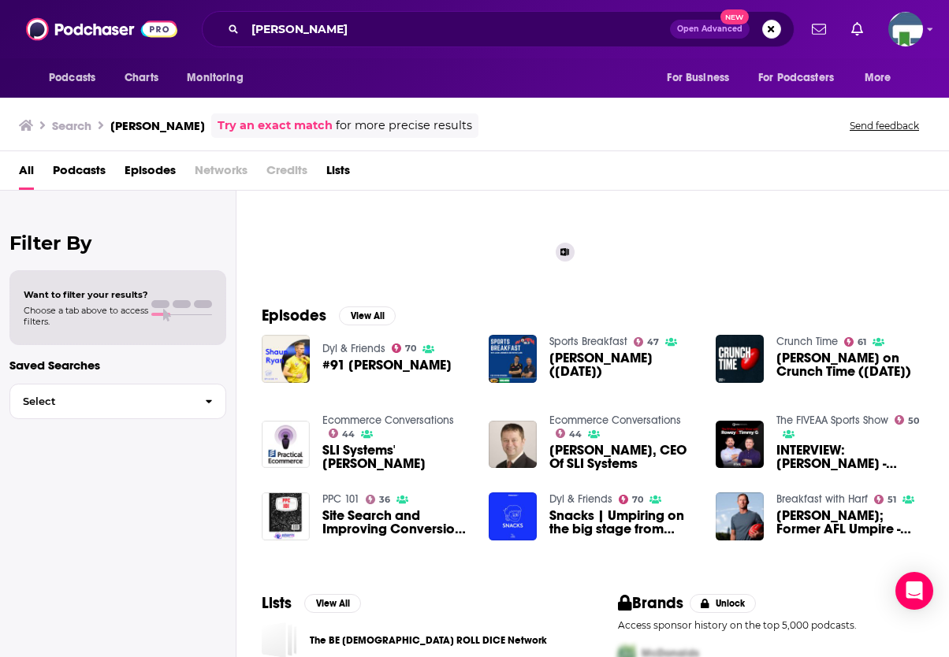
scroll to position [158, 0]
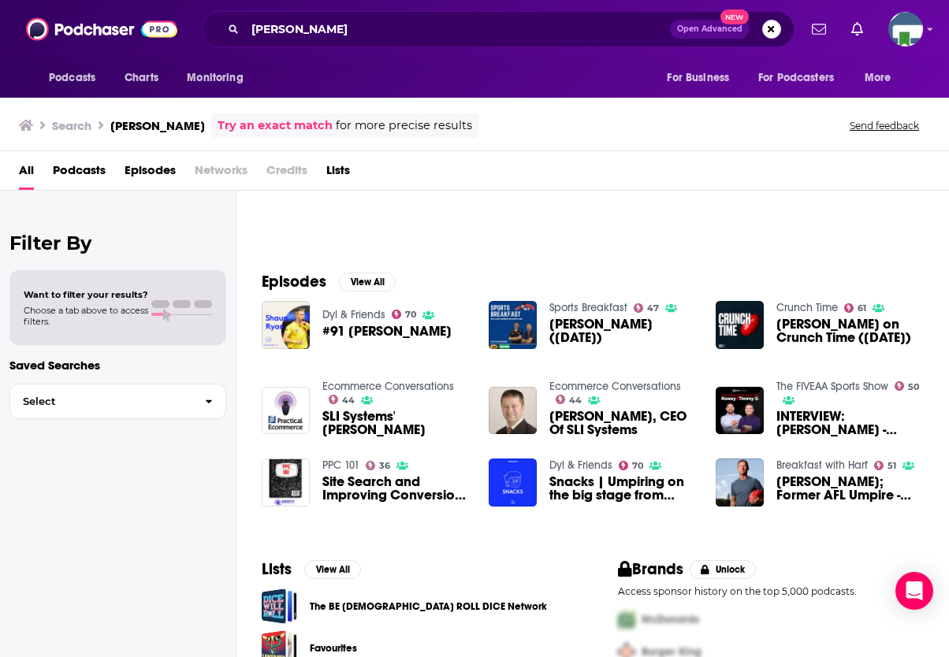
drag, startPoint x: 61, startPoint y: 551, endPoint x: 73, endPoint y: 523, distance: 30.0
click at [62, 551] on div "Filter By Want to filter your results? Choose a tab above to access filters. Sa…" at bounding box center [118, 519] width 236 height 657
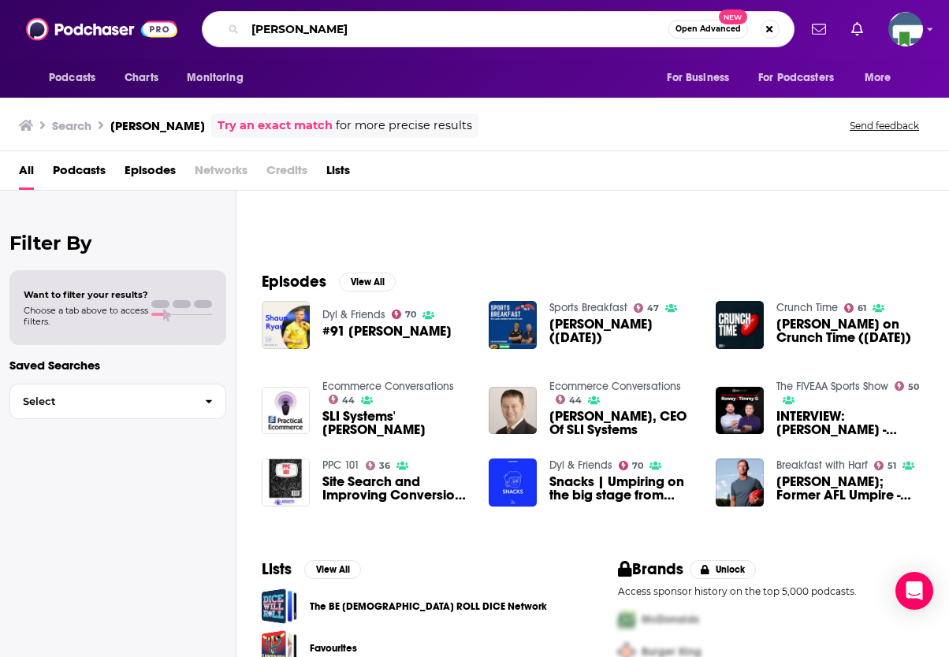
drag, startPoint x: 322, startPoint y: 28, endPoint x: 222, endPoint y: 14, distance: 100.3
click at [222, 14] on div "[PERSON_NAME] Open Advanced New" at bounding box center [498, 29] width 593 height 36
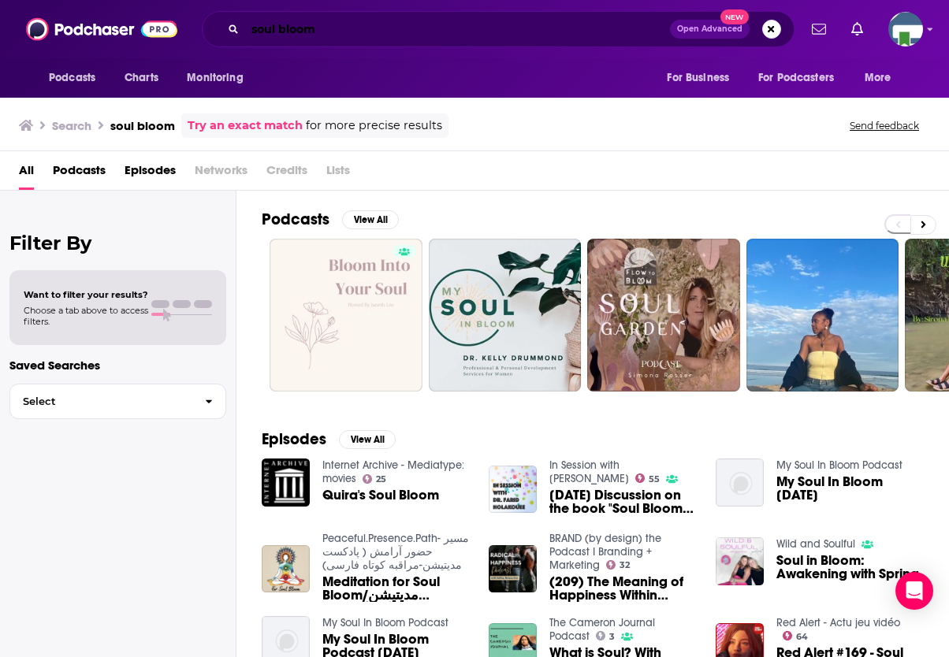
click at [364, 30] on input "soul bloom" at bounding box center [457, 29] width 425 height 25
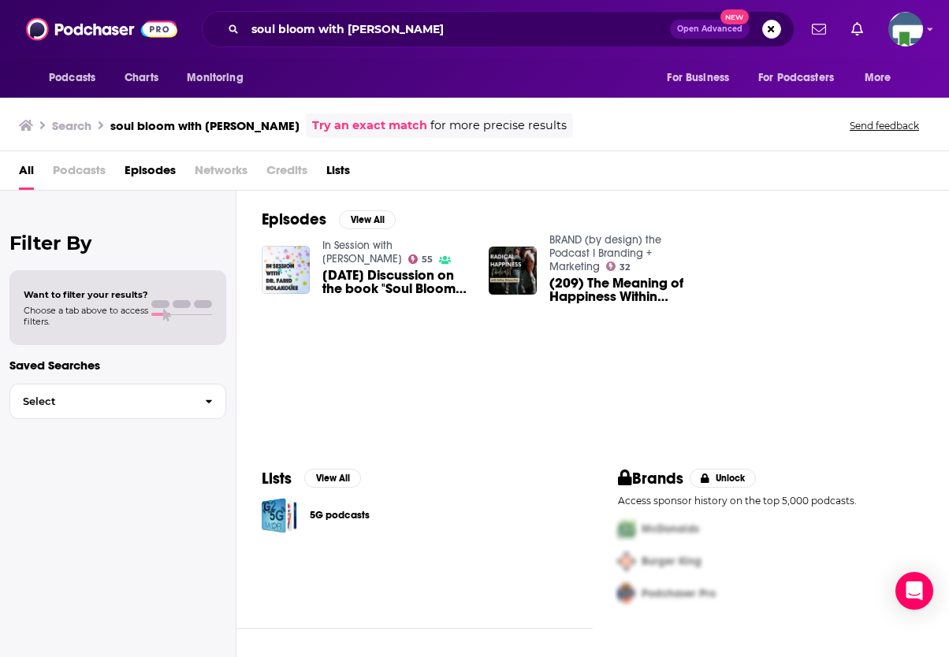
click at [70, 544] on div "Filter By Want to filter your results? Choose a tab above to access filters. Sa…" at bounding box center [118, 519] width 236 height 657
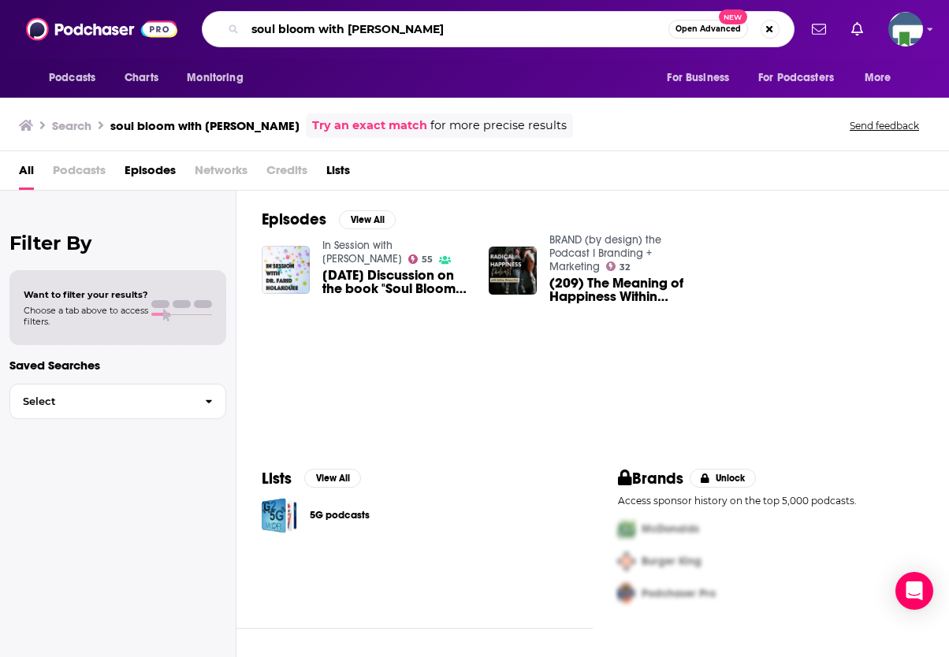
drag, startPoint x: 441, startPoint y: 26, endPoint x: 241, endPoint y: 23, distance: 199.4
click at [242, 23] on div "soul bloom with [PERSON_NAME] Open Advanced New" at bounding box center [498, 29] width 593 height 36
type input "speakeasy theology"
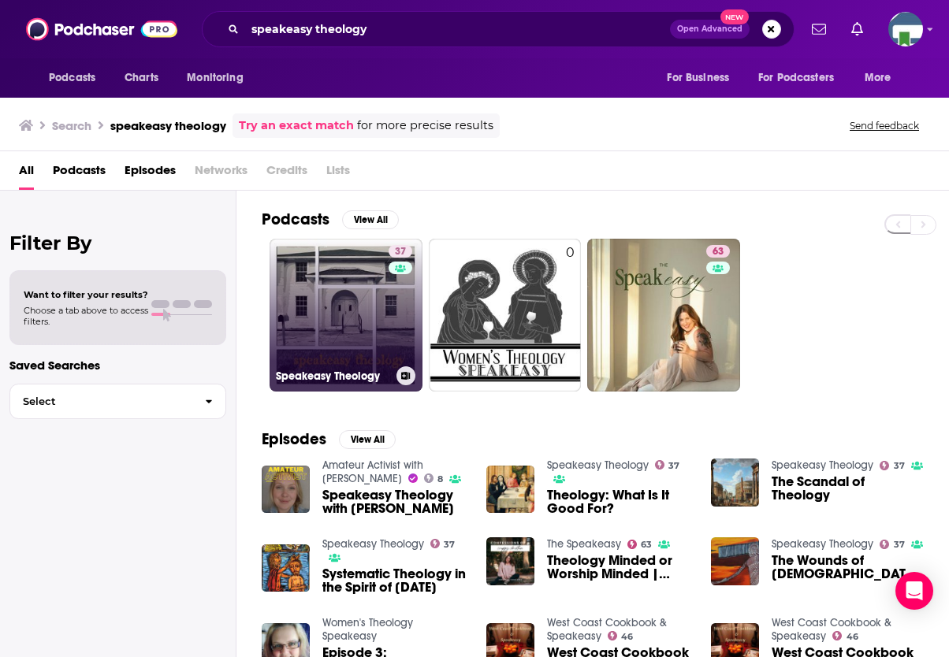
click at [354, 311] on link "37 Speakeasy Theology" at bounding box center [346, 315] width 153 height 153
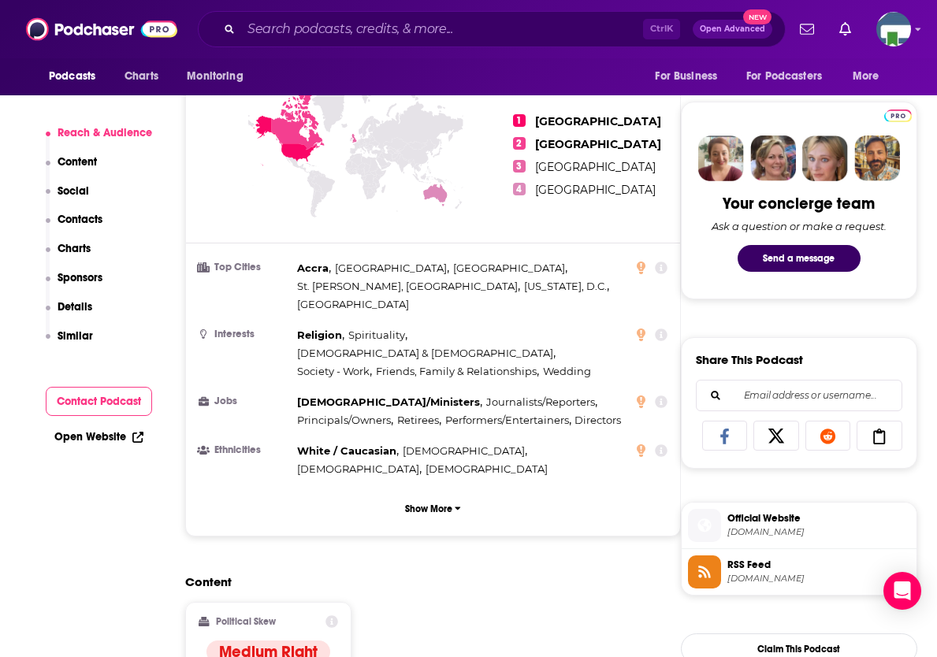
scroll to position [710, 0]
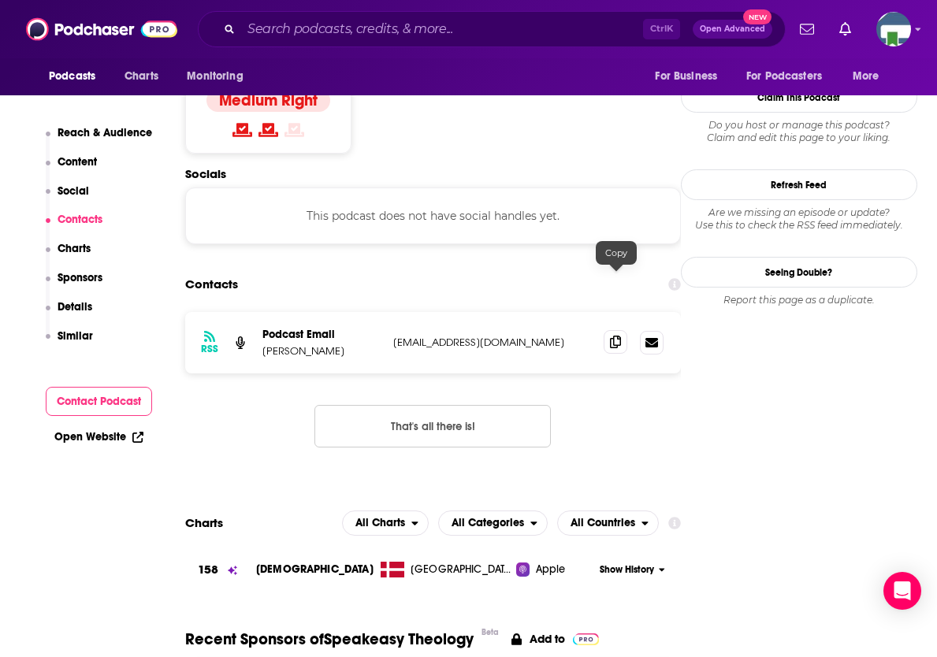
click at [612, 336] on icon at bounding box center [615, 342] width 11 height 13
